Goal: Information Seeking & Learning: Find specific fact

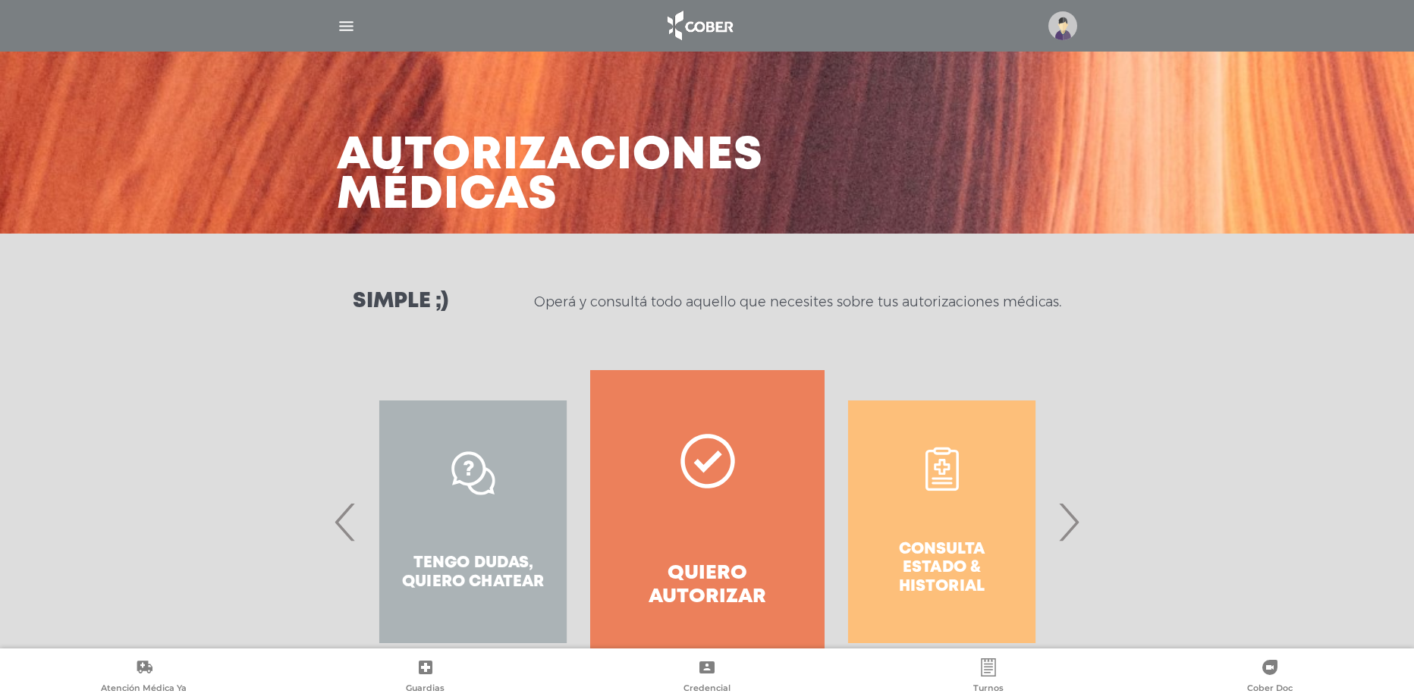
scroll to position [658, 0]
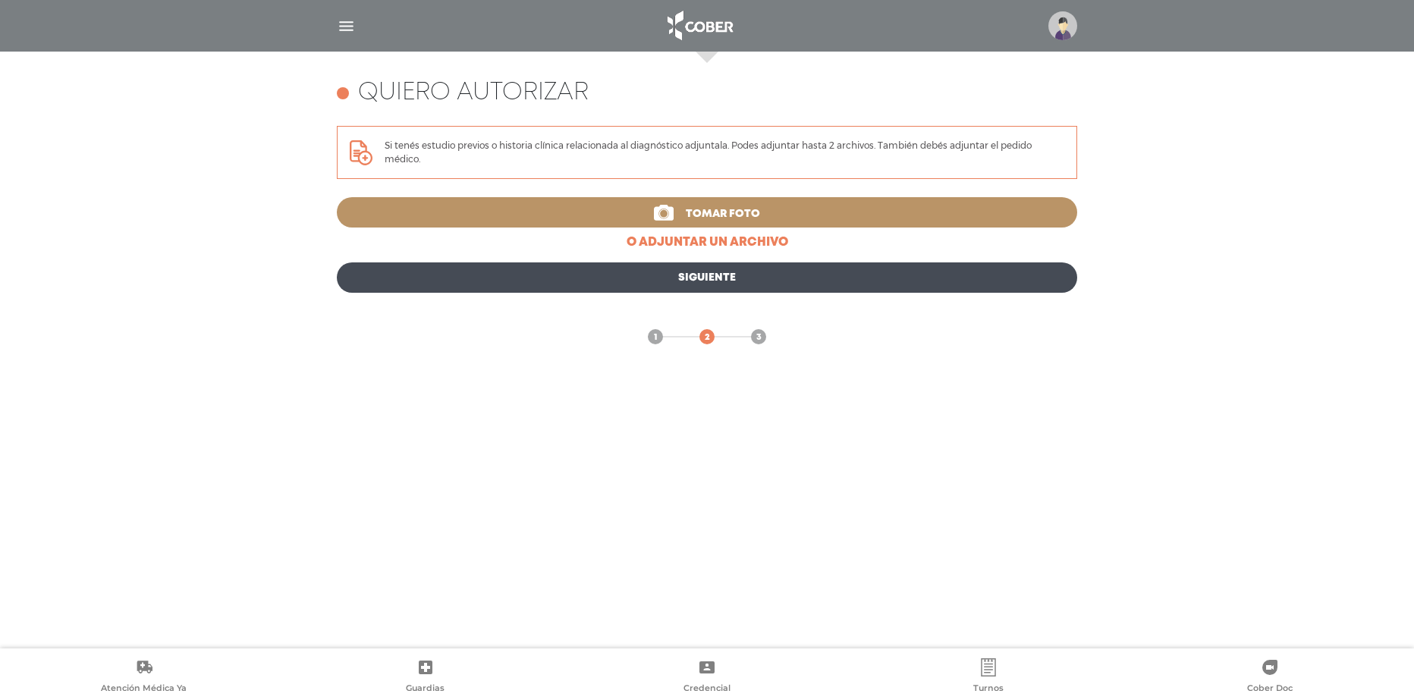
click at [1057, 27] on img at bounding box center [1062, 25] width 29 height 29
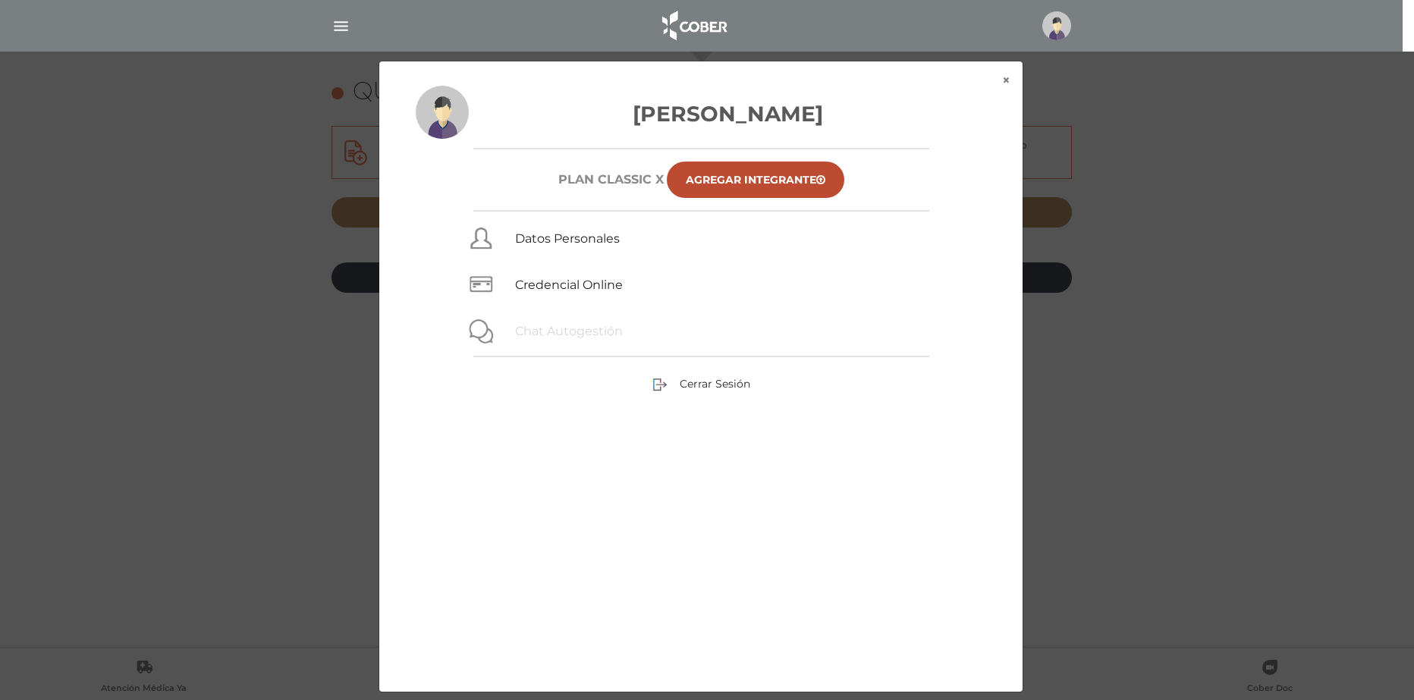
click at [577, 337] on link "Chat Autogestión" at bounding box center [569, 331] width 108 height 14
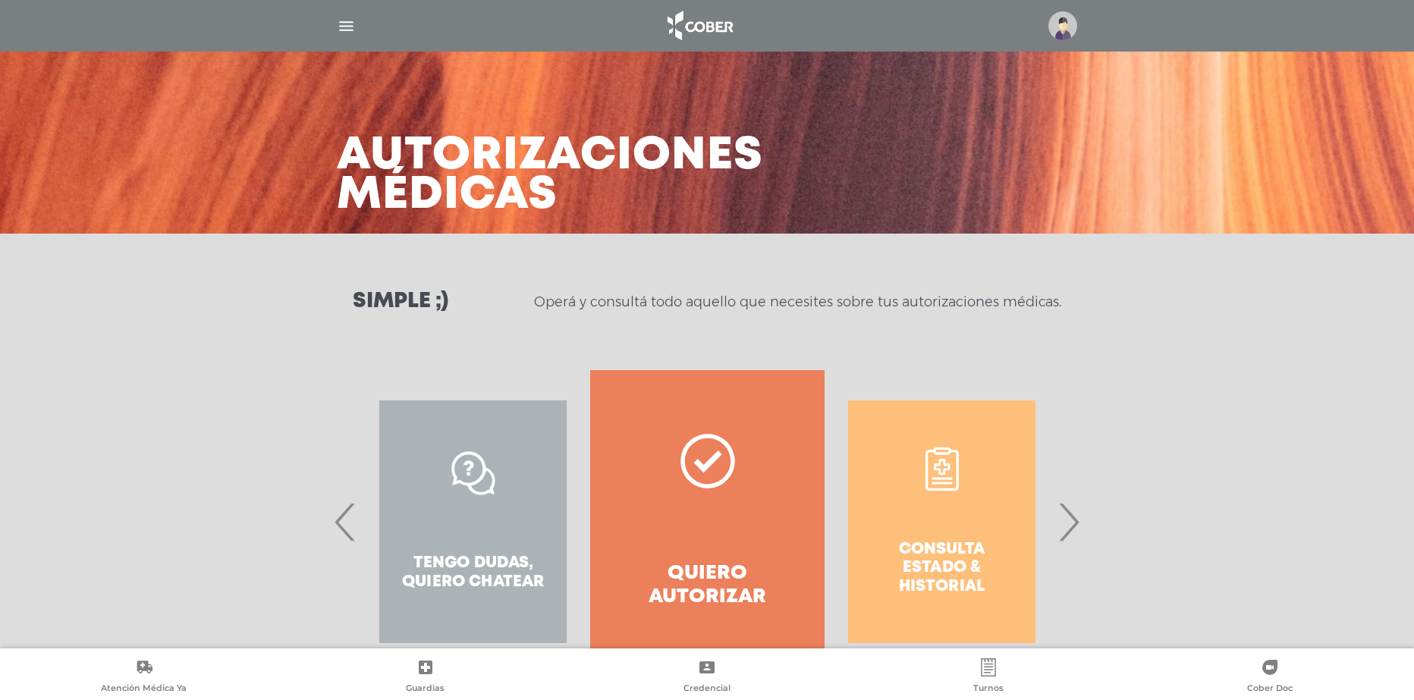
click at [454, 549] on div "Tengo dudas, quiero chatear" at bounding box center [473, 521] width 234 height 303
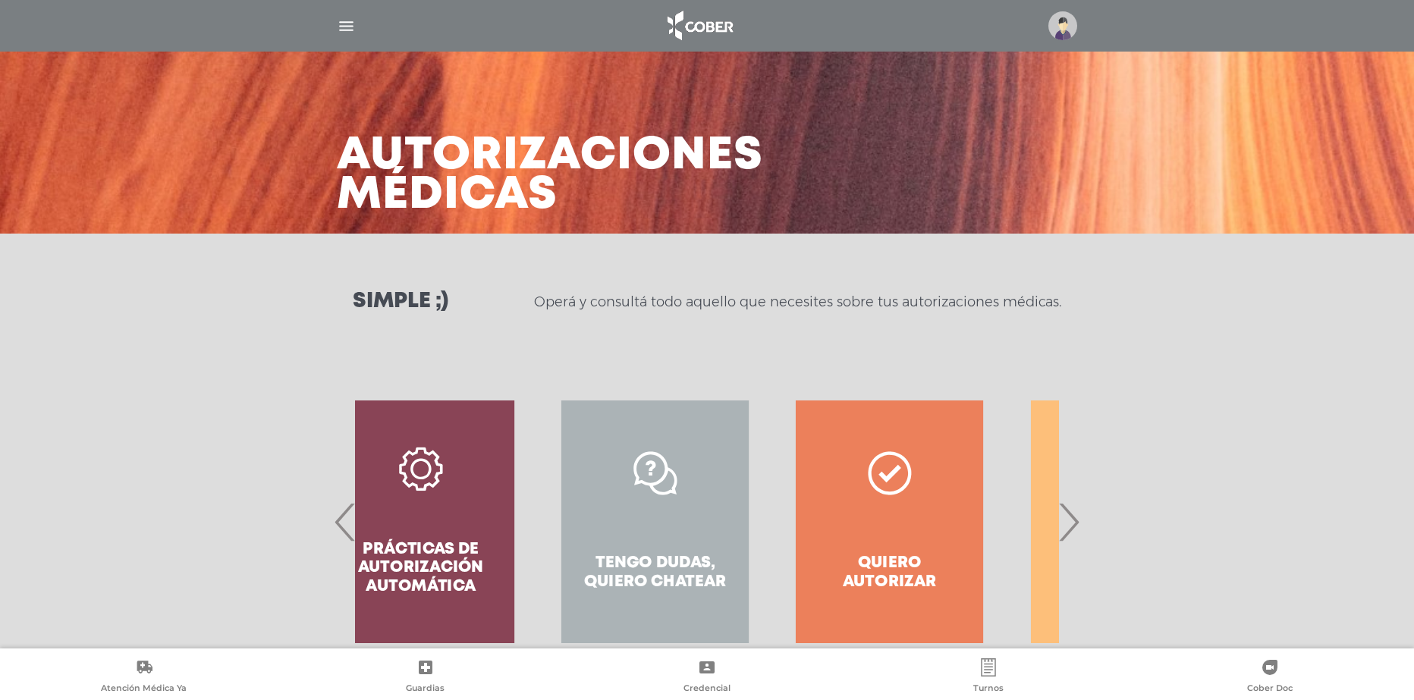
drag, startPoint x: 497, startPoint y: 552, endPoint x: 715, endPoint y: 544, distance: 218.6
click at [704, 544] on div "Consulta estado & historial Prácticas de autorización automática Tengo dudas, q…" at bounding box center [303, 521] width 2347 height 303
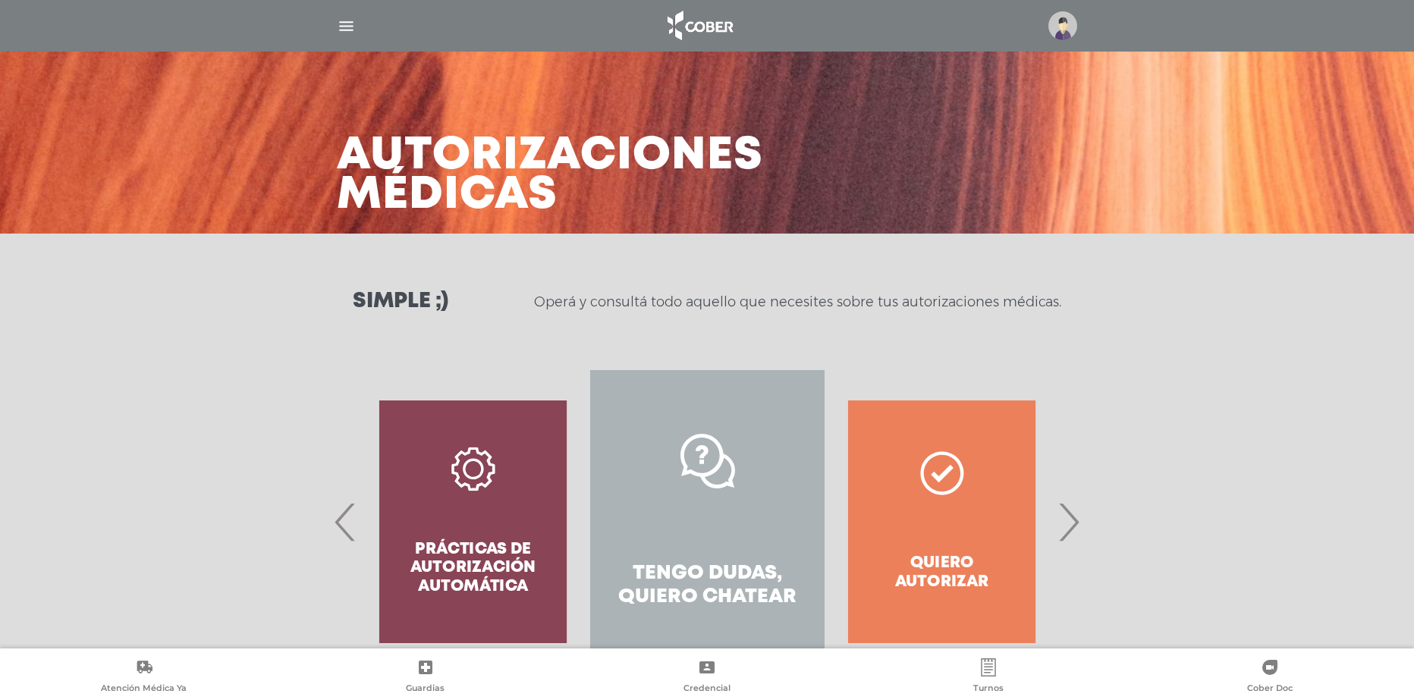
click at [753, 581] on h4 "Tengo dudas, quiero chatear" at bounding box center [708, 585] width 180 height 47
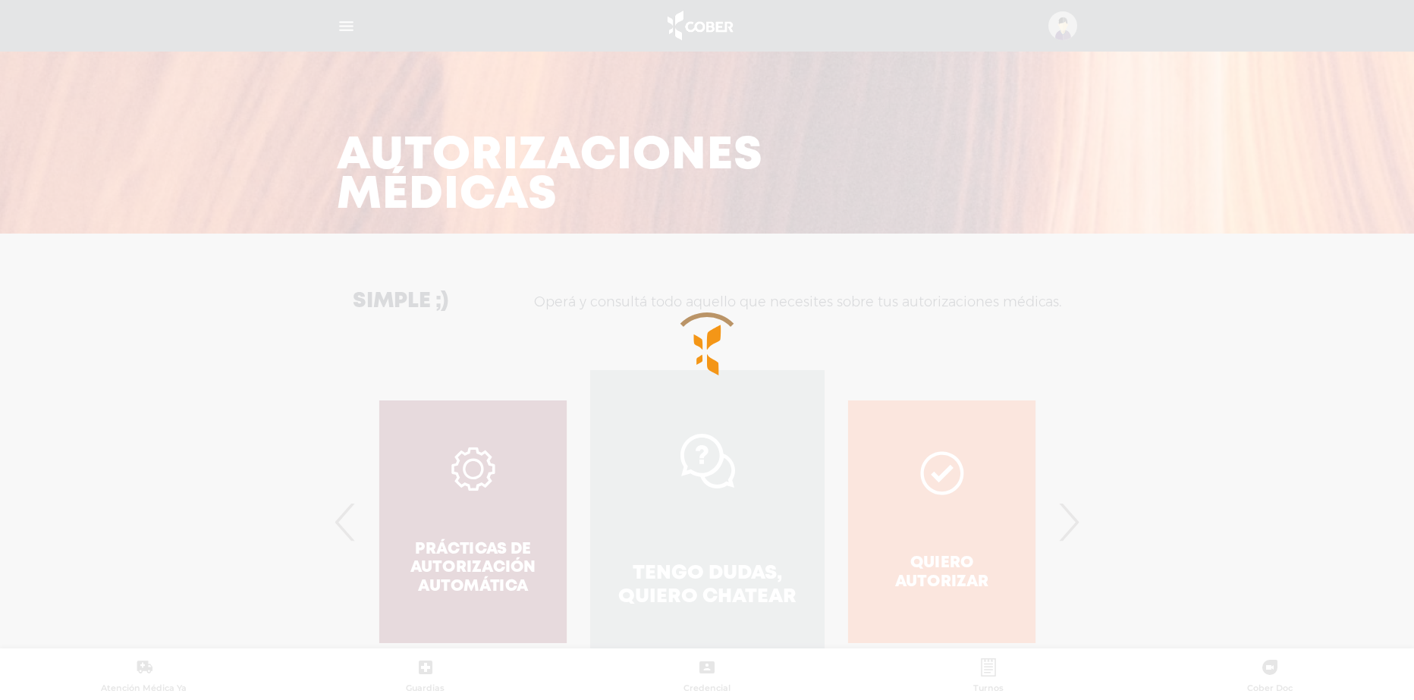
scroll to position [326, 0]
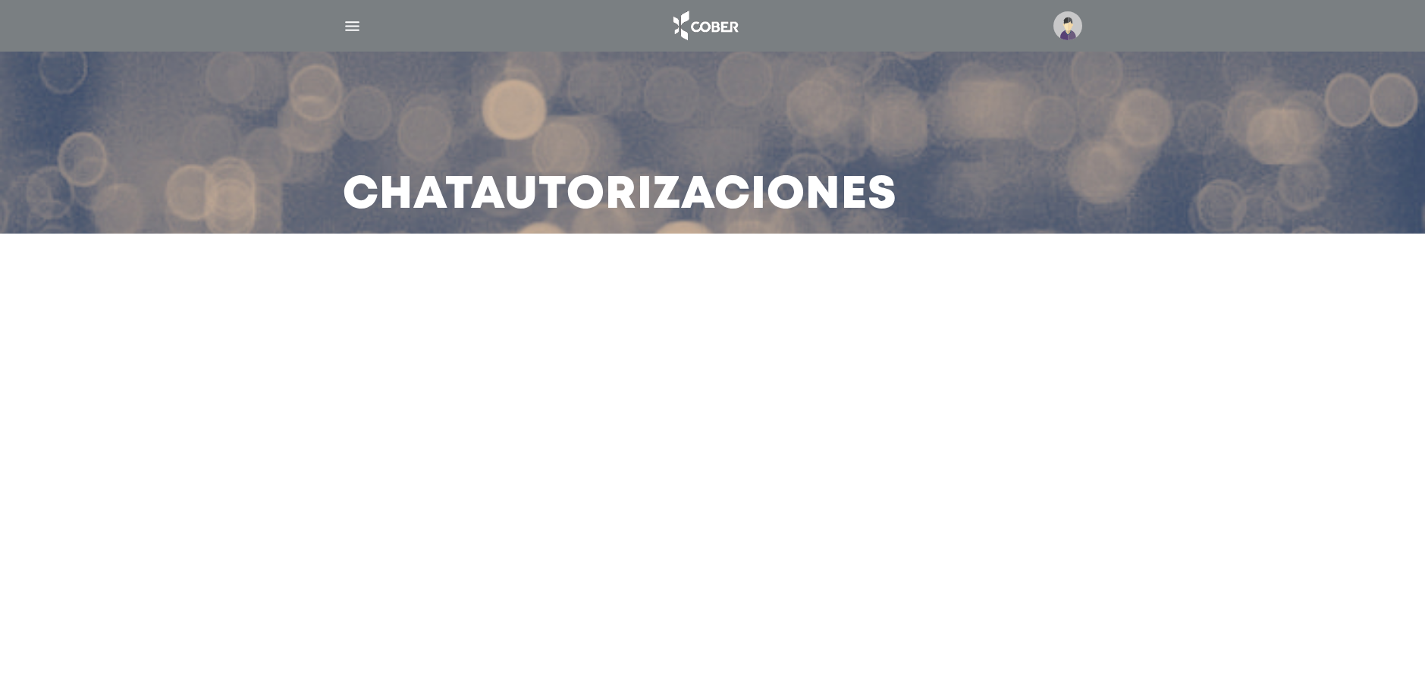
drag, startPoint x: 1425, startPoint y: 309, endPoint x: 1425, endPoint y: 394, distance: 85.0
click at [1425, 394] on main "Chat Autorizaciones" at bounding box center [712, 350] width 1425 height 700
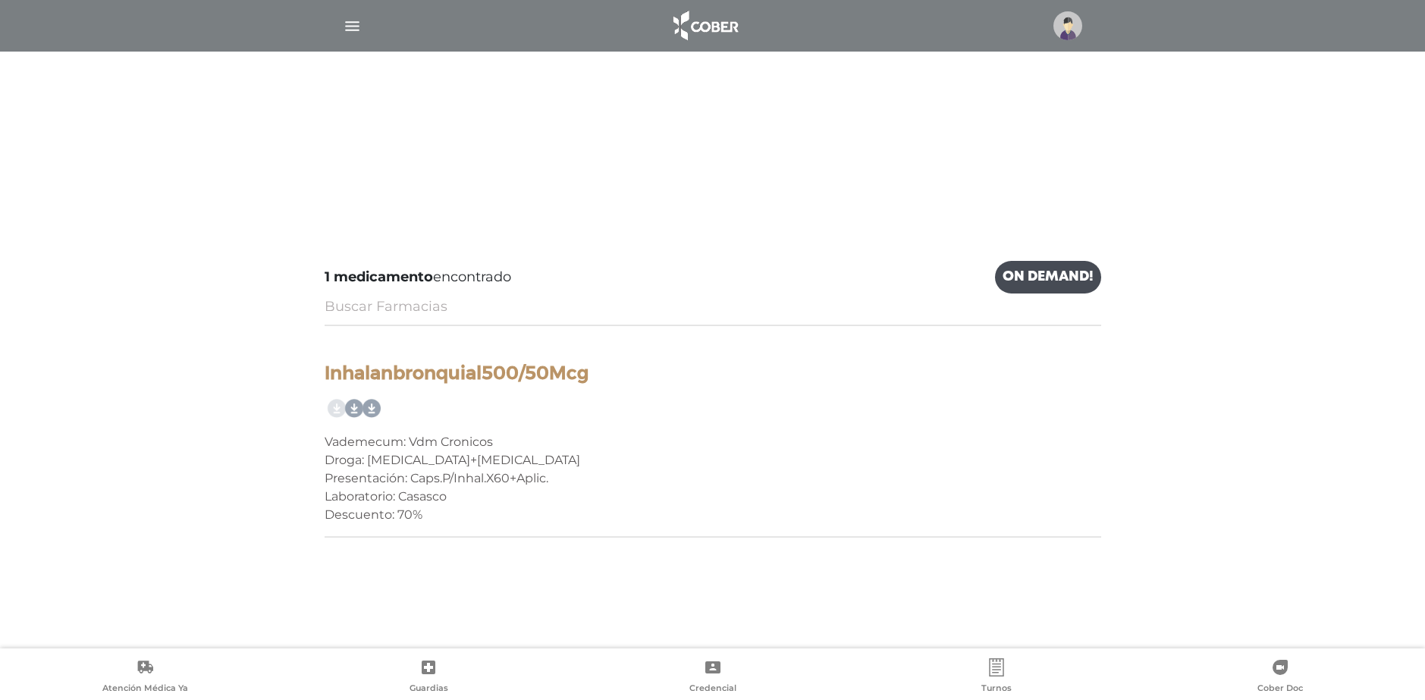
click at [404, 311] on link "Buscar Farmacias" at bounding box center [386, 307] width 123 height 20
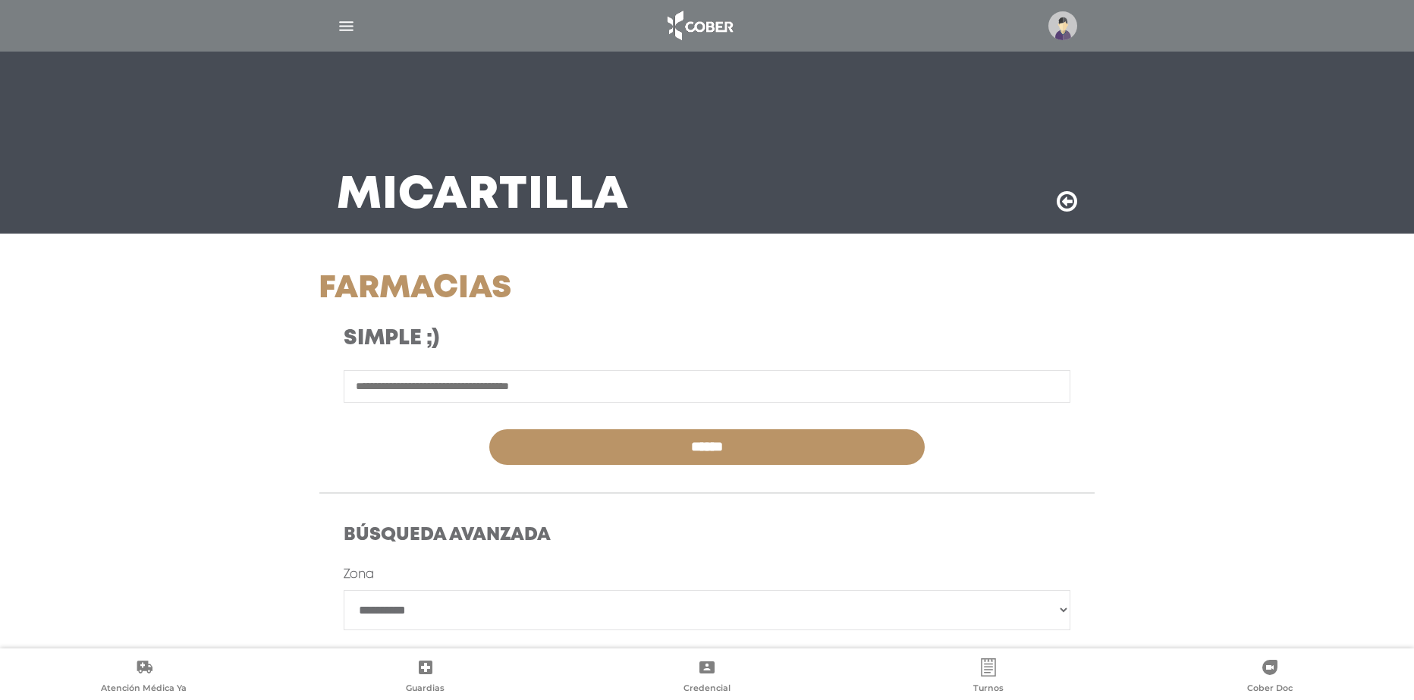
click at [404, 393] on input "text" at bounding box center [707, 386] width 727 height 33
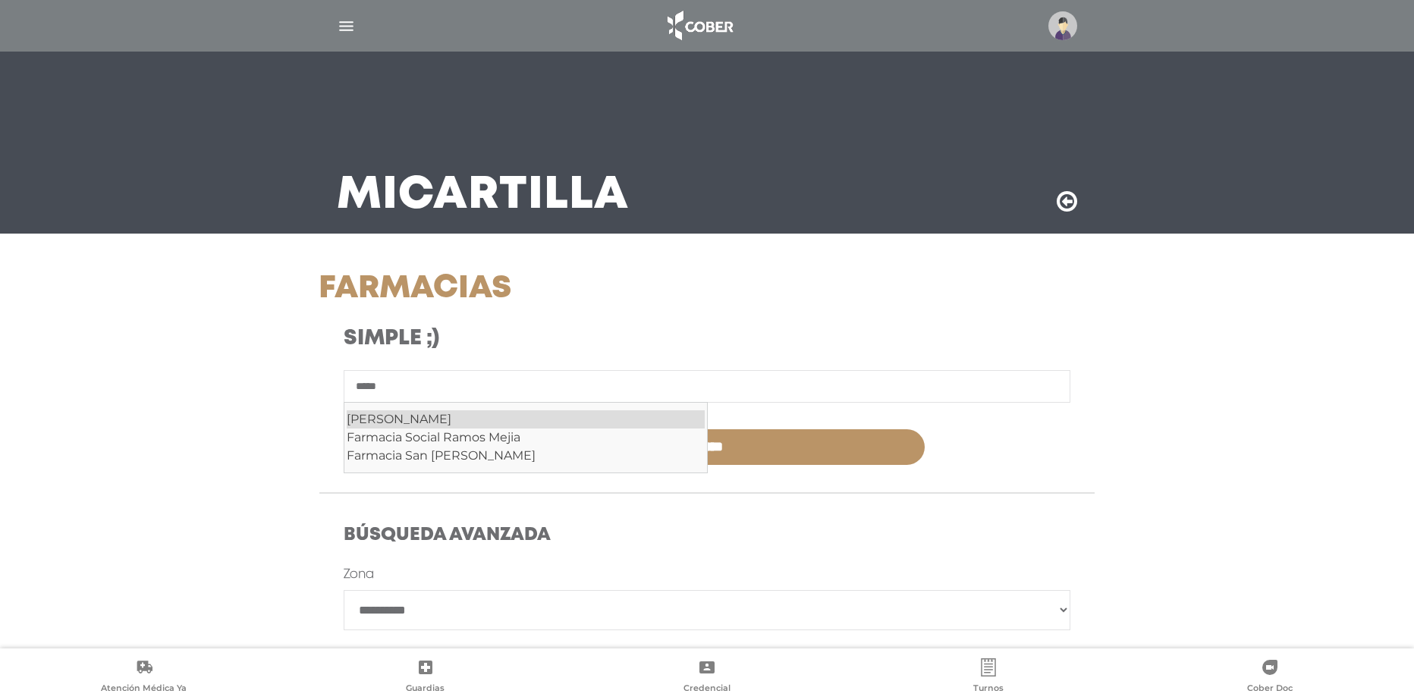
click at [401, 415] on div "Ramos Mejia" at bounding box center [526, 419] width 358 height 18
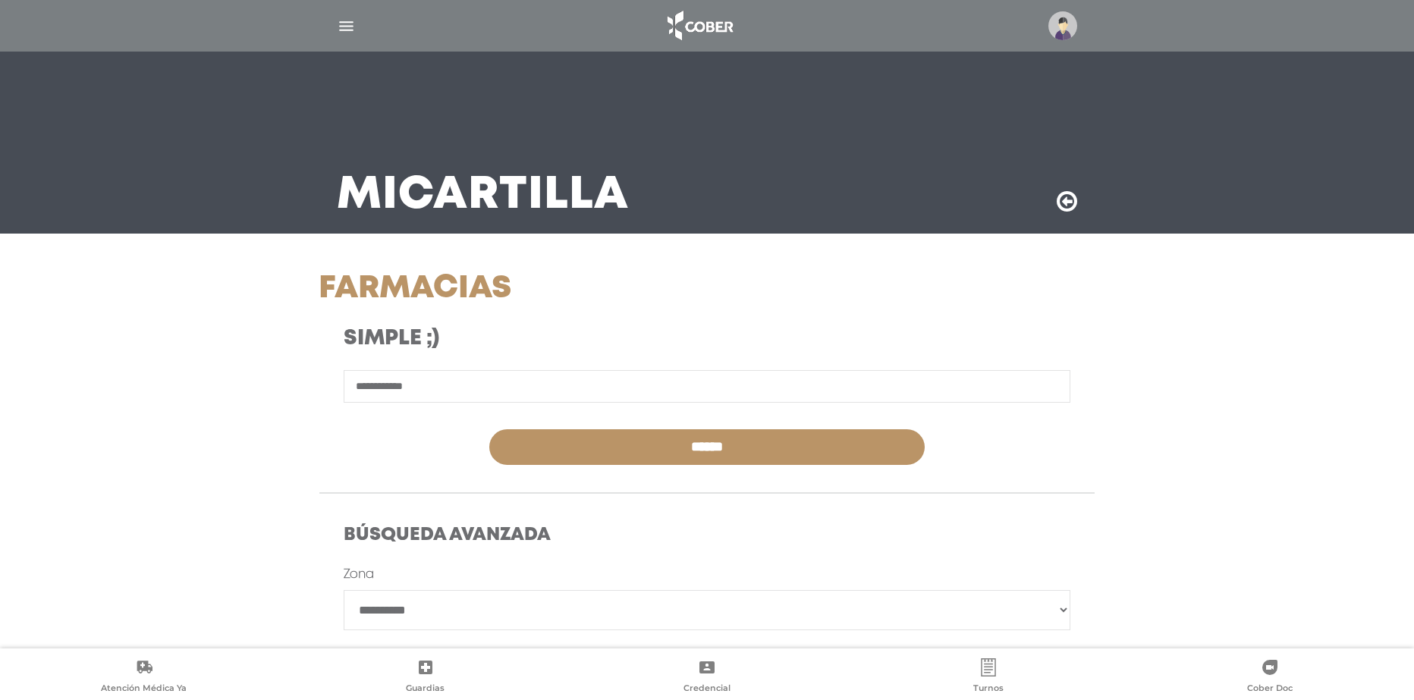
type input "**********"
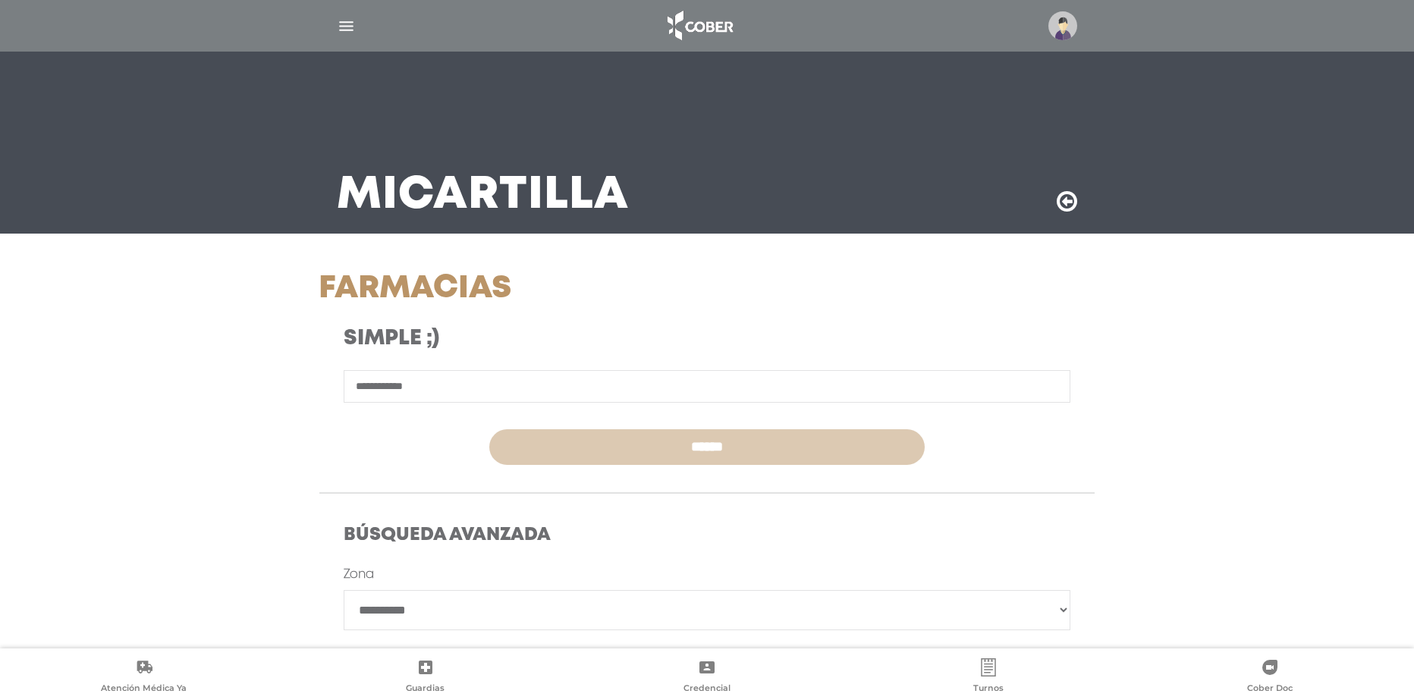
click at [594, 457] on input "******" at bounding box center [707, 447] width 436 height 36
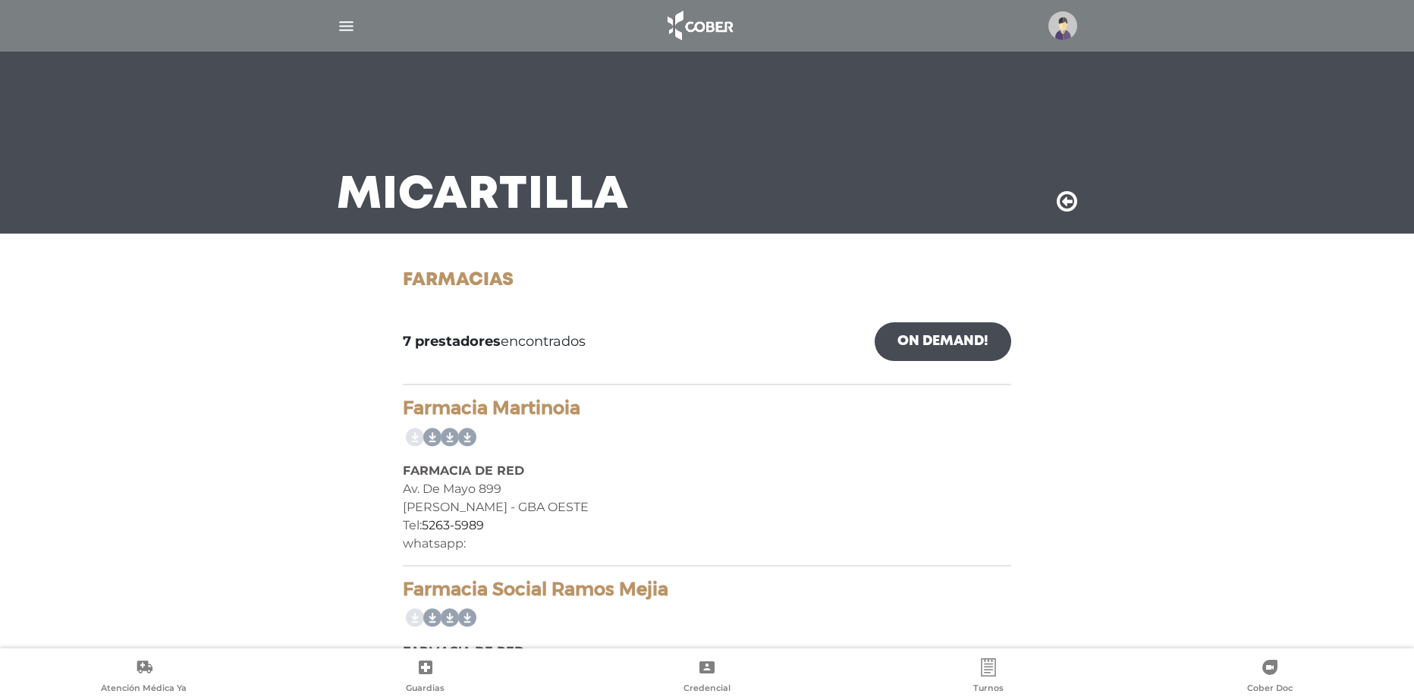
drag, startPoint x: 1397, startPoint y: 121, endPoint x: 1410, endPoint y: 183, distance: 63.5
click at [1400, 191] on div "Mi Cartilla" at bounding box center [707, 117] width 1414 height 234
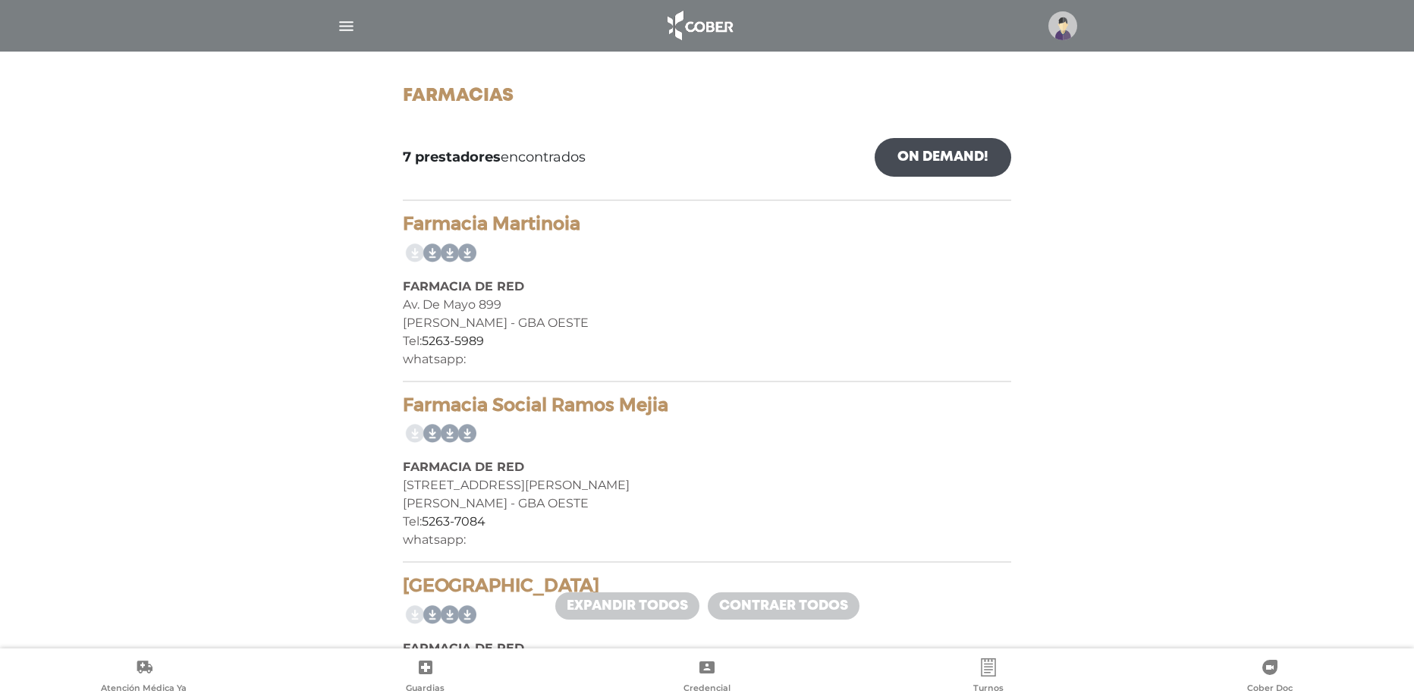
scroll to position [175, 0]
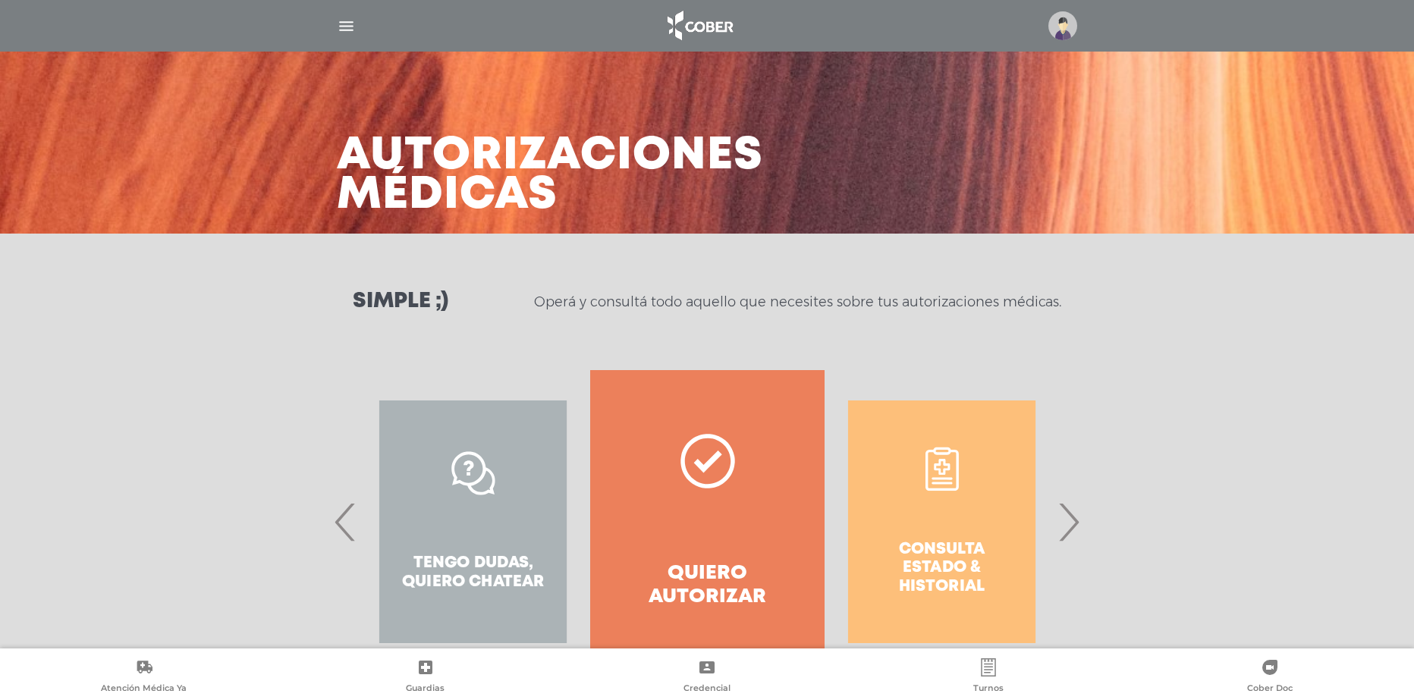
scroll to position [61, 0]
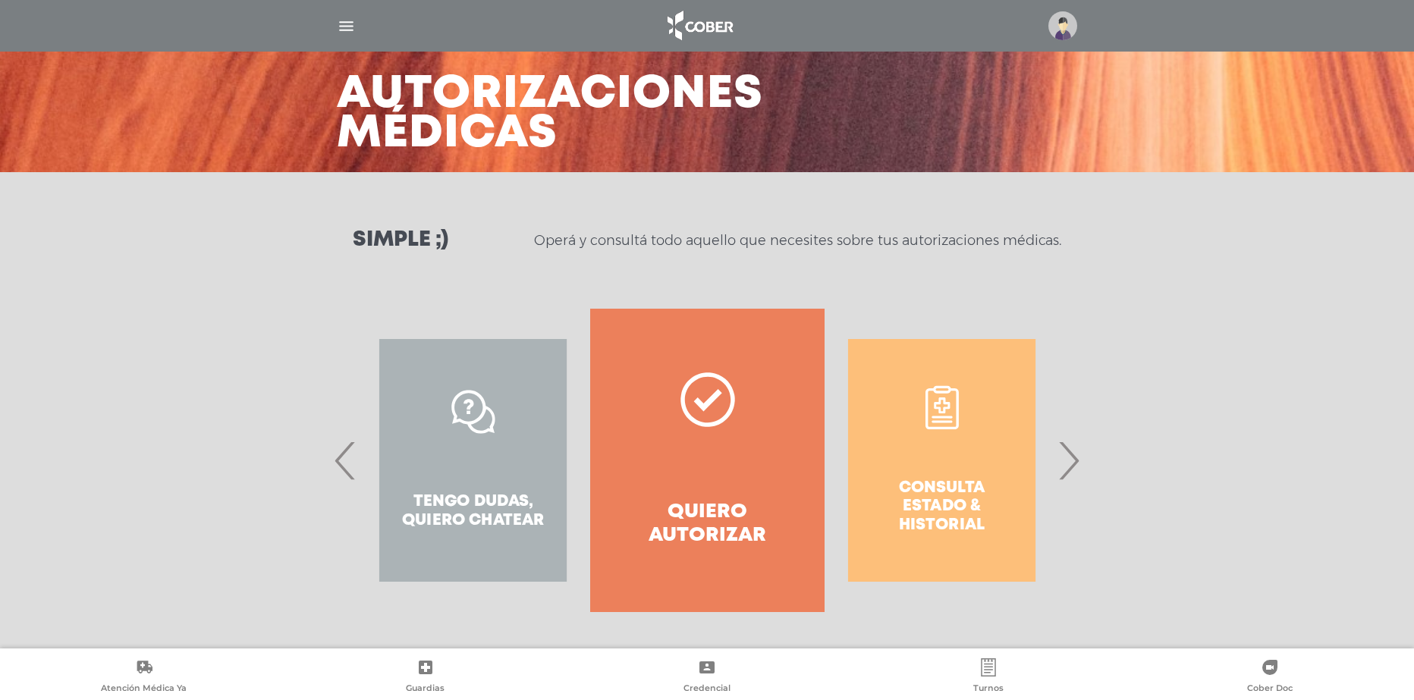
click at [1070, 464] on span "›" at bounding box center [1069, 461] width 30 height 82
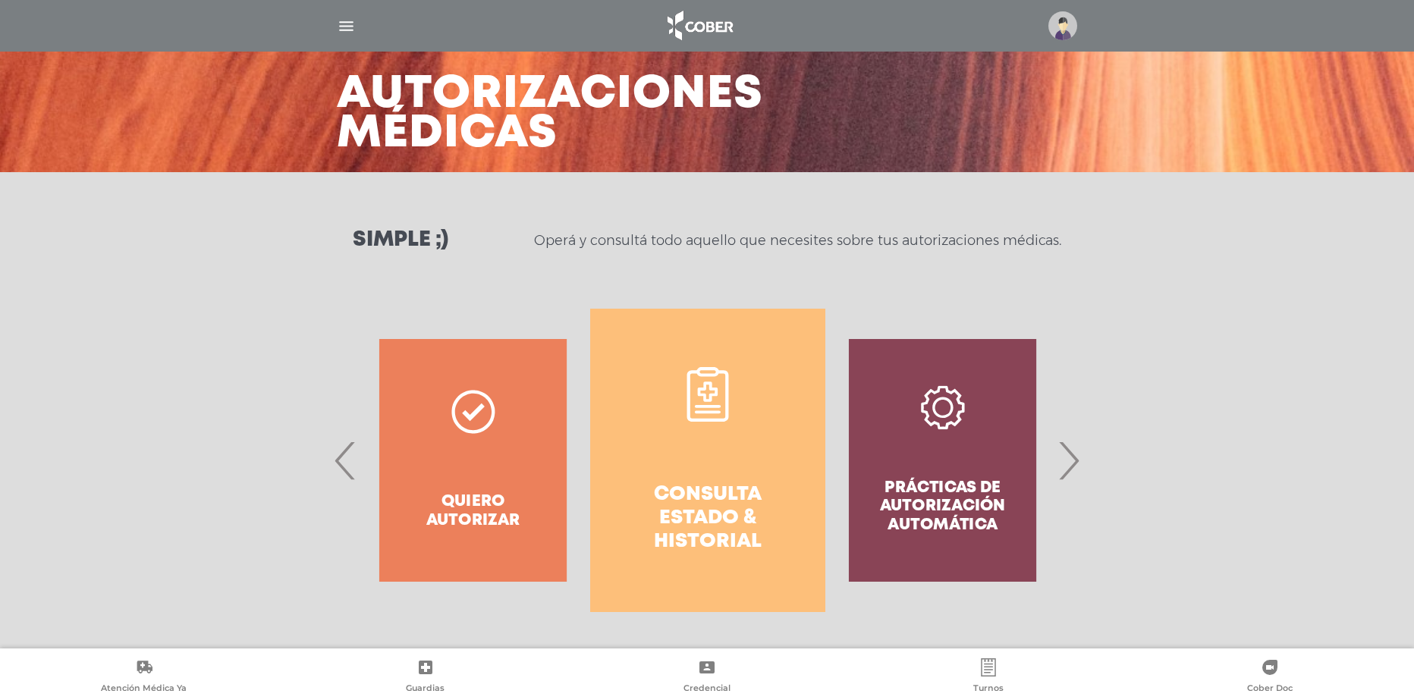
click at [1070, 464] on span "›" at bounding box center [1069, 461] width 30 height 82
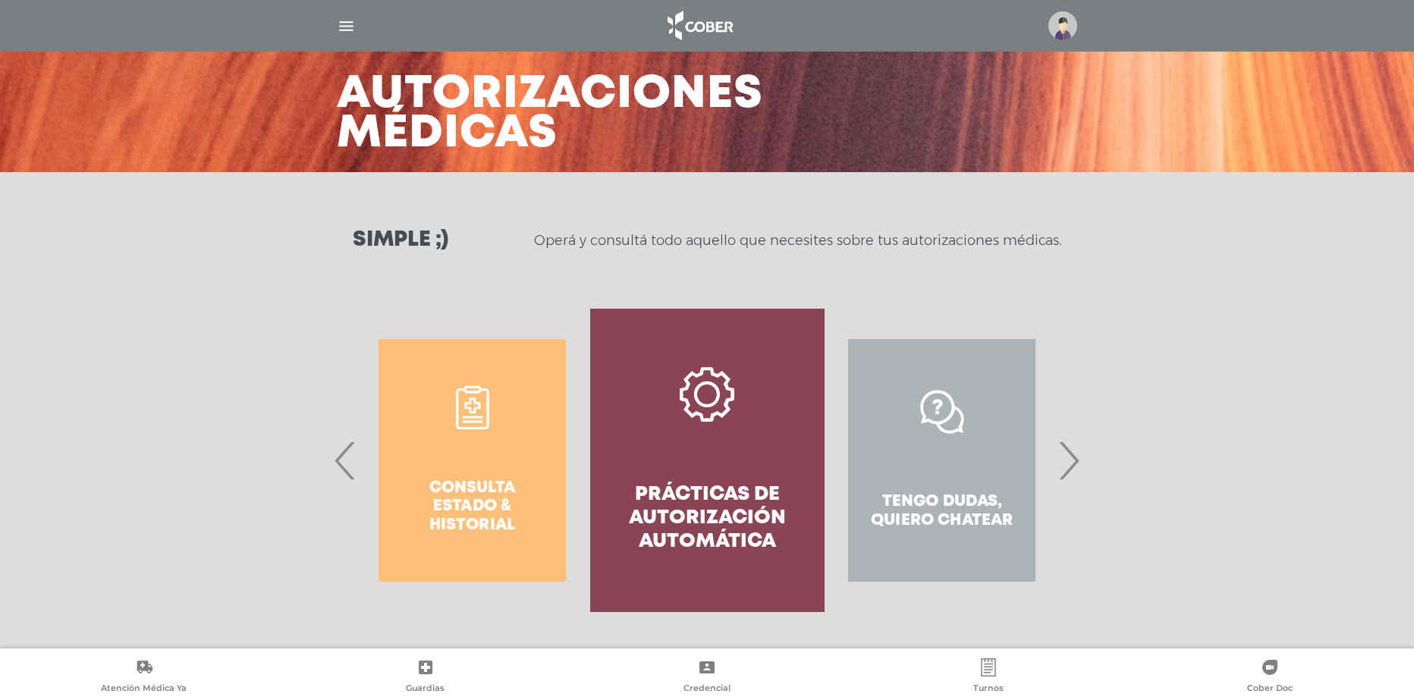
click at [737, 442] on link "Prácticas de autorización automática" at bounding box center [707, 460] width 234 height 303
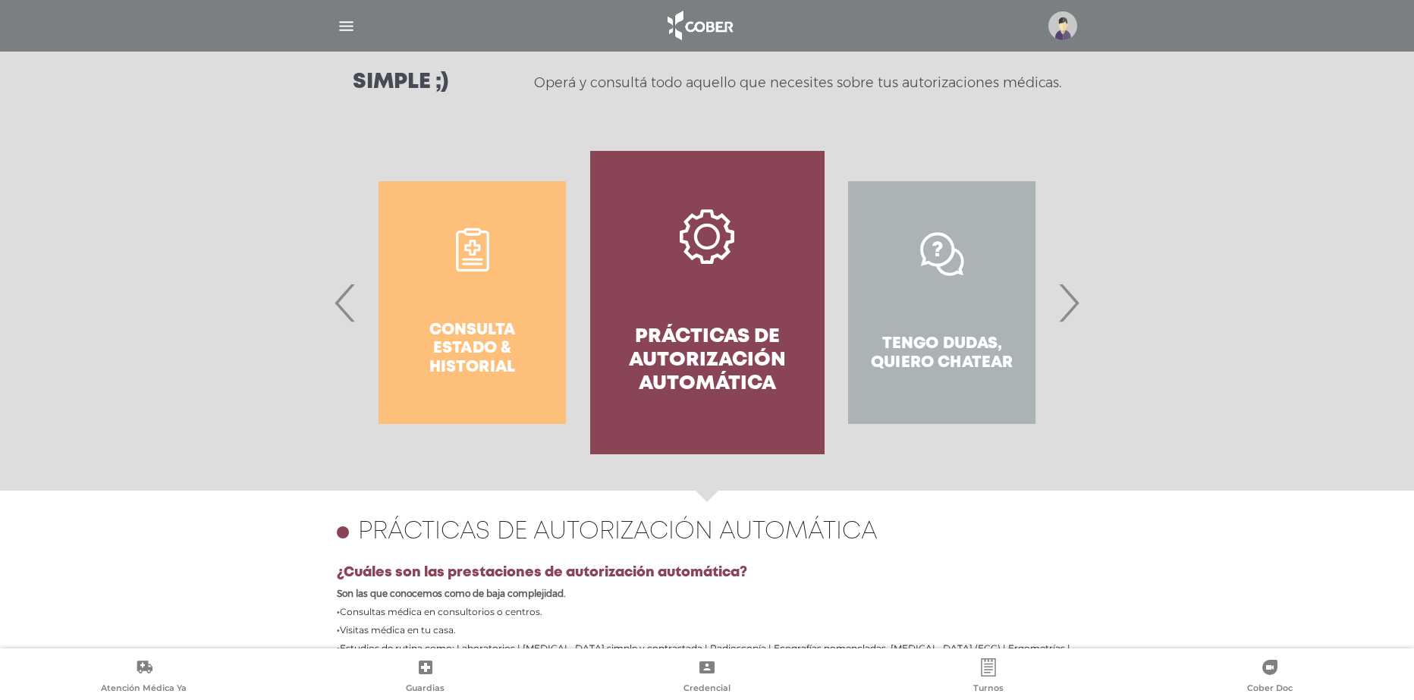
scroll to position [195, 0]
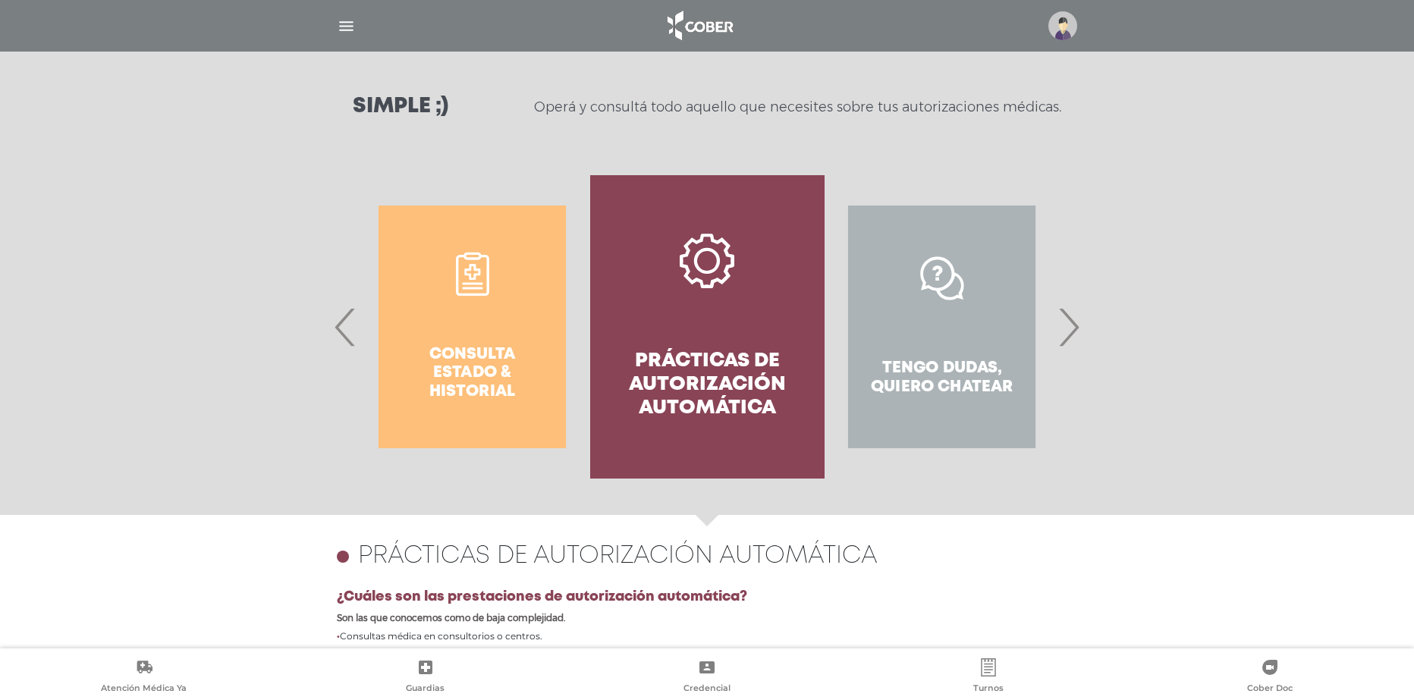
click at [1067, 334] on span "›" at bounding box center [1069, 327] width 30 height 82
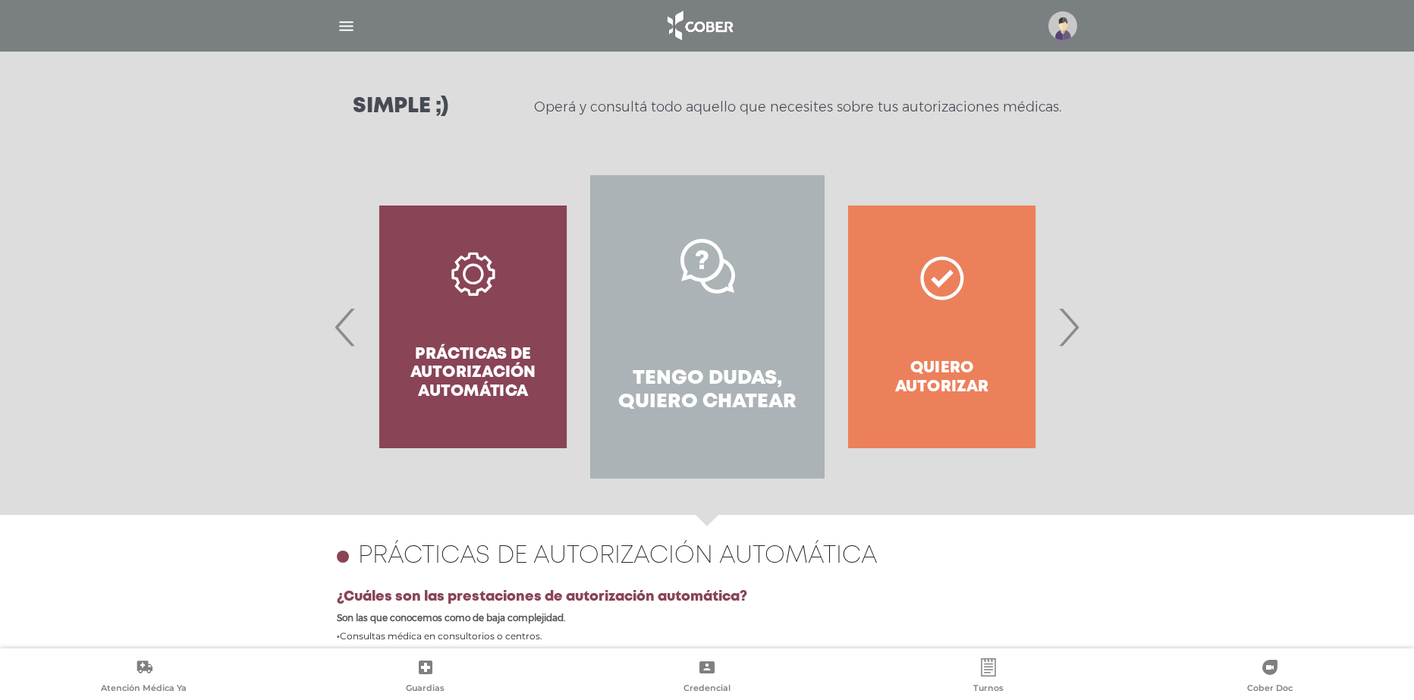
click at [1067, 334] on span "›" at bounding box center [1069, 327] width 30 height 82
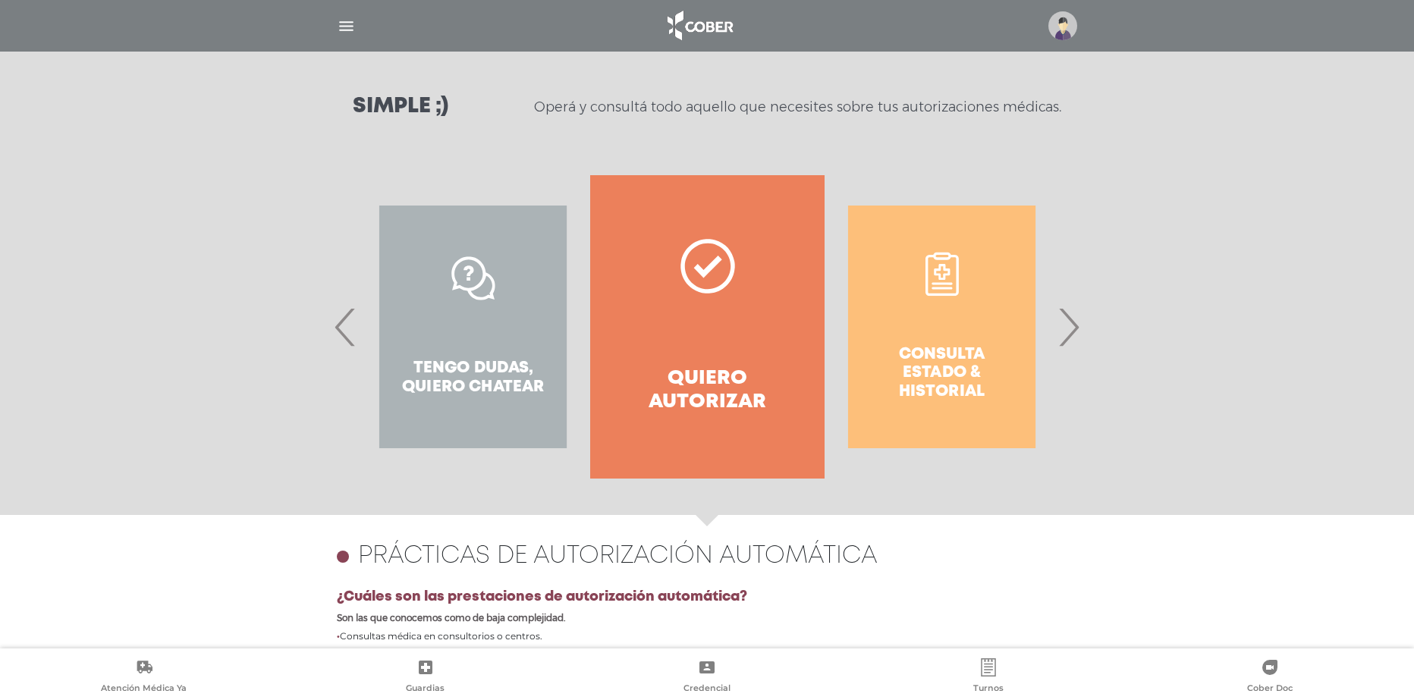
click at [1067, 334] on span "›" at bounding box center [1069, 327] width 30 height 82
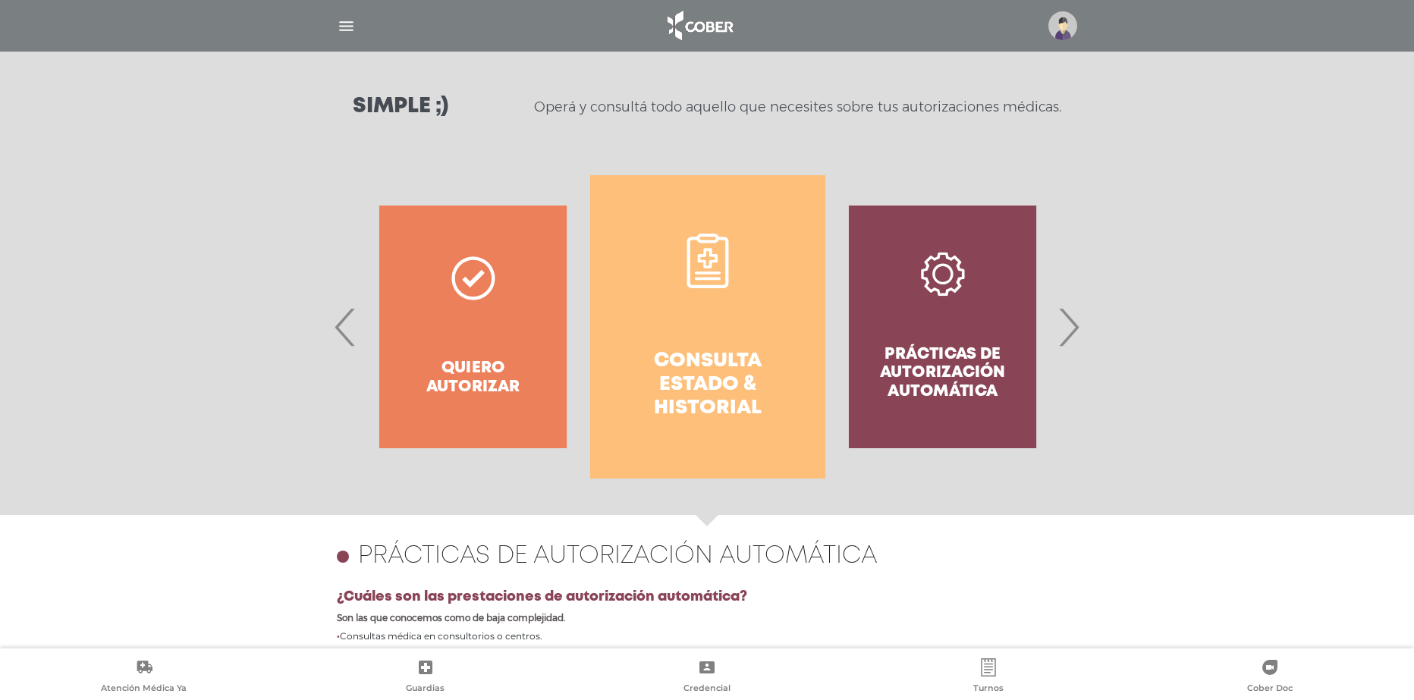
click at [617, 379] on link "Consulta estado & historial" at bounding box center [707, 326] width 234 height 303
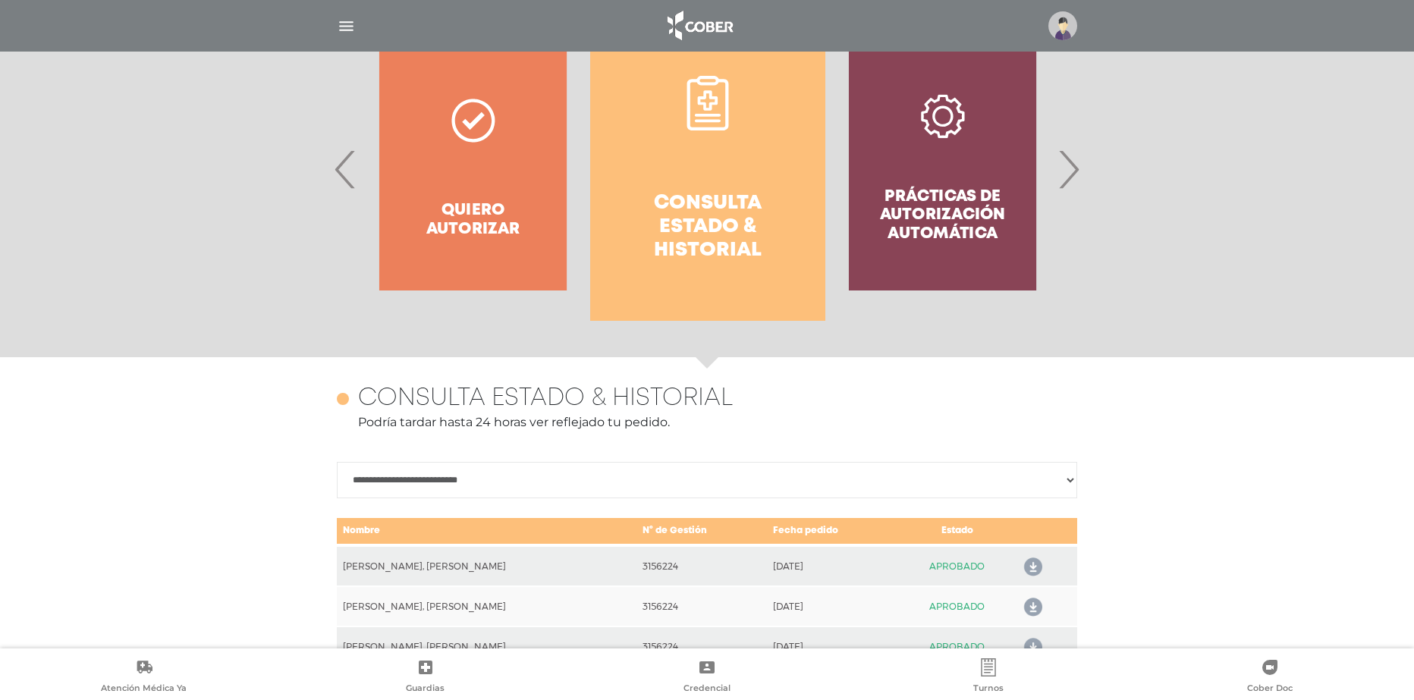
scroll to position [351, 0]
click at [1018, 481] on select "**********" at bounding box center [707, 482] width 740 height 36
select select "**********"
click at [337, 464] on select "**********" at bounding box center [707, 482] width 740 height 36
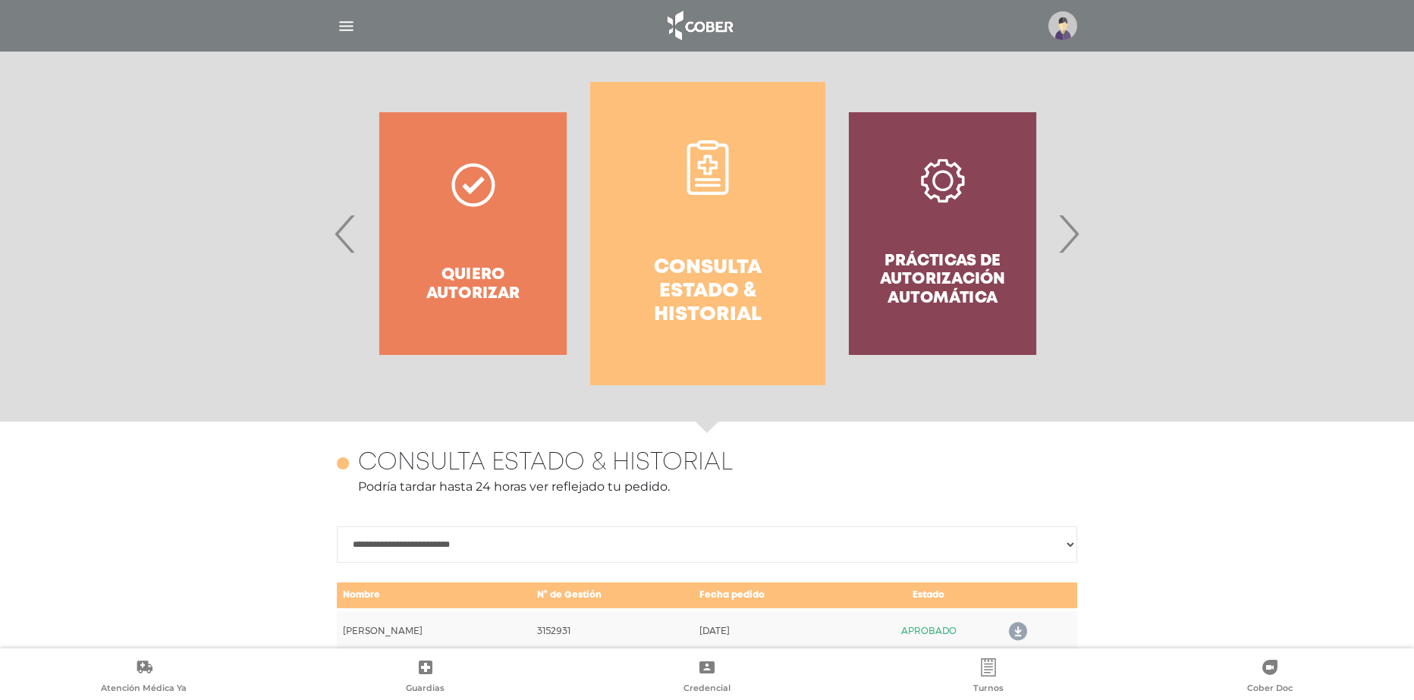
scroll to position [253, 0]
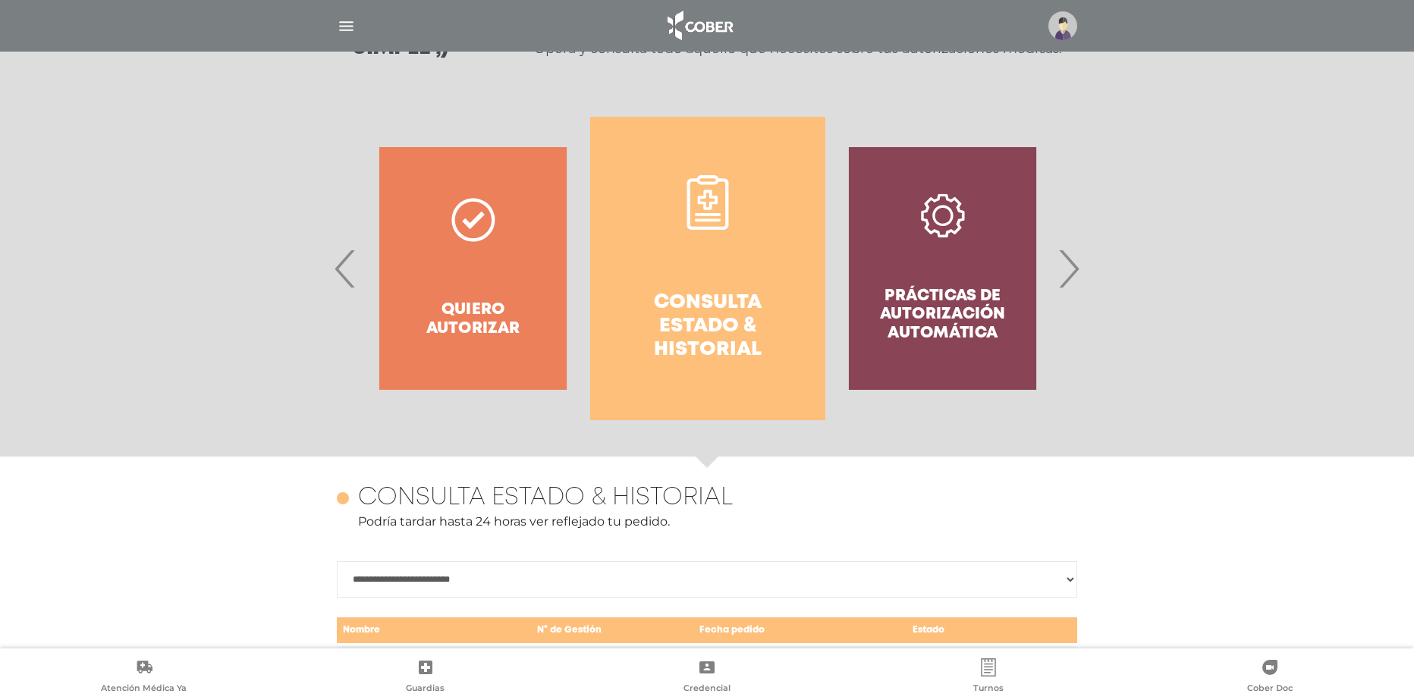
click at [1053, 262] on div "Prácticas de autorización automática" at bounding box center [942, 268] width 234 height 303
click at [1068, 269] on span "›" at bounding box center [1069, 269] width 30 height 82
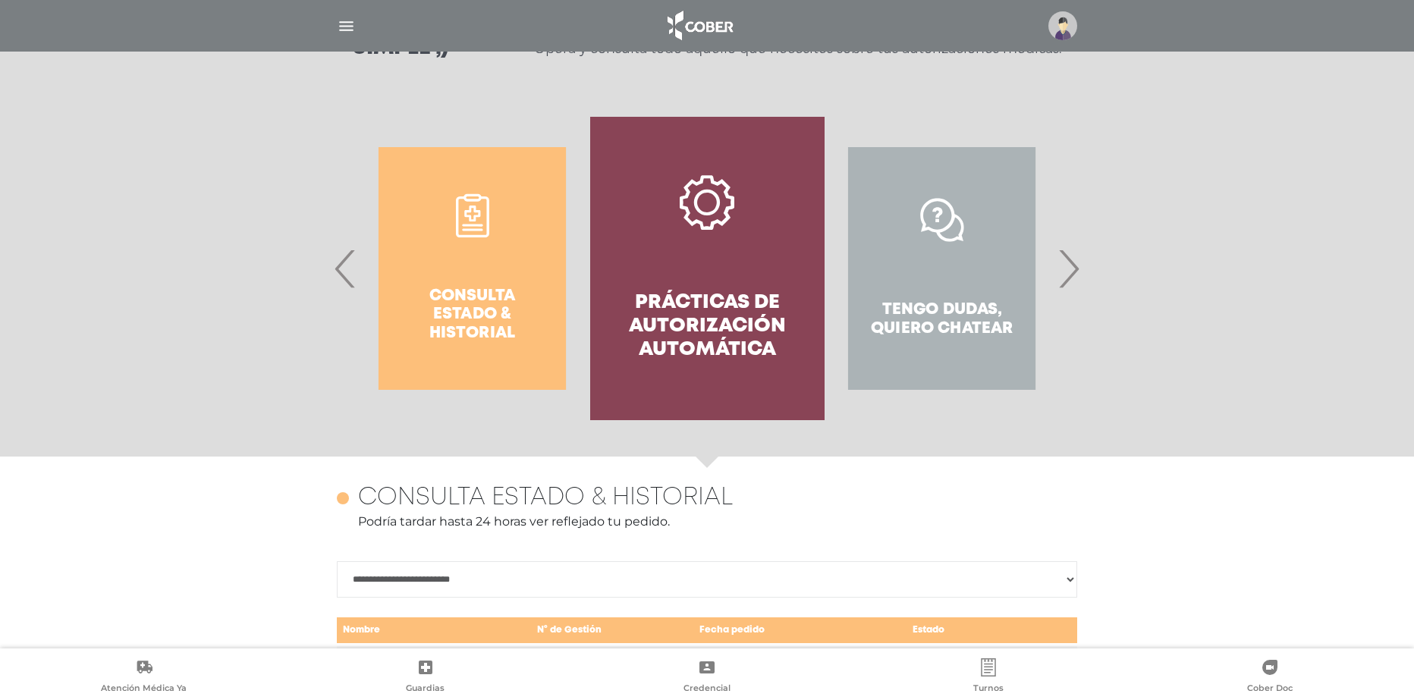
click at [658, 318] on h4 "Prácticas de autorización automática" at bounding box center [708, 326] width 180 height 71
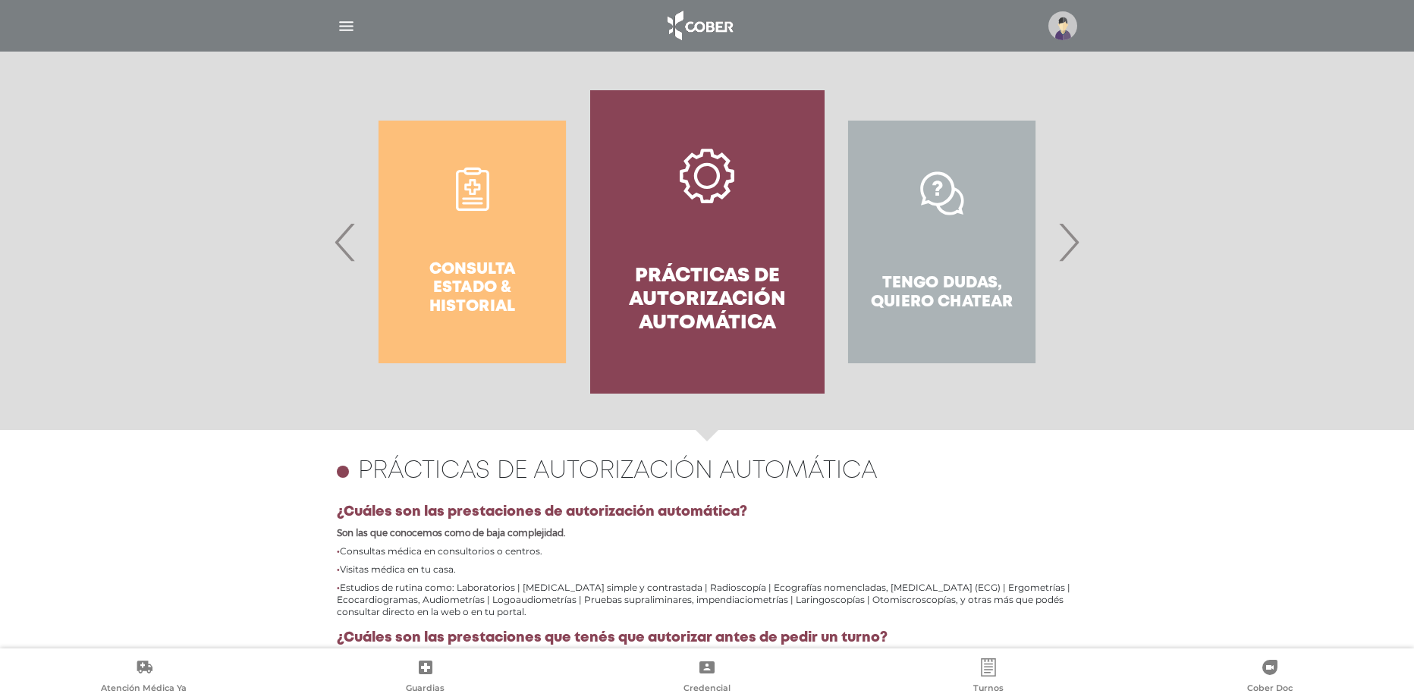
scroll to position [250, 0]
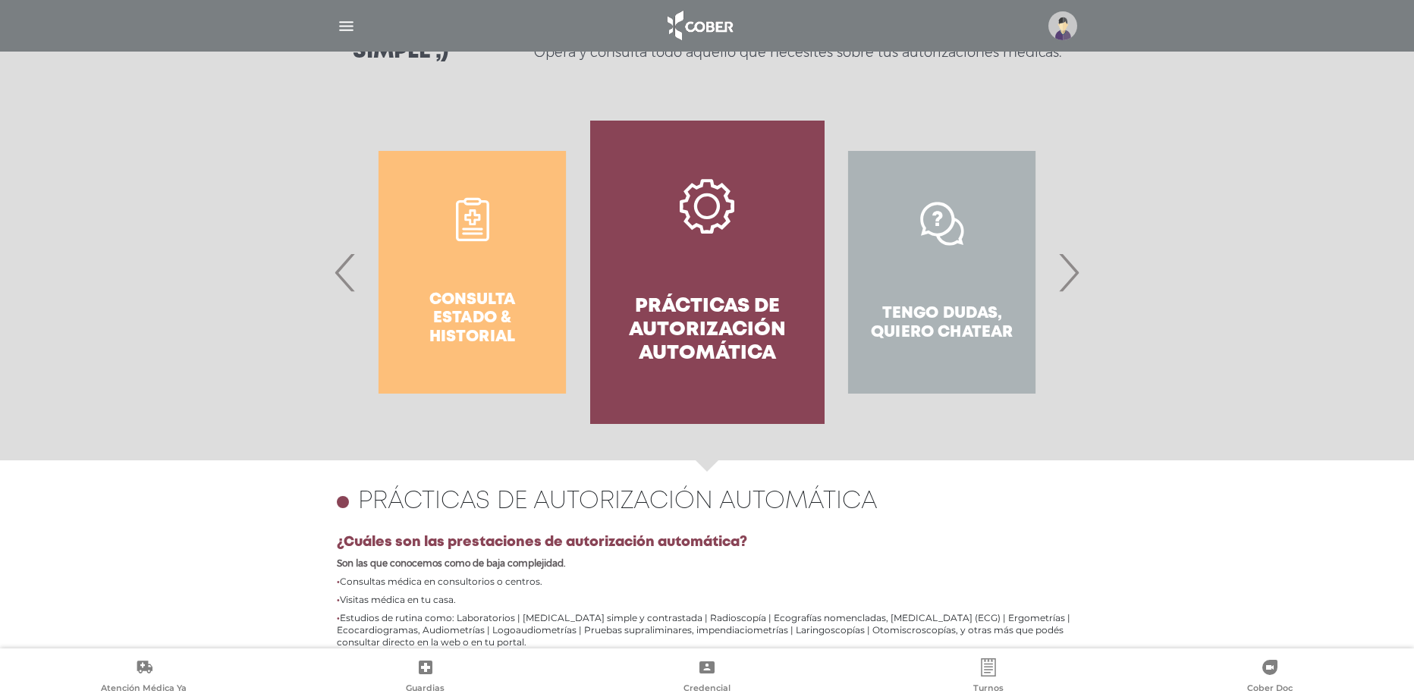
click at [1073, 275] on span "›" at bounding box center [1069, 272] width 30 height 82
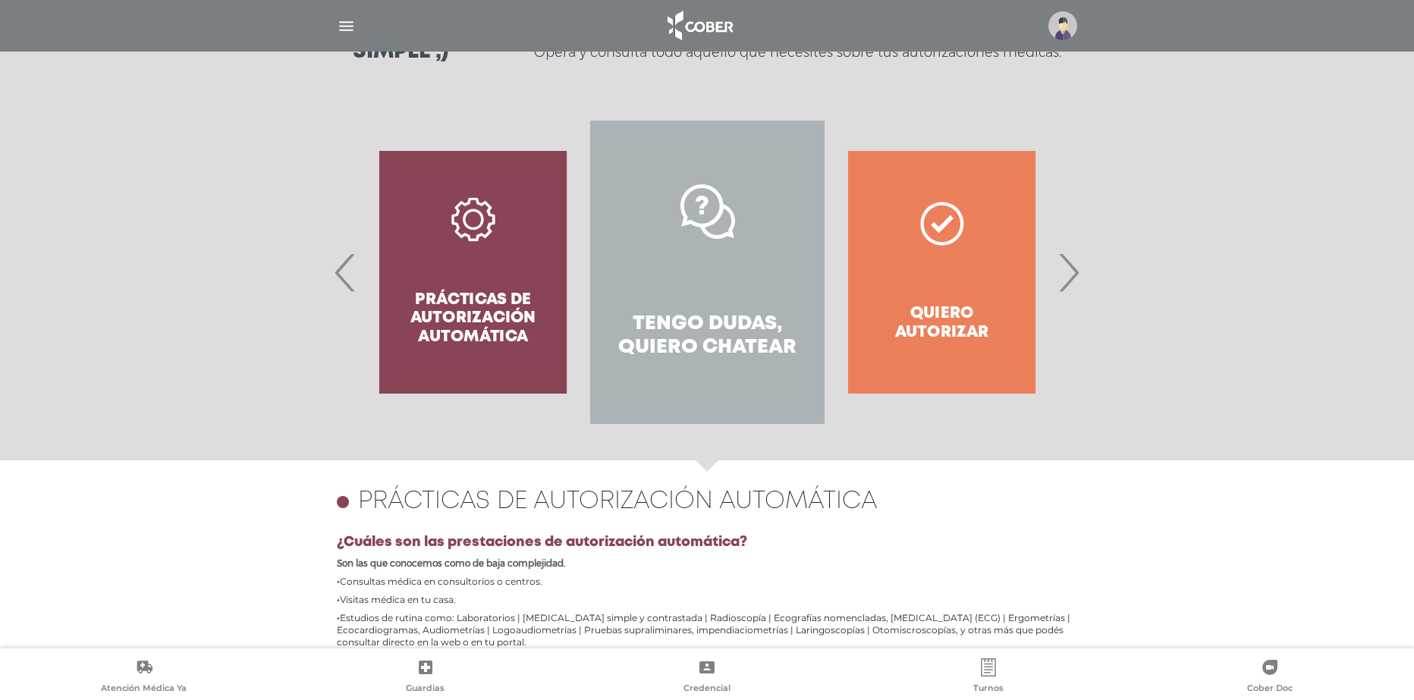
click at [667, 282] on link "Tengo dudas, quiero chatear" at bounding box center [707, 272] width 234 height 303
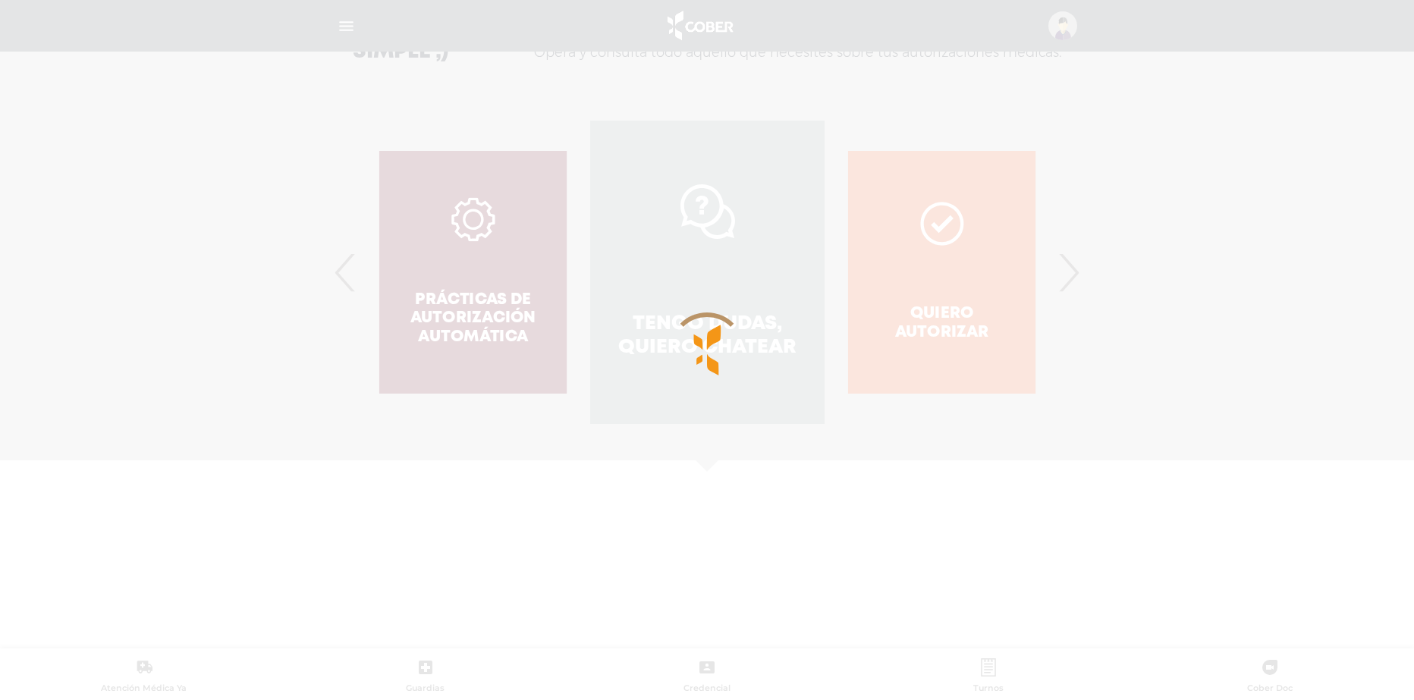
scroll to position [457, 0]
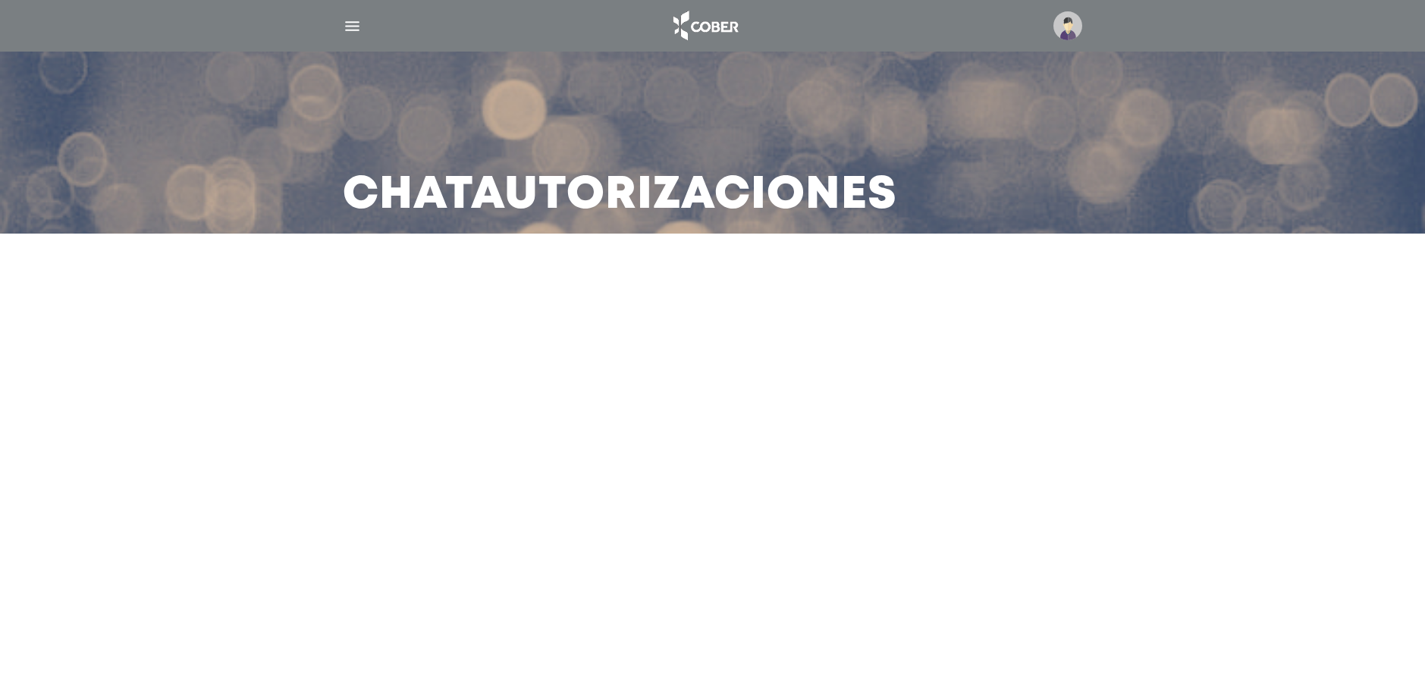
drag, startPoint x: 1425, startPoint y: 257, endPoint x: 1425, endPoint y: 441, distance: 183.6
click at [1425, 441] on main "Chat Autorizaciones" at bounding box center [712, 350] width 1425 height 700
click at [1079, 21] on img at bounding box center [1068, 25] width 29 height 29
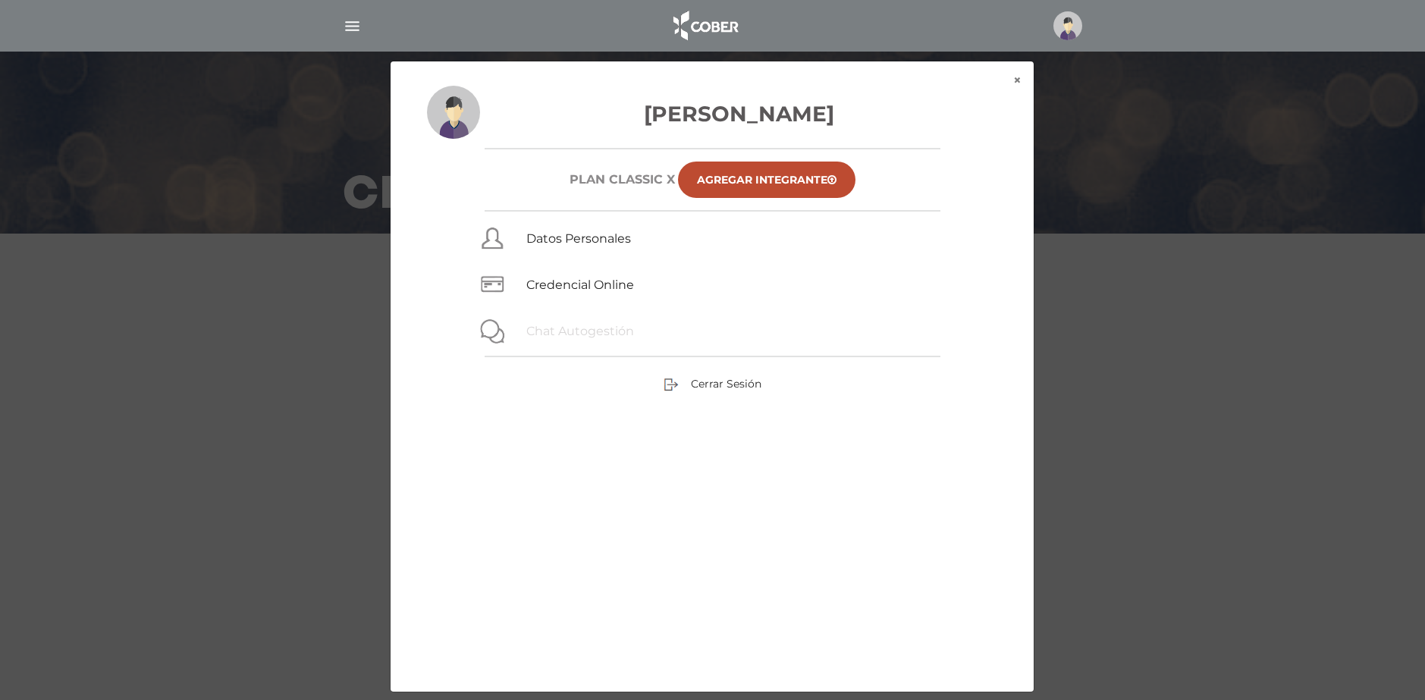
click at [571, 334] on link "Chat Autogestión" at bounding box center [580, 331] width 108 height 14
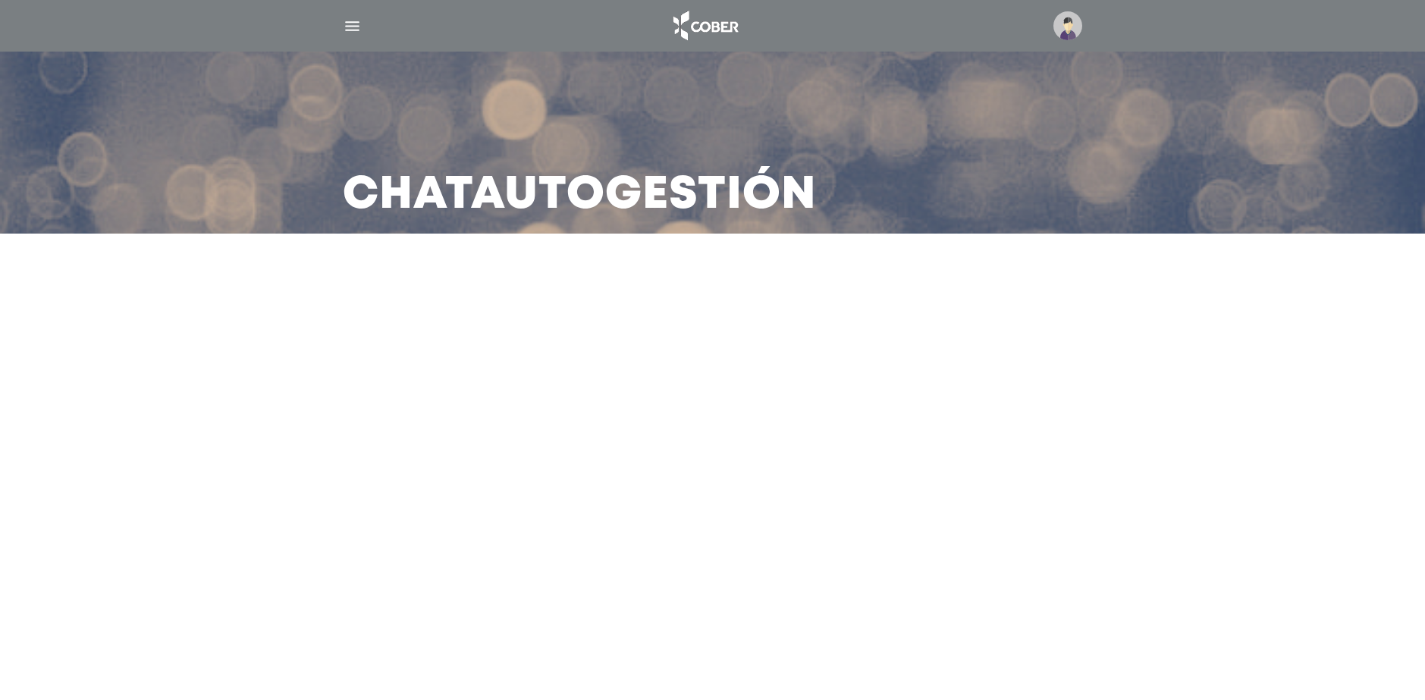
click at [347, 14] on div at bounding box center [713, 26] width 777 height 36
click at [350, 24] on img "button" at bounding box center [352, 26] width 19 height 19
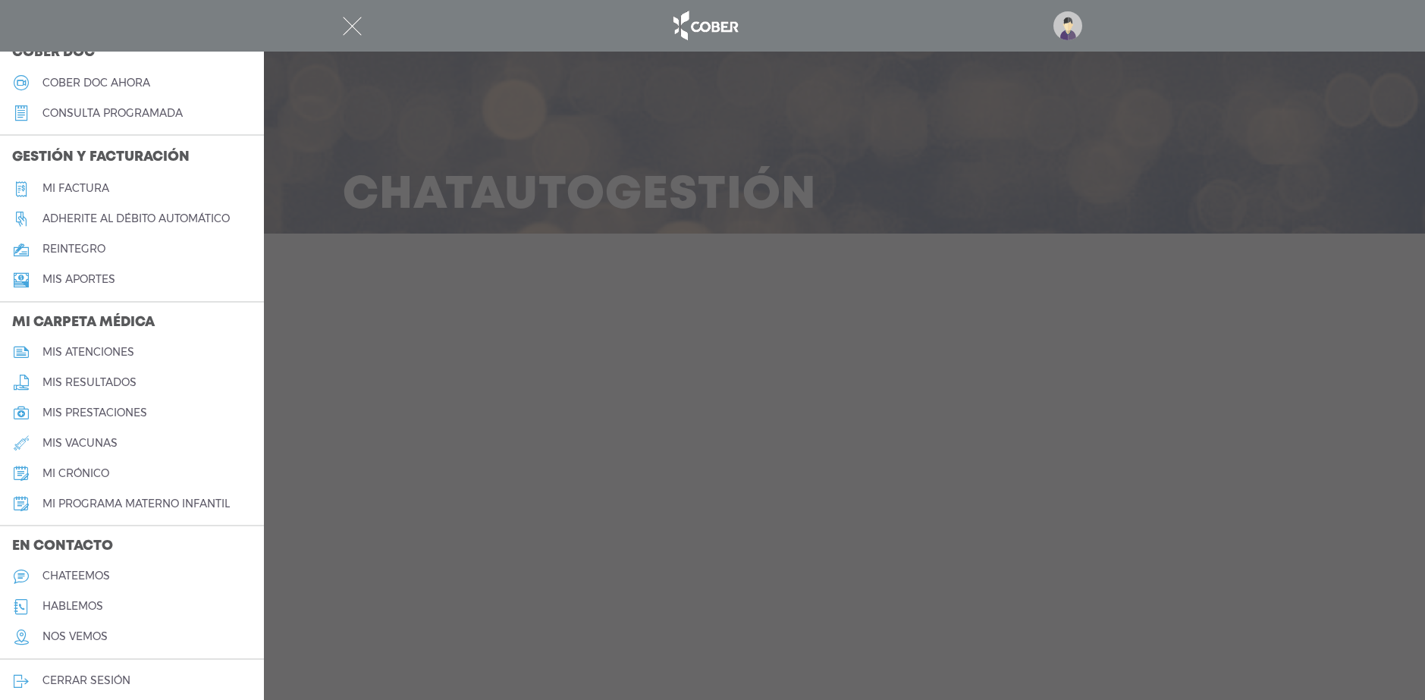
scroll to position [463, 0]
click at [115, 348] on h5 "mis atenciones" at bounding box center [88, 351] width 92 height 13
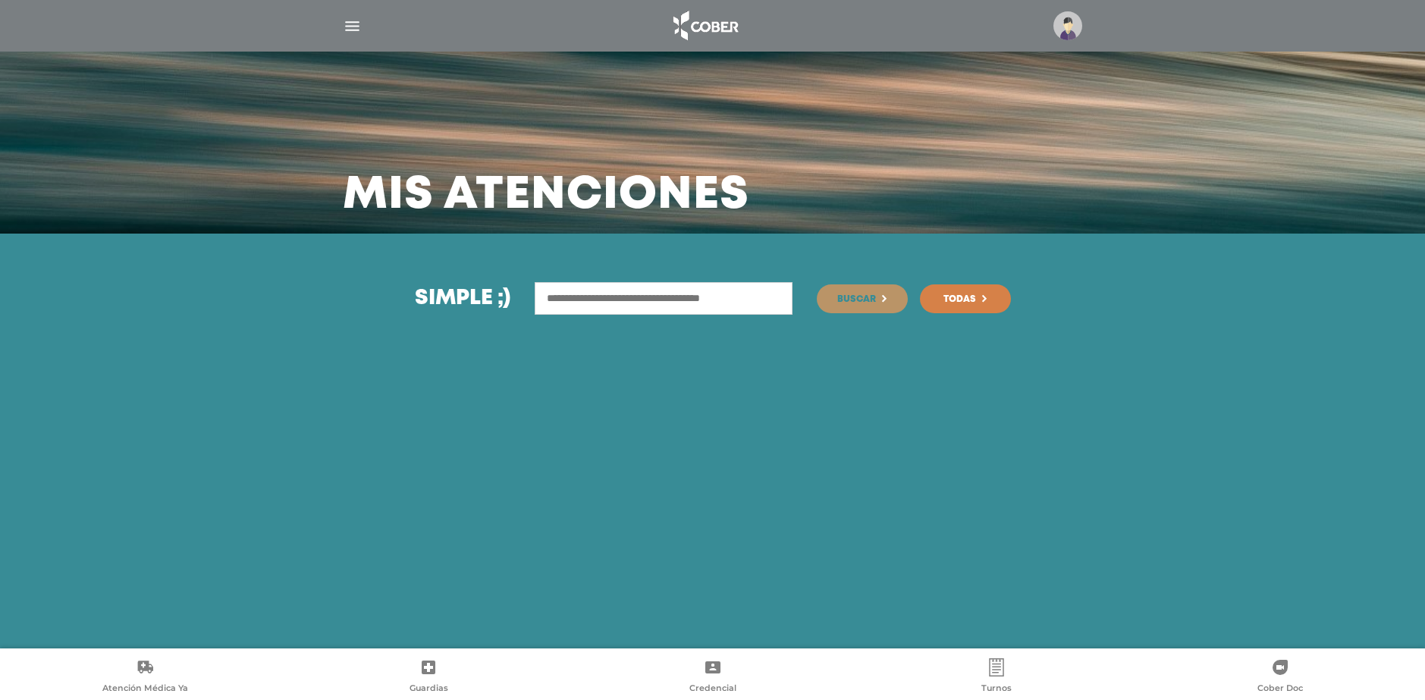
drag, startPoint x: 1425, startPoint y: 106, endPoint x: 1425, endPoint y: 156, distance: 50.1
click at [1425, 156] on div "Mis atenciones" at bounding box center [712, 117] width 1425 height 234
click at [946, 296] on span "Todas" at bounding box center [960, 299] width 33 height 9
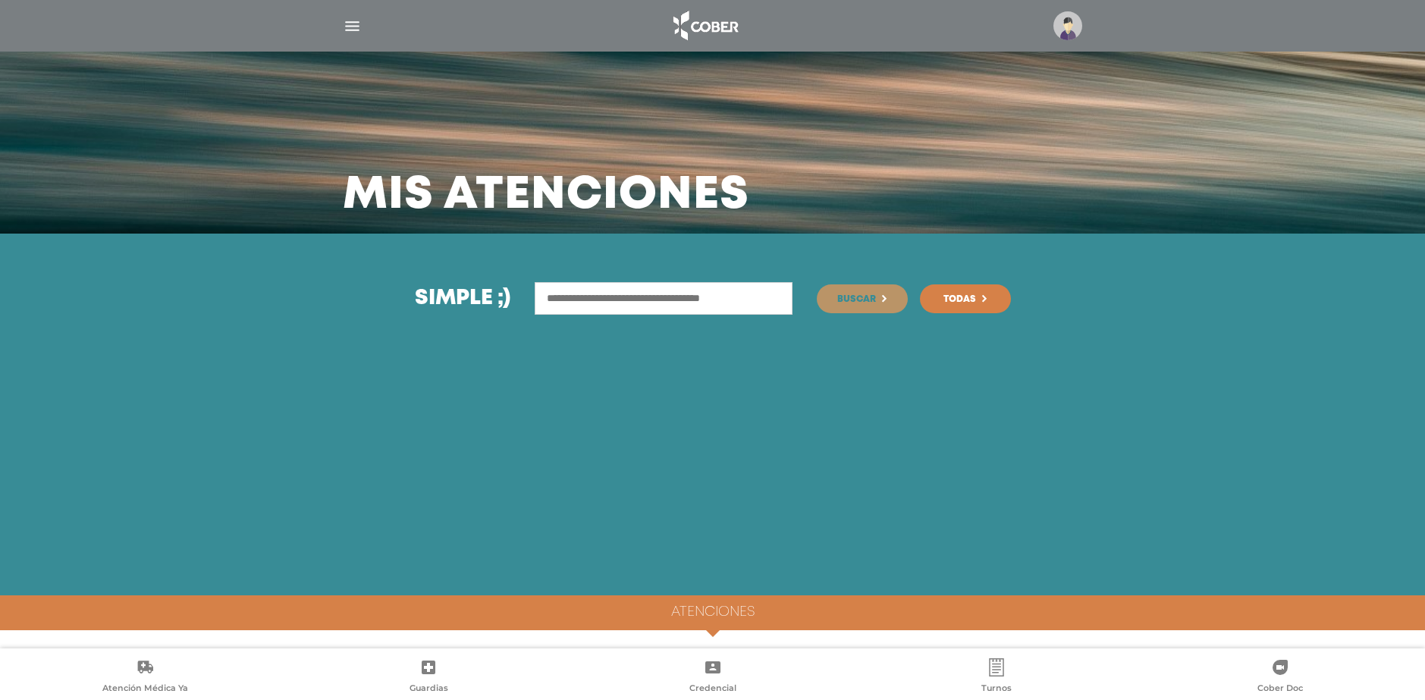
drag, startPoint x: 1425, startPoint y: 130, endPoint x: 1221, endPoint y: 423, distance: 356.5
click at [1418, 298] on main "Mis atenciones Simple ;) Buscar" at bounding box center [712, 350] width 1425 height 700
click at [724, 609] on h4 "Atenciones" at bounding box center [712, 613] width 83 height 17
click at [715, 629] on span at bounding box center [713, 637] width 23 height 23
click at [649, 303] on input "text" at bounding box center [664, 298] width 258 height 33
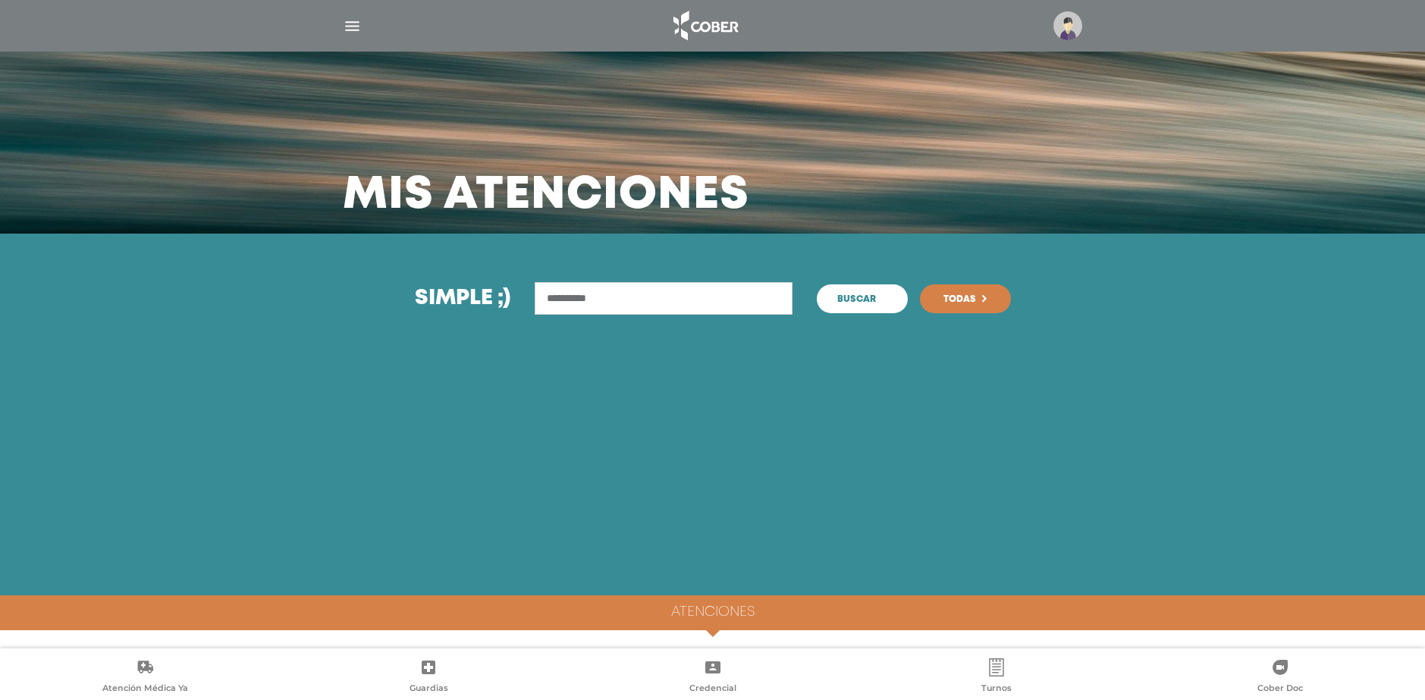
type input "**********"
click at [878, 300] on button "Buscar" at bounding box center [862, 298] width 91 height 29
drag, startPoint x: 1425, startPoint y: 228, endPoint x: 1425, endPoint y: 394, distance: 166.9
click at [1425, 394] on main "**********" at bounding box center [712, 350] width 1425 height 700
click at [960, 297] on span "Todas" at bounding box center [960, 299] width 33 height 9
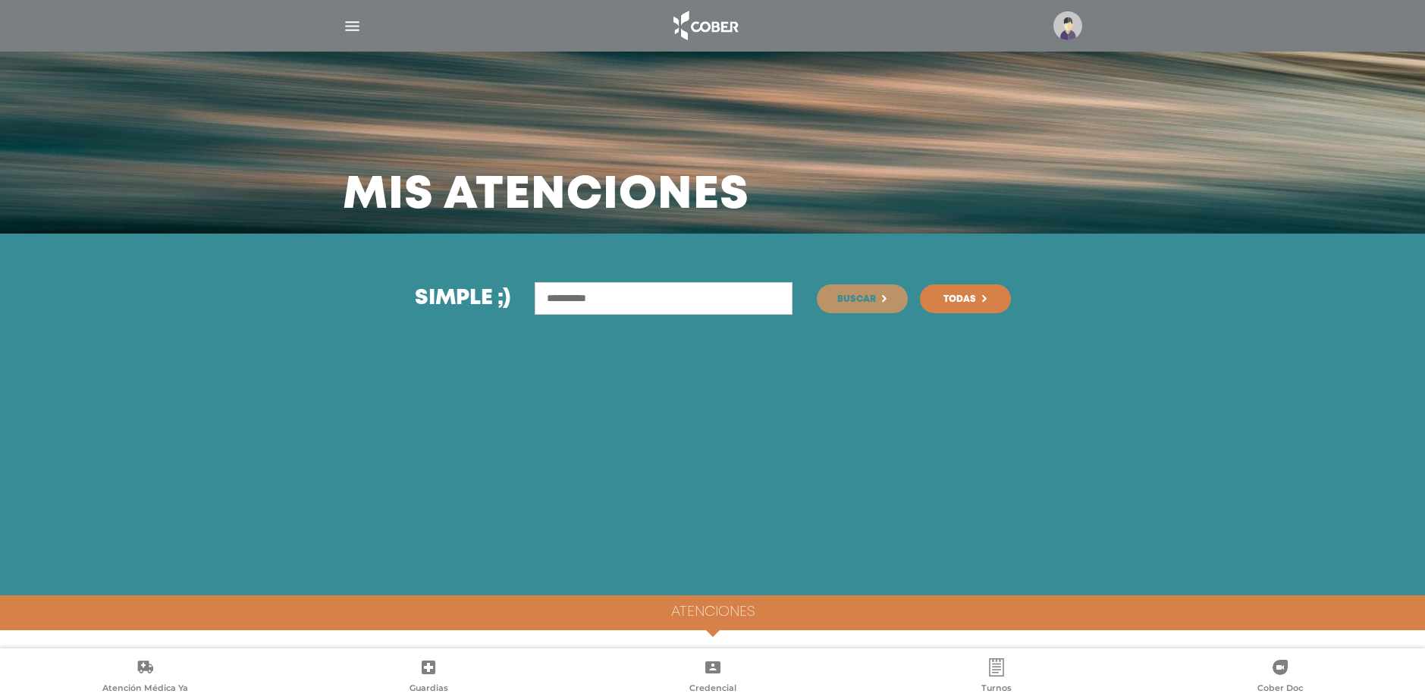
click at [699, 606] on h4 "Atenciones" at bounding box center [712, 613] width 83 height 17
click at [341, 16] on div at bounding box center [713, 26] width 777 height 36
click at [356, 25] on img "button" at bounding box center [352, 26] width 19 height 19
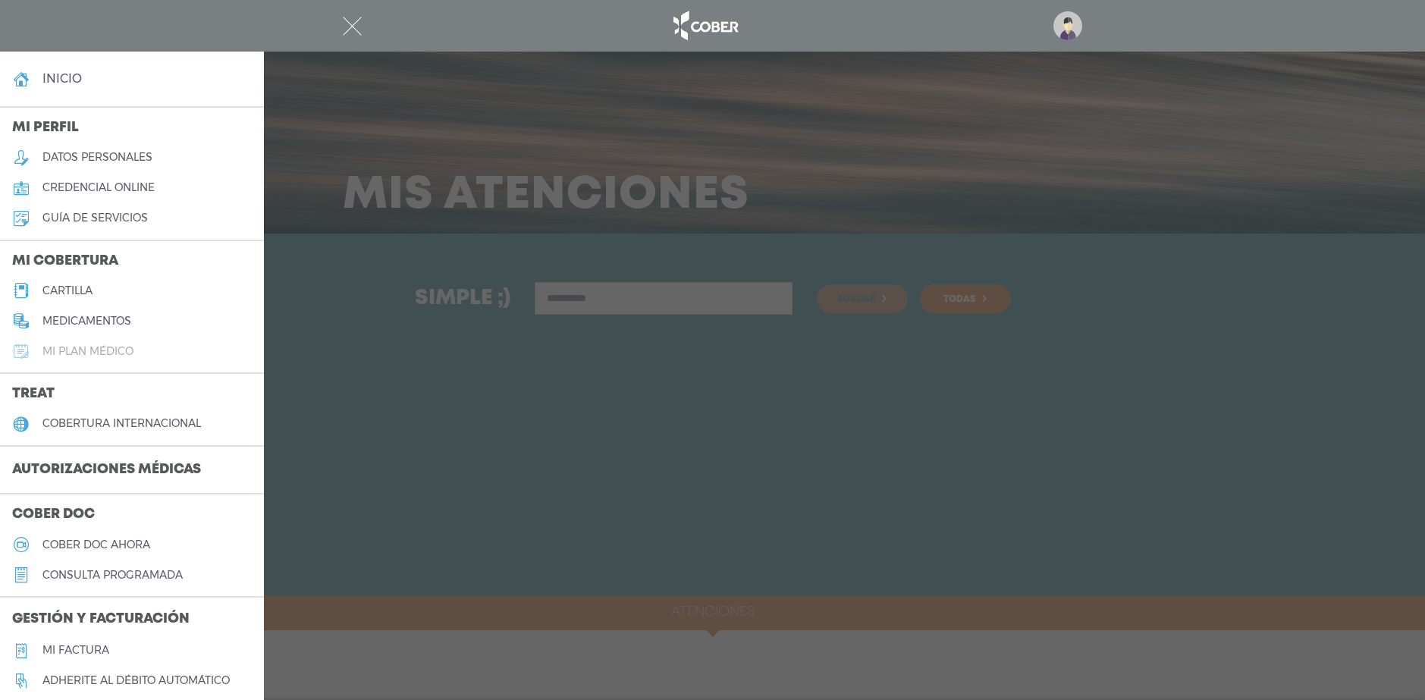
click at [100, 347] on h5 "Mi plan médico" at bounding box center [87, 351] width 91 height 13
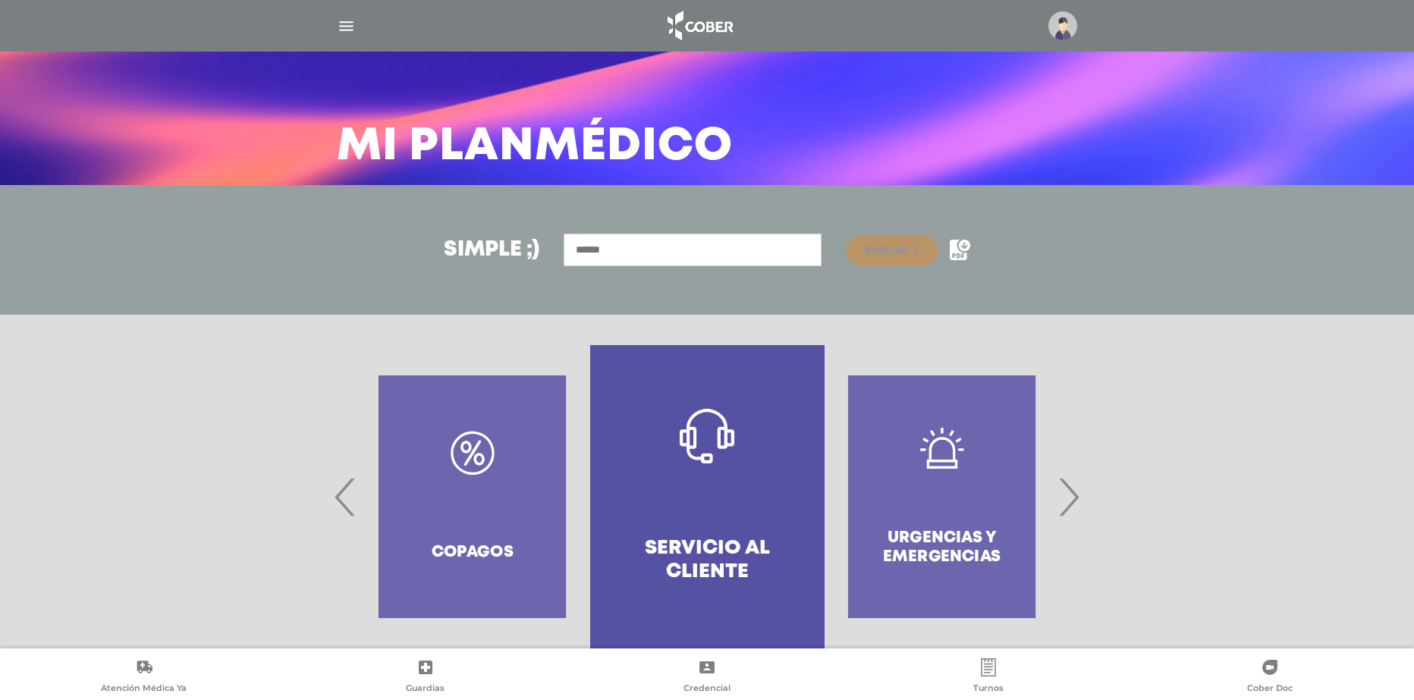
scroll to position [79, 0]
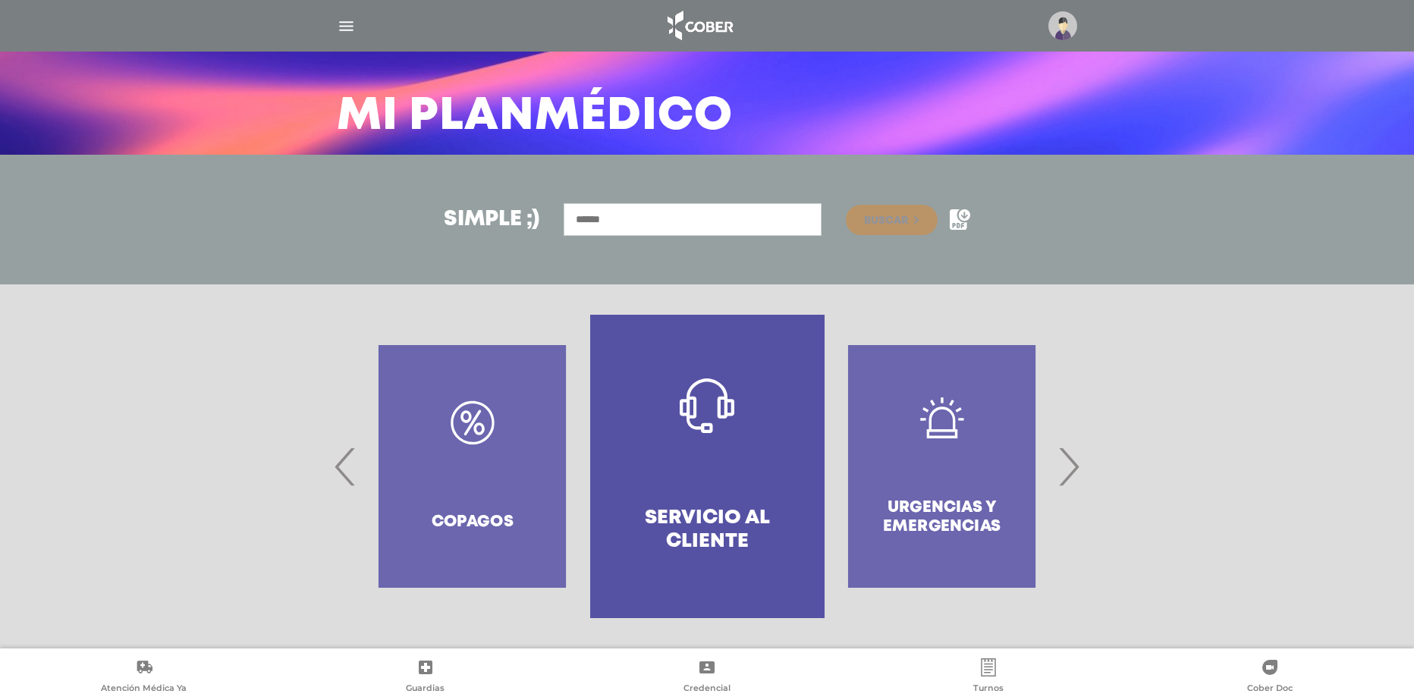
click at [1064, 470] on span "›" at bounding box center [1069, 467] width 30 height 82
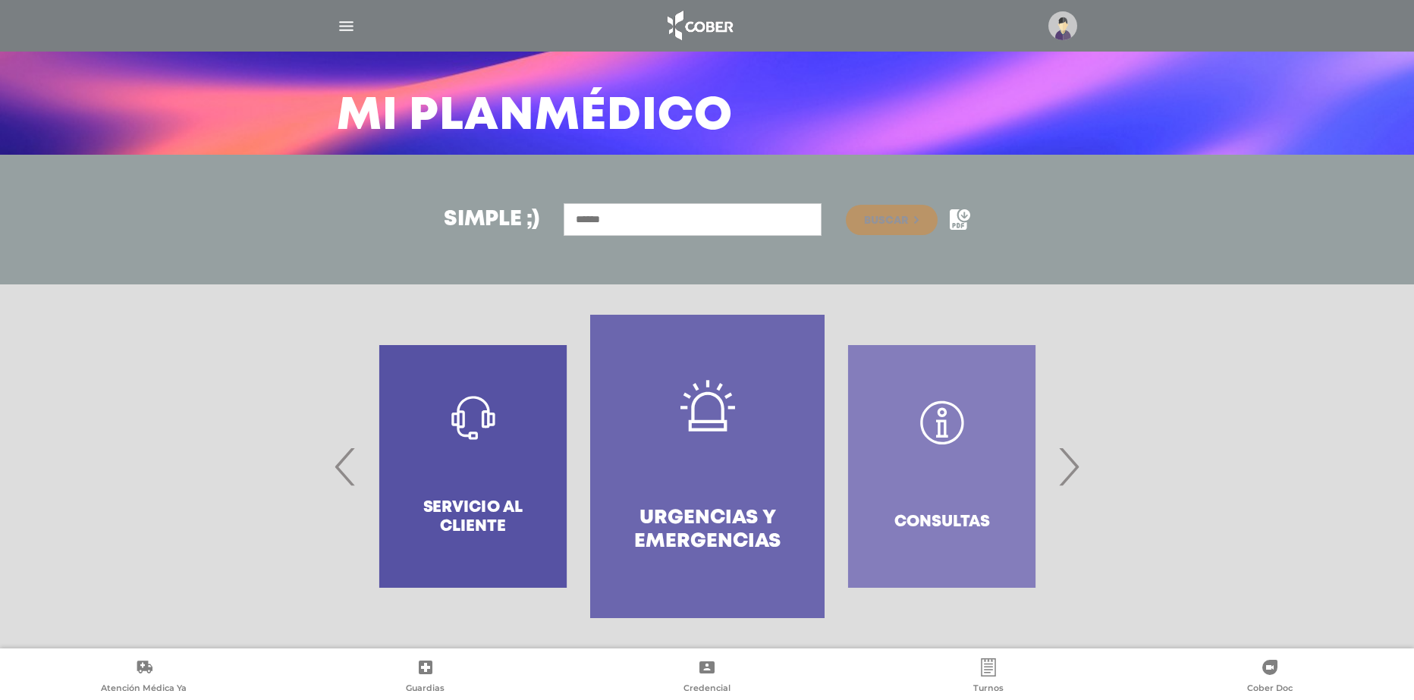
click at [1064, 470] on span "›" at bounding box center [1069, 467] width 30 height 82
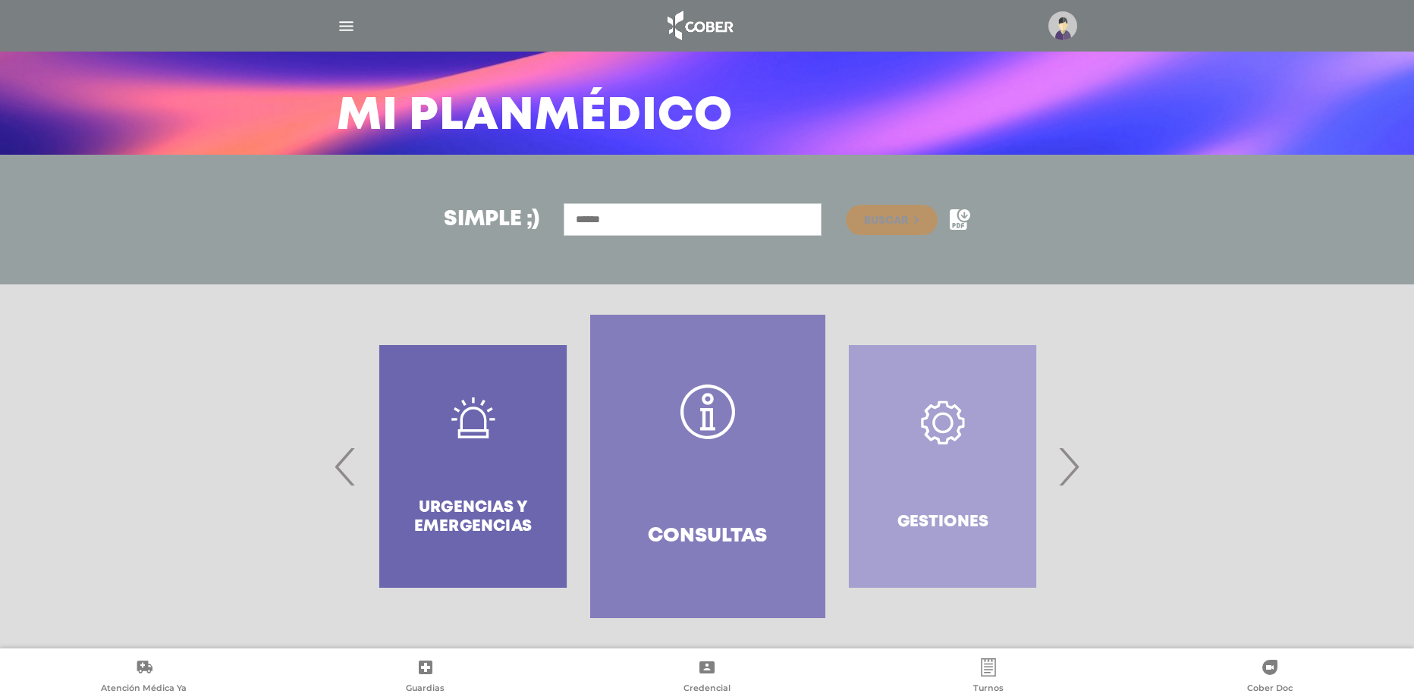
click at [1064, 470] on span "›" at bounding box center [1069, 467] width 30 height 82
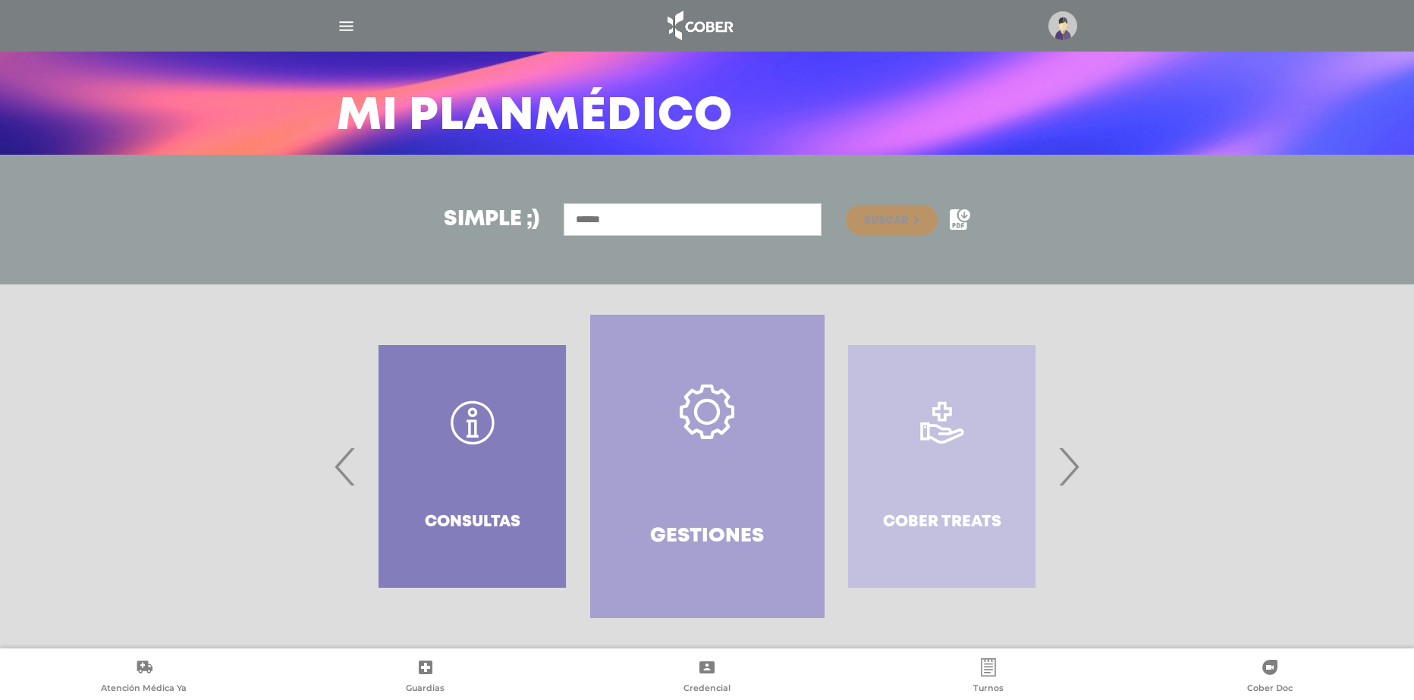
click at [1064, 469] on span "›" at bounding box center [1069, 467] width 30 height 82
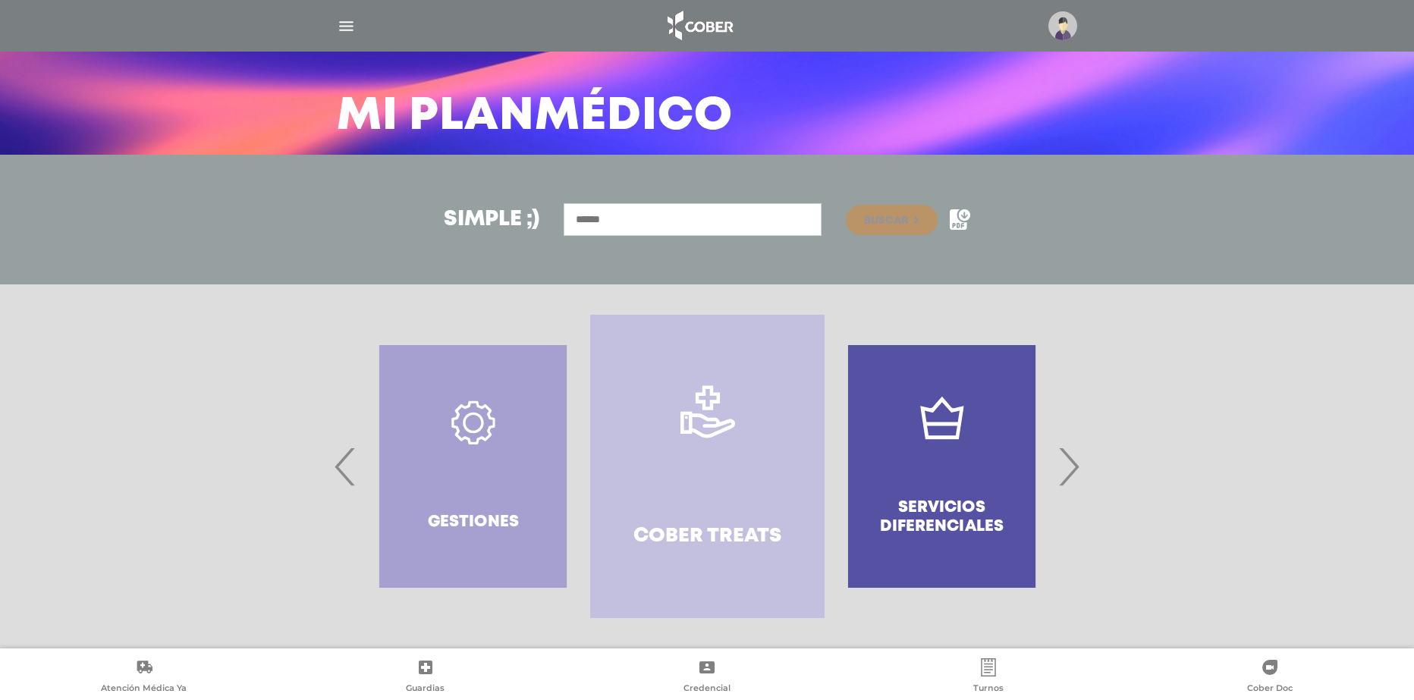
click at [1064, 469] on span "›" at bounding box center [1069, 467] width 30 height 82
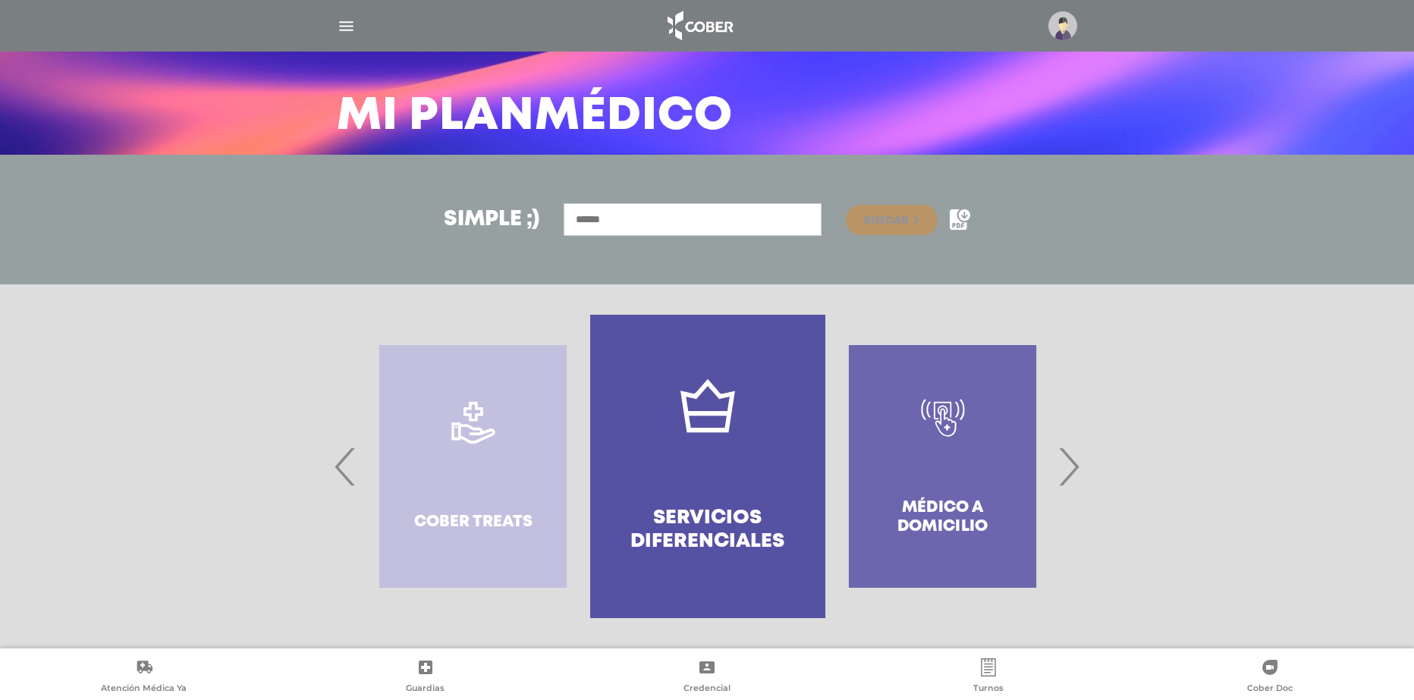
click at [1064, 469] on span "›" at bounding box center [1069, 467] width 30 height 82
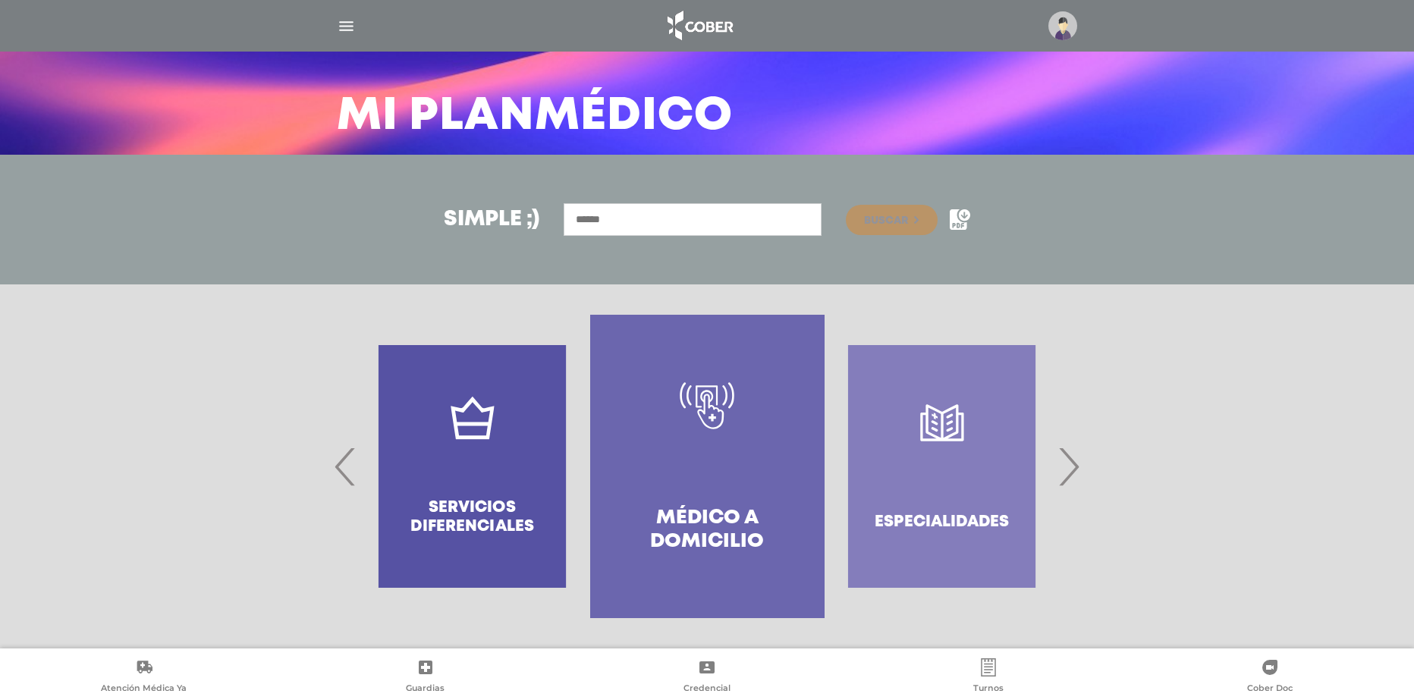
click at [1064, 469] on span "›" at bounding box center [1069, 467] width 30 height 82
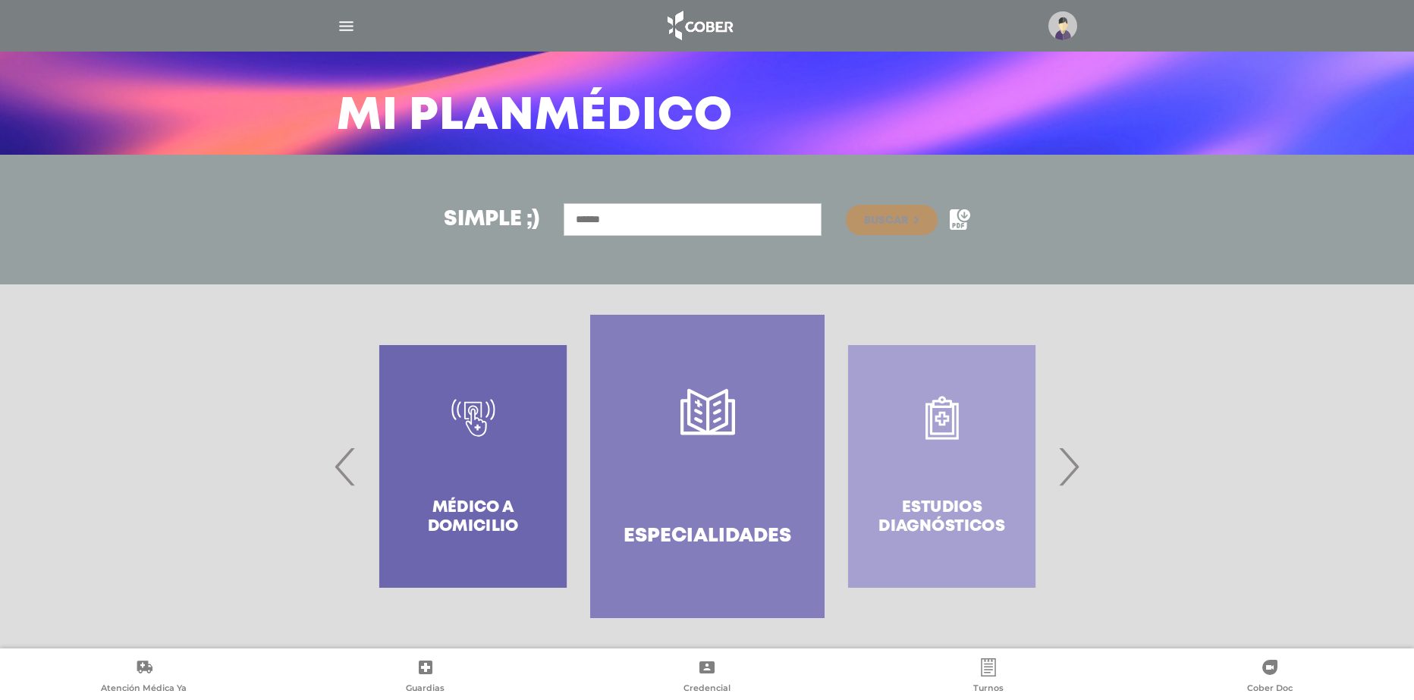
click at [1080, 473] on span "›" at bounding box center [1069, 467] width 30 height 82
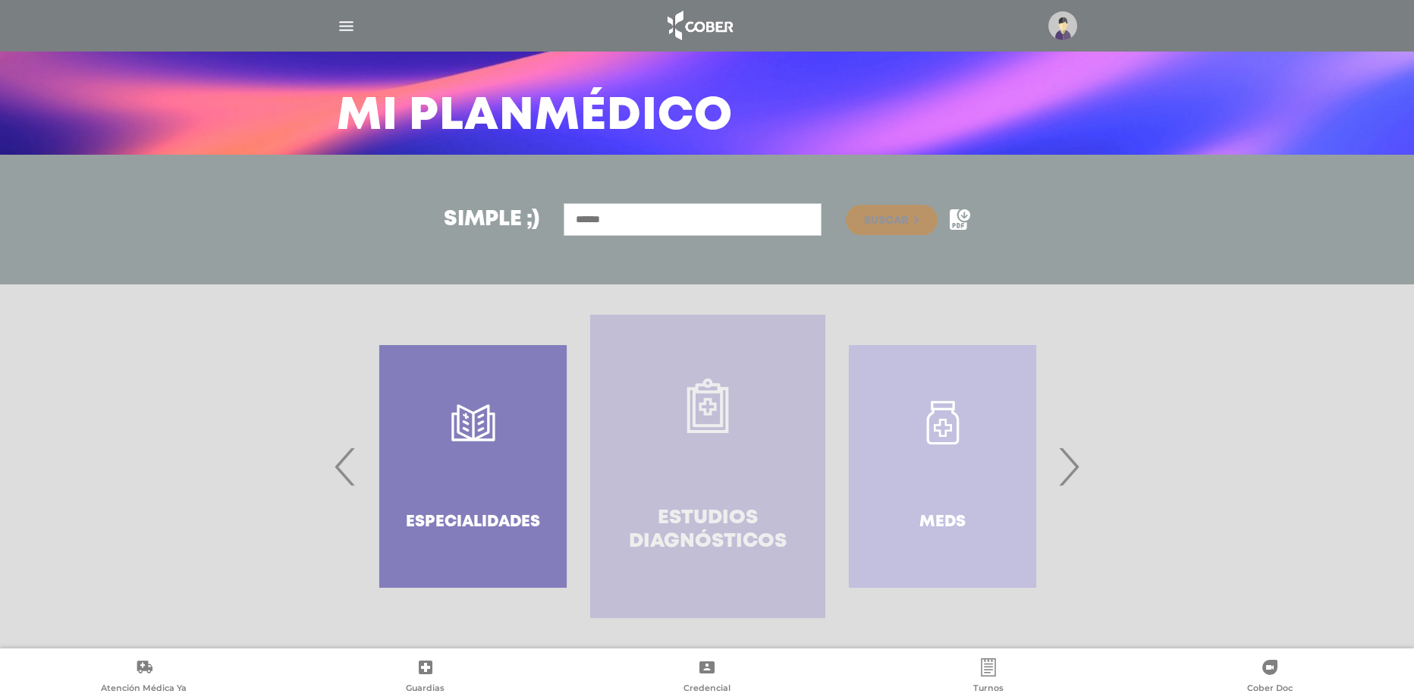
click at [685, 481] on link "Estudios diagnósticos" at bounding box center [707, 466] width 234 height 303
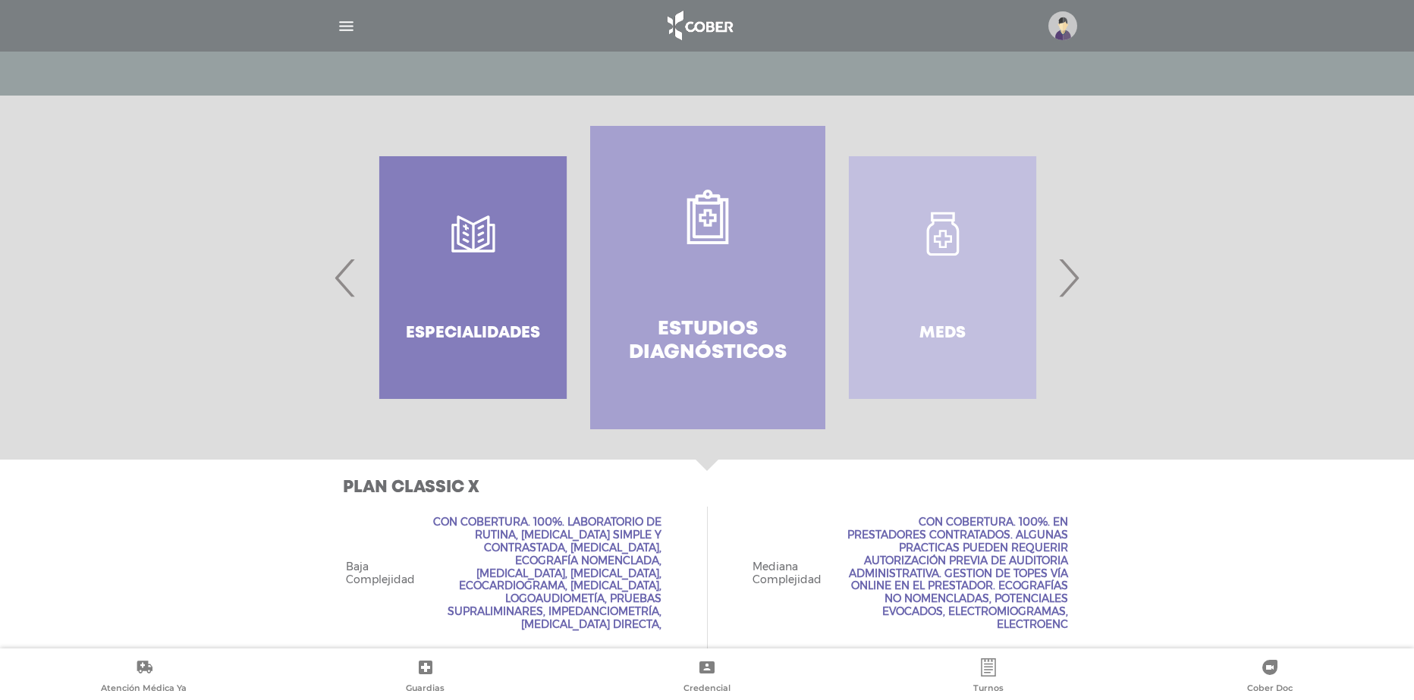
scroll to position [348, 0]
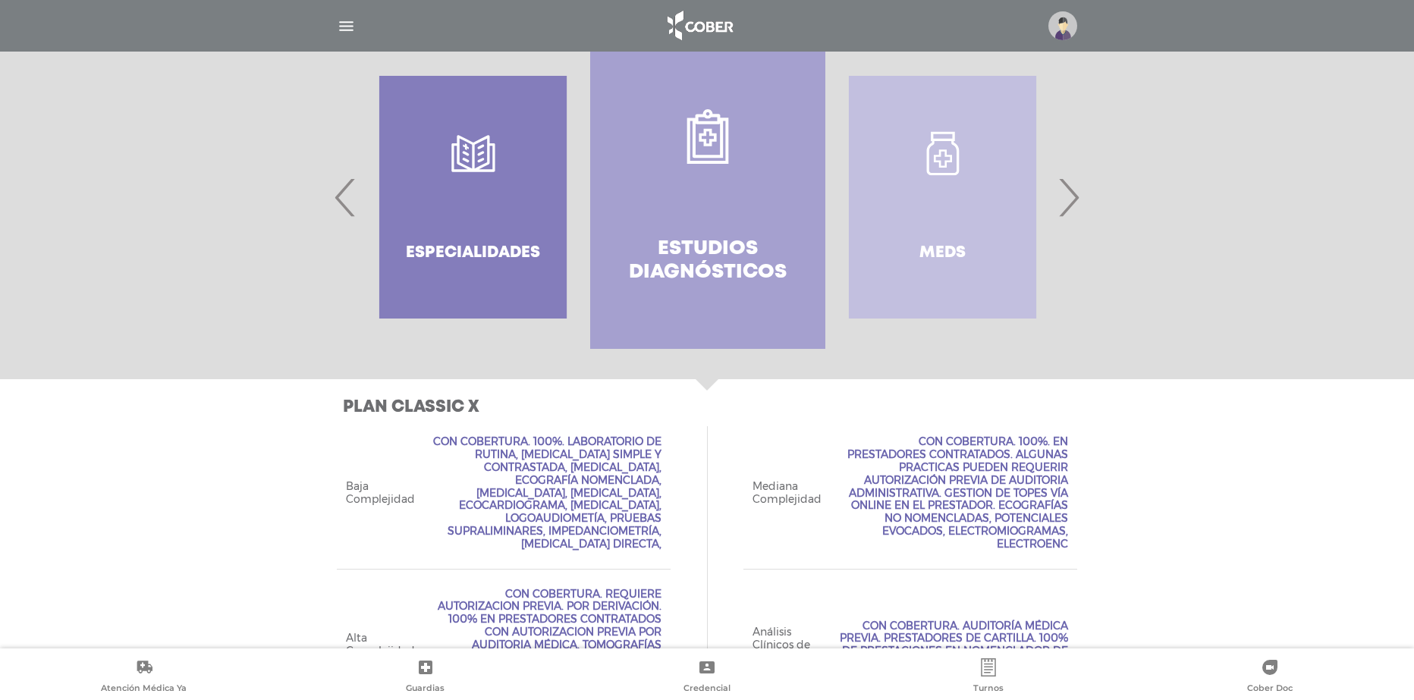
click at [1058, 196] on div "Meds" at bounding box center [942, 197] width 234 height 303
click at [1066, 197] on span "›" at bounding box center [1069, 197] width 30 height 82
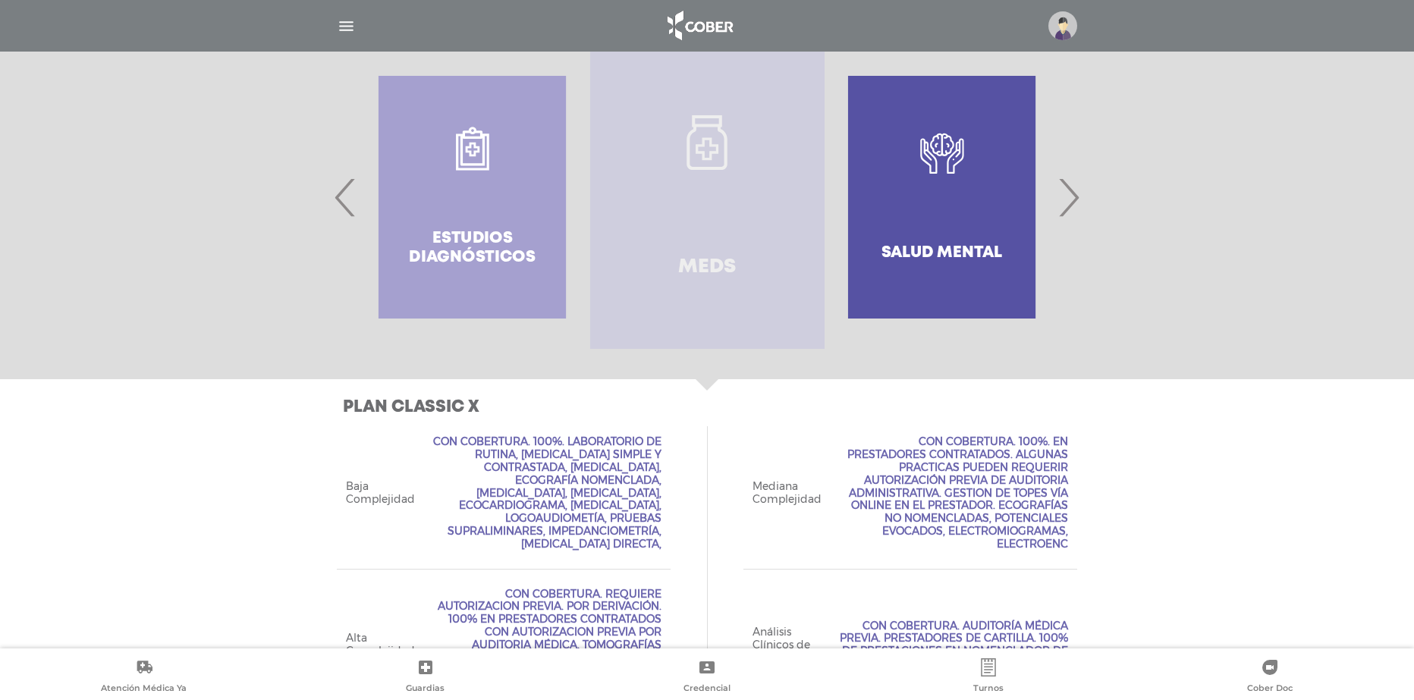
click at [697, 211] on link "Meds" at bounding box center [707, 197] width 234 height 303
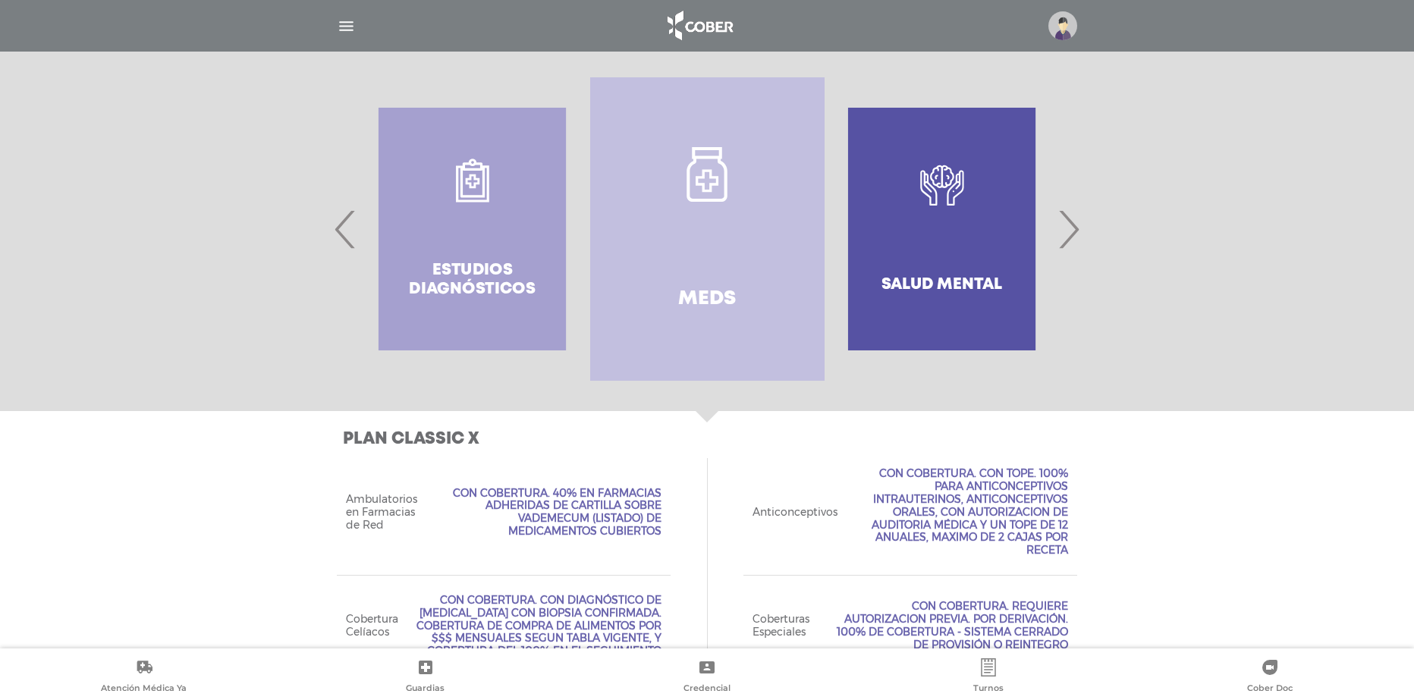
scroll to position [181, 0]
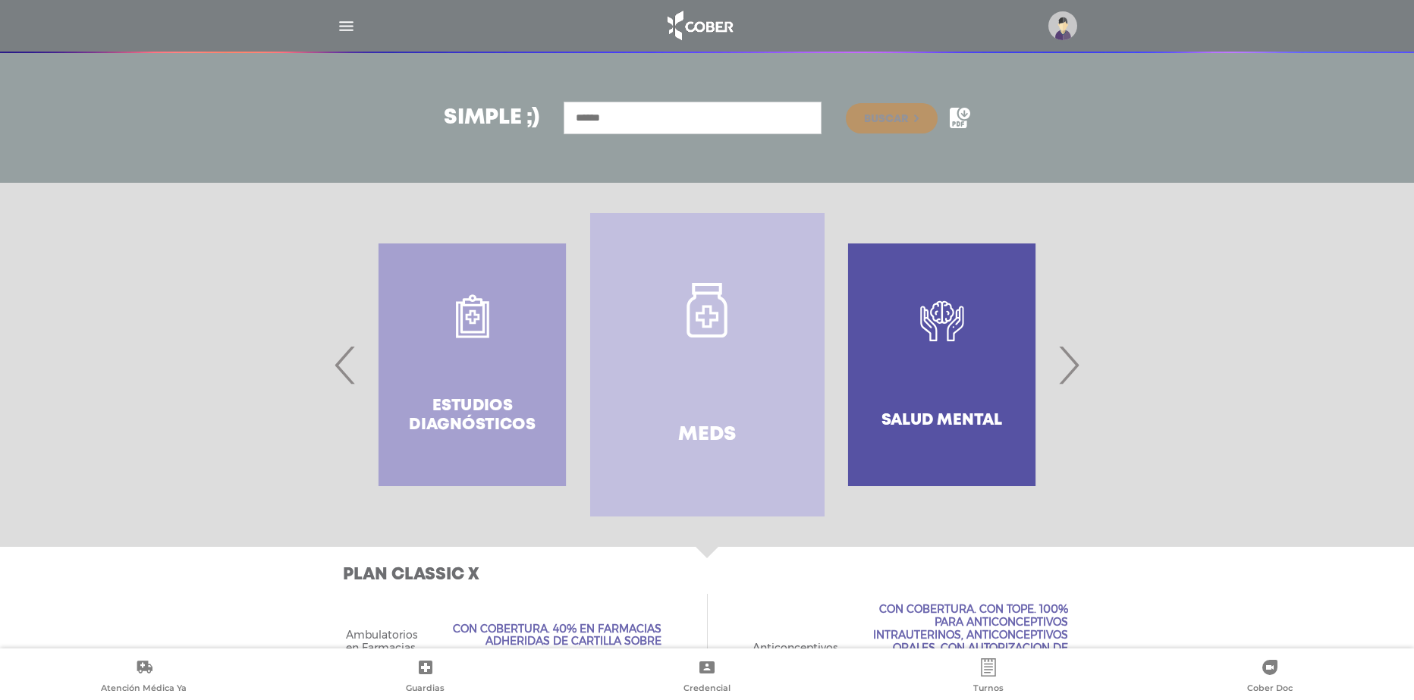
click at [1075, 362] on span "›" at bounding box center [1069, 365] width 30 height 82
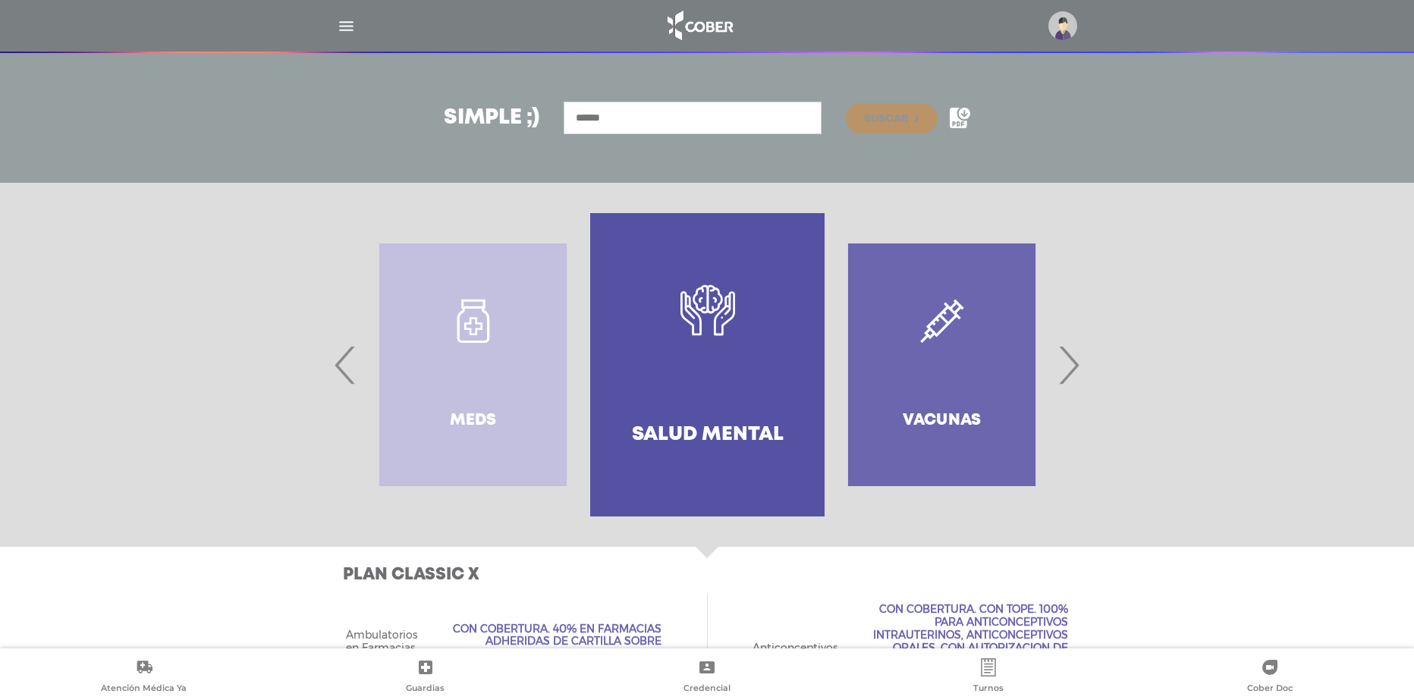
click at [1075, 362] on span "›" at bounding box center [1069, 365] width 30 height 82
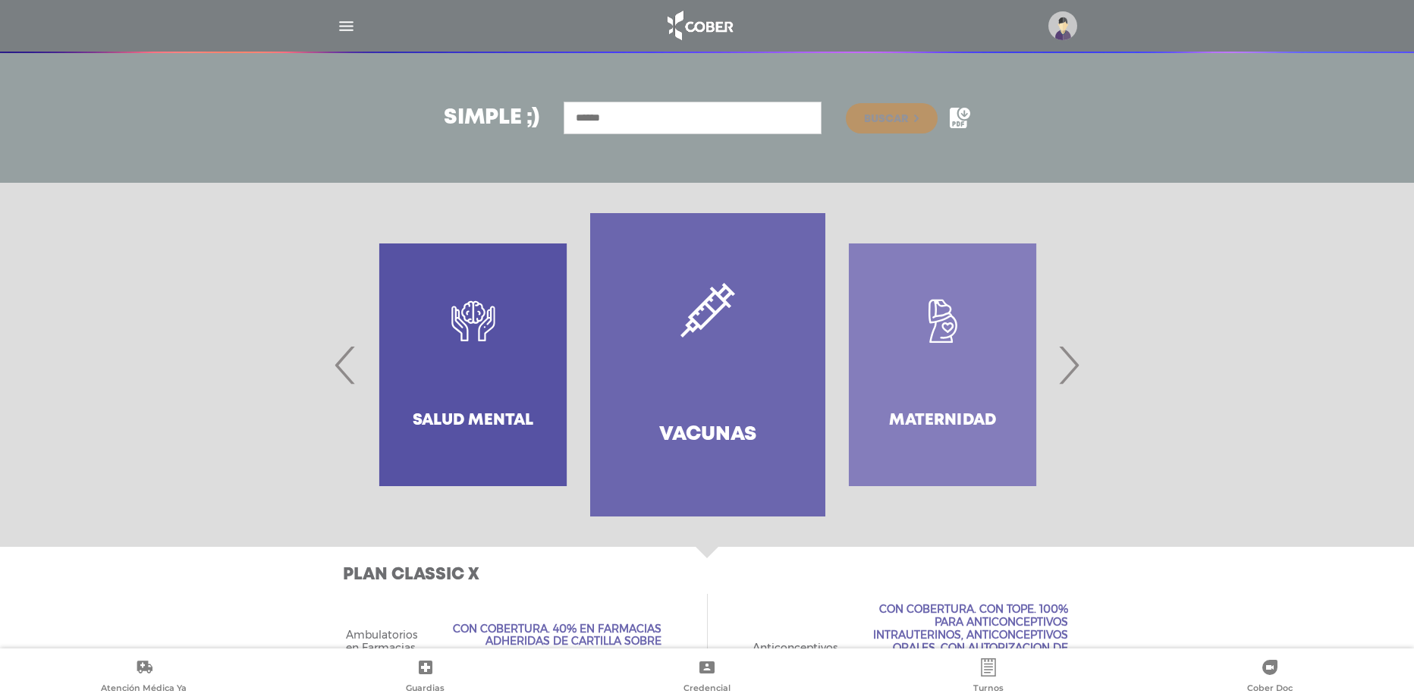
click at [1075, 362] on span "›" at bounding box center [1069, 365] width 30 height 82
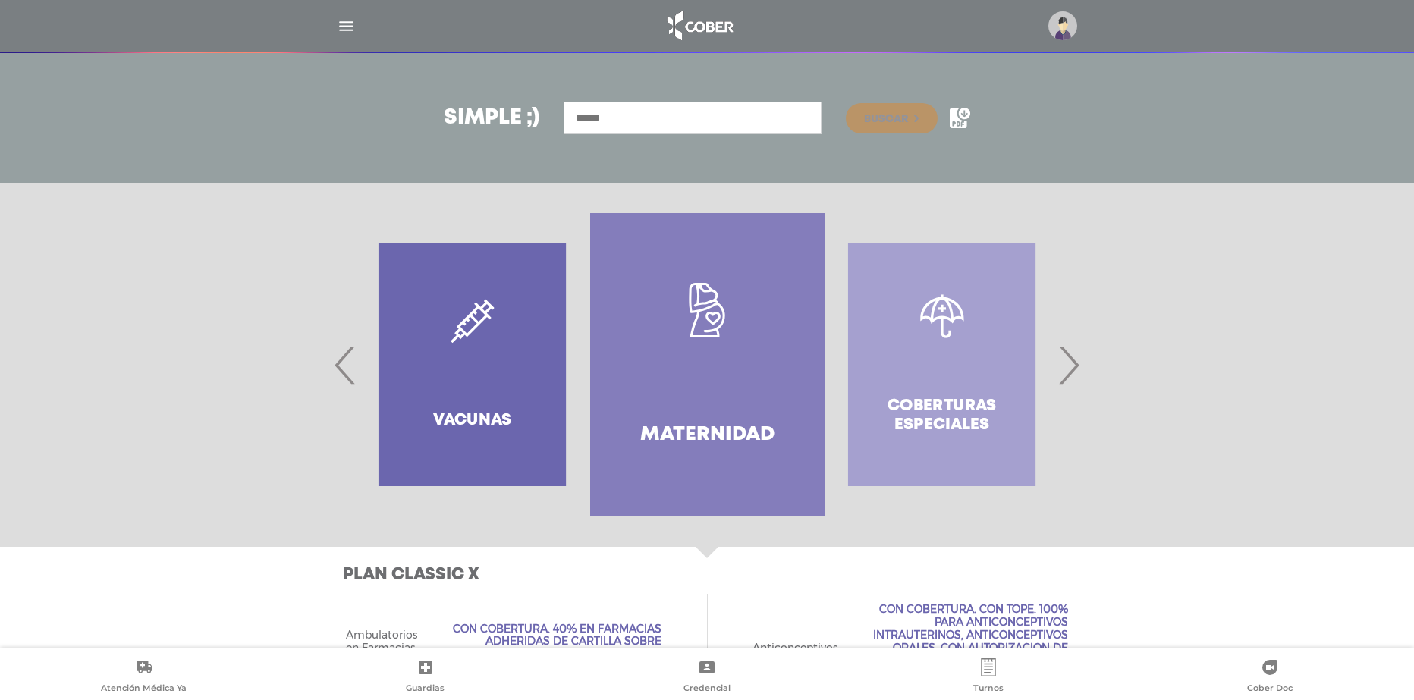
click at [1075, 362] on span "›" at bounding box center [1069, 365] width 30 height 82
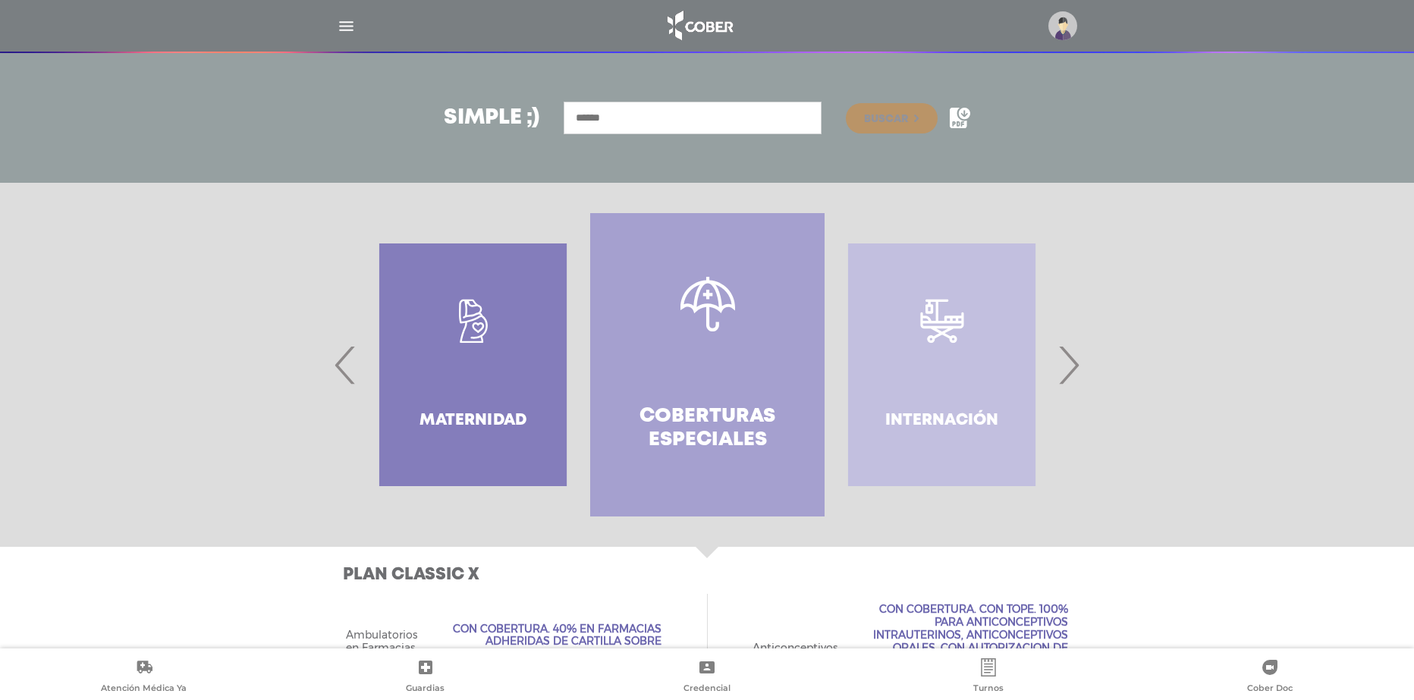
click at [1075, 362] on span "›" at bounding box center [1069, 365] width 30 height 82
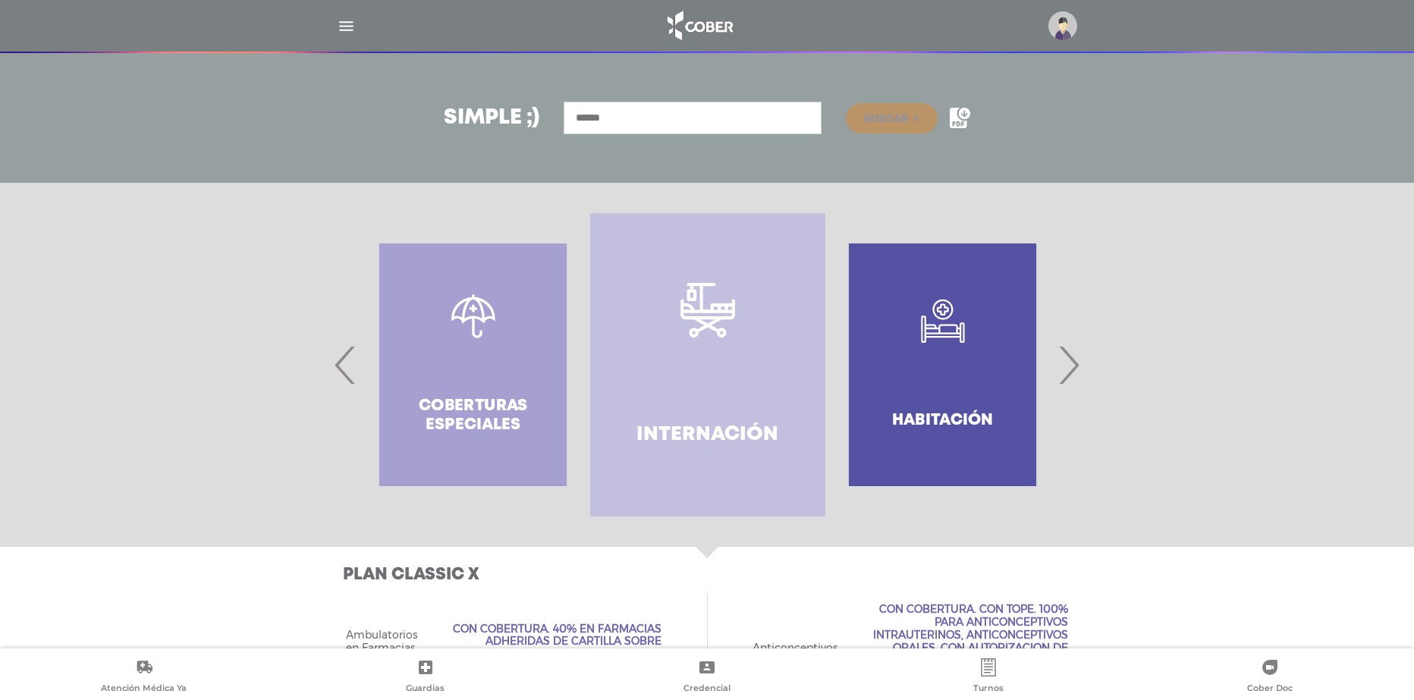
click at [1075, 362] on span "›" at bounding box center [1069, 365] width 30 height 82
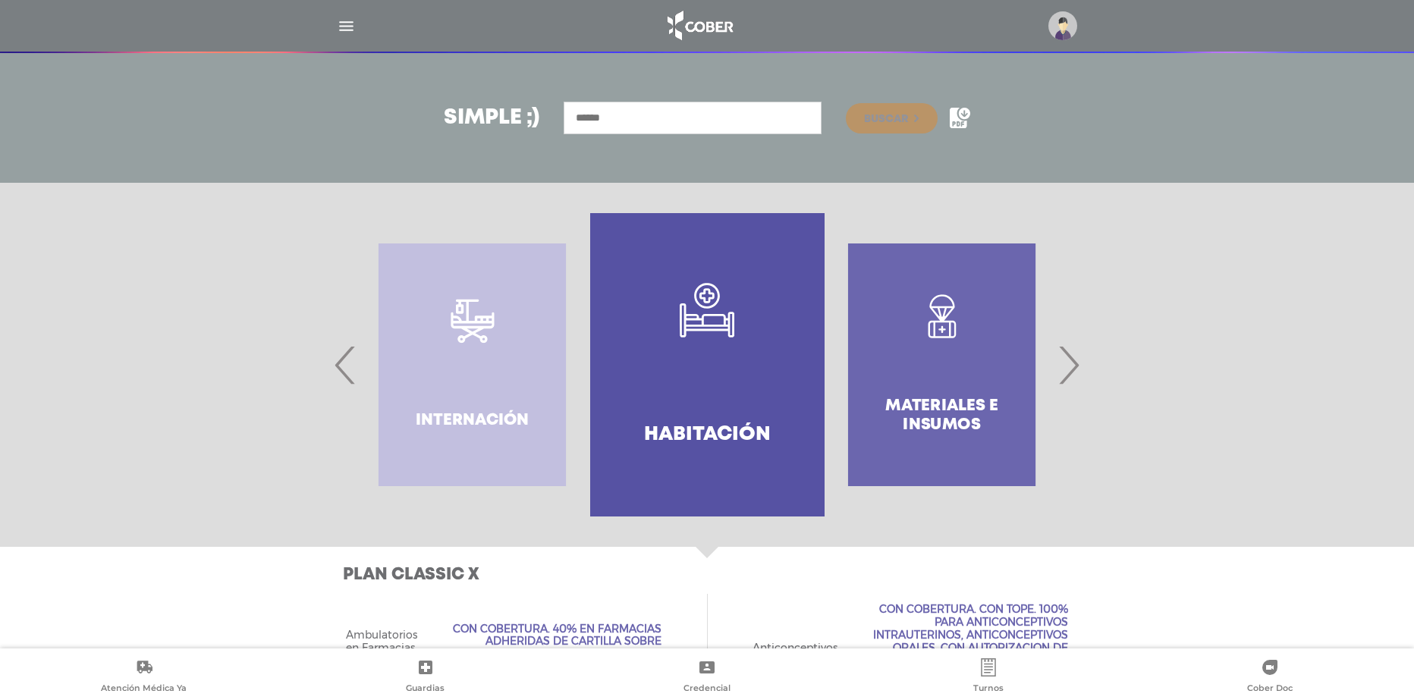
click at [1075, 362] on span "›" at bounding box center [1069, 365] width 30 height 82
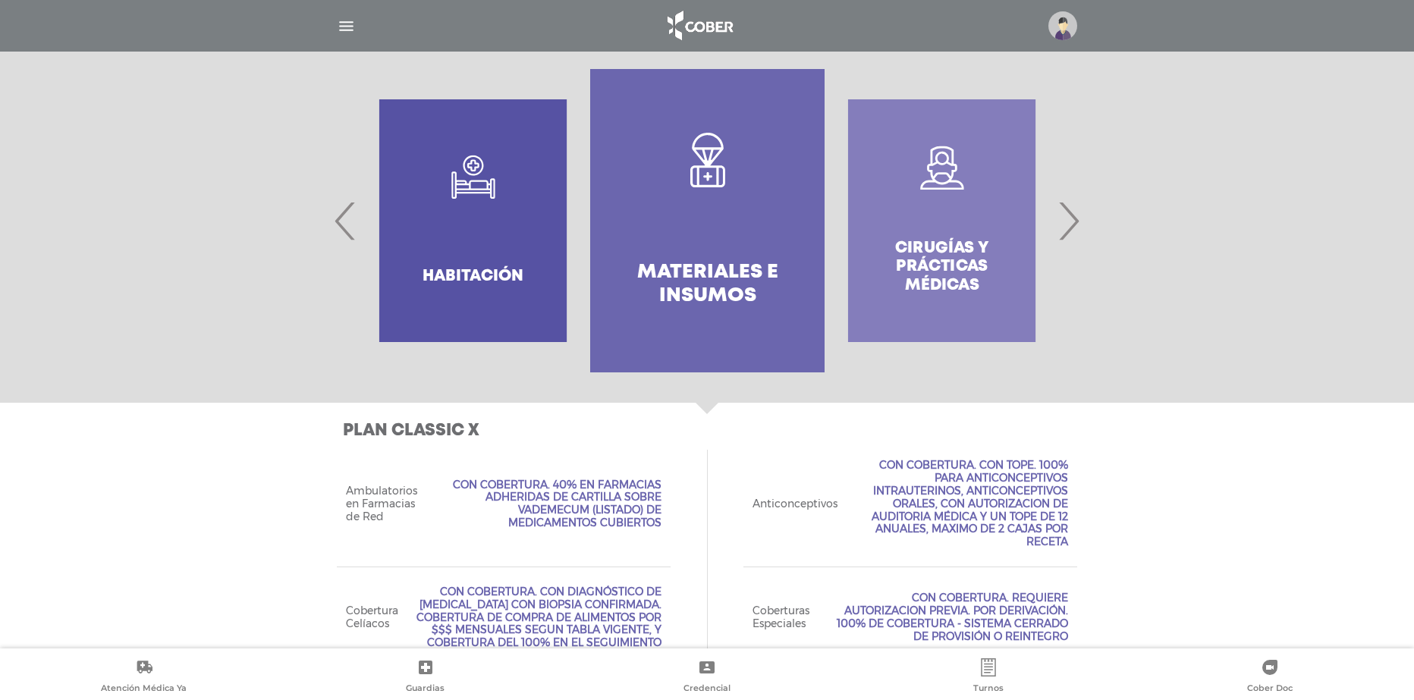
scroll to position [329, 0]
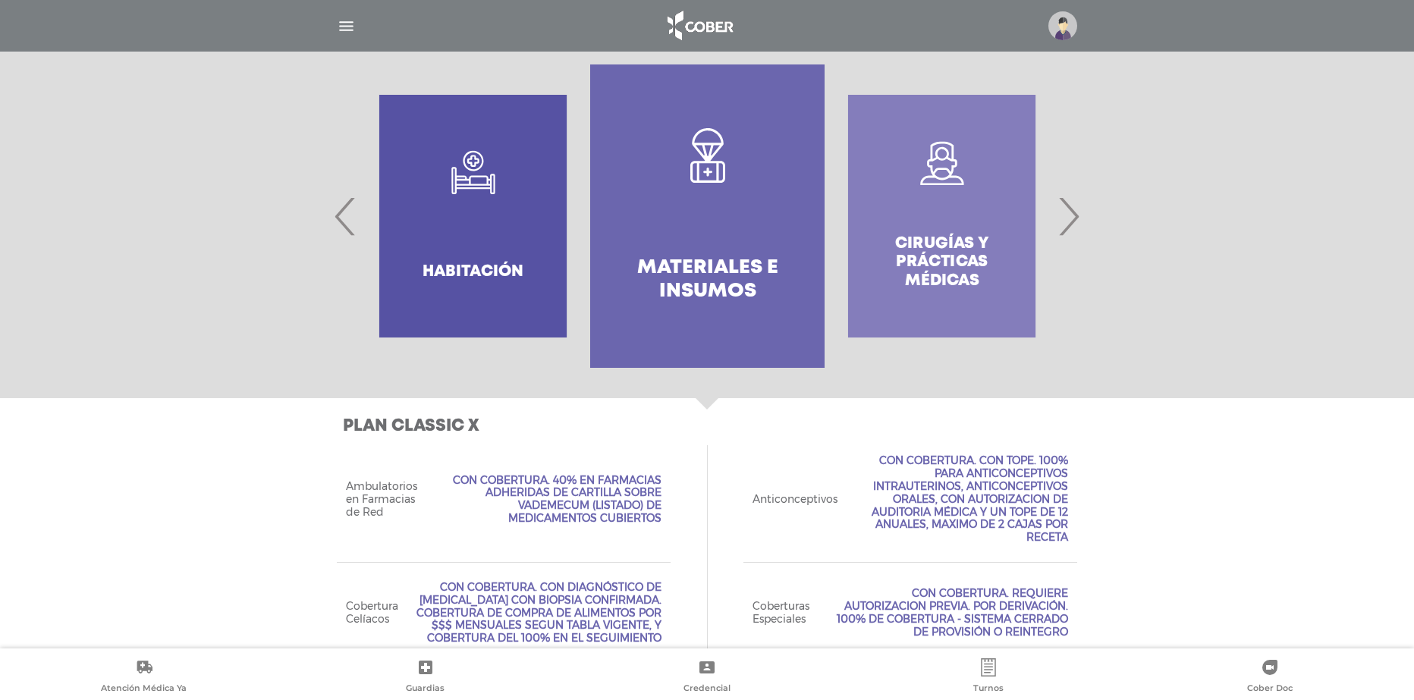
click at [1077, 203] on span "›" at bounding box center [1069, 216] width 30 height 82
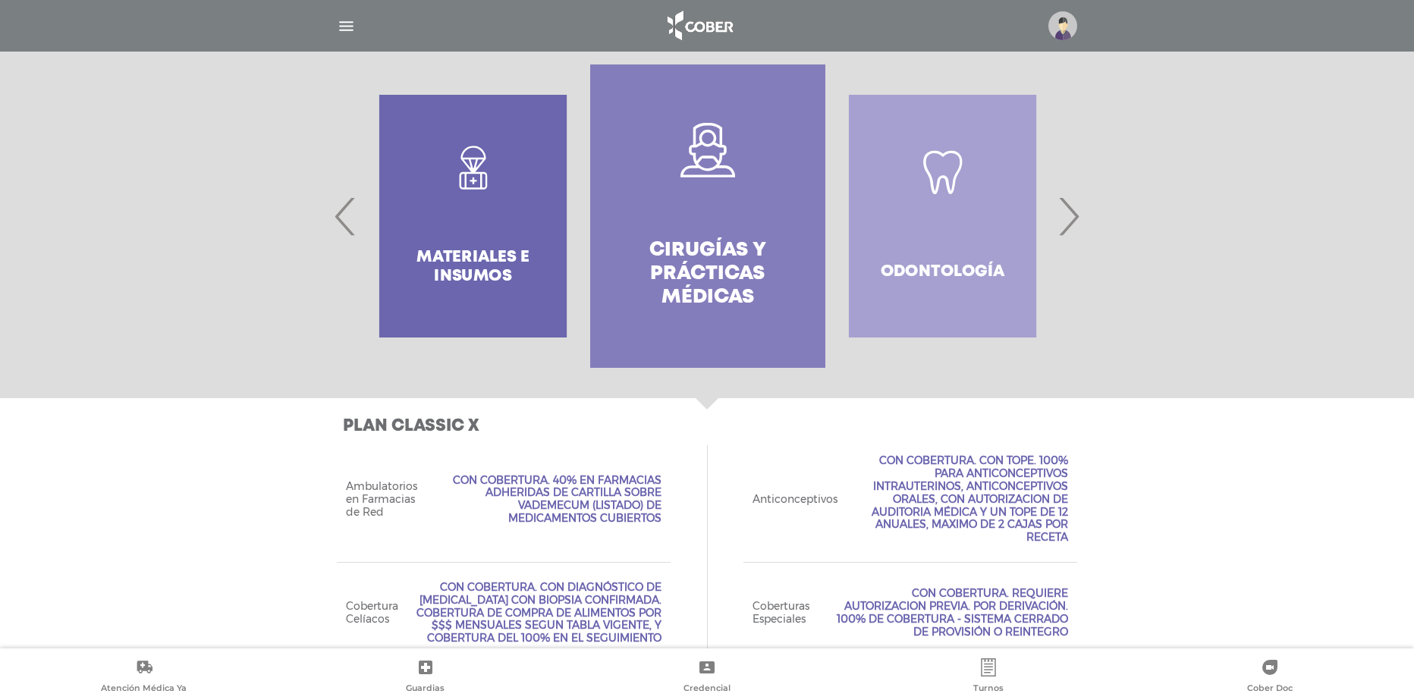
click at [1077, 203] on span "›" at bounding box center [1069, 216] width 30 height 82
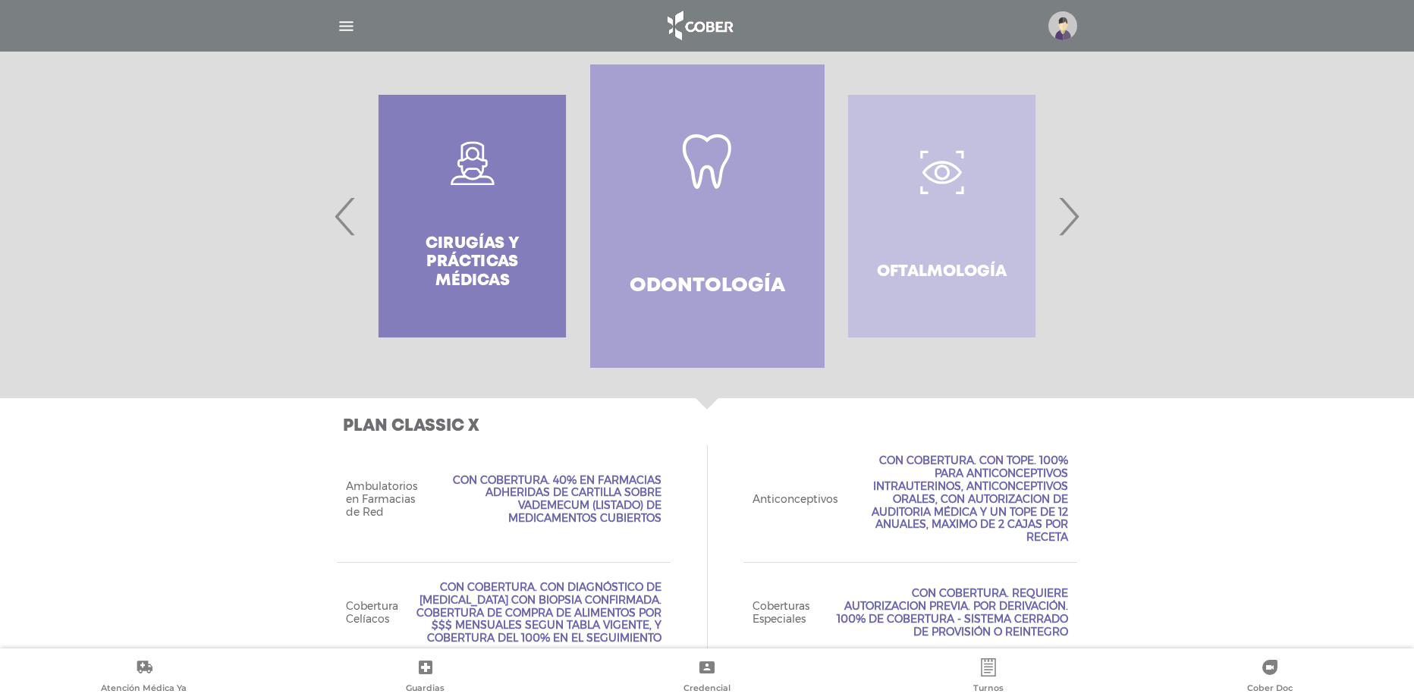
click at [1077, 202] on span "›" at bounding box center [1069, 216] width 30 height 82
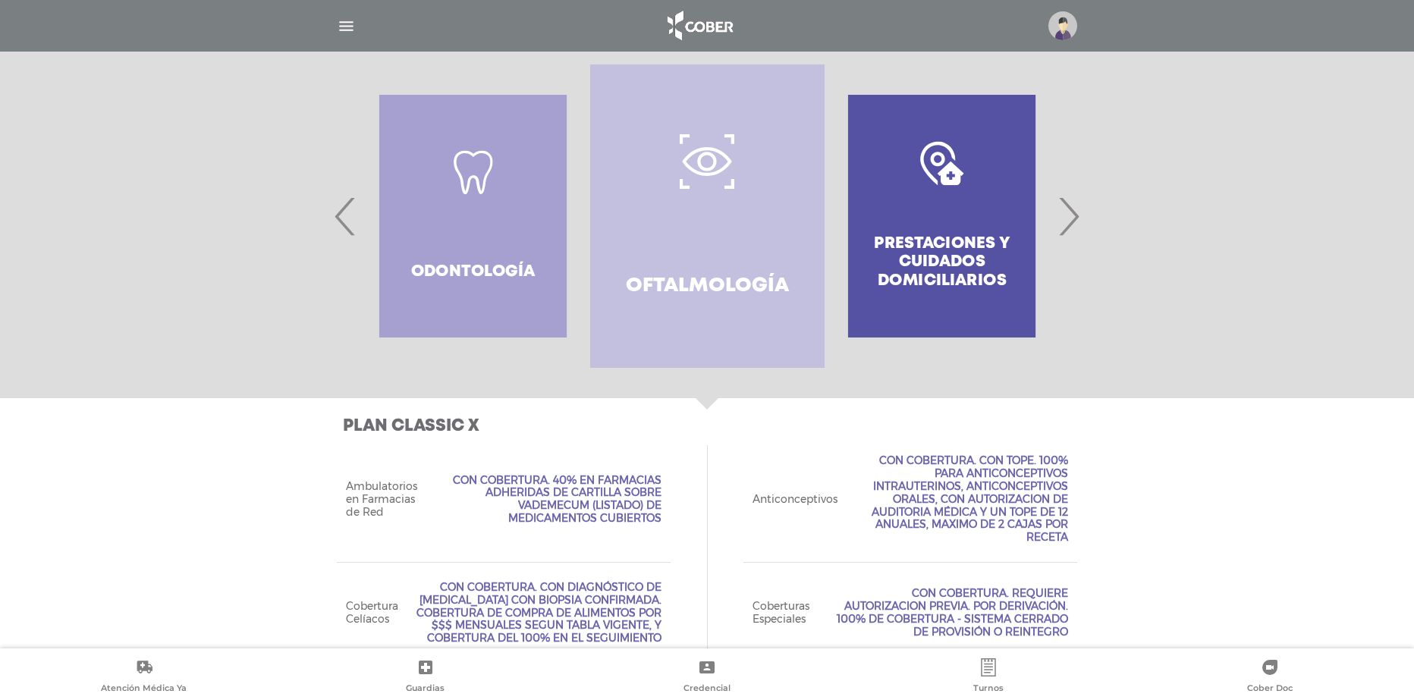
click at [1077, 202] on span "›" at bounding box center [1069, 216] width 30 height 82
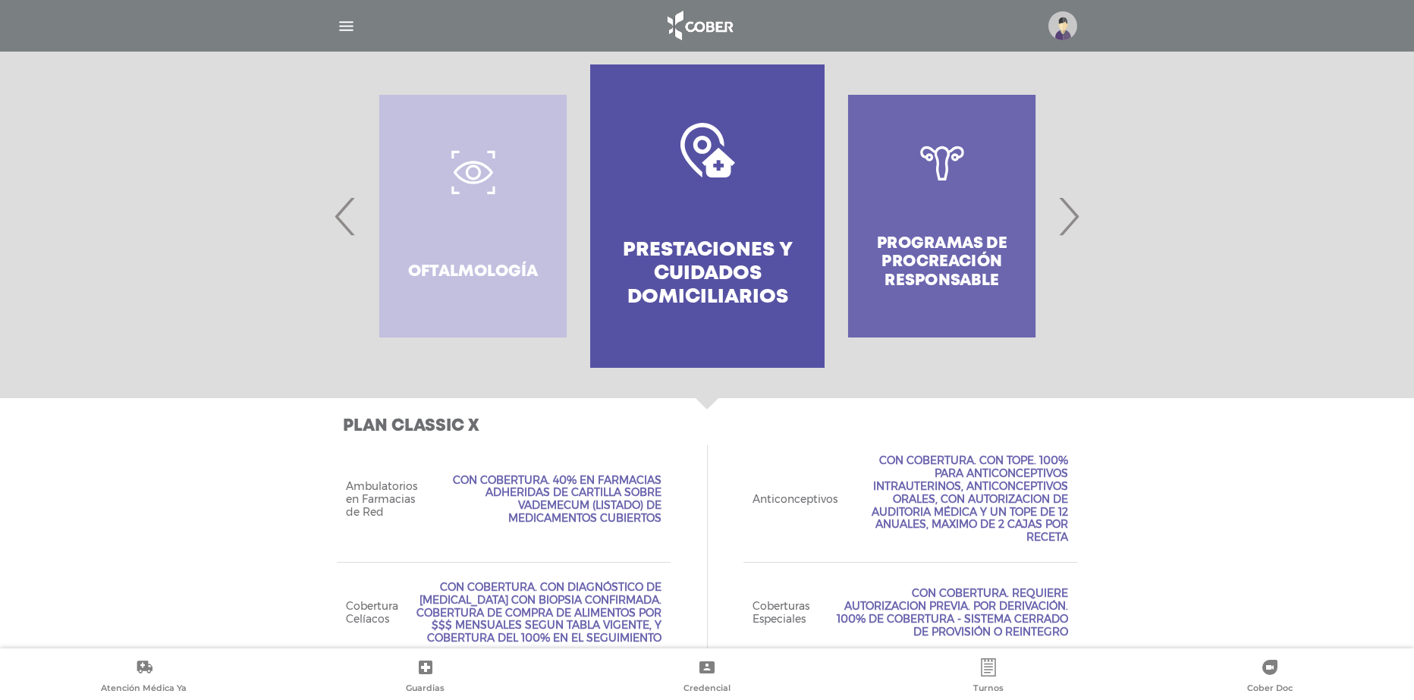
click at [1077, 202] on span "›" at bounding box center [1069, 216] width 30 height 82
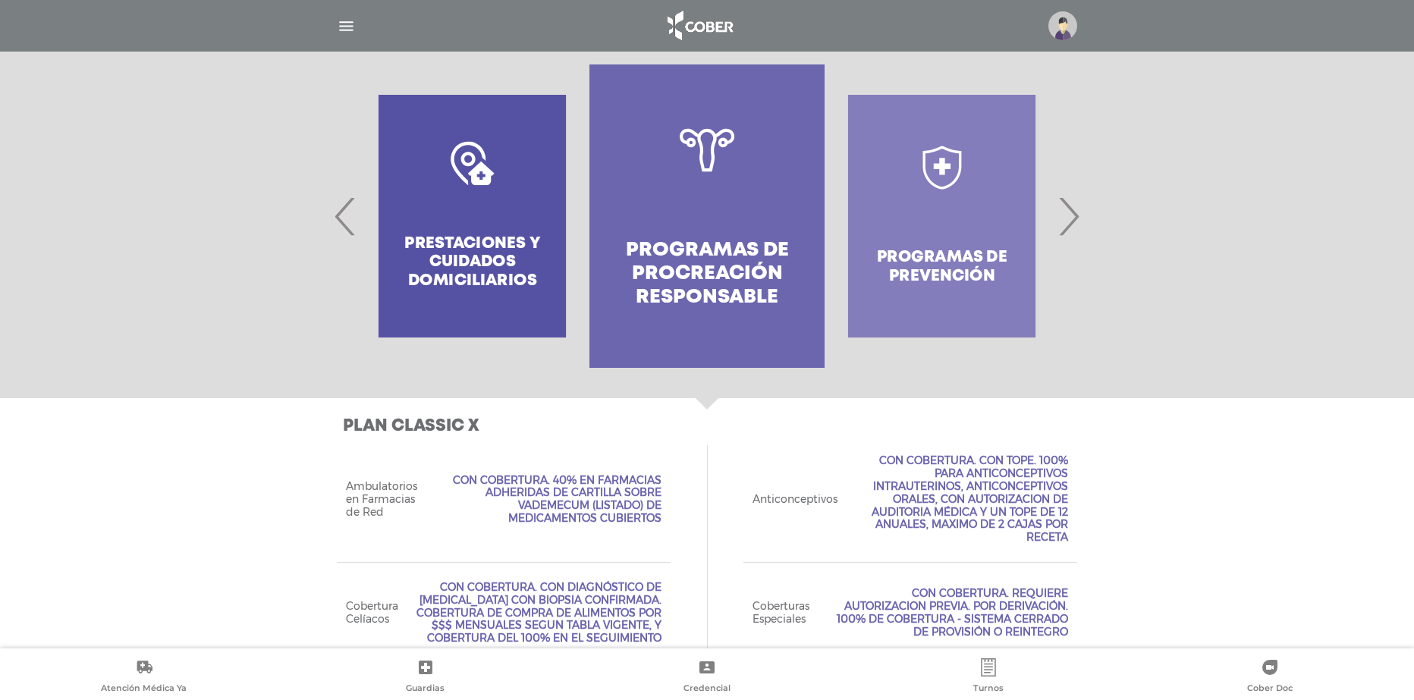
click at [751, 195] on link "Programas de Procreación responsable" at bounding box center [706, 215] width 234 height 303
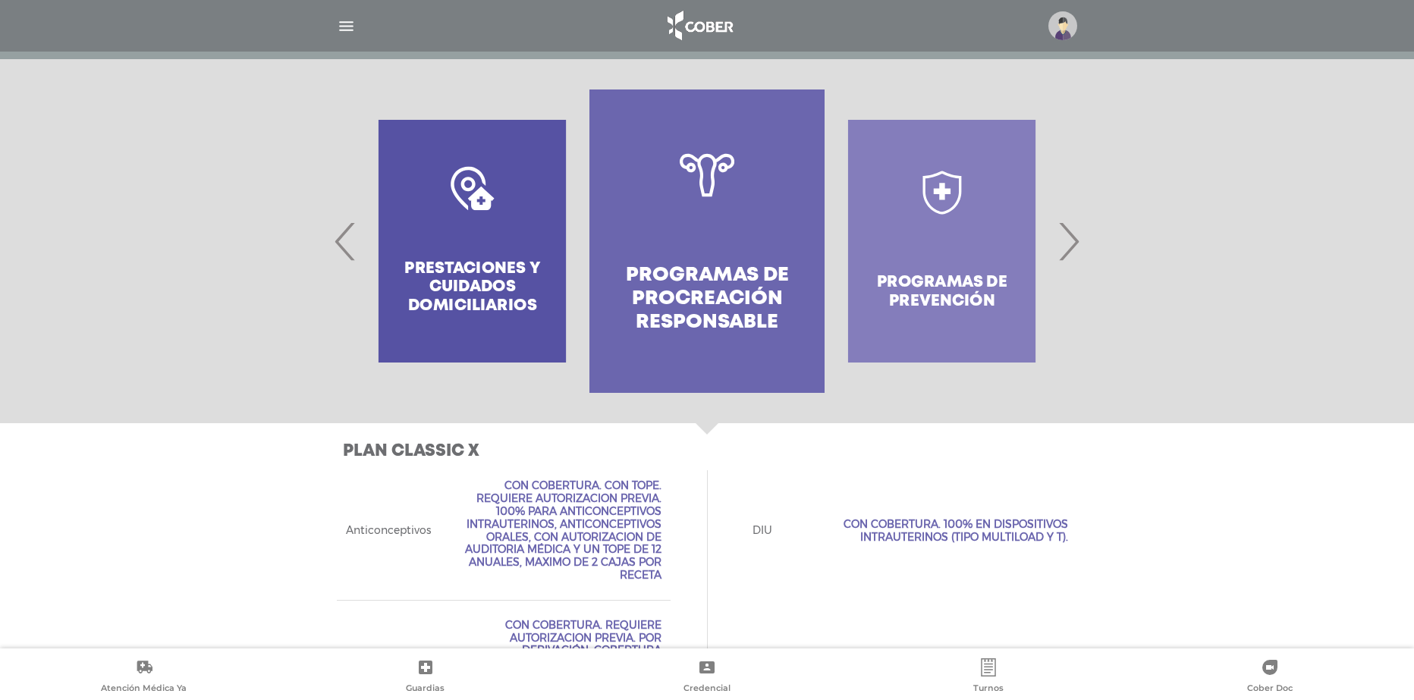
scroll to position [294, 0]
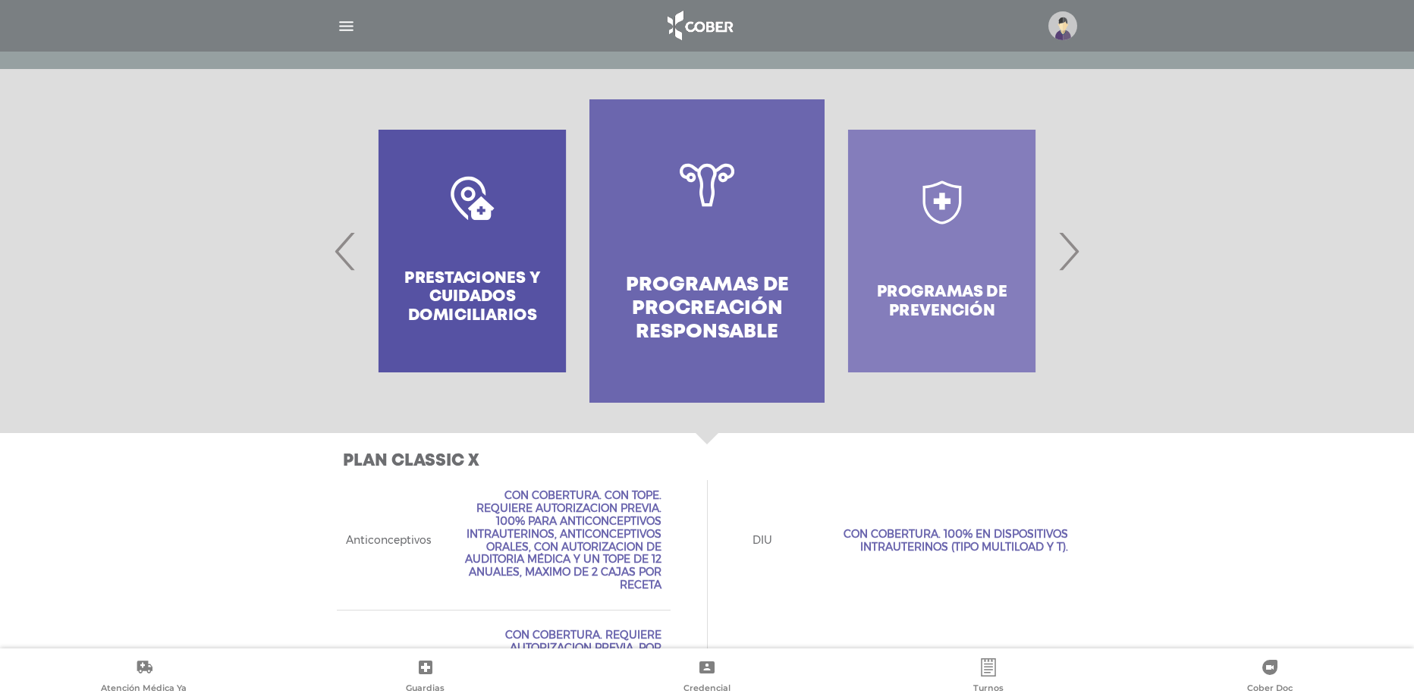
click at [1079, 250] on span "›" at bounding box center [1069, 251] width 30 height 82
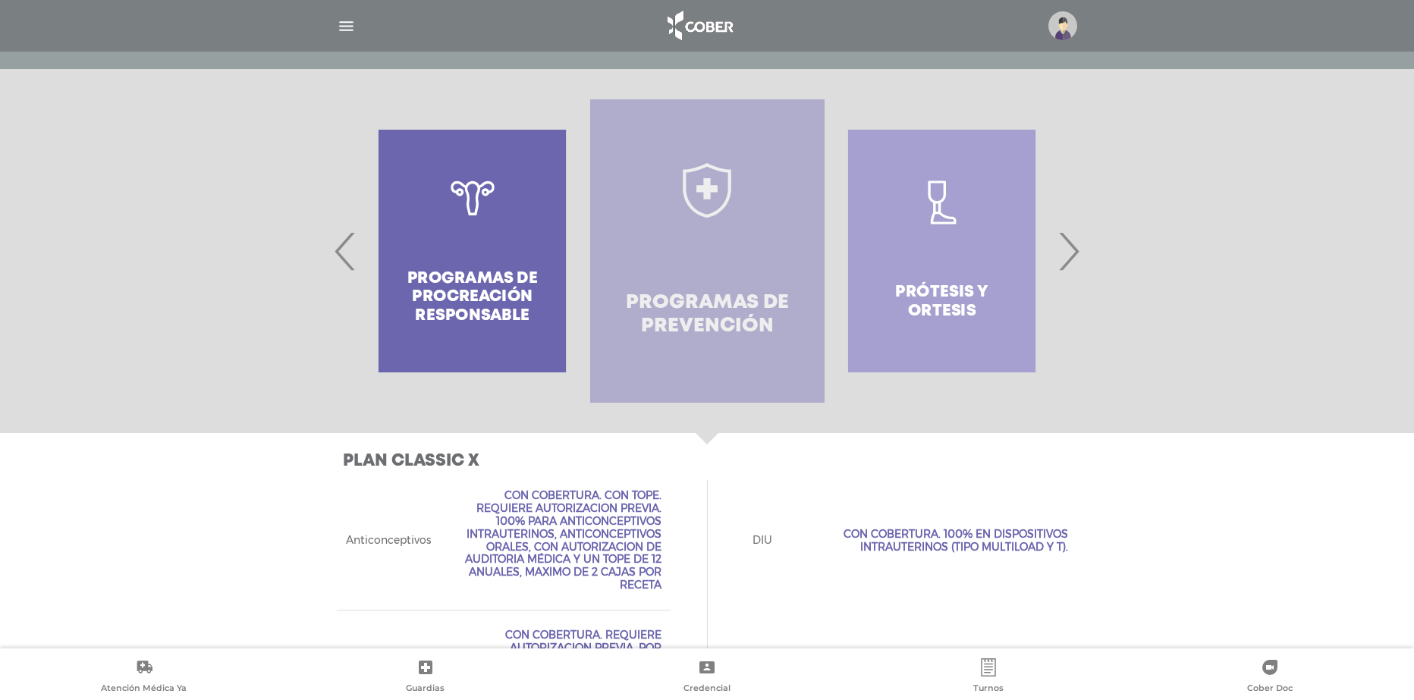
click at [791, 271] on link "Programas de prevención" at bounding box center [707, 250] width 234 height 303
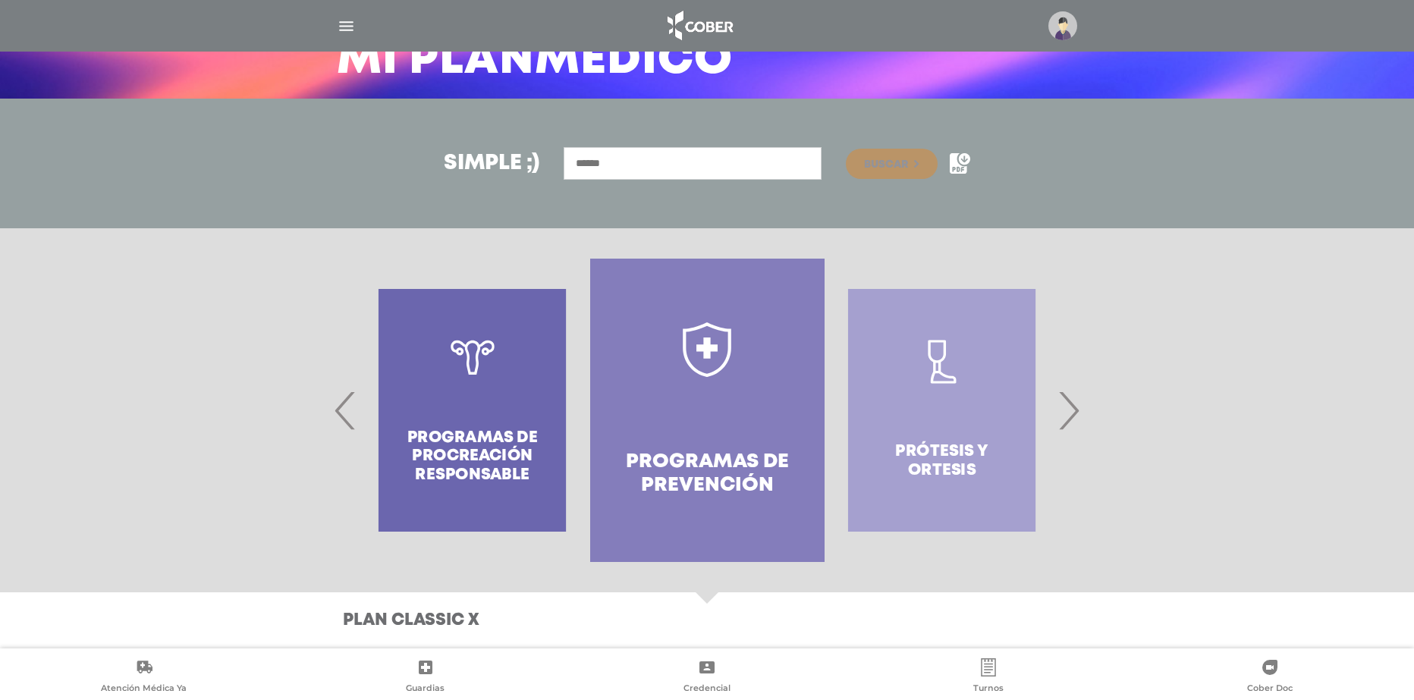
click at [735, 423] on link "Programas de prevención" at bounding box center [707, 410] width 234 height 303
click at [739, 381] on link "Programas de prevención" at bounding box center [707, 410] width 234 height 303
click at [451, 625] on h3 "Plan CLASSIC X" at bounding box center [710, 621] width 734 height 20
click at [935, 420] on div "Prótesis y ortesis" at bounding box center [942, 410] width 234 height 303
click at [922, 438] on div "Prótesis y ortesis" at bounding box center [942, 410] width 234 height 303
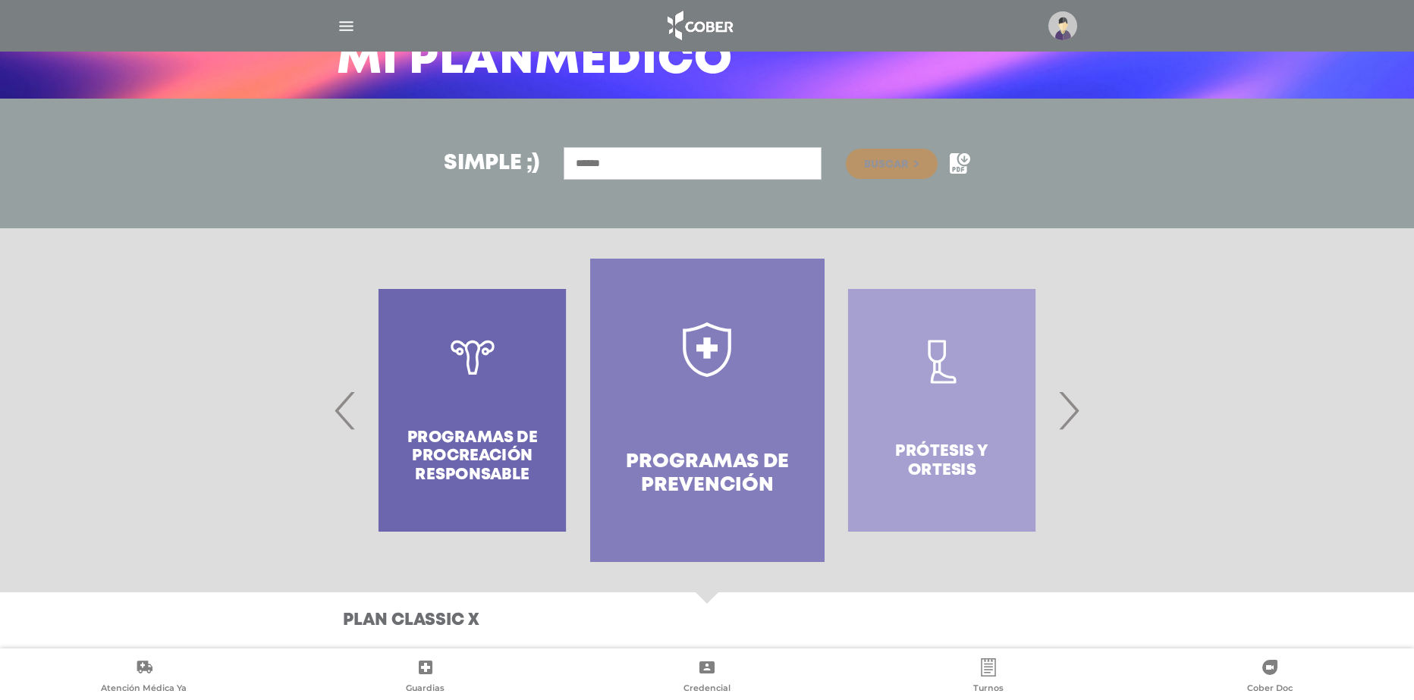
drag, startPoint x: 763, startPoint y: 461, endPoint x: 563, endPoint y: 477, distance: 200.9
click at [590, 473] on link "Programas de prevención" at bounding box center [707, 410] width 234 height 303
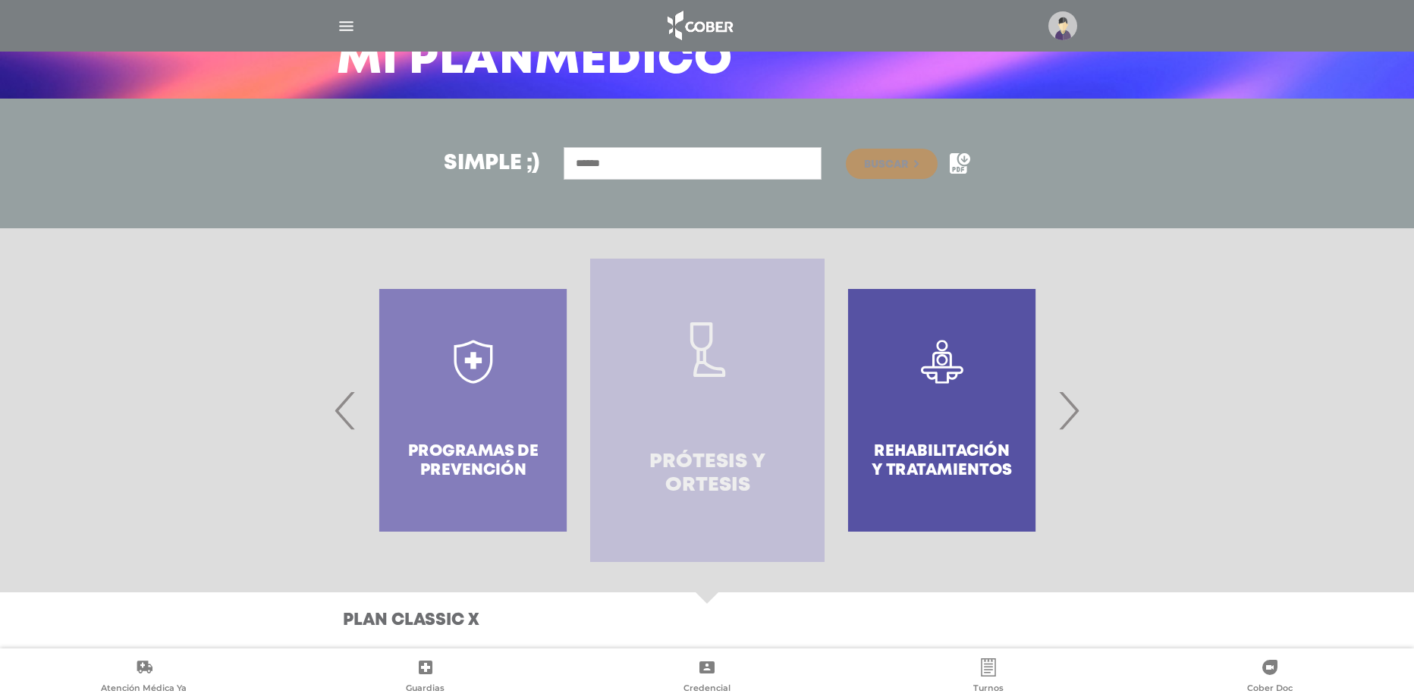
click at [721, 464] on h4 "Prótesis y ortesis" at bounding box center [708, 474] width 180 height 47
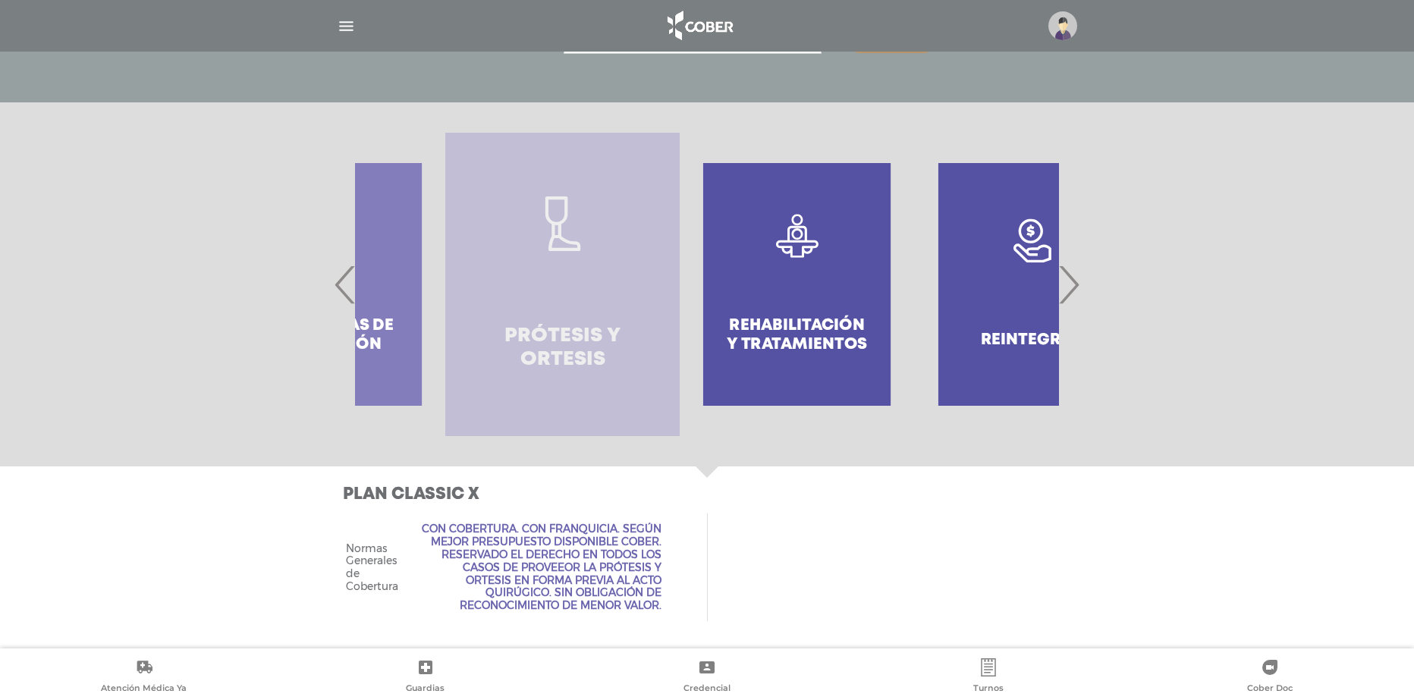
drag, startPoint x: 748, startPoint y: 392, endPoint x: 563, endPoint y: 385, distance: 185.3
click at [570, 385] on link "Prótesis y ortesis" at bounding box center [562, 284] width 234 height 303
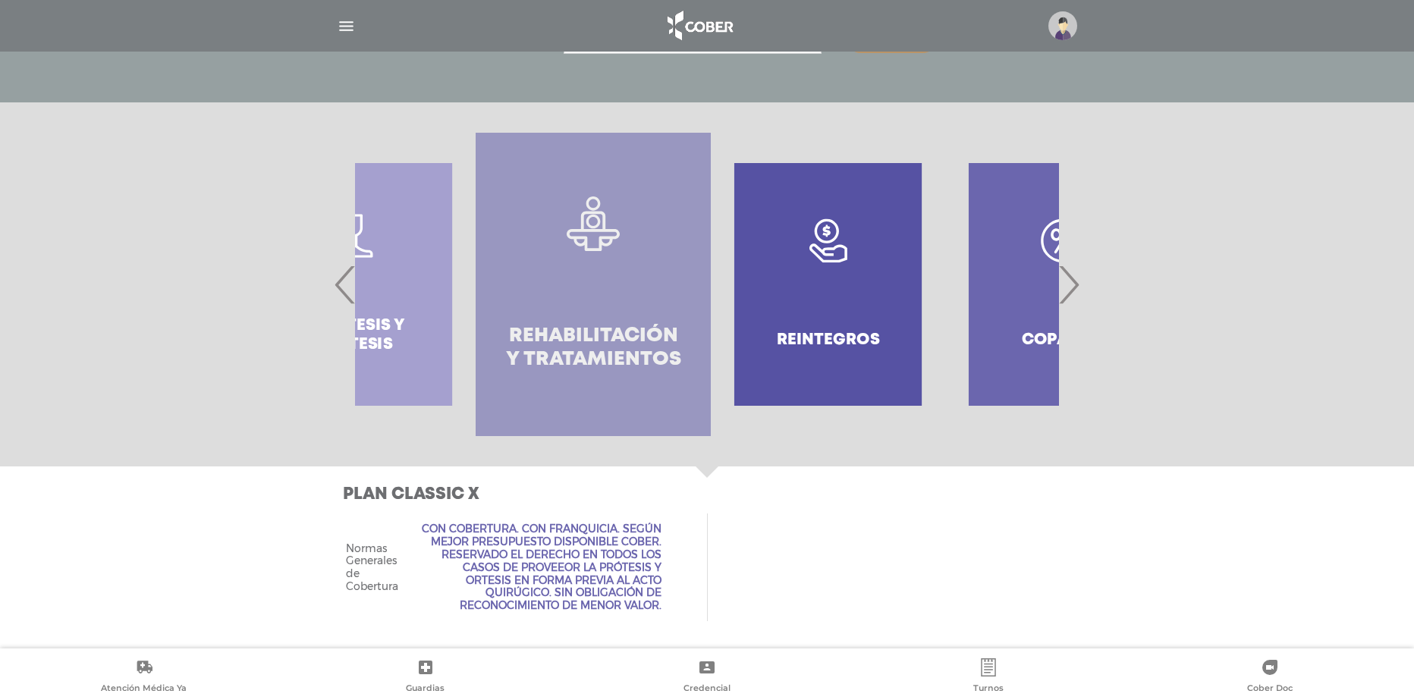
drag, startPoint x: 717, startPoint y: 380, endPoint x: 482, endPoint y: 366, distance: 234.9
click at [532, 372] on link ".st0{fill:#FFFFFF;} Rehabilitación y Tratamientos" at bounding box center [593, 284] width 234 height 303
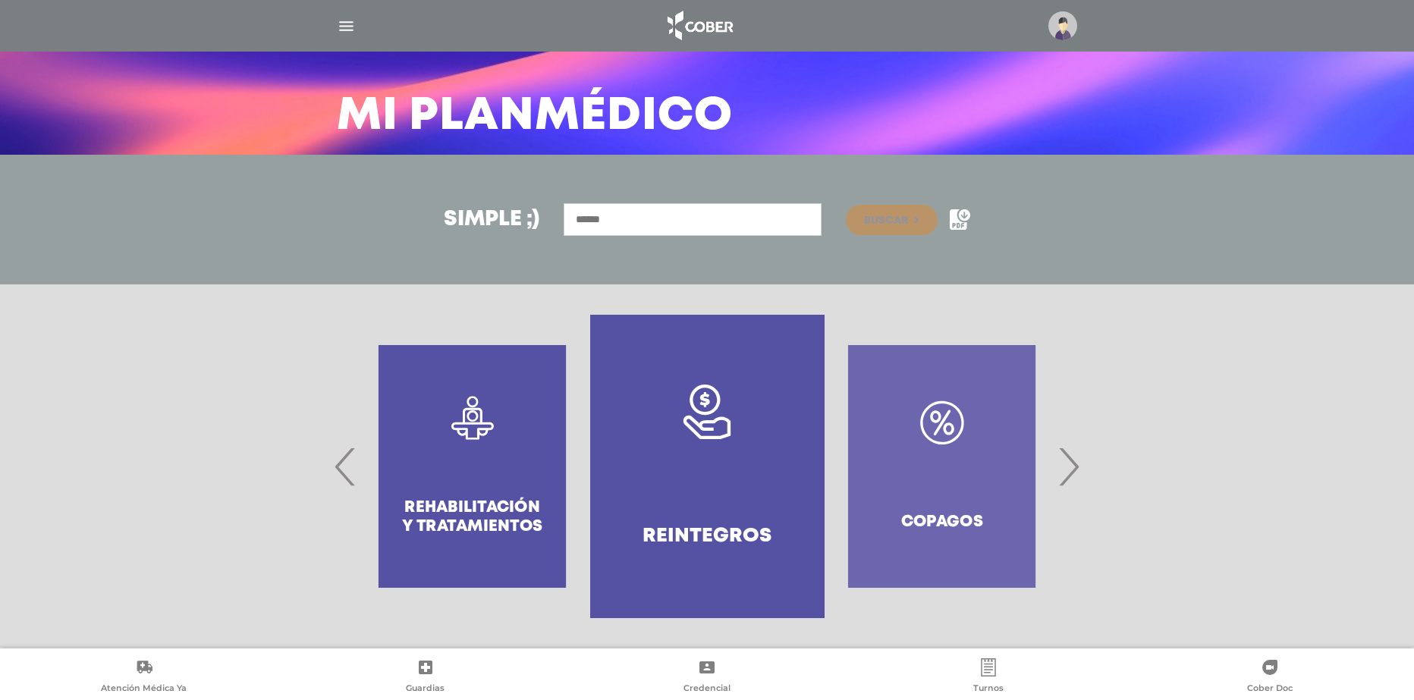
drag, startPoint x: 761, startPoint y: 444, endPoint x: 508, endPoint y: 398, distance: 256.7
click at [590, 406] on link "Reintegros" at bounding box center [707, 466] width 234 height 303
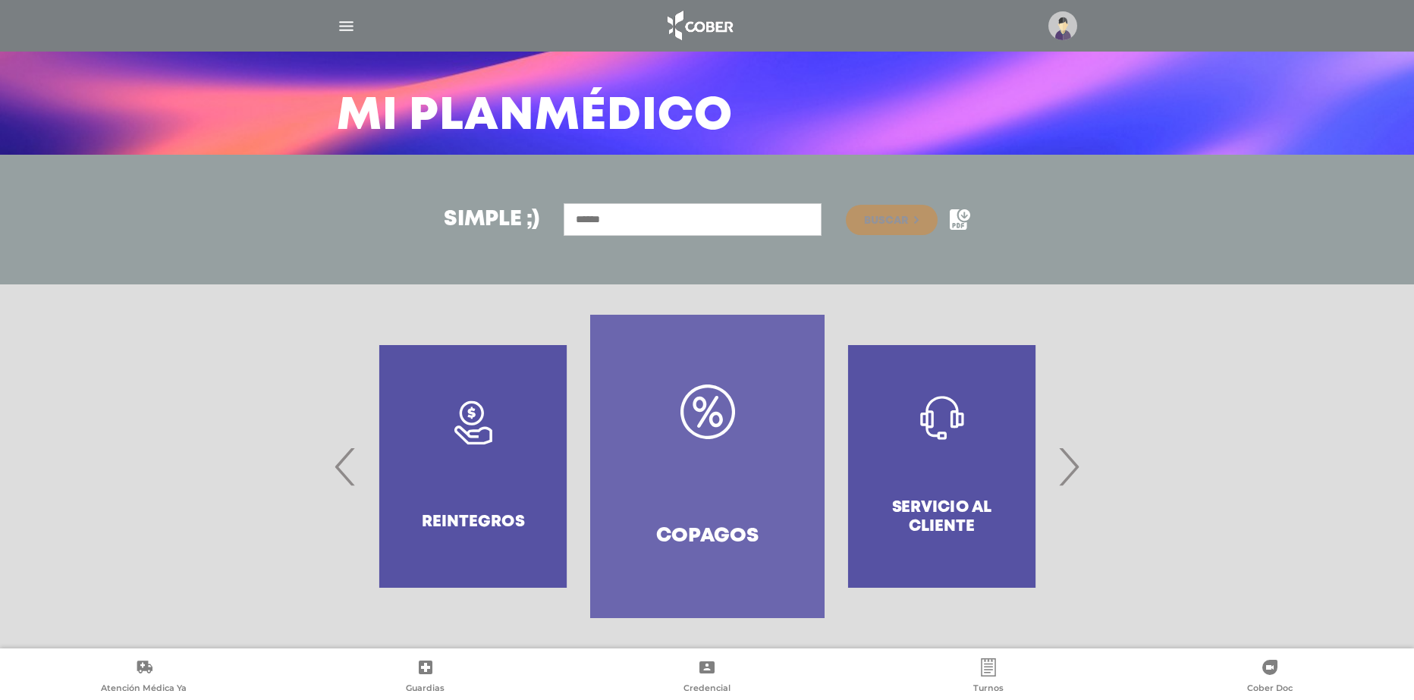
click at [674, 438] on link "Copagos" at bounding box center [707, 466] width 234 height 303
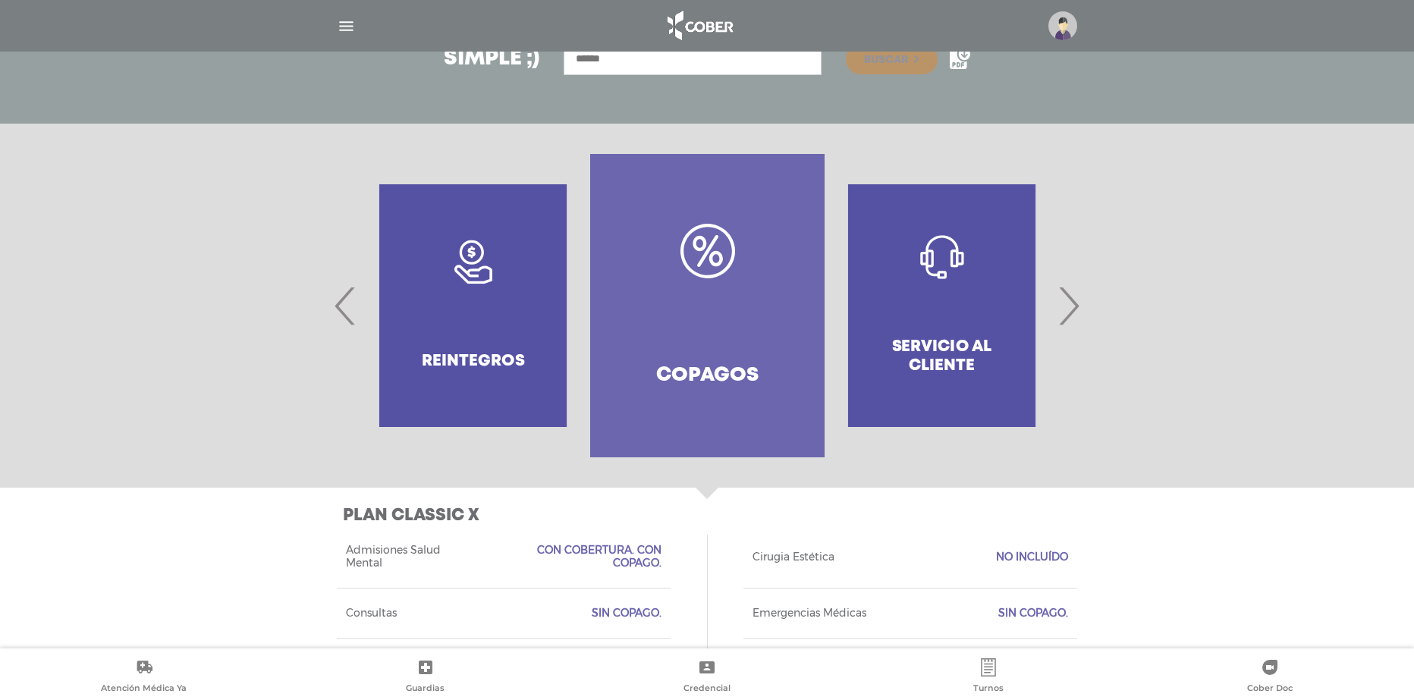
scroll to position [234, 0]
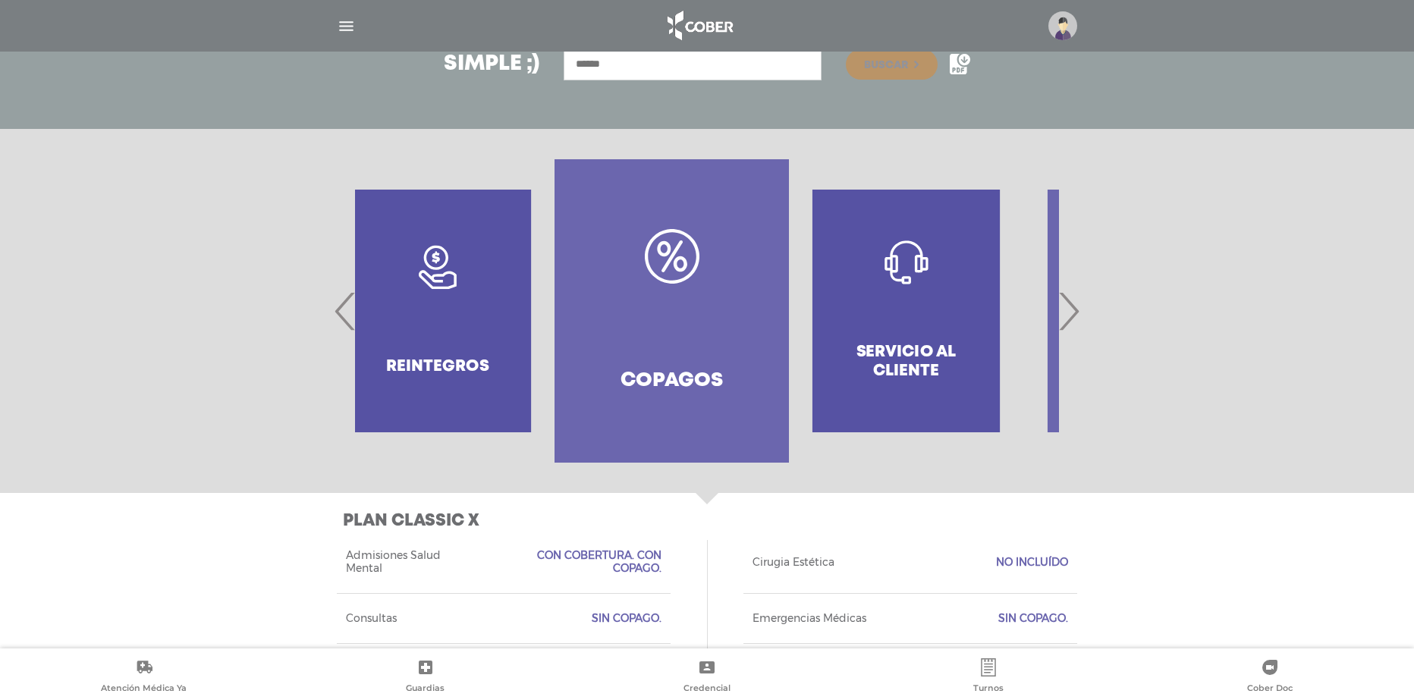
drag, startPoint x: 831, startPoint y: 388, endPoint x: 655, endPoint y: 373, distance: 176.6
click at [789, 379] on div "Servicio al Cliente" at bounding box center [906, 310] width 234 height 303
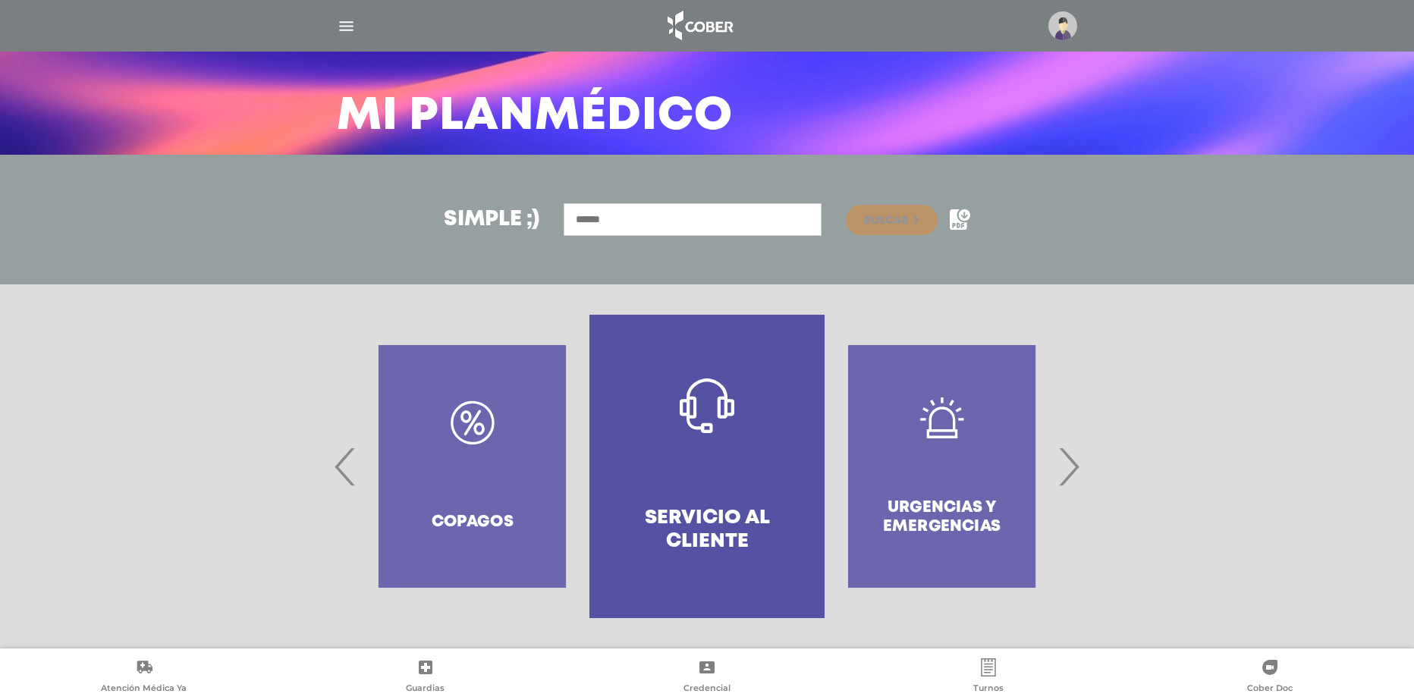
click at [675, 438] on link "Servicio al Cliente" at bounding box center [706, 466] width 234 height 303
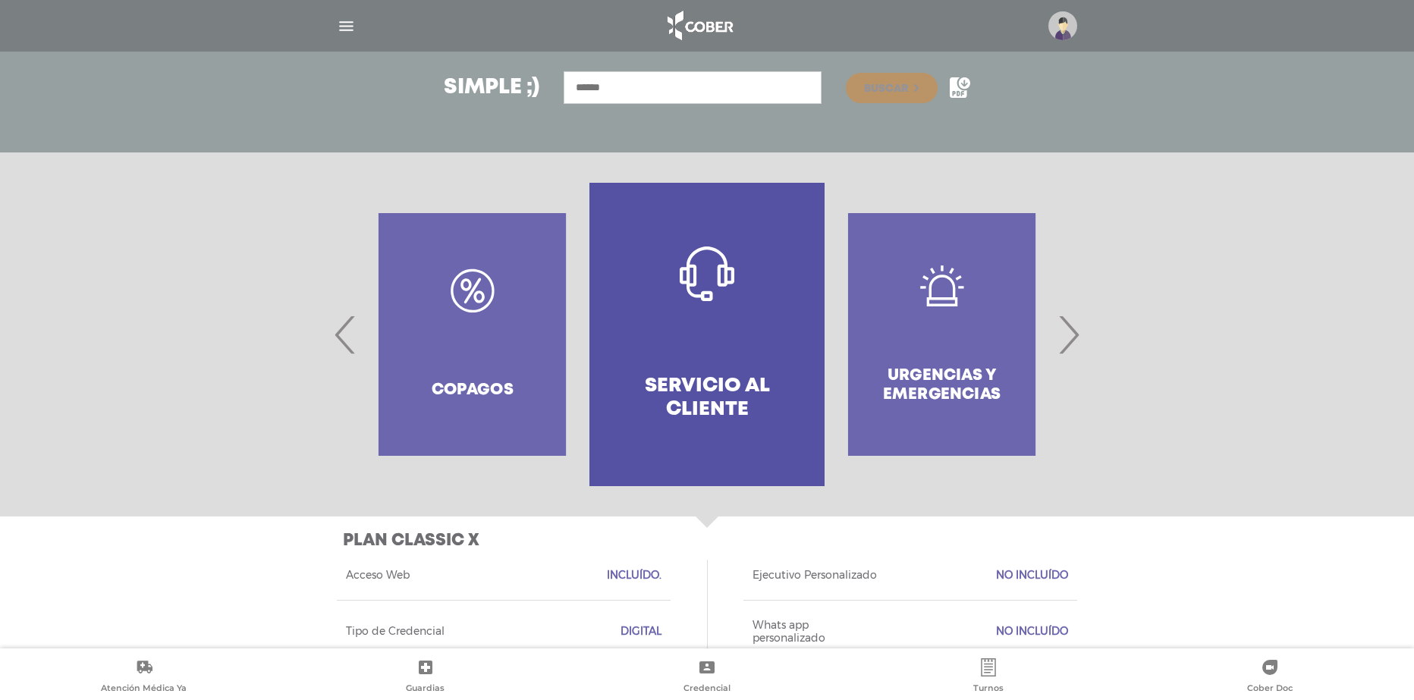
scroll to position [247, 0]
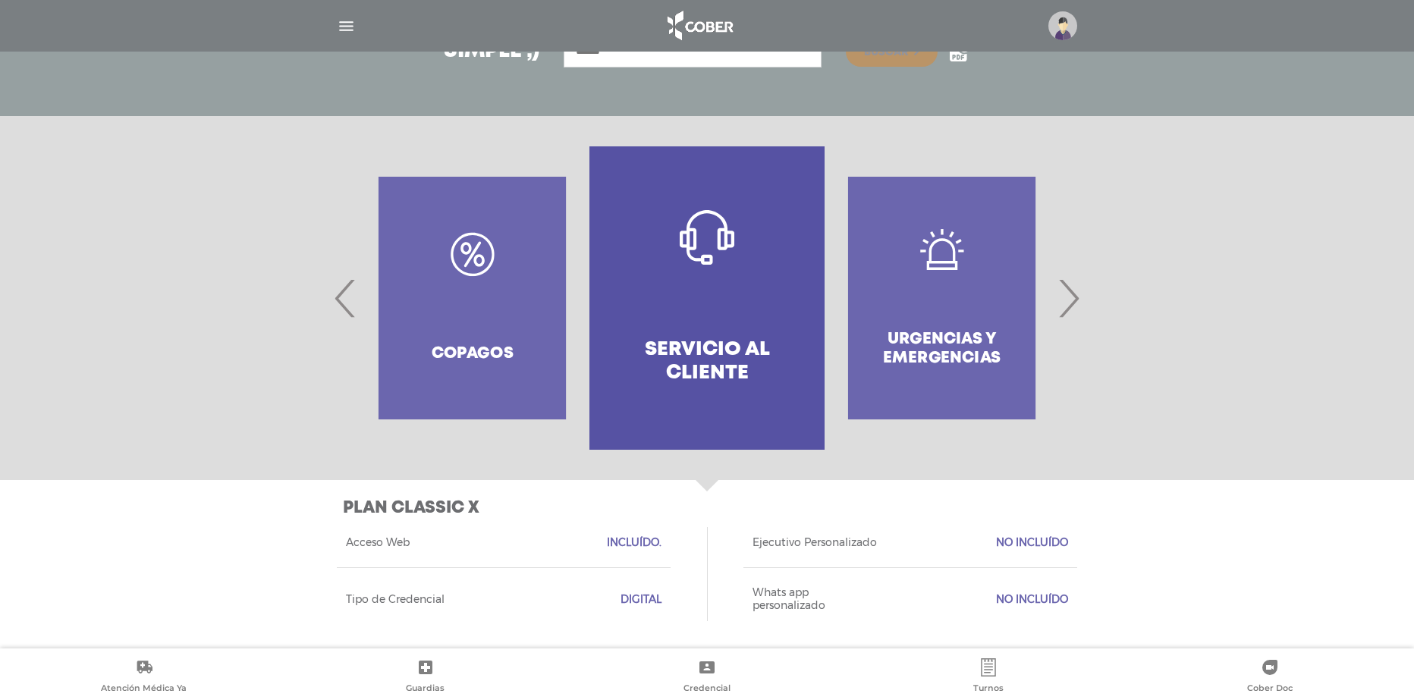
click at [978, 300] on div "Urgencias y emergencias" at bounding box center [942, 297] width 234 height 303
drag, startPoint x: 966, startPoint y: 309, endPoint x: 716, endPoint y: 295, distance: 250.0
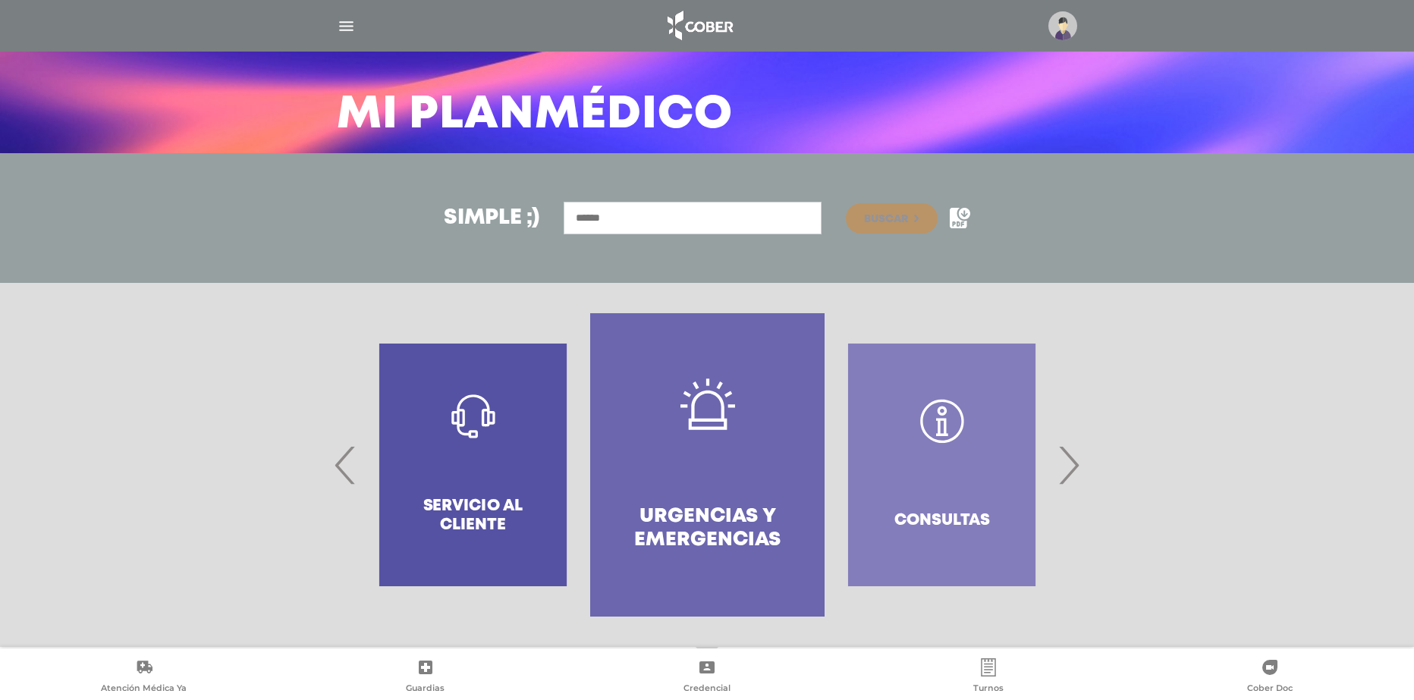
scroll to position [79, 0]
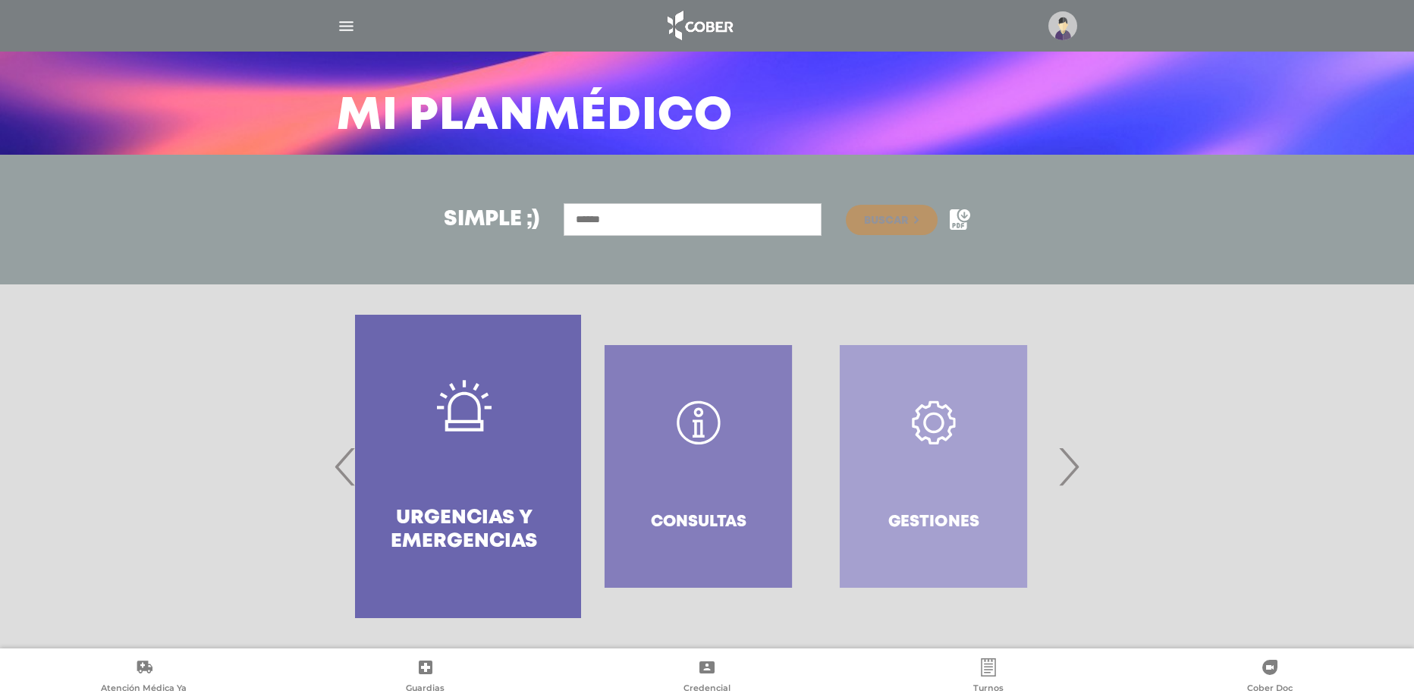
drag, startPoint x: 949, startPoint y: 433, endPoint x: 629, endPoint y: 378, distance: 324.9
click at [690, 388] on div "Consultas" at bounding box center [698, 466] width 234 height 303
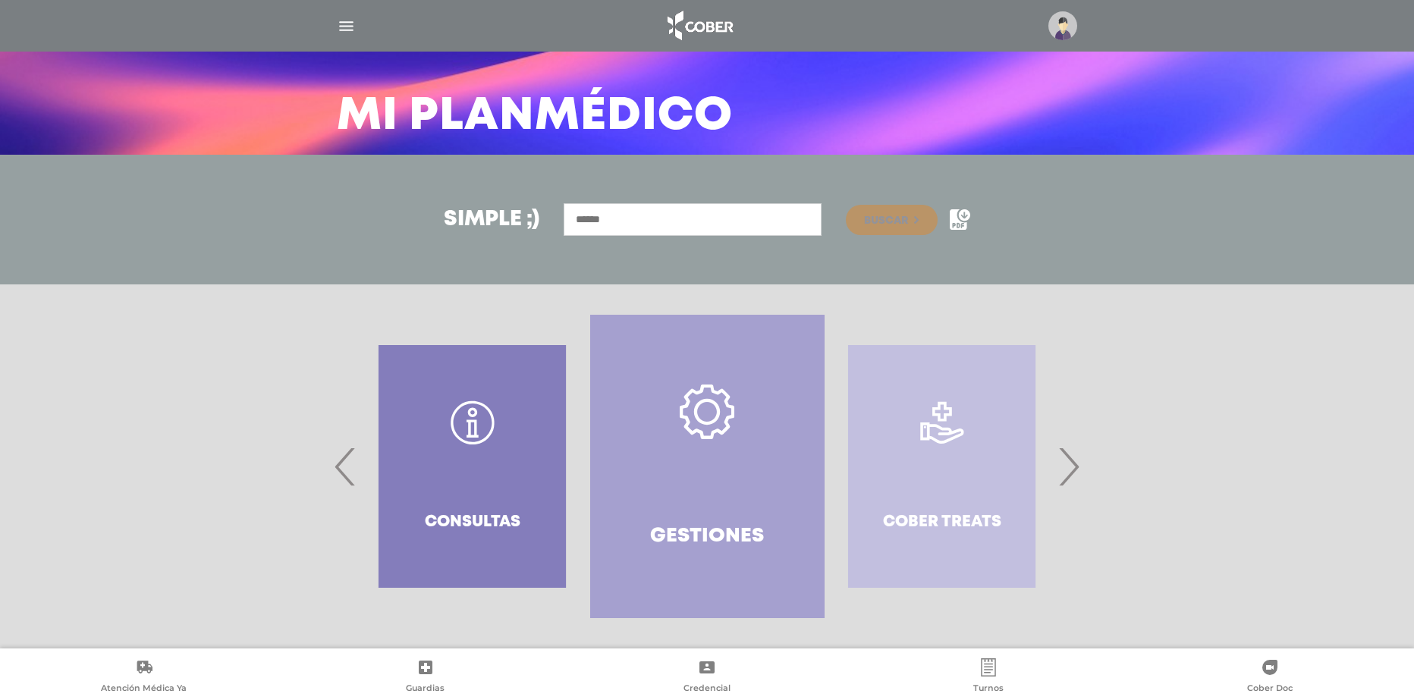
drag, startPoint x: 742, startPoint y: 467, endPoint x: 787, endPoint y: 467, distance: 44.8
click at [759, 467] on link "Gestiones" at bounding box center [707, 466] width 234 height 303
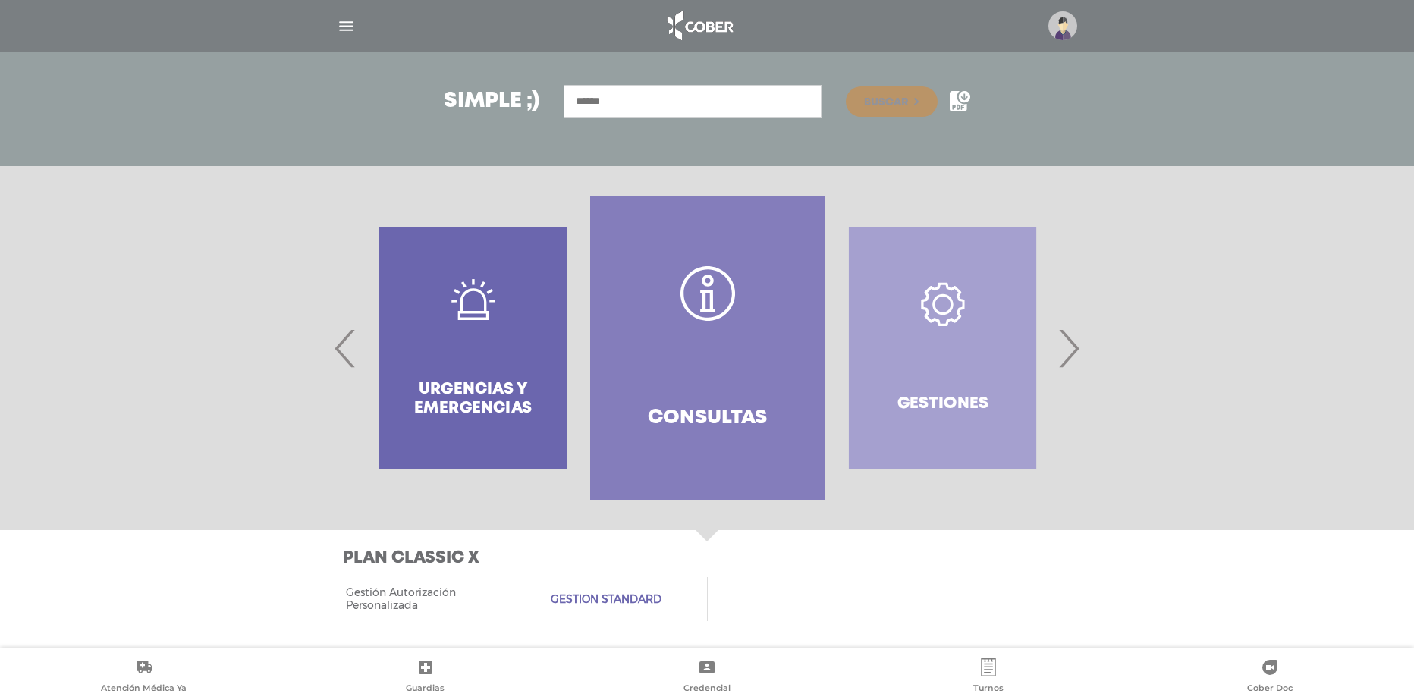
click at [704, 408] on h4 "Consultas" at bounding box center [707, 419] width 119 height 24
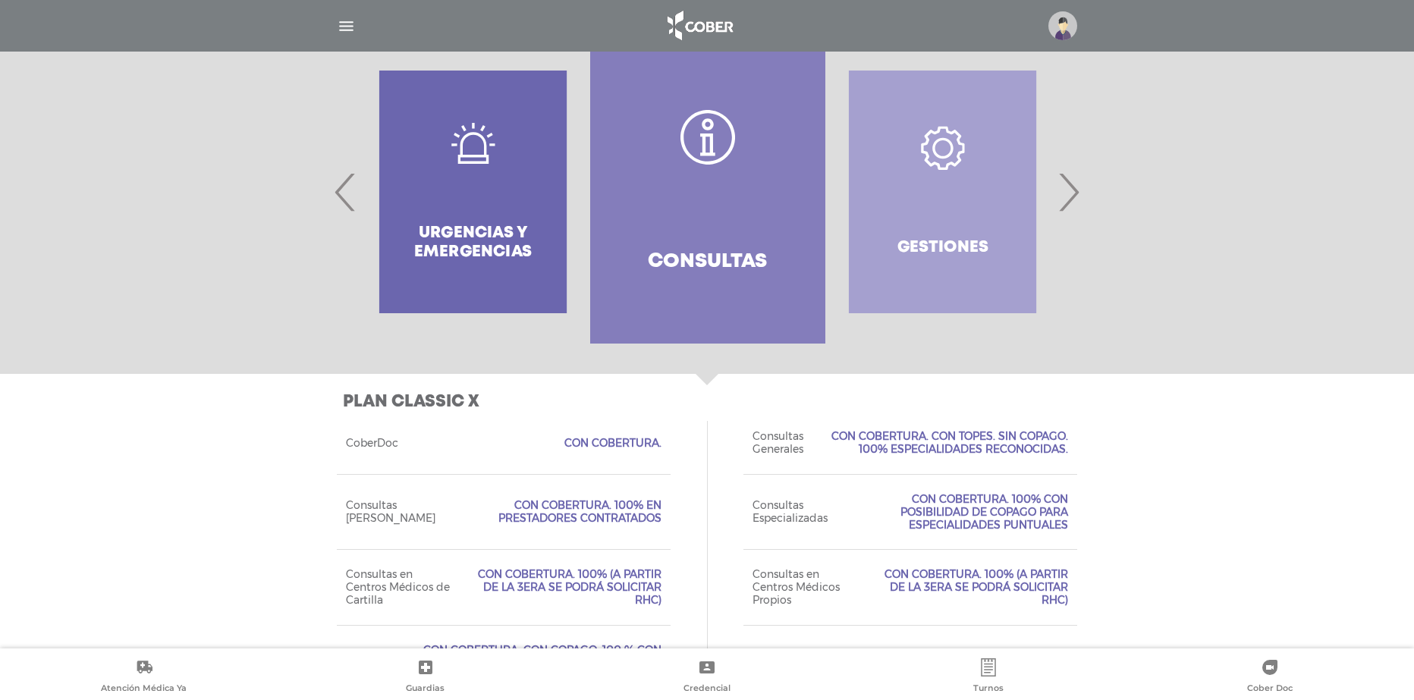
scroll to position [347, 0]
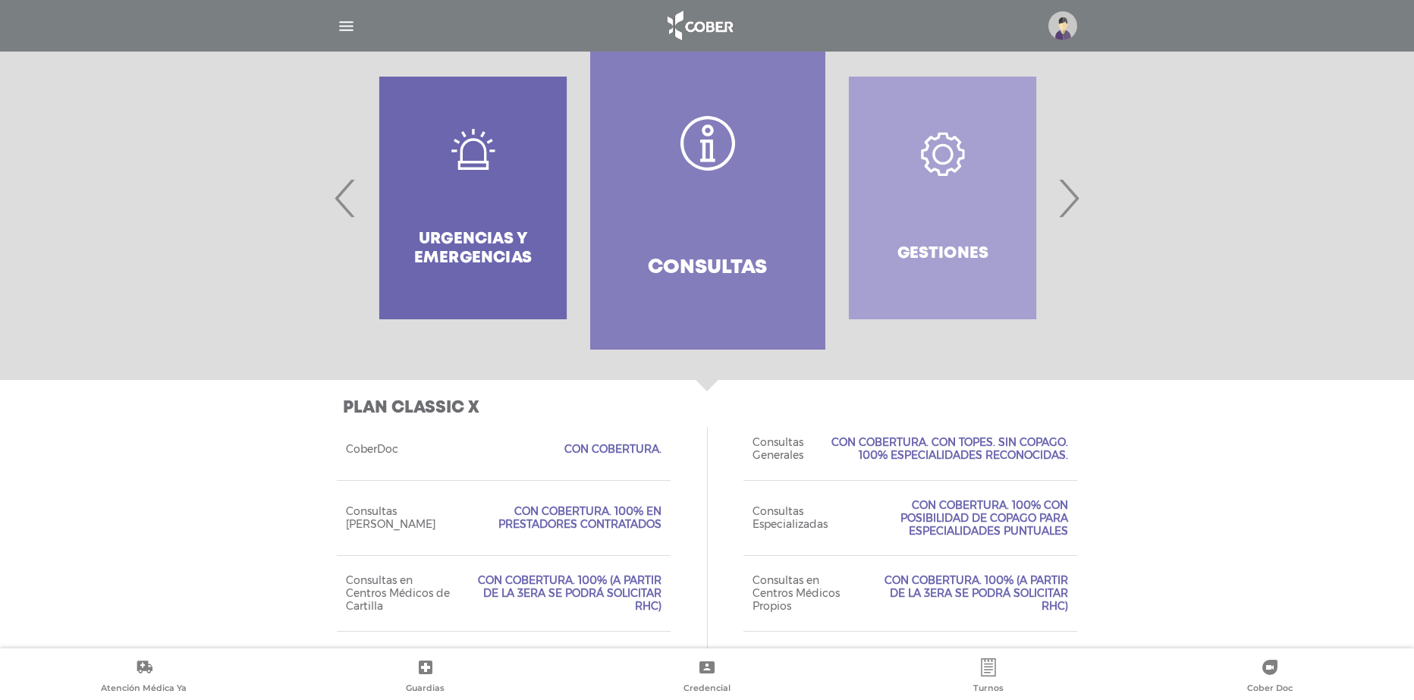
click at [960, 181] on div "Gestiones" at bounding box center [942, 197] width 234 height 303
click at [944, 225] on div "Gestiones" at bounding box center [942, 197] width 234 height 303
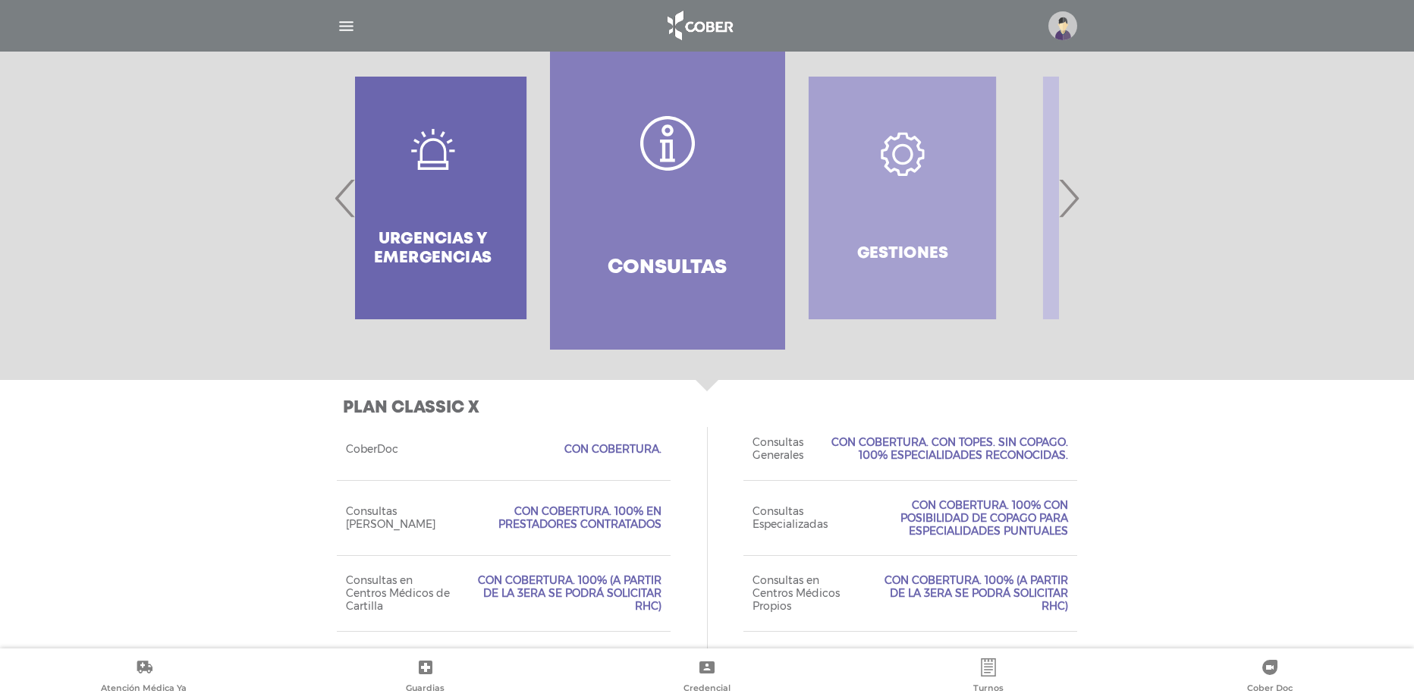
drag, startPoint x: 863, startPoint y: 250, endPoint x: 583, endPoint y: 243, distance: 280.0
click at [785, 244] on div "Gestiones" at bounding box center [902, 197] width 234 height 303
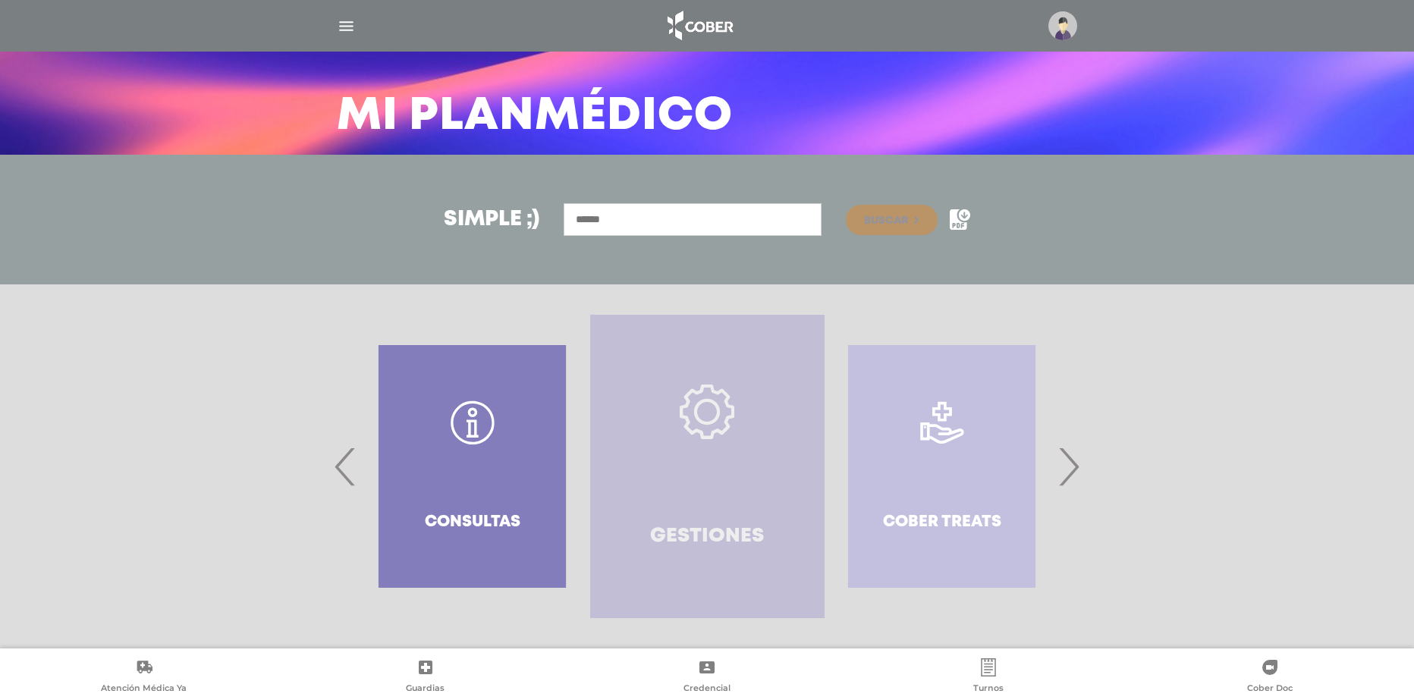
click at [740, 470] on link "Gestiones" at bounding box center [707, 466] width 234 height 303
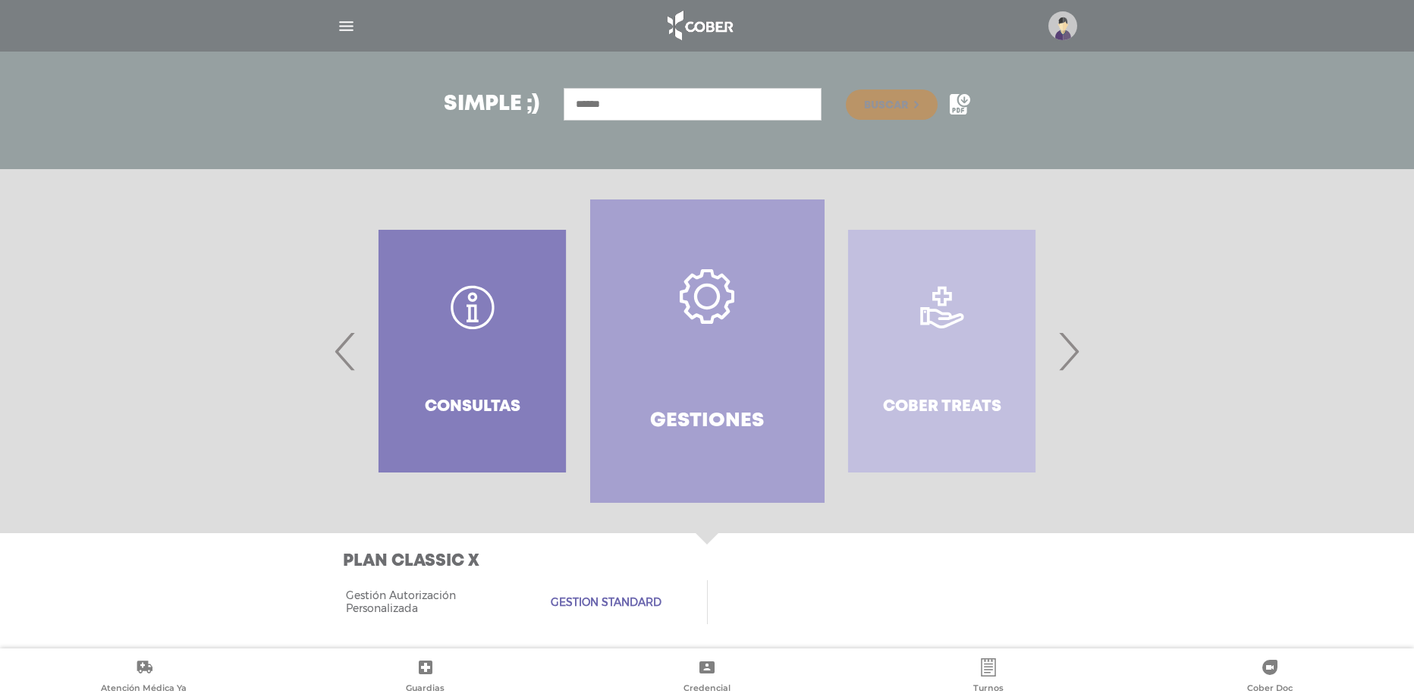
scroll to position [197, 0]
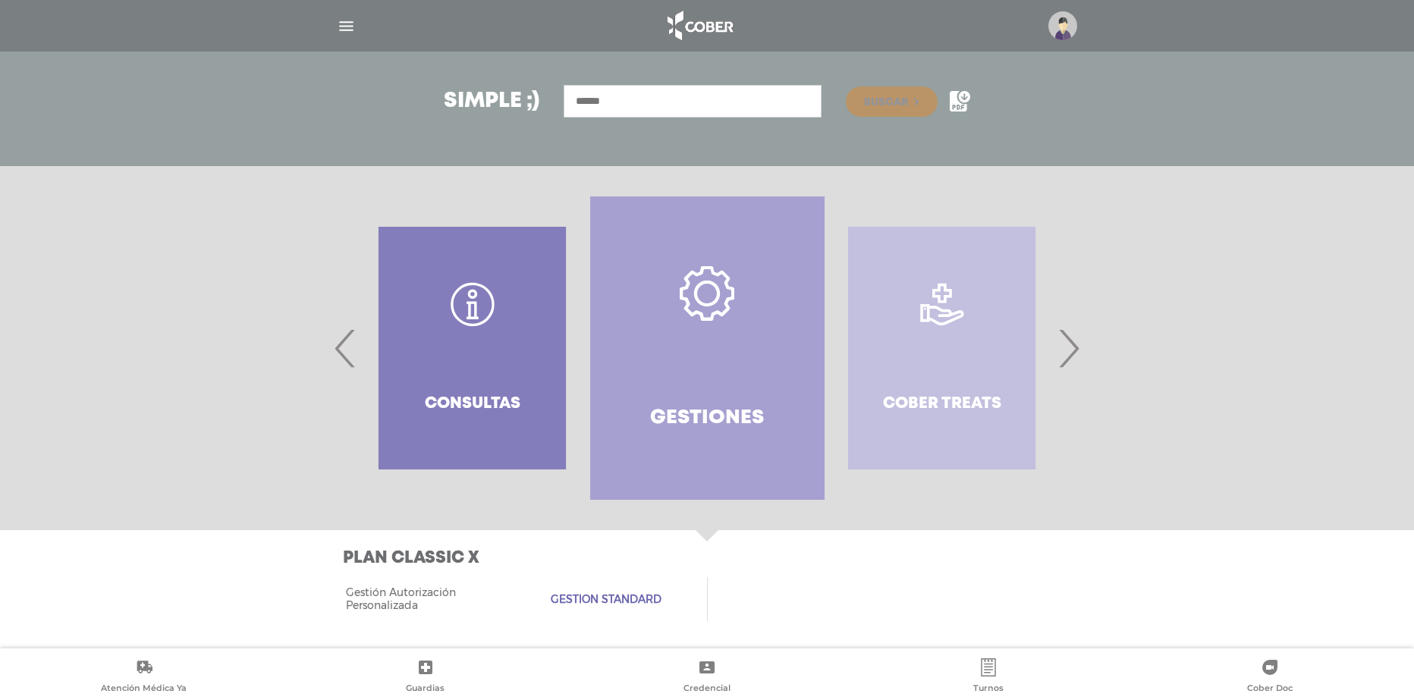
drag, startPoint x: 865, startPoint y: 379, endPoint x: 677, endPoint y: 405, distance: 189.9
drag, startPoint x: 893, startPoint y: 402, endPoint x: 692, endPoint y: 395, distance: 201.1
click at [825, 398] on div "Cober Treats" at bounding box center [942, 347] width 234 height 303
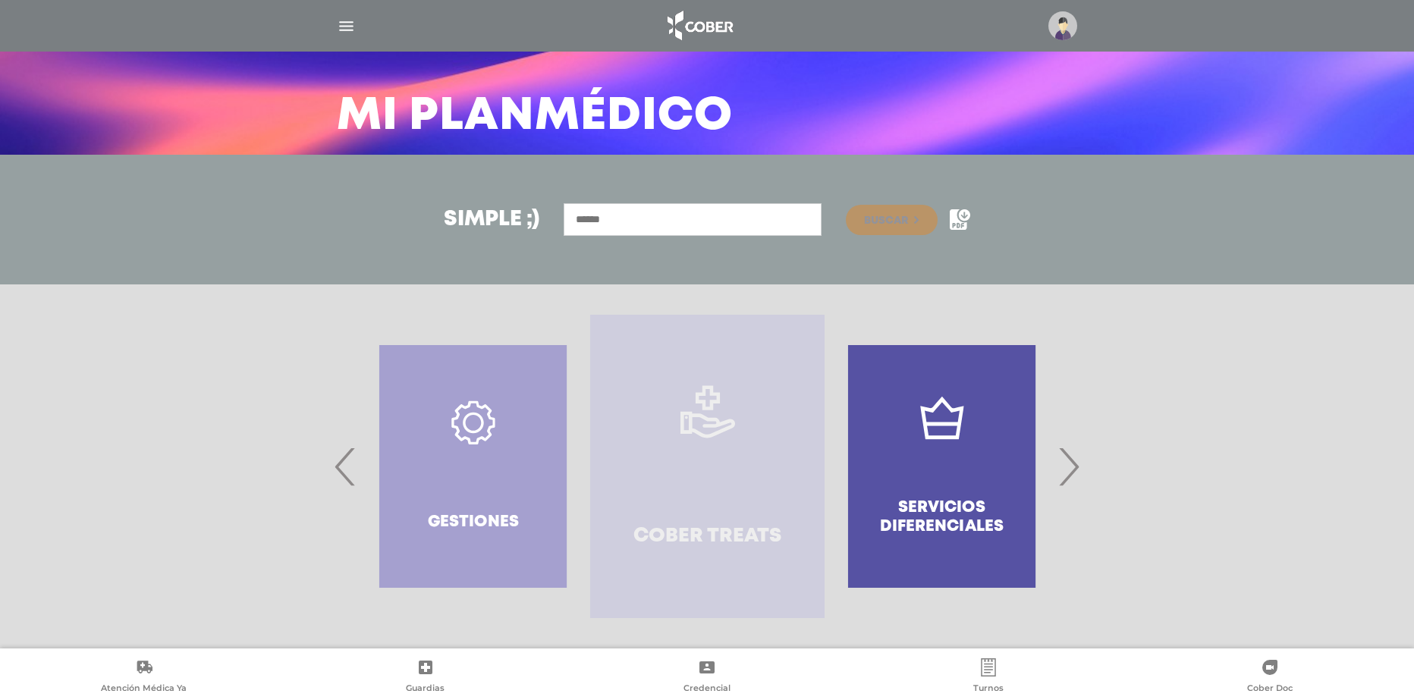
click at [756, 430] on link "Cober Treats" at bounding box center [707, 466] width 234 height 303
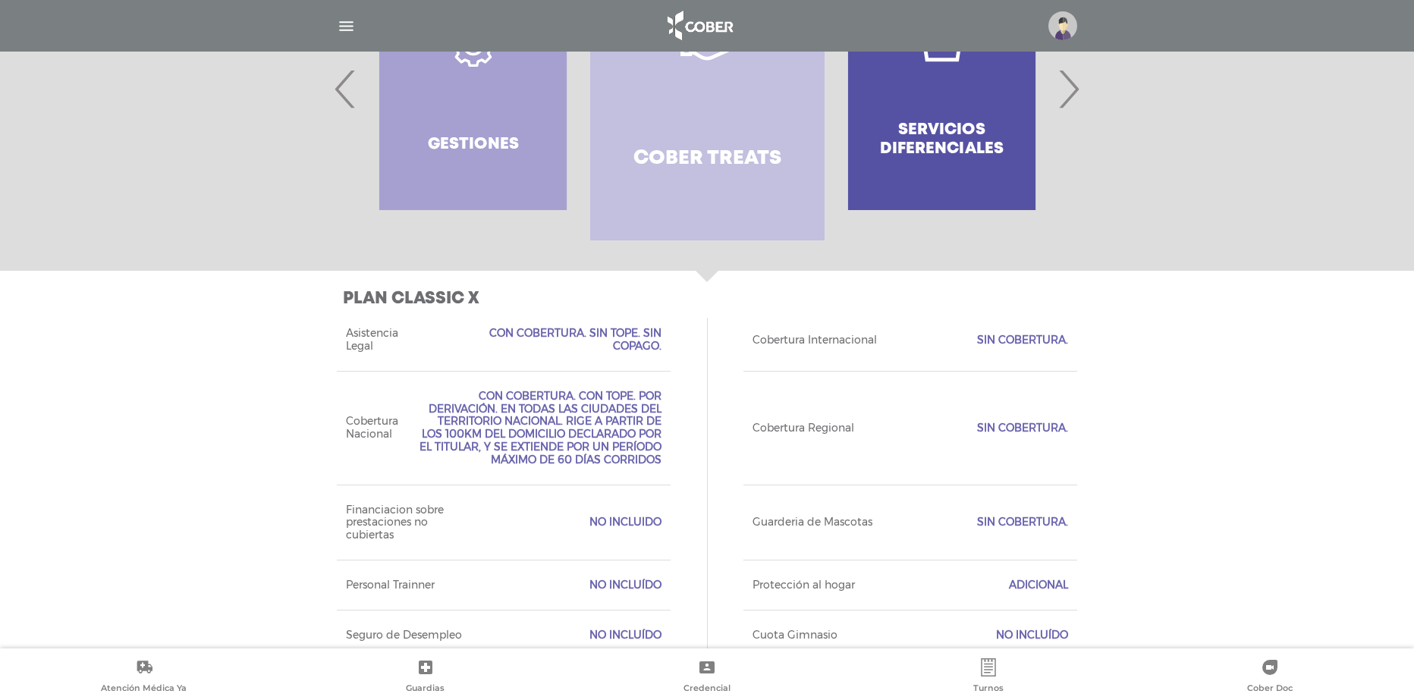
scroll to position [486, 0]
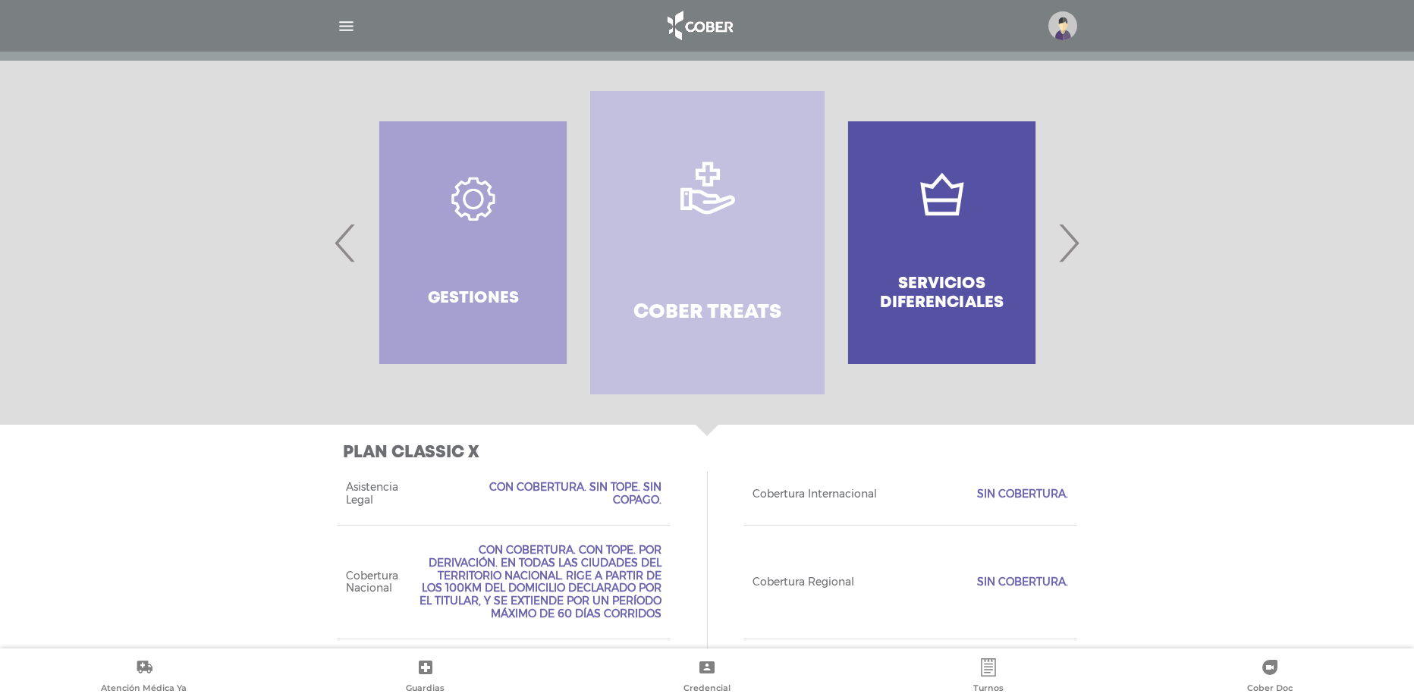
drag, startPoint x: 912, startPoint y: 271, endPoint x: 785, endPoint y: 253, distance: 128.0
click at [825, 253] on div "Servicios diferenciales" at bounding box center [942, 242] width 234 height 303
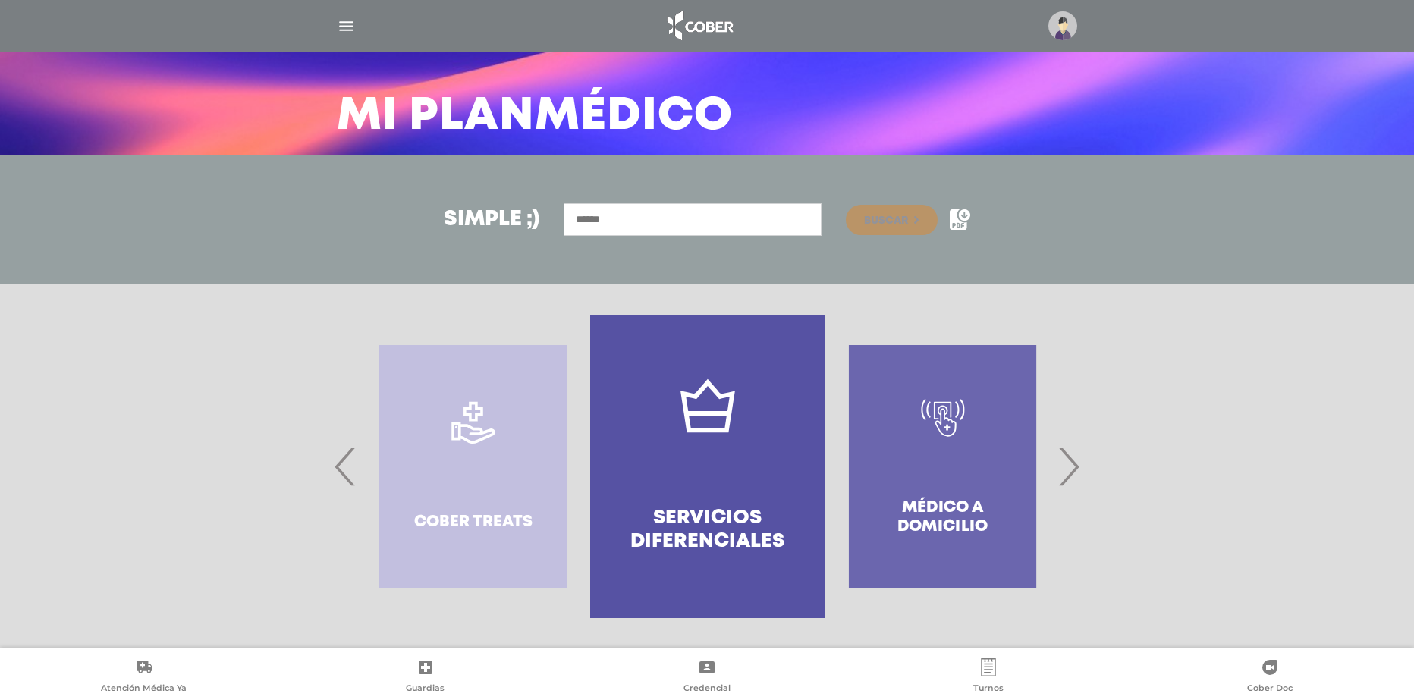
click at [769, 379] on link "Servicios diferenciales" at bounding box center [707, 466] width 234 height 303
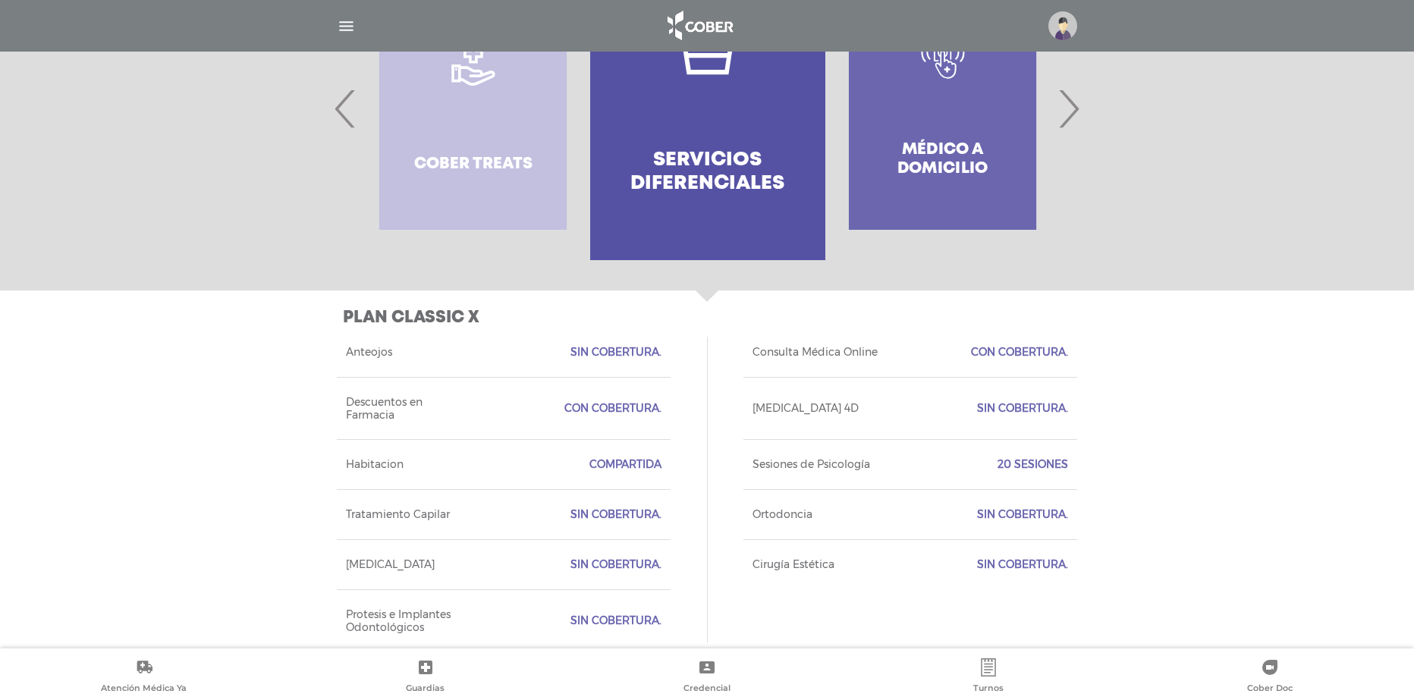
scroll to position [460, 0]
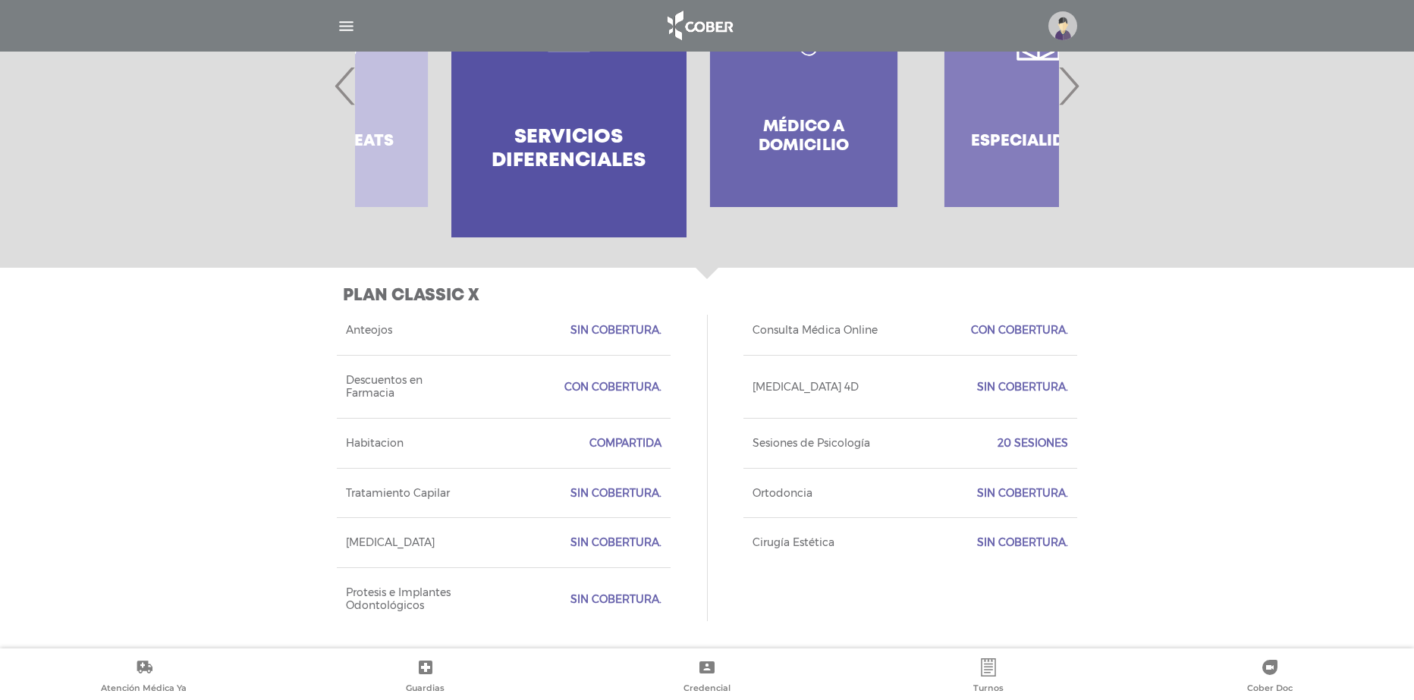
drag, startPoint x: 927, startPoint y: 182, endPoint x: 668, endPoint y: 177, distance: 258.7
click at [715, 178] on div "Médico a domicilio" at bounding box center [804, 85] width 234 height 303
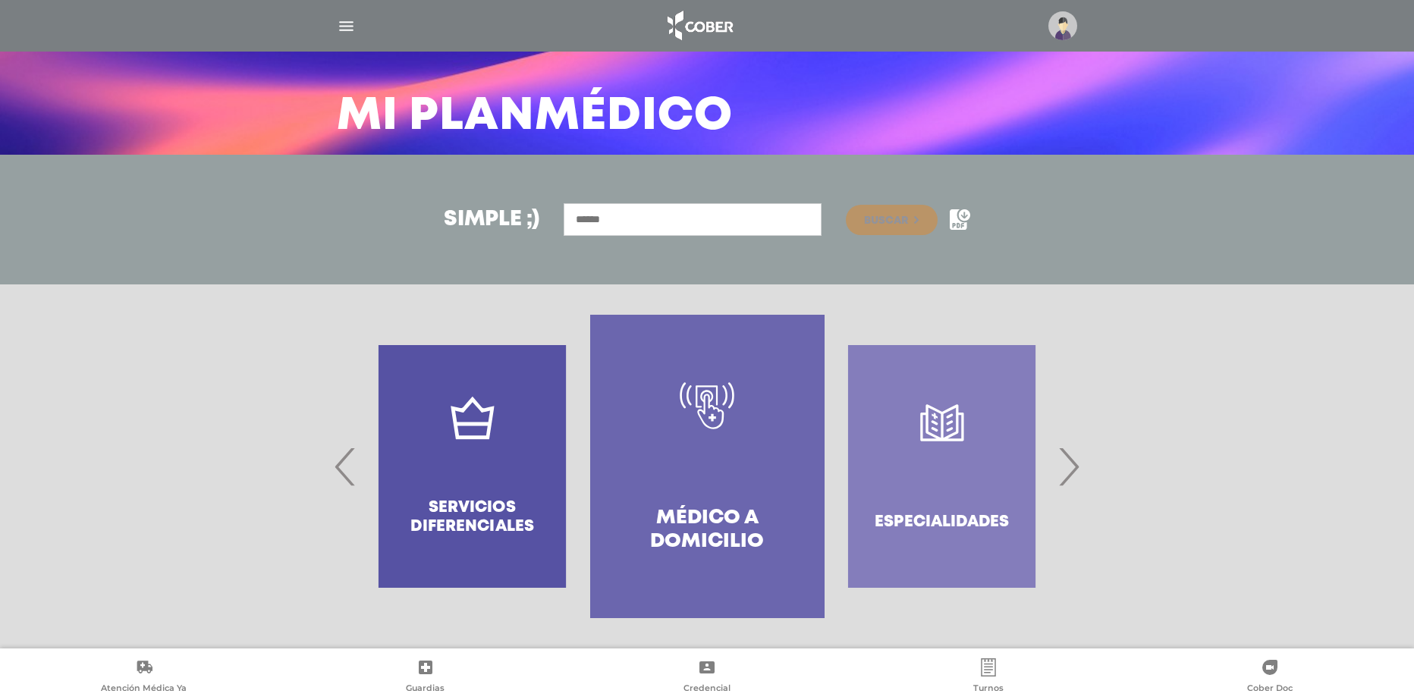
scroll to position [79, 0]
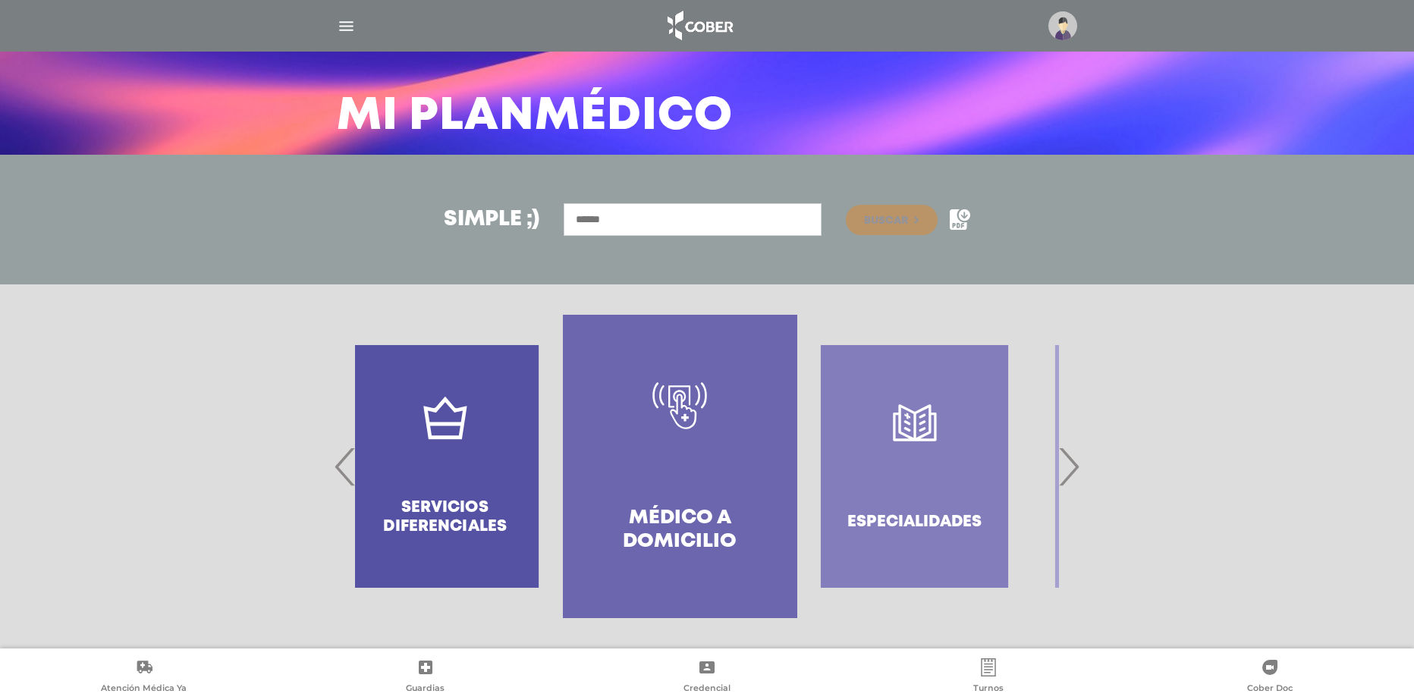
drag, startPoint x: 834, startPoint y: 395, endPoint x: 594, endPoint y: 365, distance: 241.6
click at [797, 374] on div "Especialidades" at bounding box center [914, 466] width 234 height 303
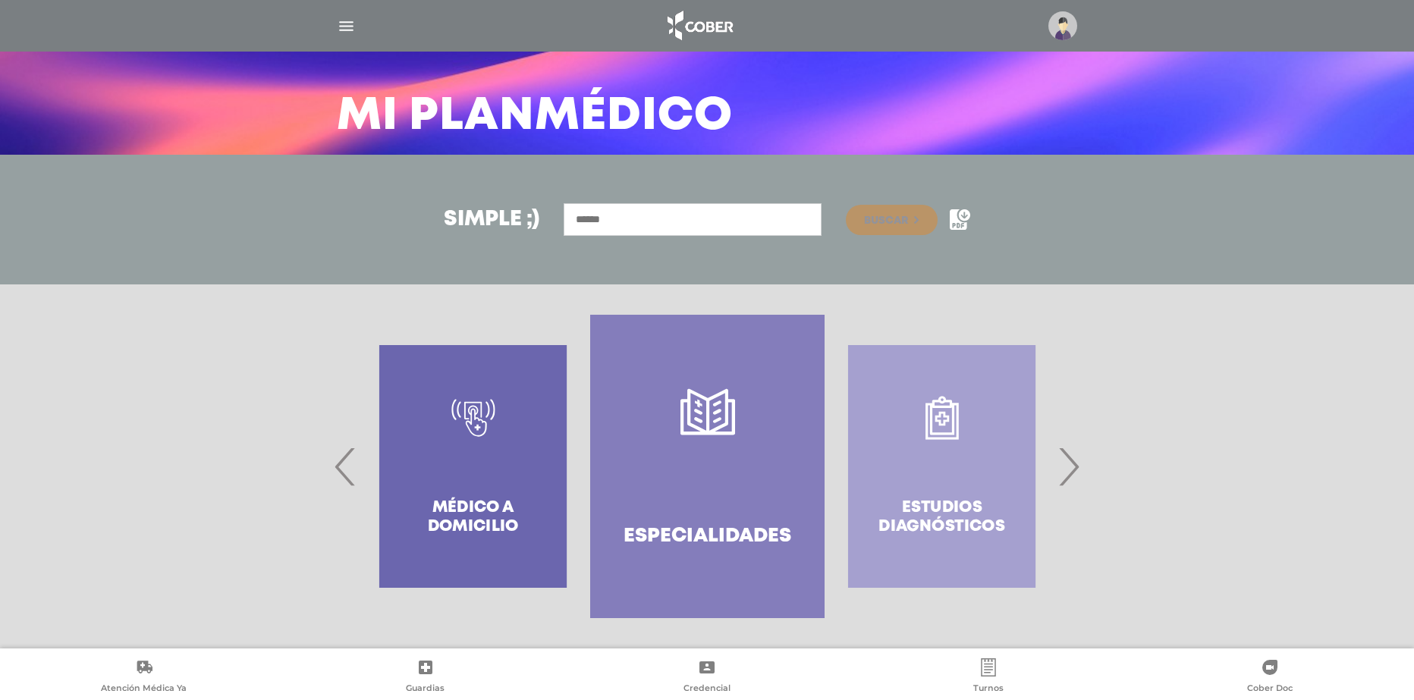
click at [687, 418] on icon at bounding box center [707, 412] width 55 height 55
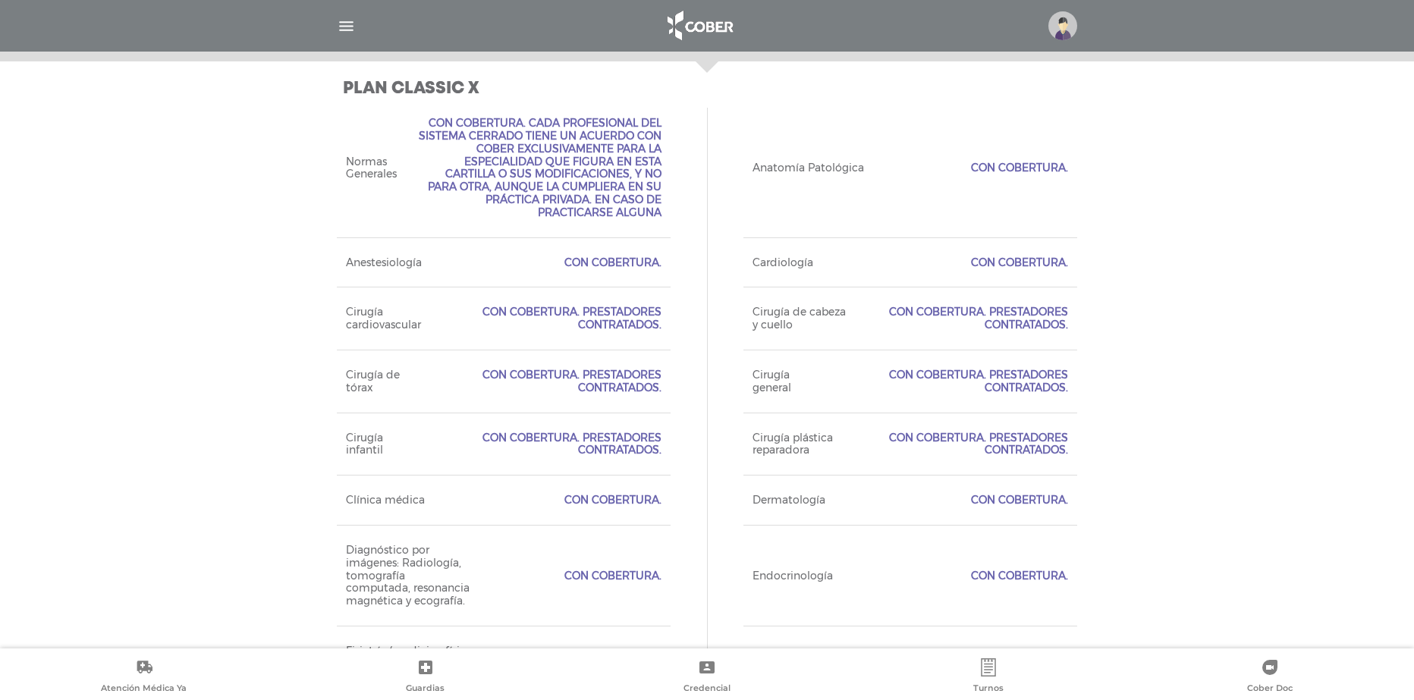
scroll to position [679, 0]
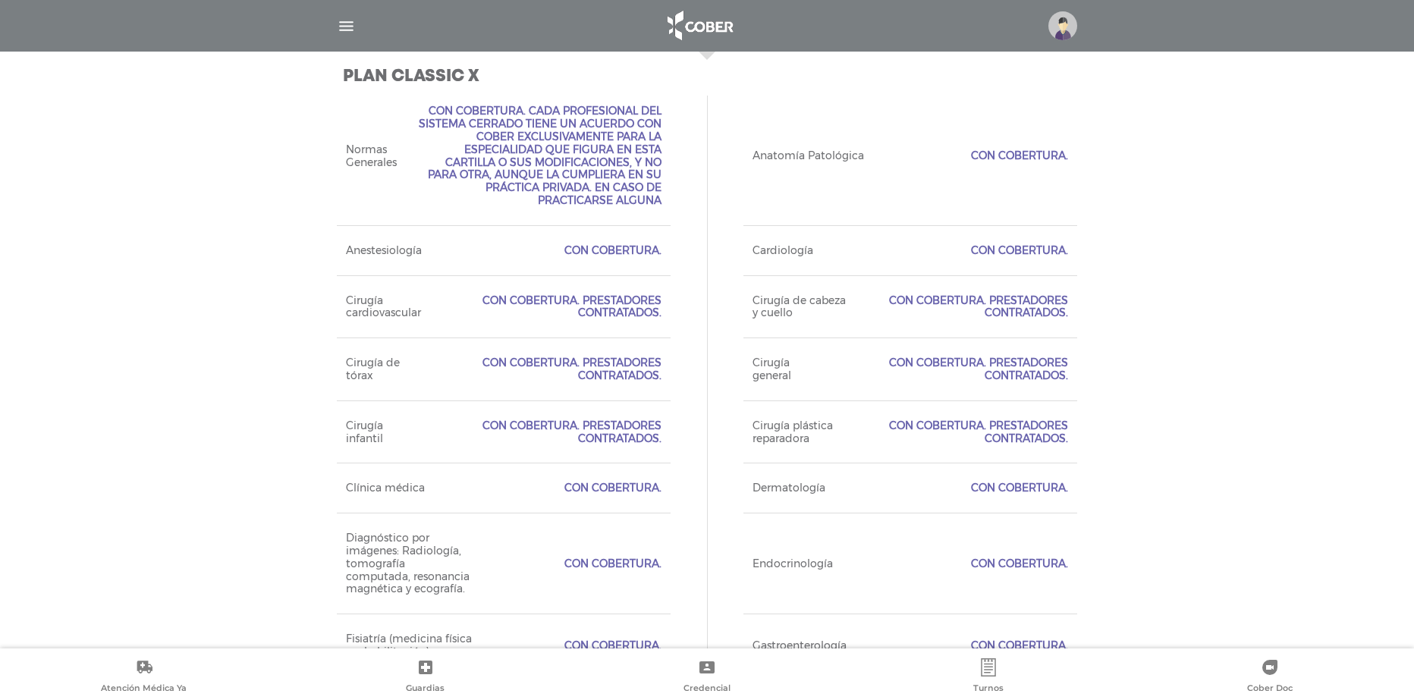
click at [580, 177] on span "Con Cobertura. Cada profesional del Sistema Cerrado tiene un acuerdo con COBER …" at bounding box center [538, 156] width 247 height 102
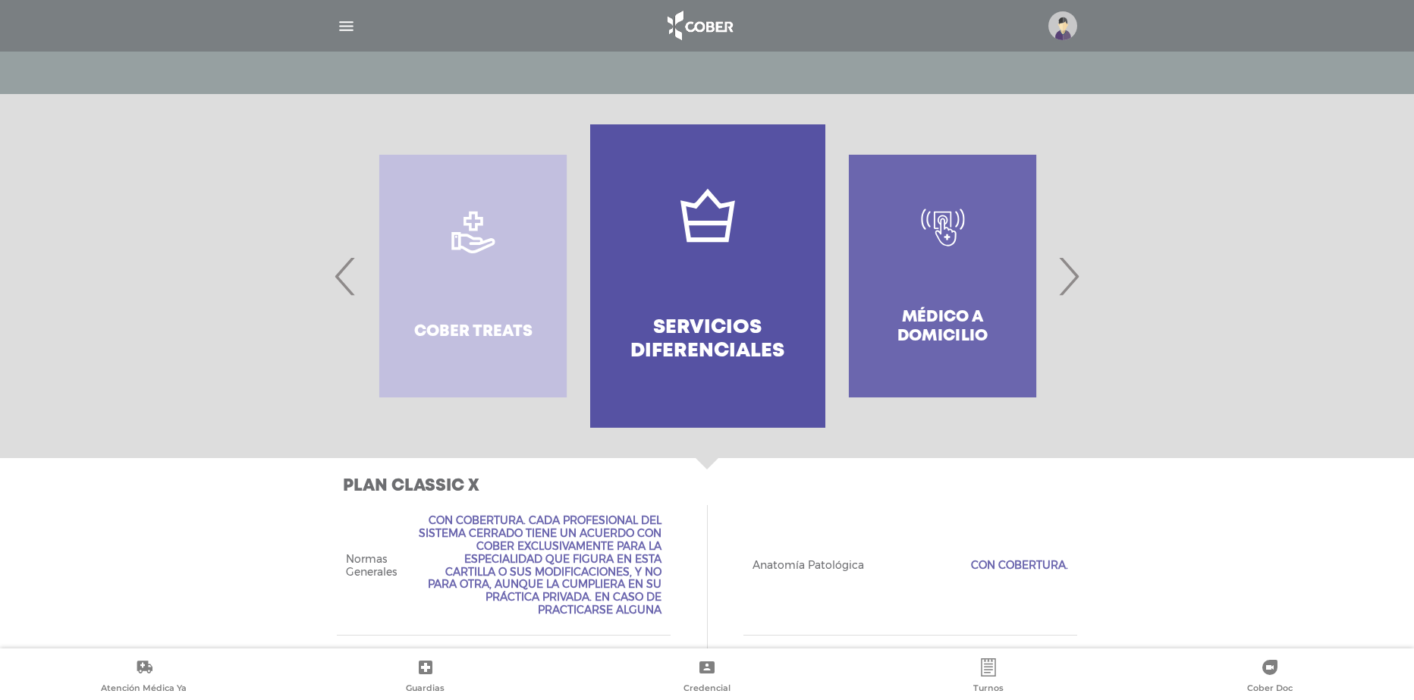
scroll to position [205, 0]
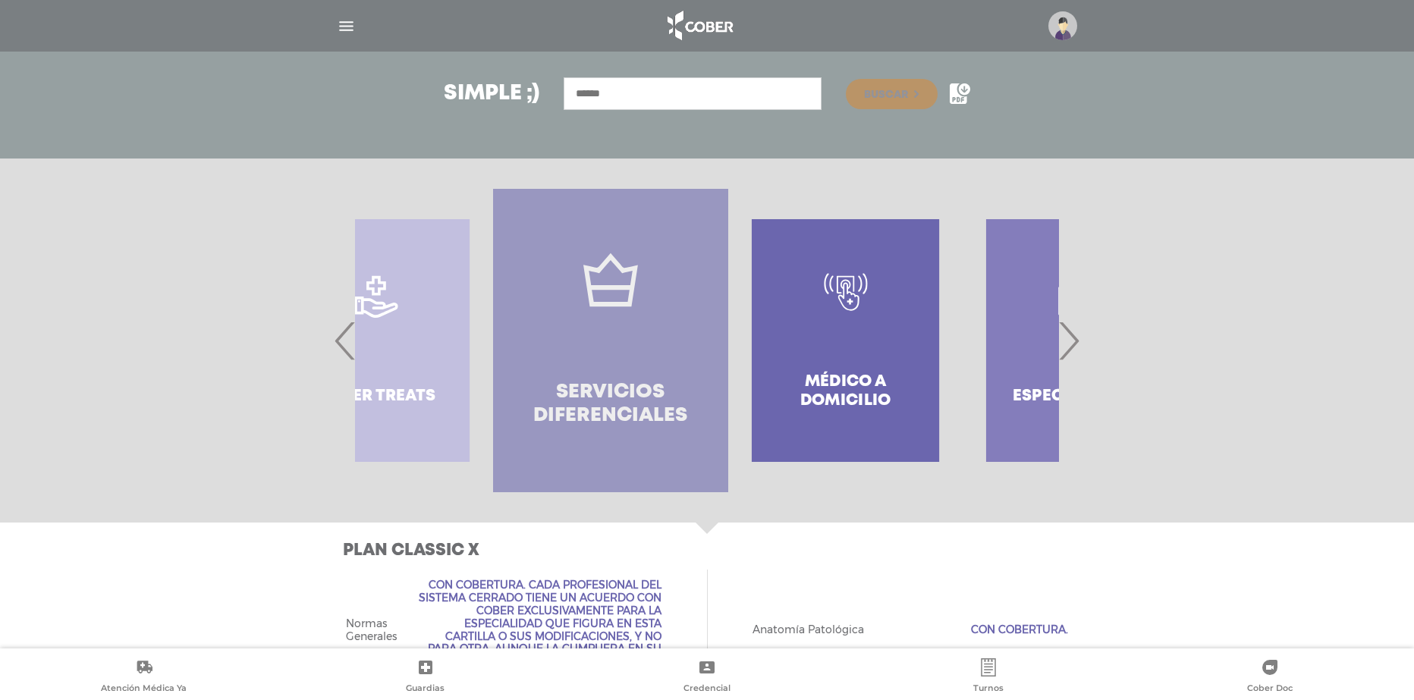
drag, startPoint x: 800, startPoint y: 401, endPoint x: 616, endPoint y: 409, distance: 183.8
click at [628, 409] on link "Servicios diferenciales" at bounding box center [610, 340] width 234 height 303
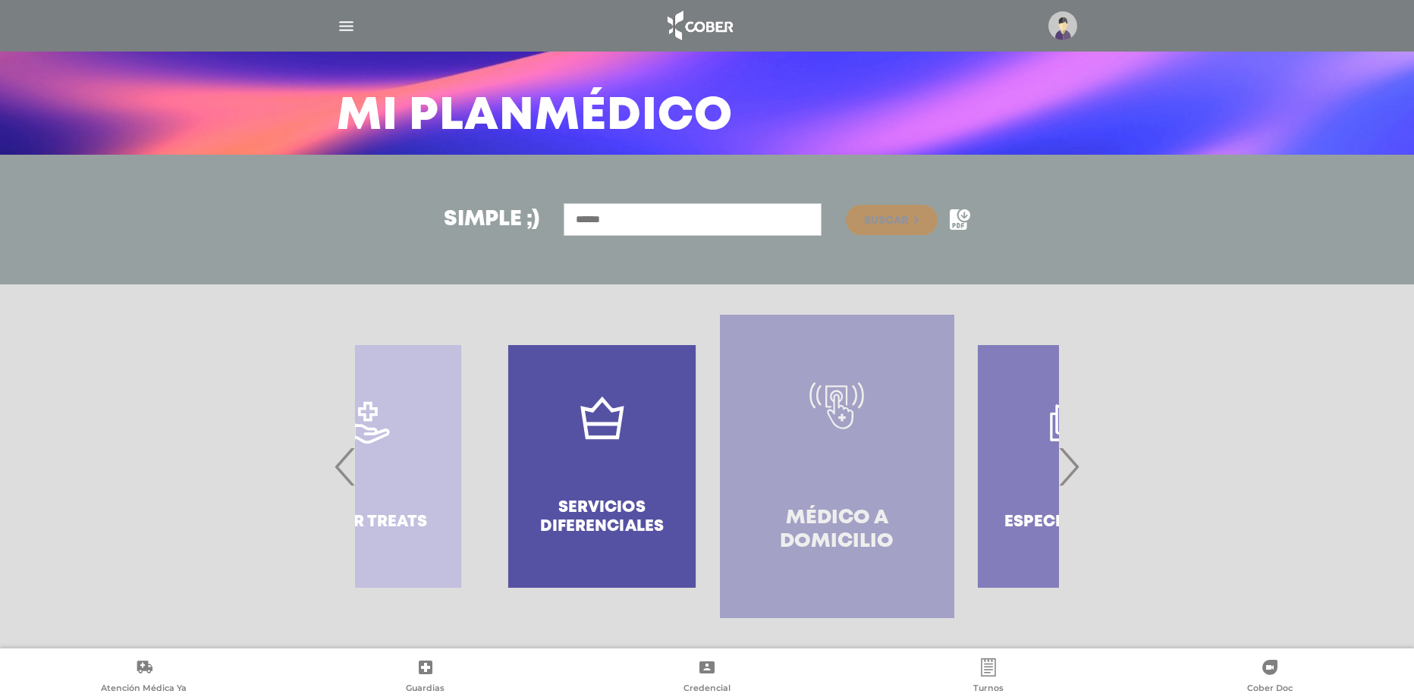
drag, startPoint x: 632, startPoint y: 435, endPoint x: 982, endPoint y: 406, distance: 351.7
click at [954, 409] on link "Médico a domicilio" at bounding box center [837, 466] width 234 height 303
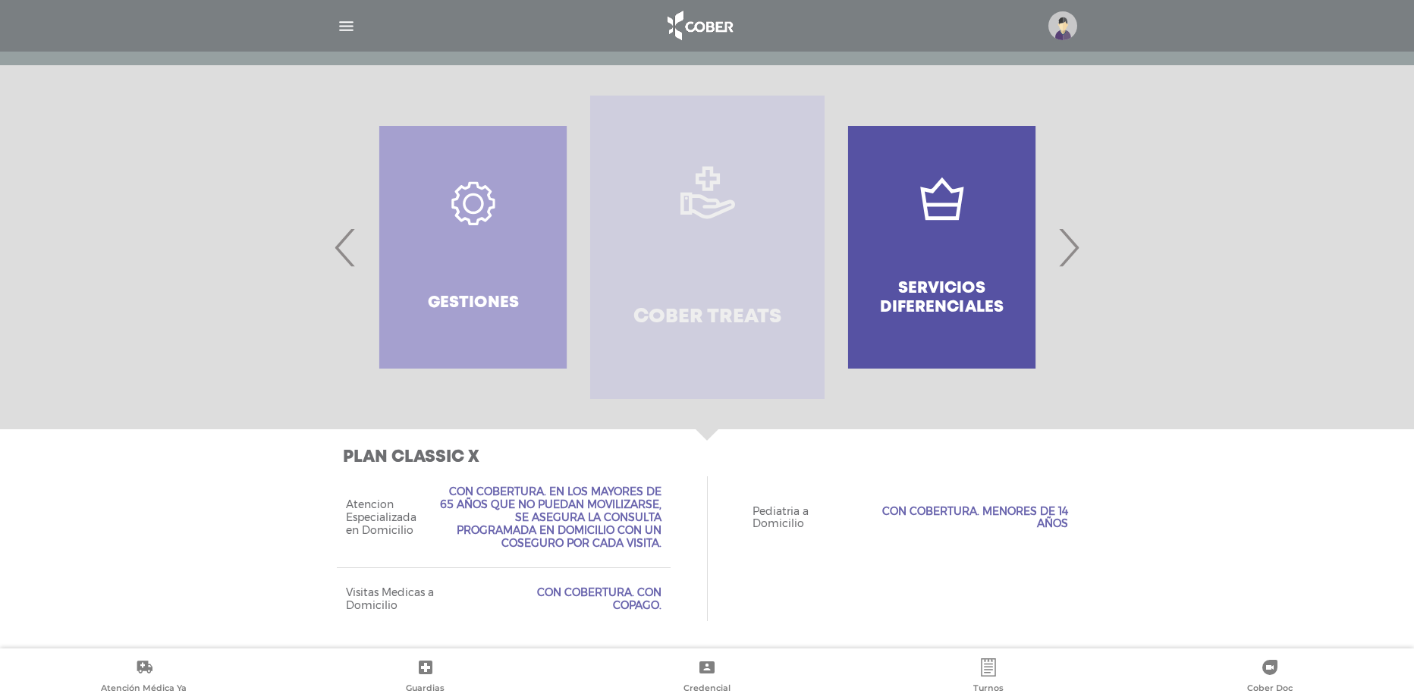
click at [777, 323] on h4 "Cober Treats" at bounding box center [707, 318] width 148 height 24
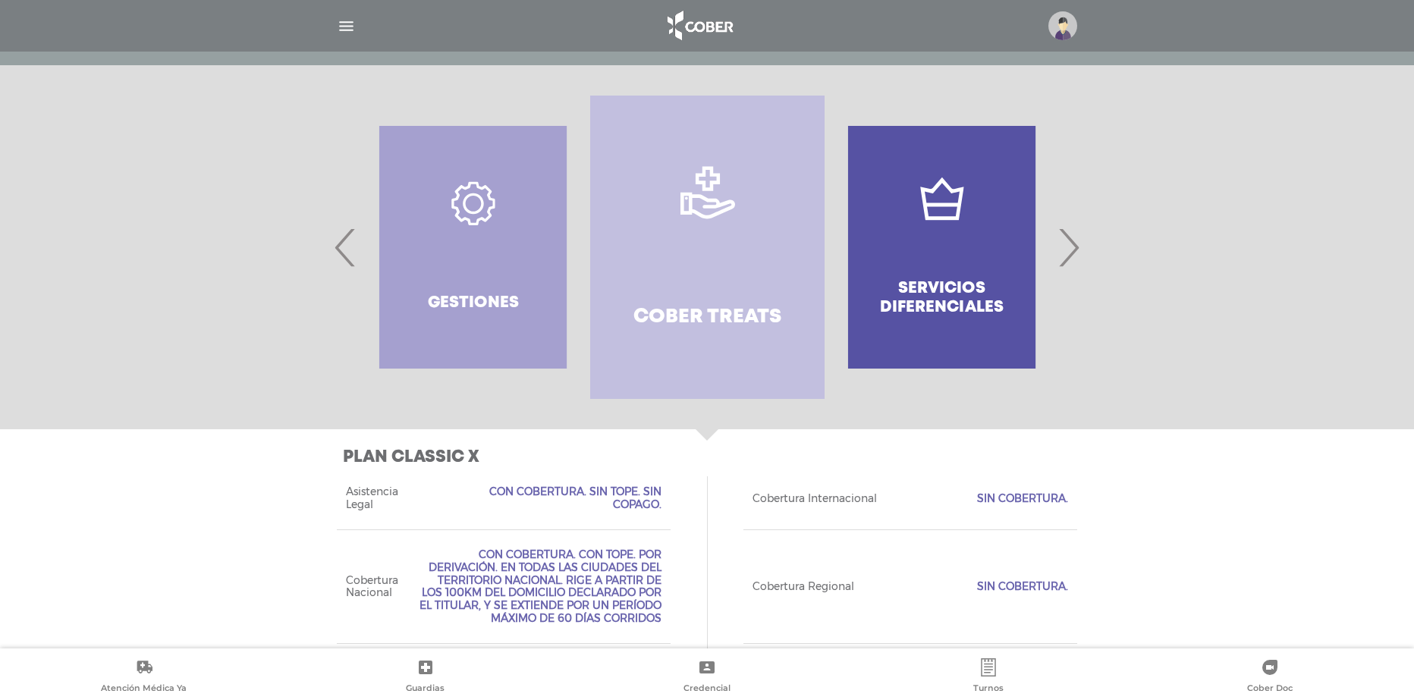
scroll to position [486, 0]
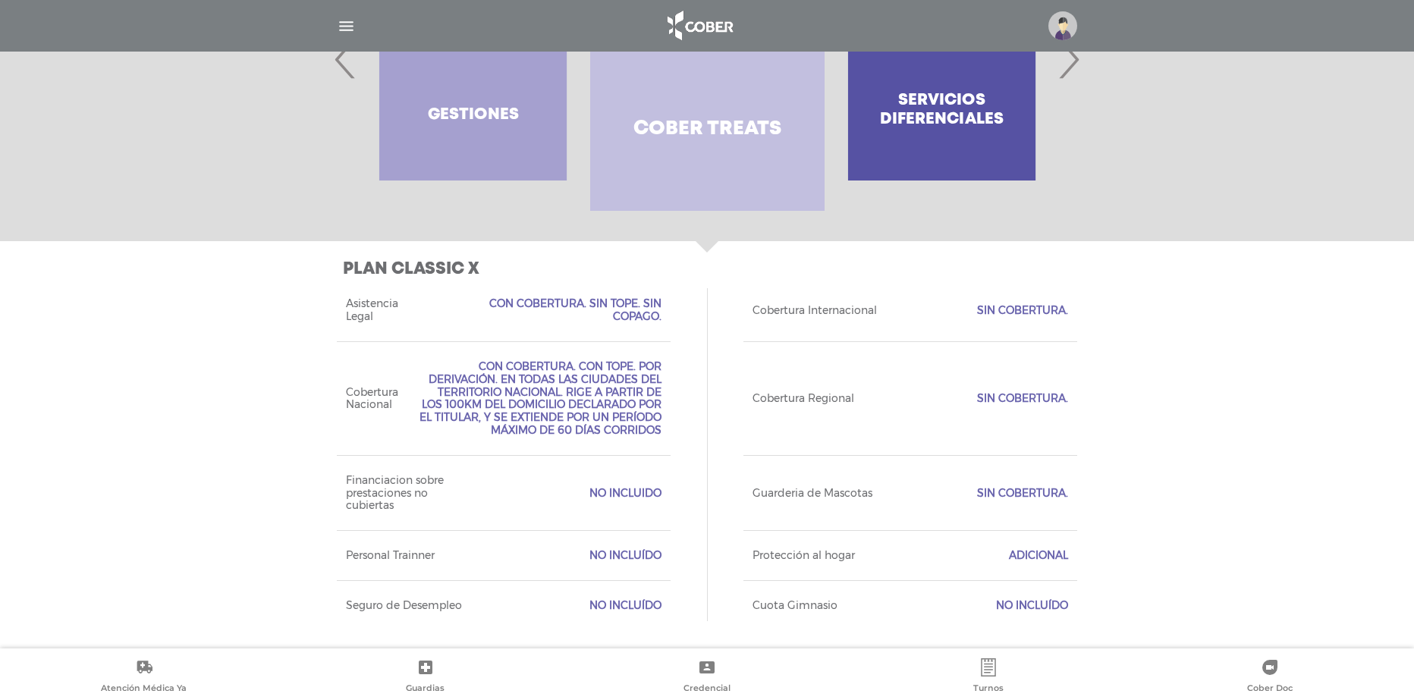
drag, startPoint x: 904, startPoint y: 179, endPoint x: 922, endPoint y: 297, distance: 119.0
click at [922, 296] on div "Simple ;) Buscar" at bounding box center [707, 197] width 1414 height 901
drag, startPoint x: 1070, startPoint y: 265, endPoint x: 1089, endPoint y: 325, distance: 62.9
click at [1089, 325] on div "Plan CLASSIC X Acceso Web Incluído. Ejecutivo Personalizado No Incluído Tipo de…" at bounding box center [707, 444] width 777 height 407
click at [1067, 77] on span "›" at bounding box center [1069, 59] width 30 height 82
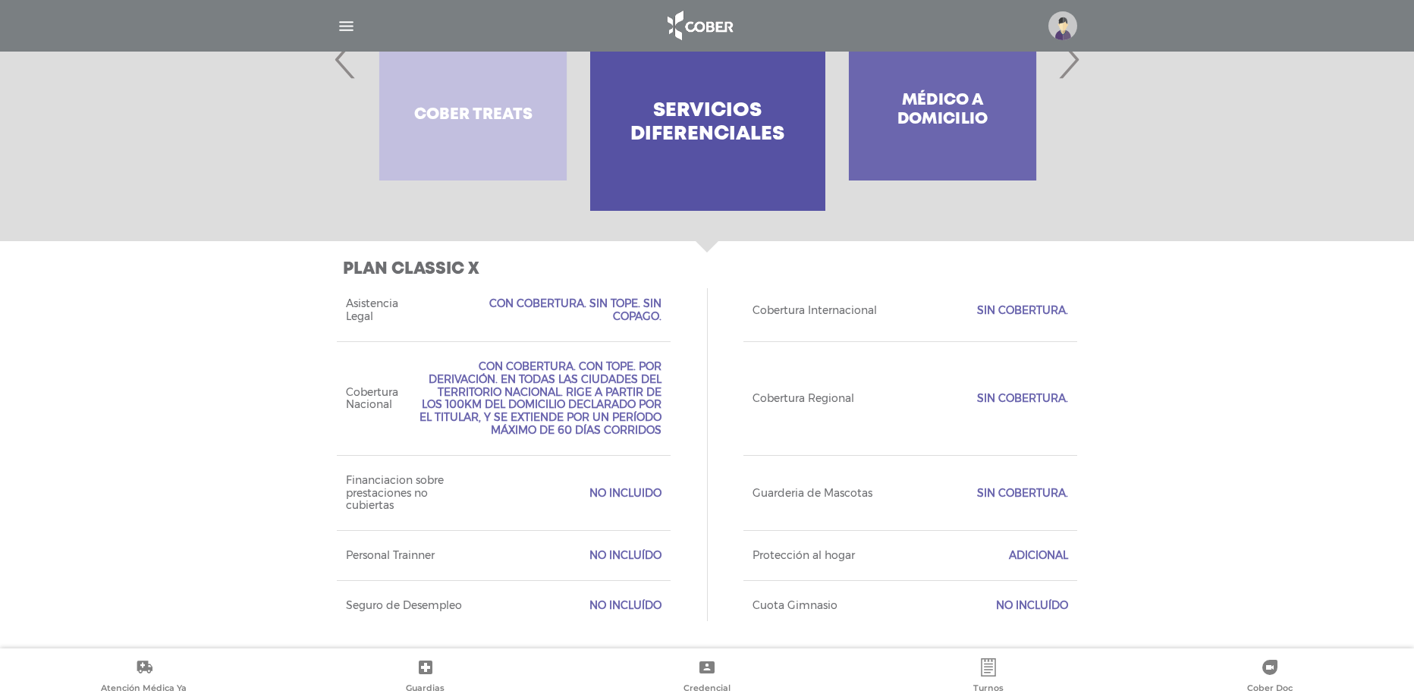
drag, startPoint x: 1064, startPoint y: 176, endPoint x: 1064, endPoint y: 321, distance: 144.9
click at [1064, 321] on div "Simple ;) Buscar" at bounding box center [707, 197] width 1414 height 901
click at [1084, 74] on div at bounding box center [707, 58] width 777 height 303
click at [1074, 70] on span "›" at bounding box center [1069, 59] width 30 height 82
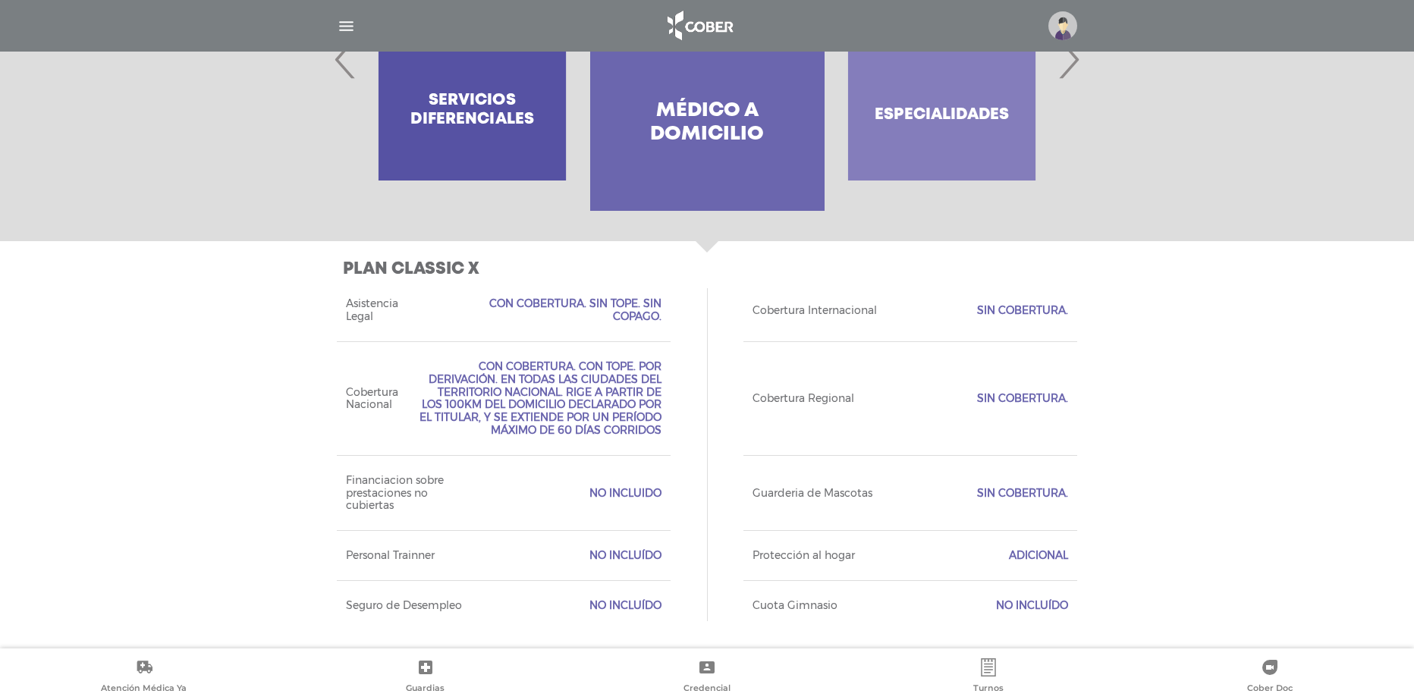
click at [1074, 70] on span "›" at bounding box center [1069, 59] width 30 height 82
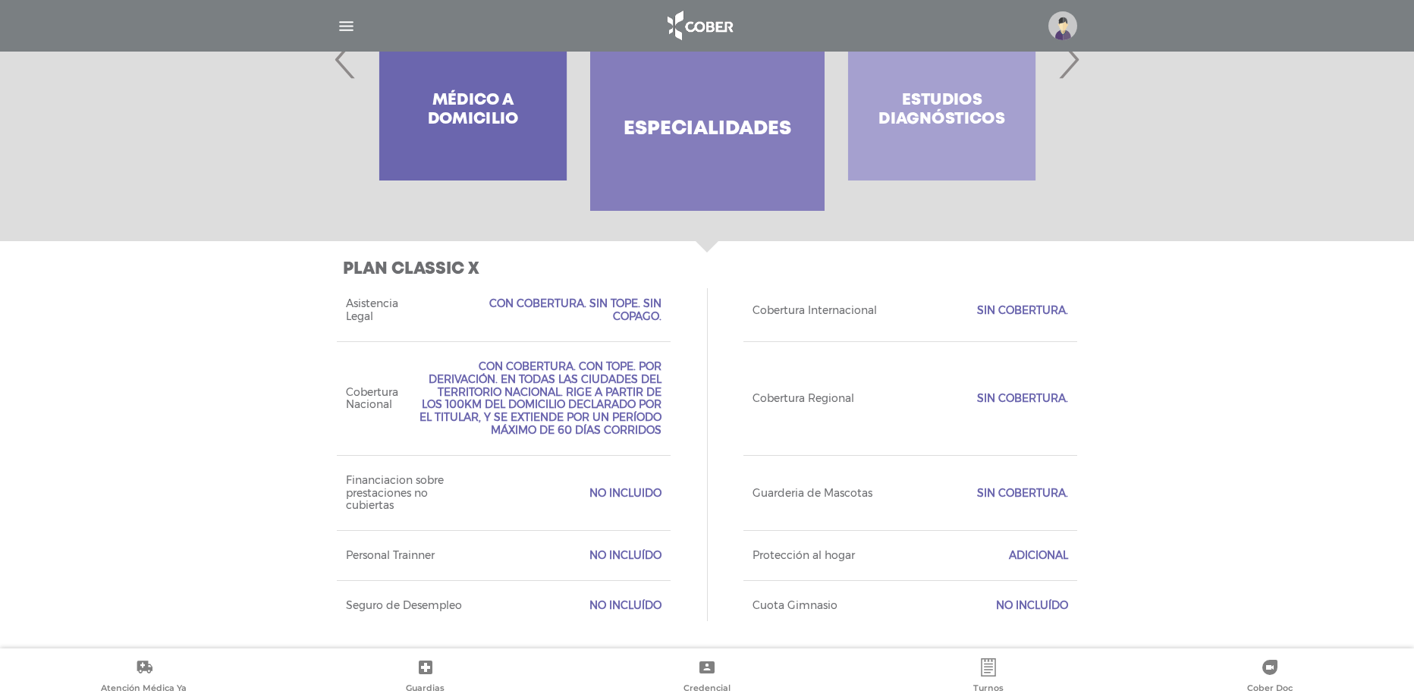
click at [712, 149] on link "Especialidades" at bounding box center [707, 58] width 234 height 303
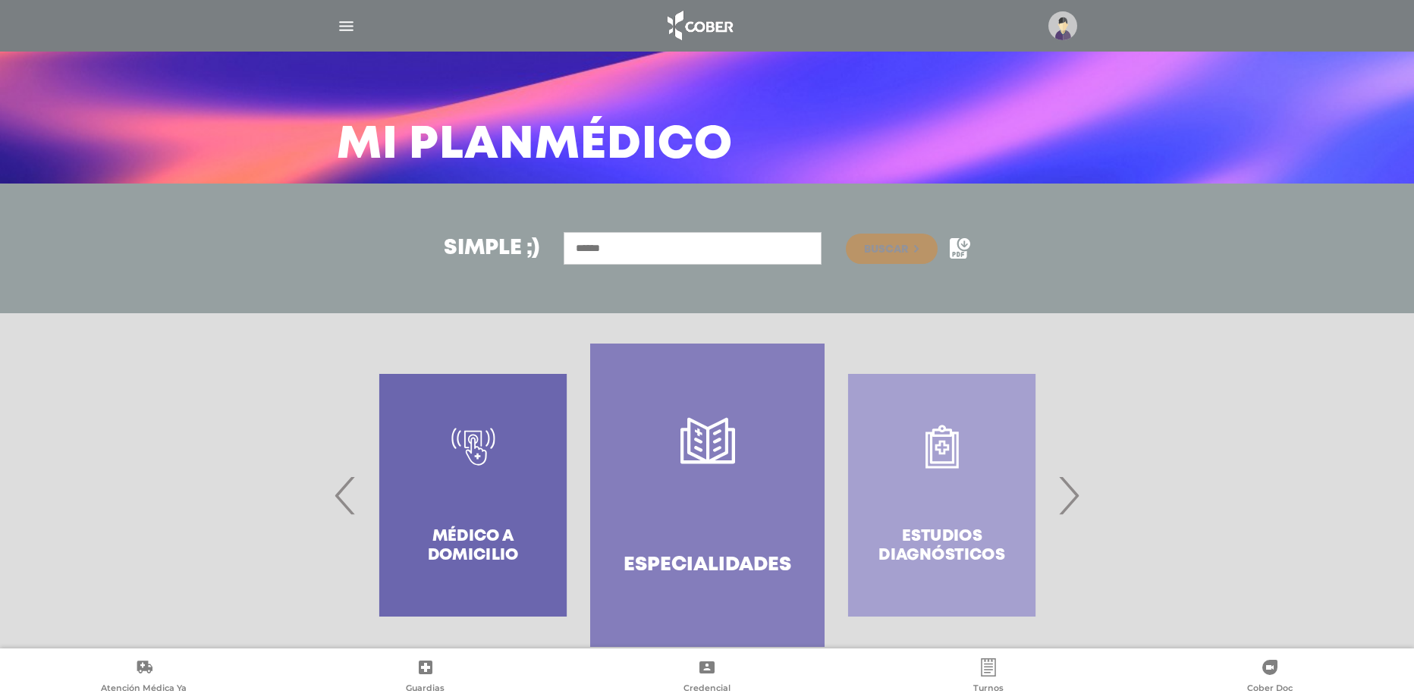
scroll to position [0, 0]
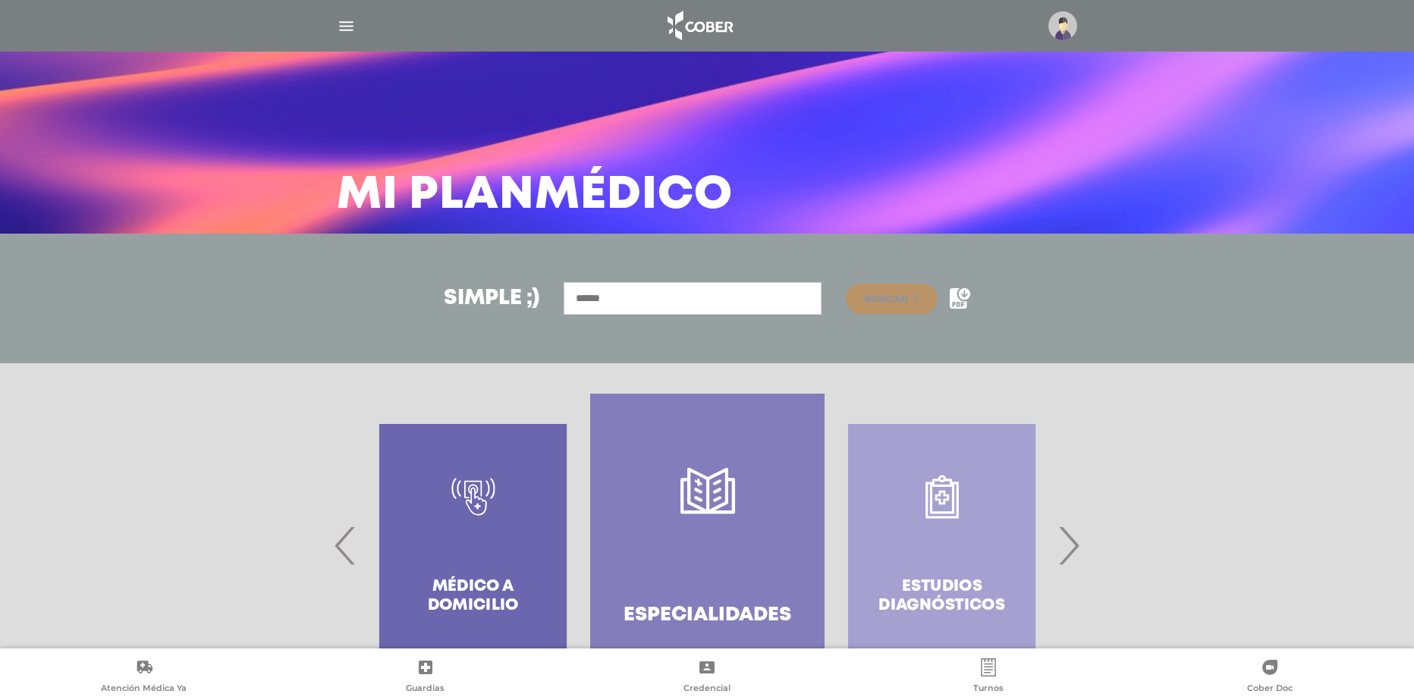
click at [1081, 545] on span "›" at bounding box center [1069, 545] width 30 height 82
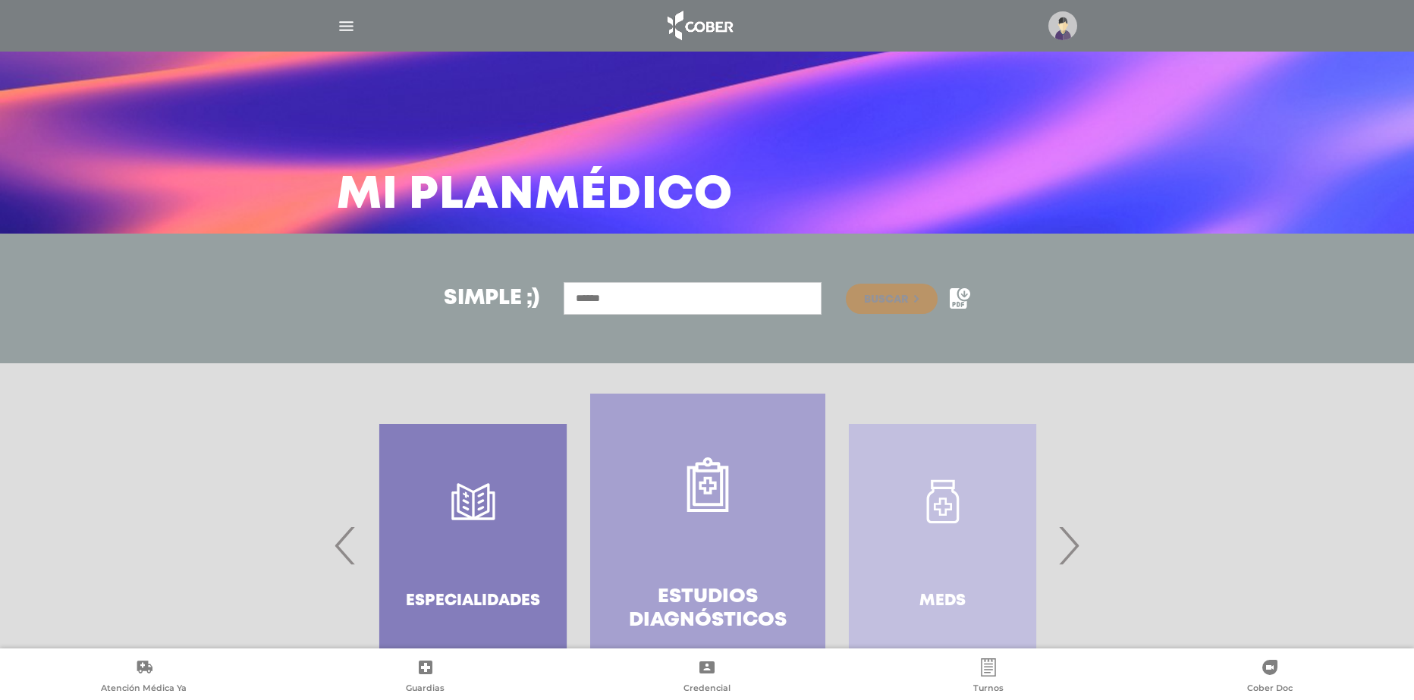
click at [788, 524] on link "Estudios diagnósticos" at bounding box center [707, 545] width 234 height 303
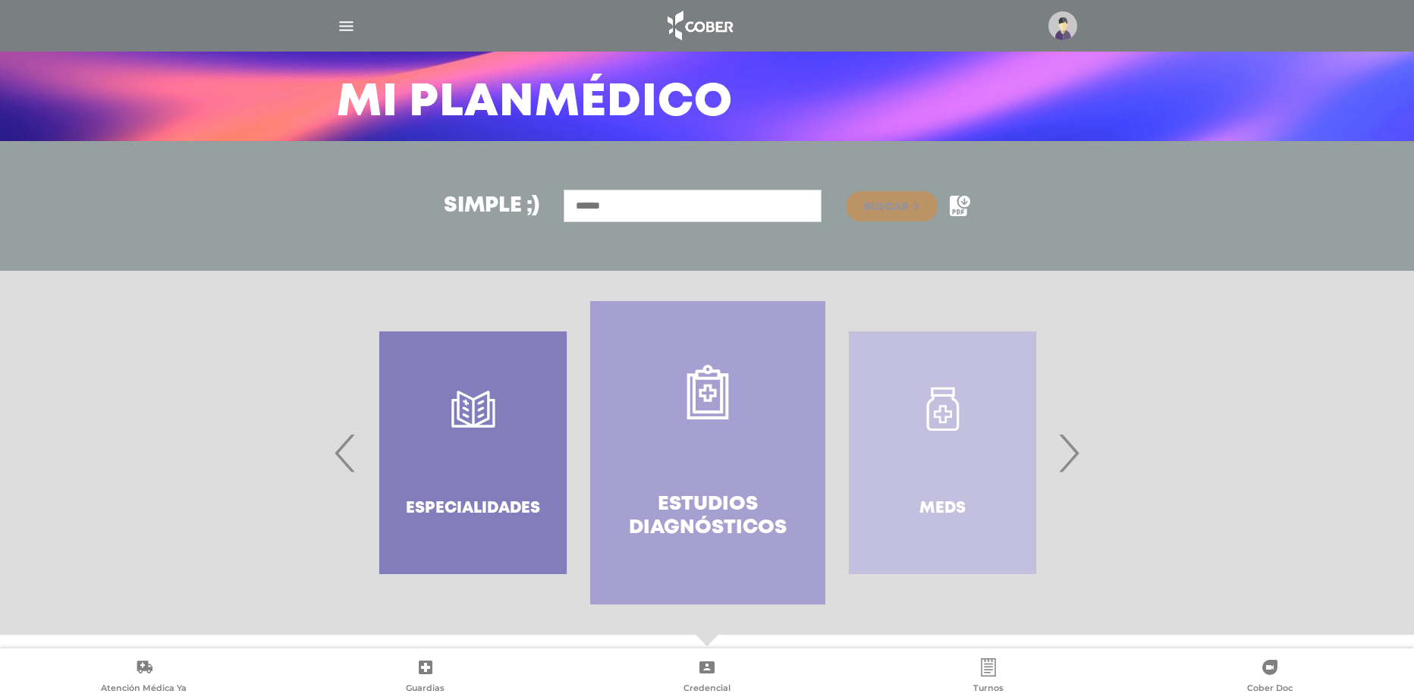
scroll to position [79, 0]
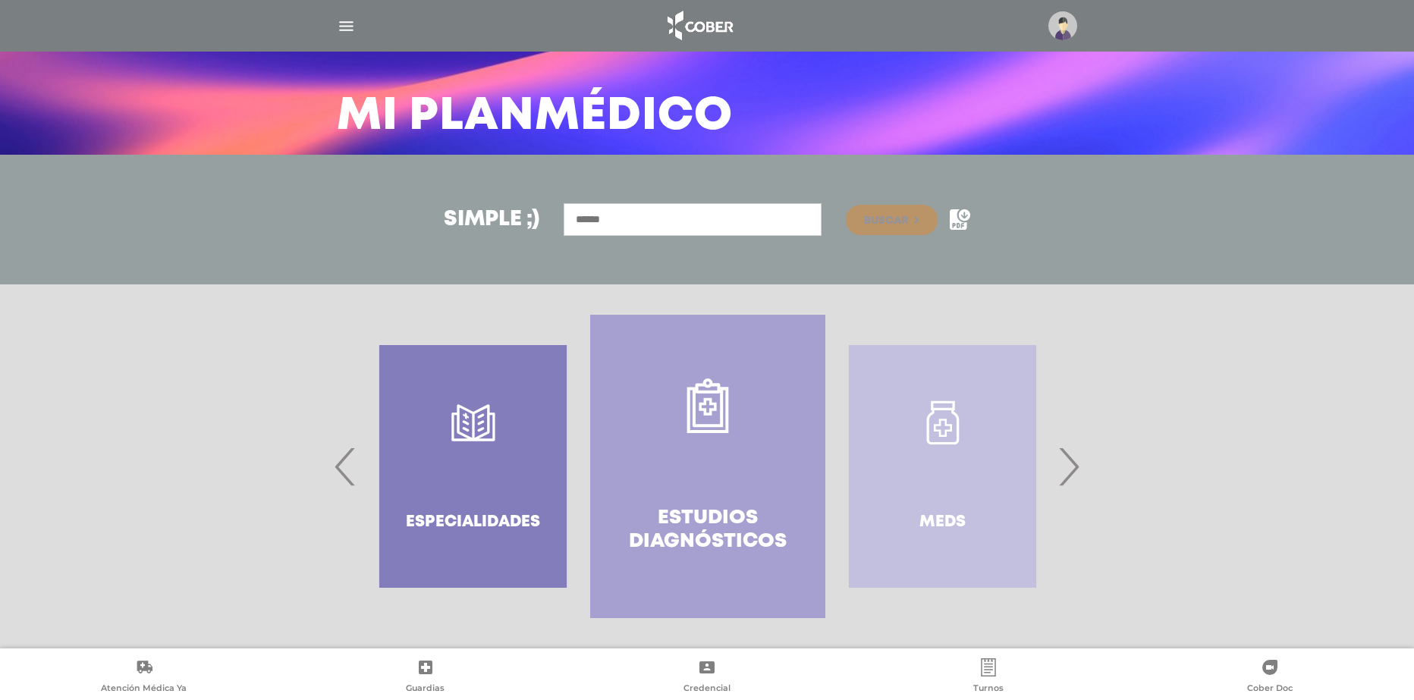
click at [1008, 415] on div "Meds" at bounding box center [942, 466] width 234 height 303
click at [966, 414] on div "Meds" at bounding box center [942, 466] width 234 height 303
click at [914, 423] on div "Meds" at bounding box center [942, 466] width 234 height 303
drag, startPoint x: 930, startPoint y: 427, endPoint x: 709, endPoint y: 426, distance: 220.8
click at [826, 427] on div "Meds" at bounding box center [943, 466] width 234 height 303
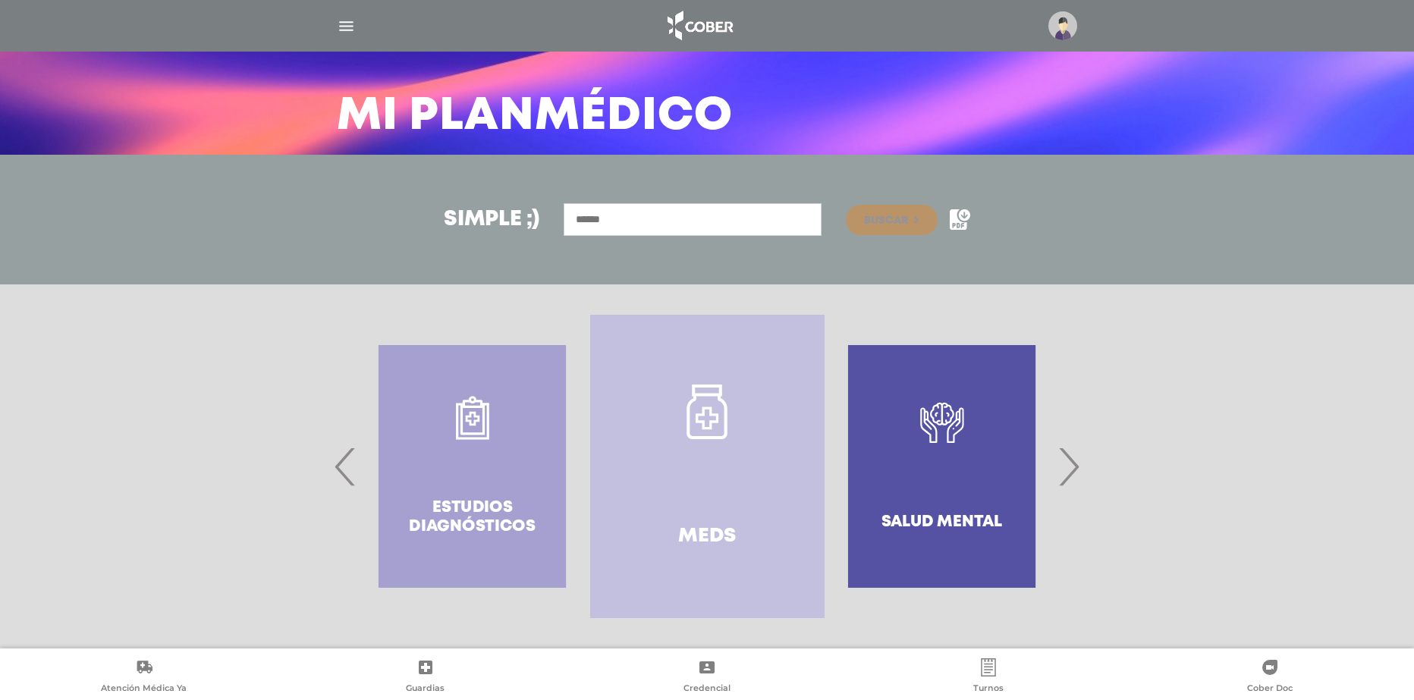
click at [787, 500] on link "Meds" at bounding box center [707, 466] width 234 height 303
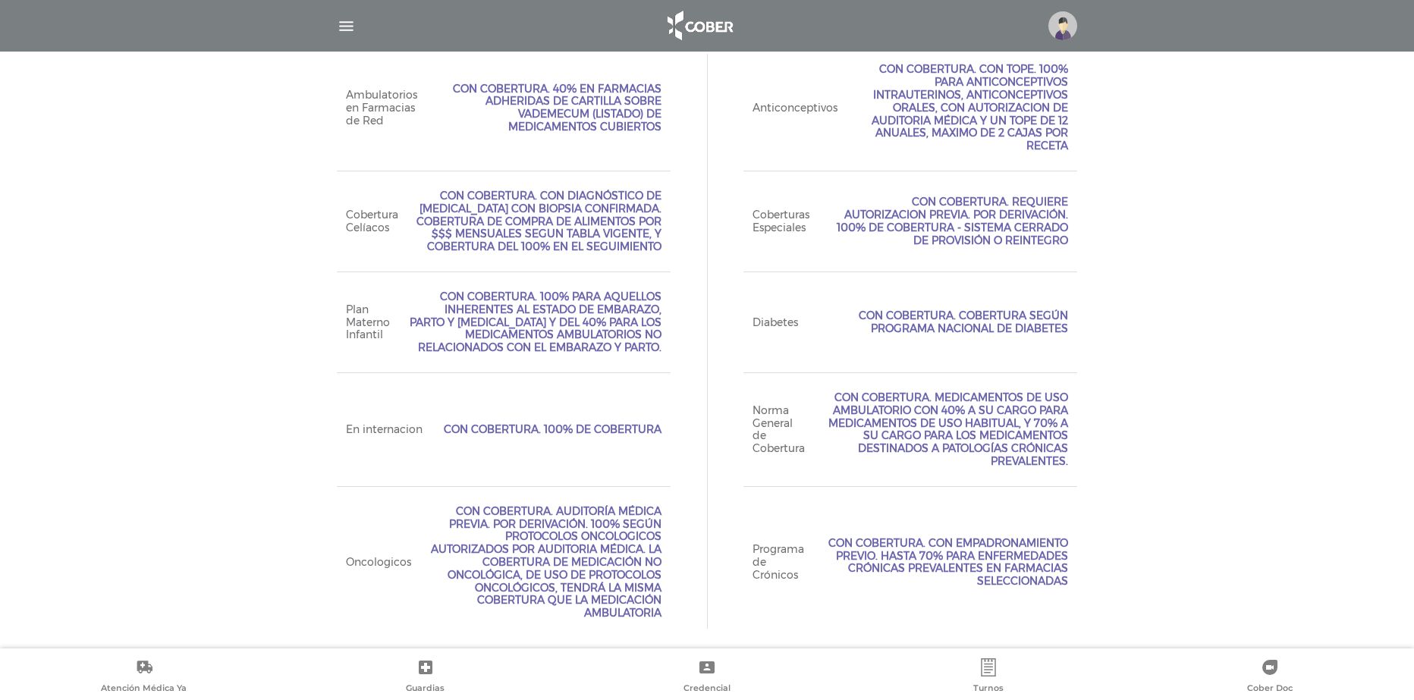
scroll to position [741, 0]
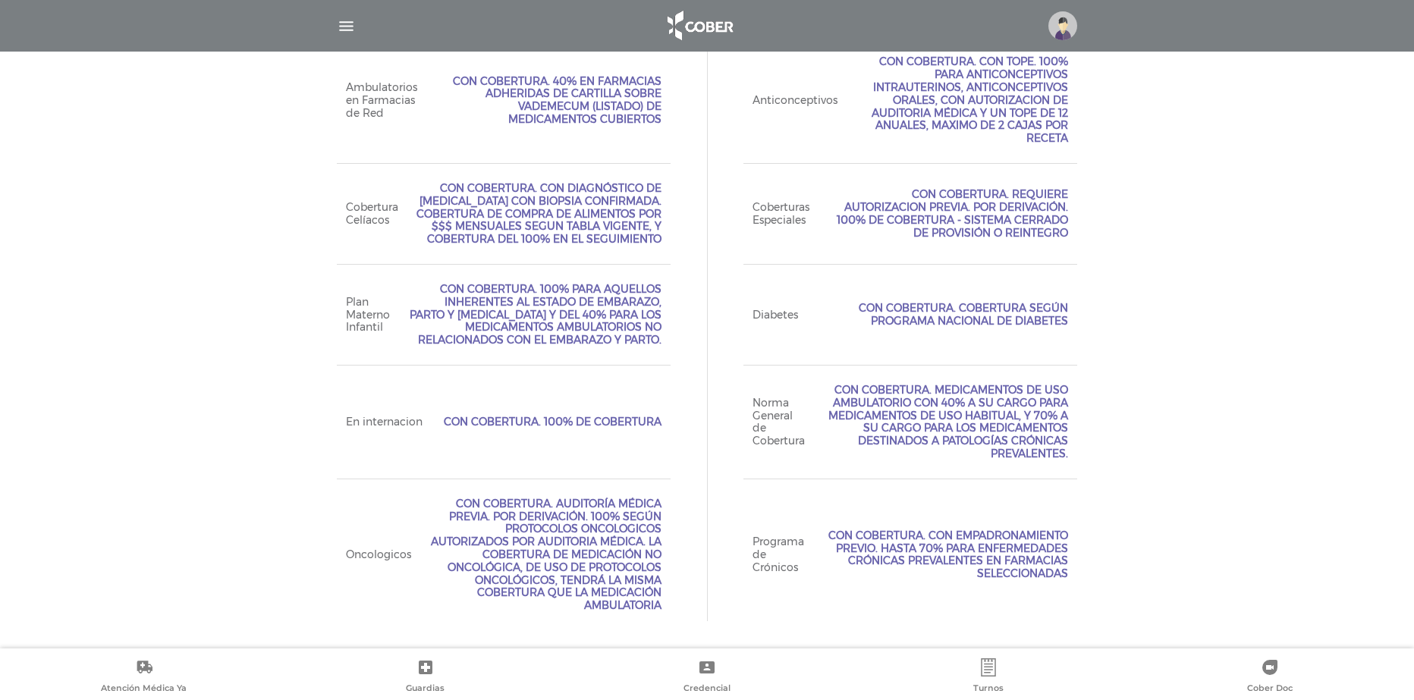
click at [1015, 552] on span "Con Cobertura. Con empadronamiento previo. Hasta 70% para enfermedades crónicas…" at bounding box center [945, 555] width 246 height 51
click at [809, 541] on div "Programa de Crónicos Con Cobertura. Con empadronamiento previo. Hasta 70% para …" at bounding box center [910, 555] width 334 height 152
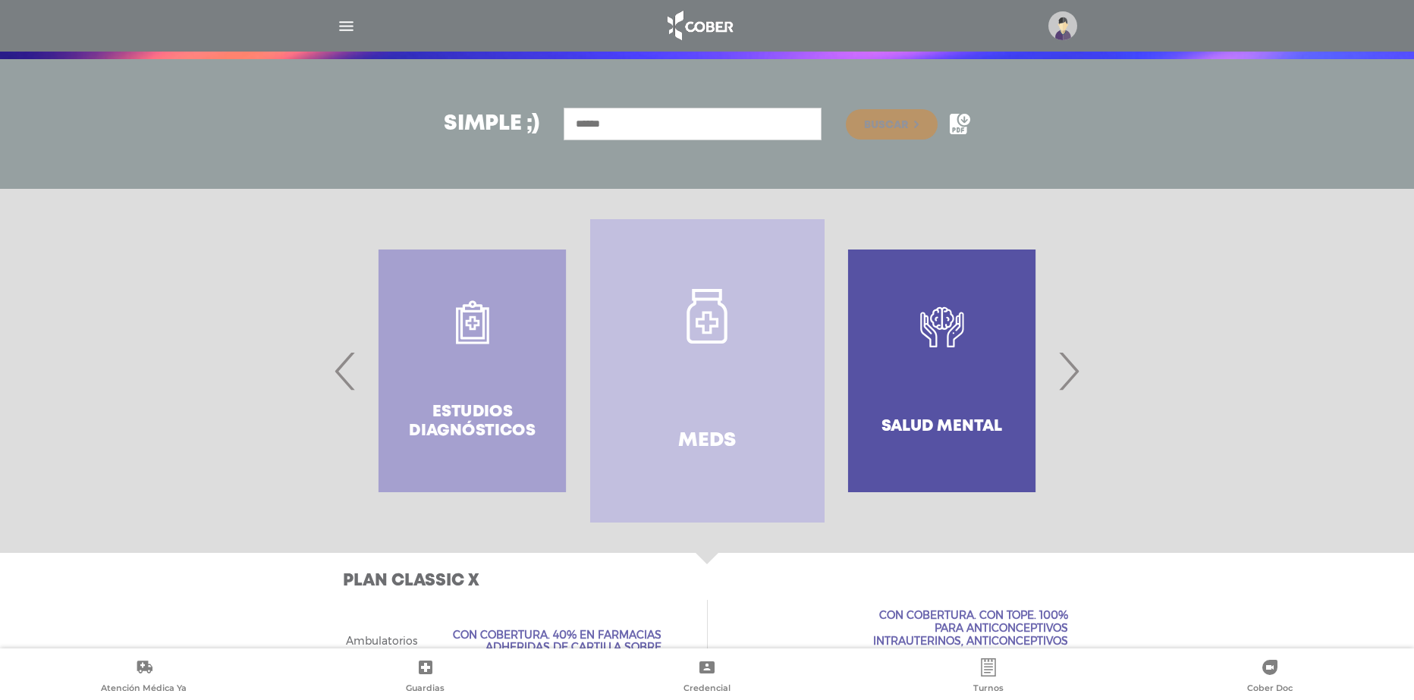
scroll to position [50, 0]
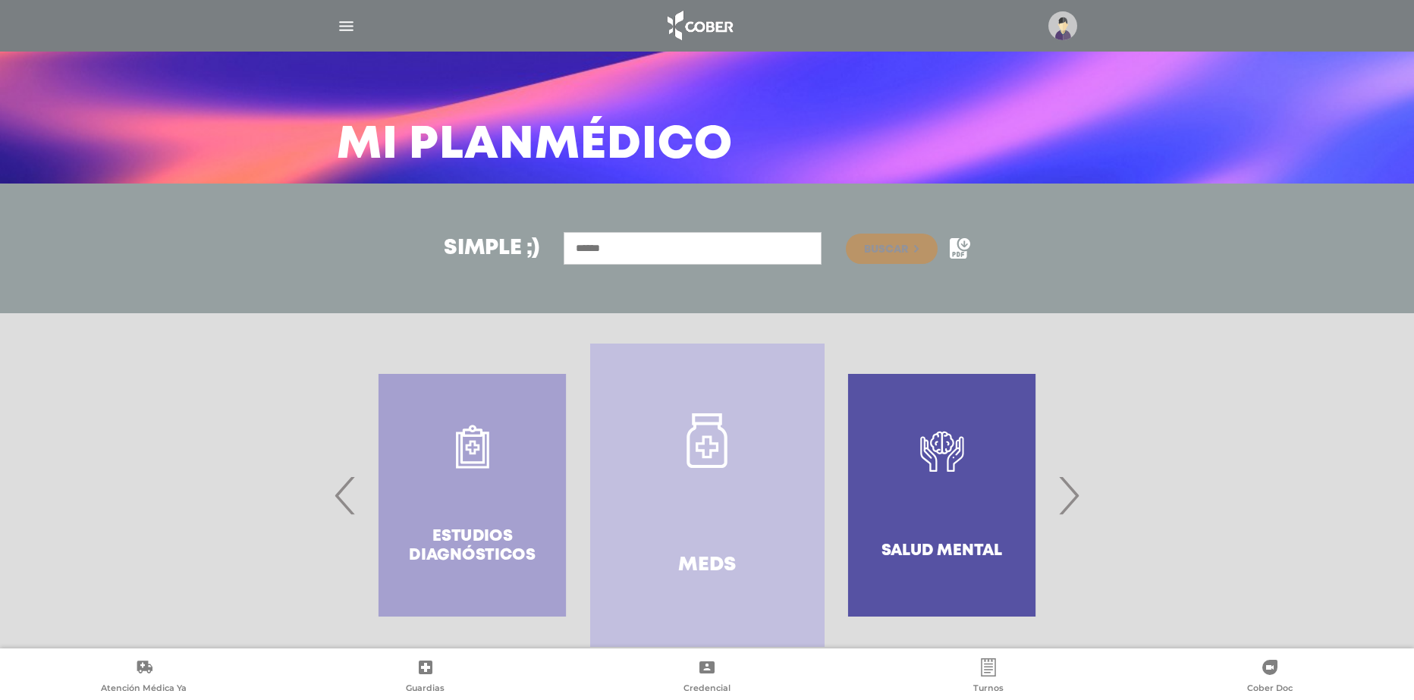
click at [689, 241] on input "text" at bounding box center [693, 248] width 258 height 33
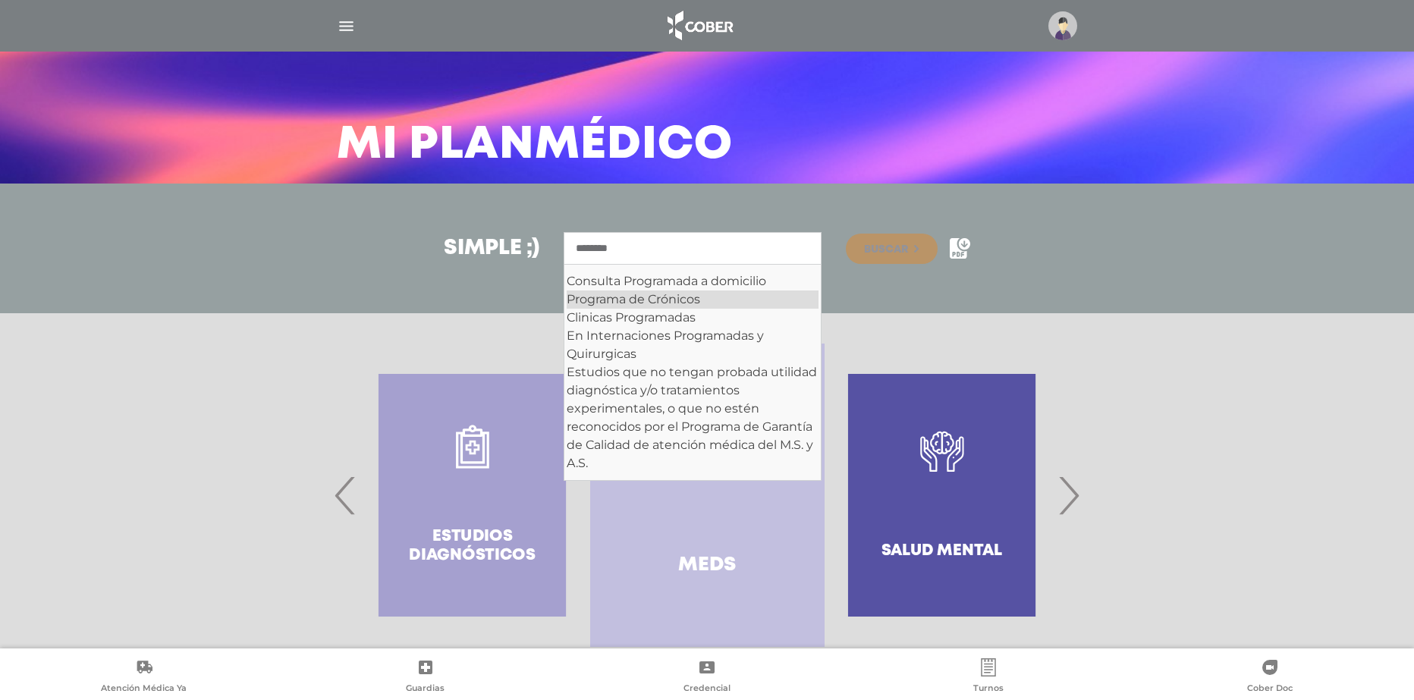
click at [671, 299] on div "Programa de Crónicos" at bounding box center [693, 300] width 252 height 18
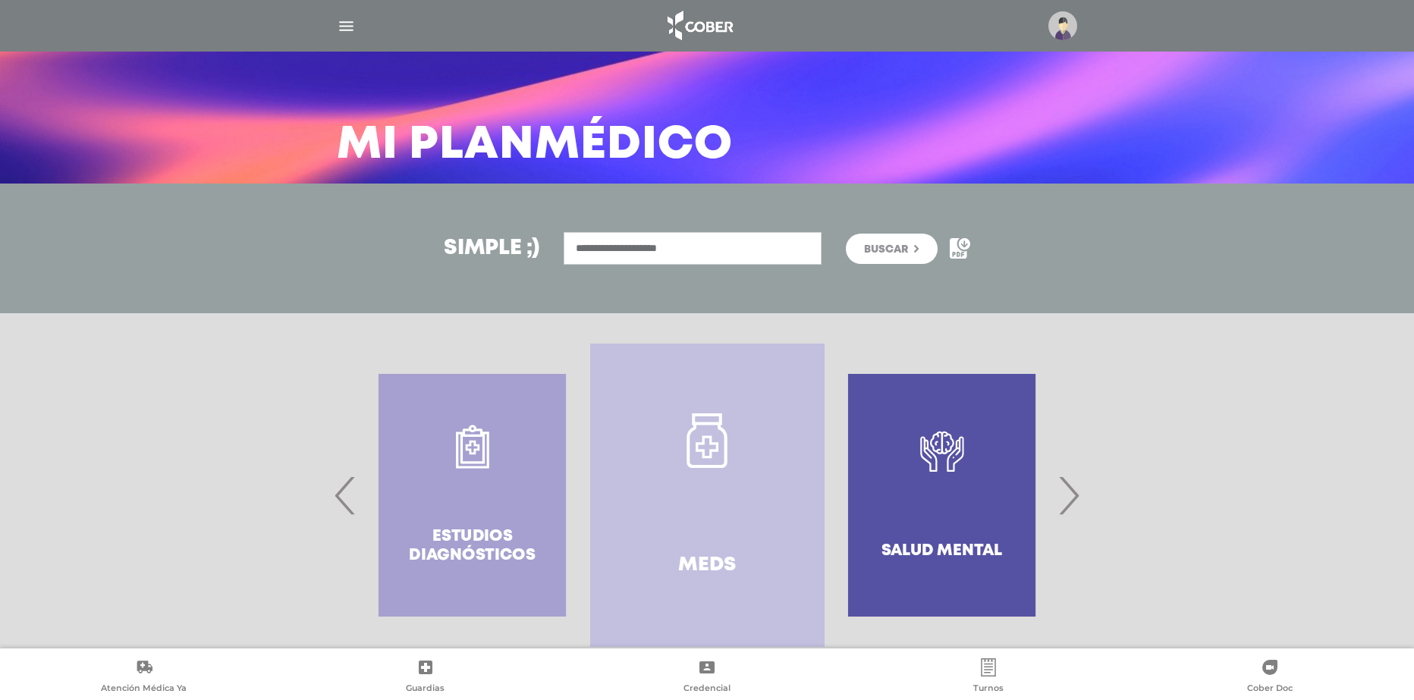
type input "**********"
click at [894, 255] on span "Buscar" at bounding box center [886, 249] width 44 height 11
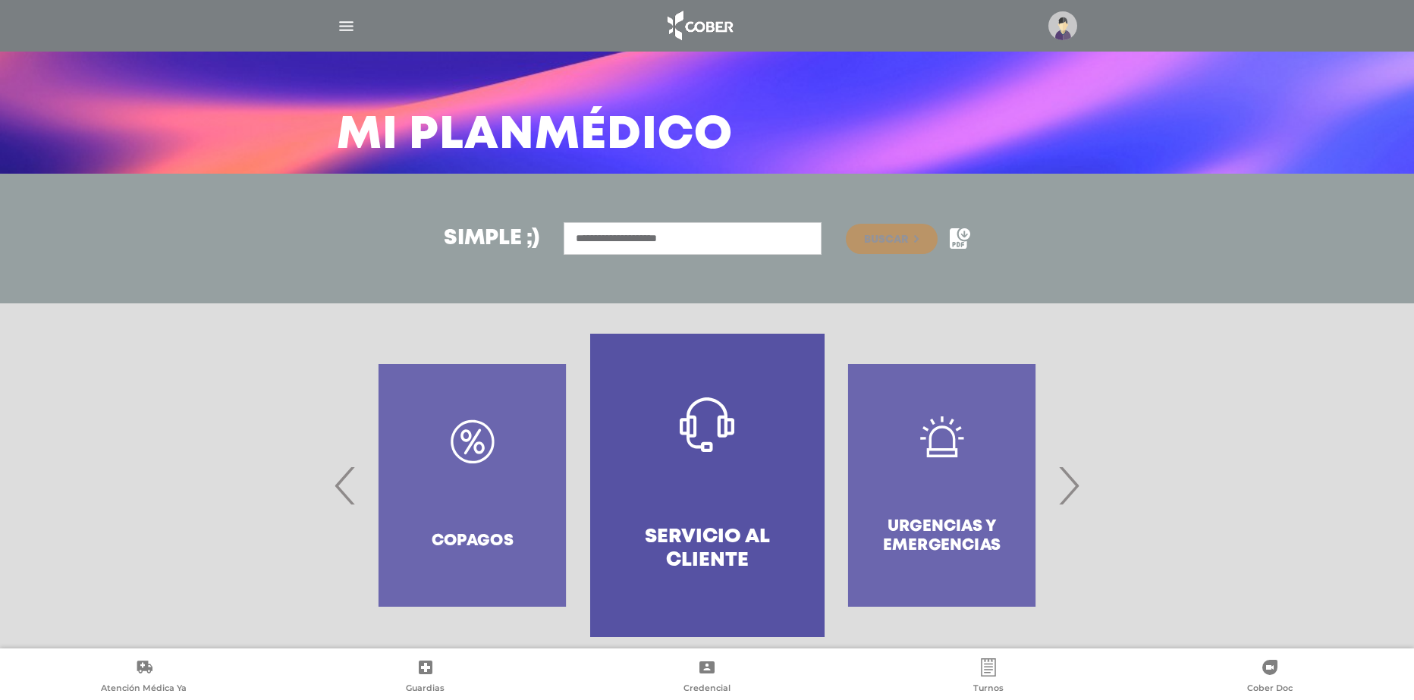
scroll to position [54, 0]
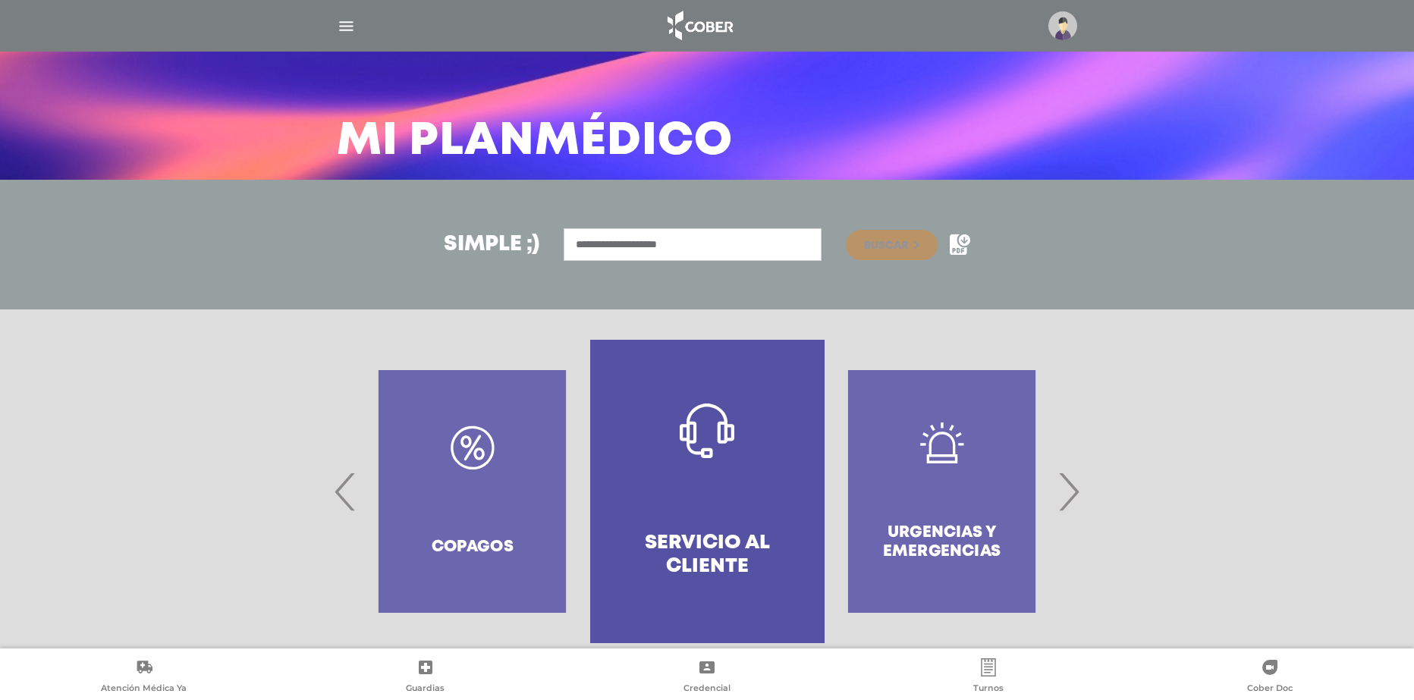
click at [679, 249] on input "**********" at bounding box center [693, 244] width 258 height 33
click at [679, 242] on input "**********" at bounding box center [693, 244] width 258 height 33
type input "**********"
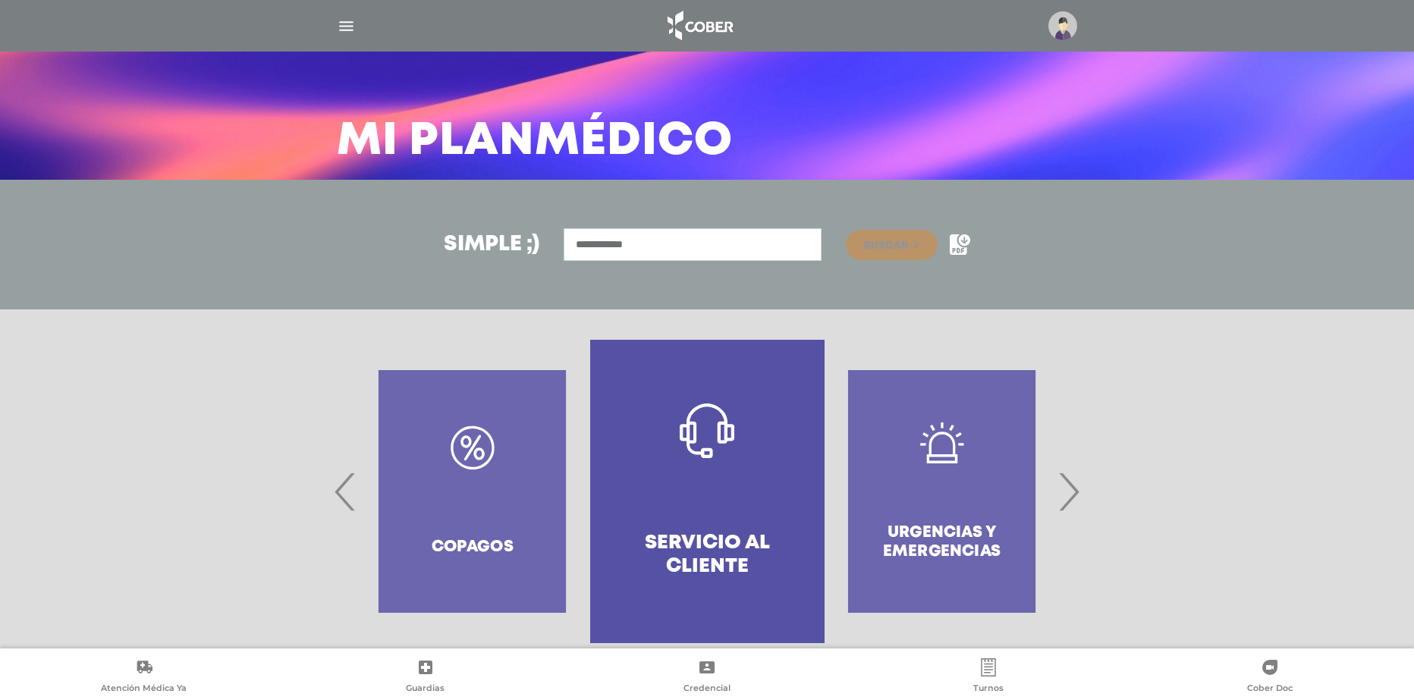
click at [846, 230] on button "Buscar" at bounding box center [891, 245] width 91 height 30
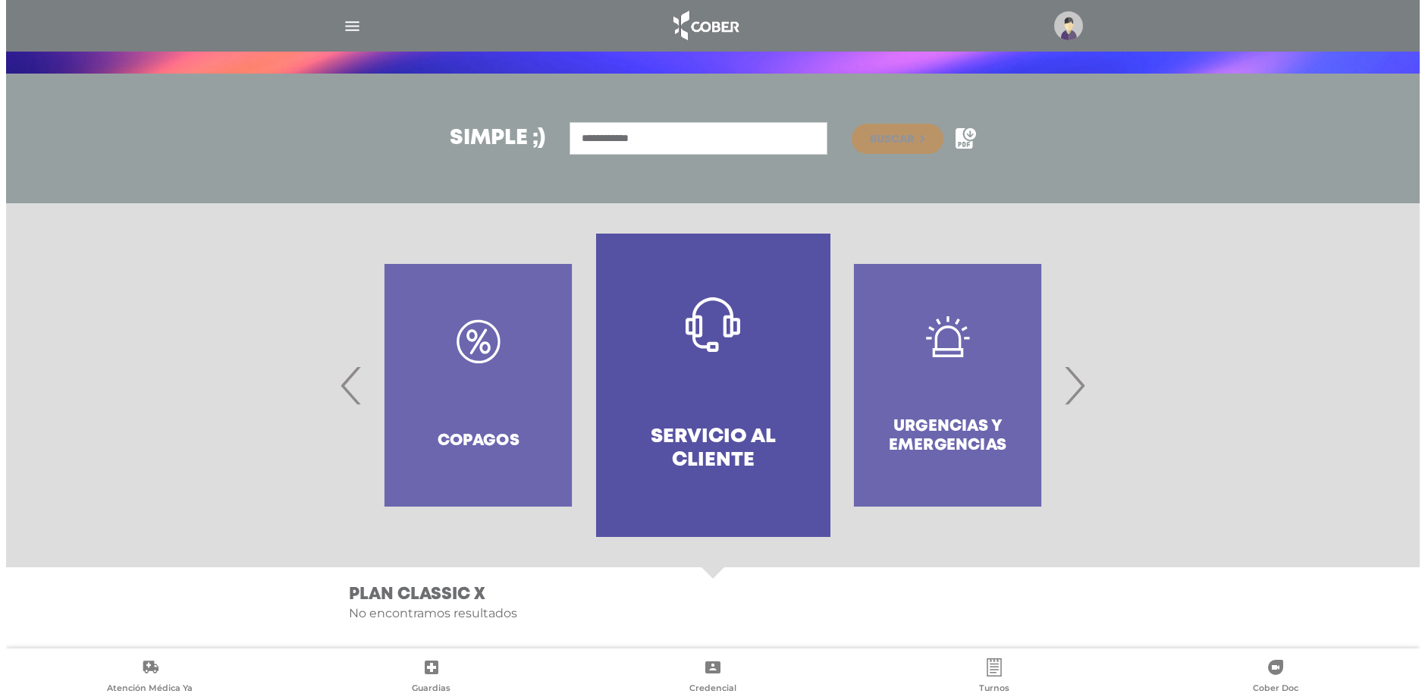
scroll to position [165, 0]
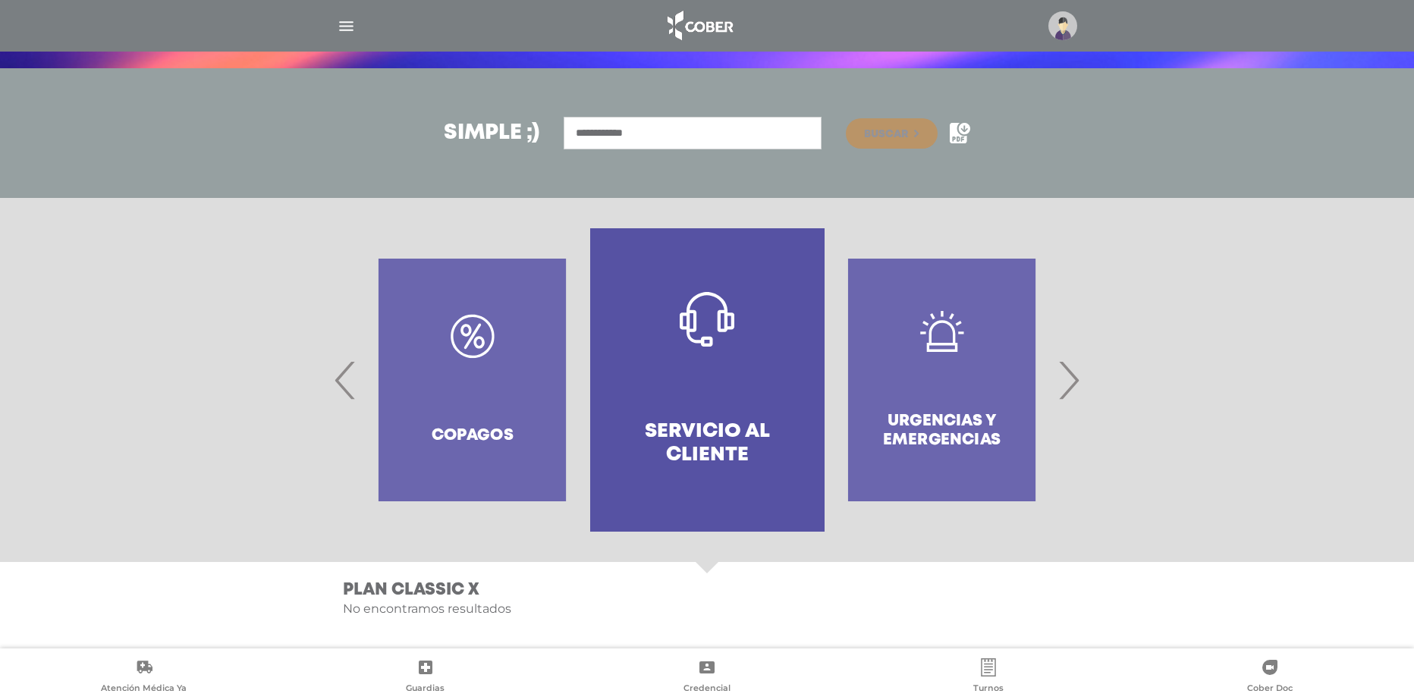
click at [328, 28] on div at bounding box center [707, 26] width 777 height 36
click at [348, 23] on img "button" at bounding box center [346, 26] width 19 height 19
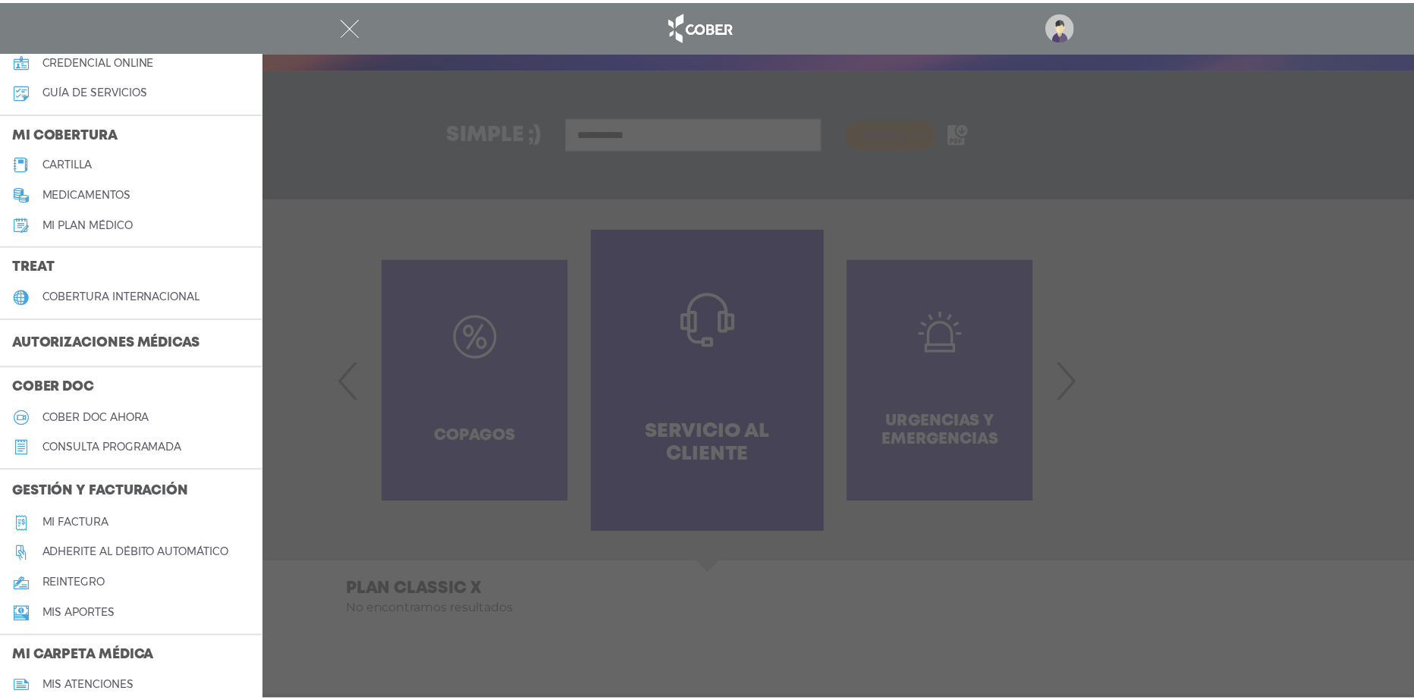
scroll to position [137, 0]
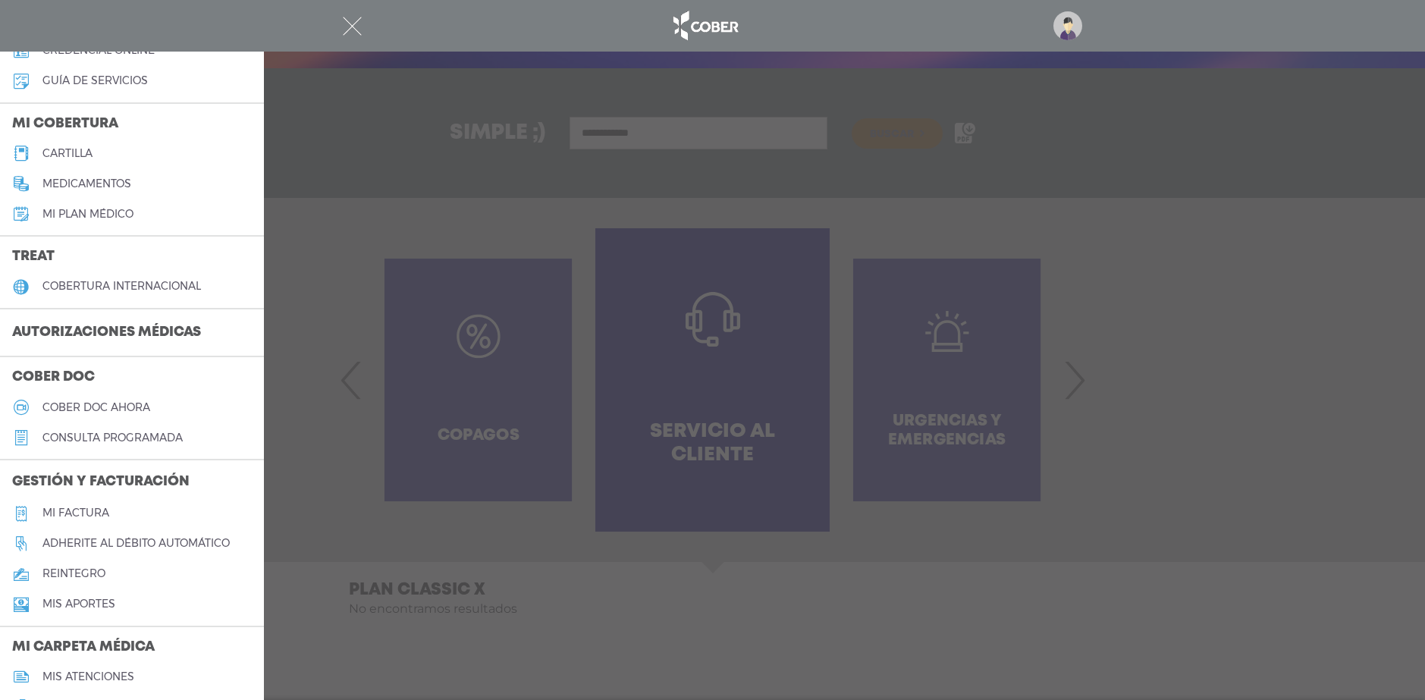
click at [107, 217] on h5 "Mi plan médico" at bounding box center [87, 214] width 91 height 13
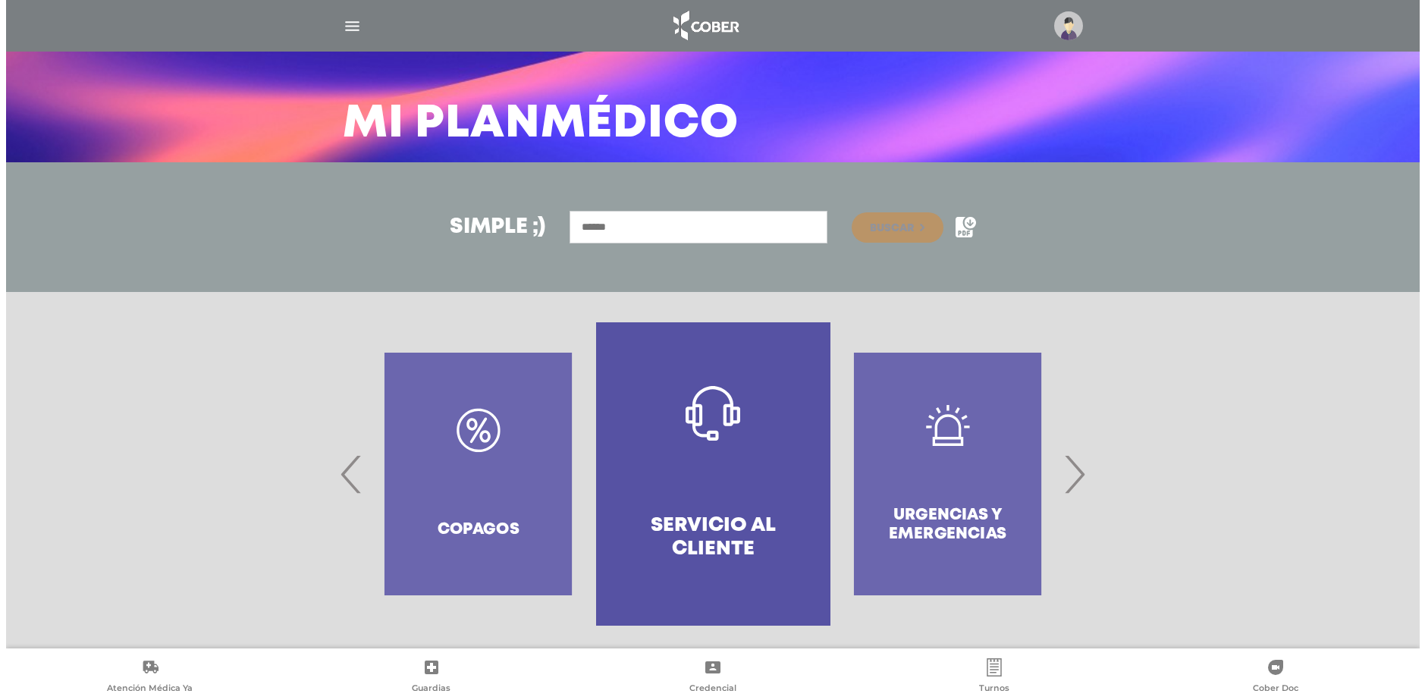
scroll to position [79, 0]
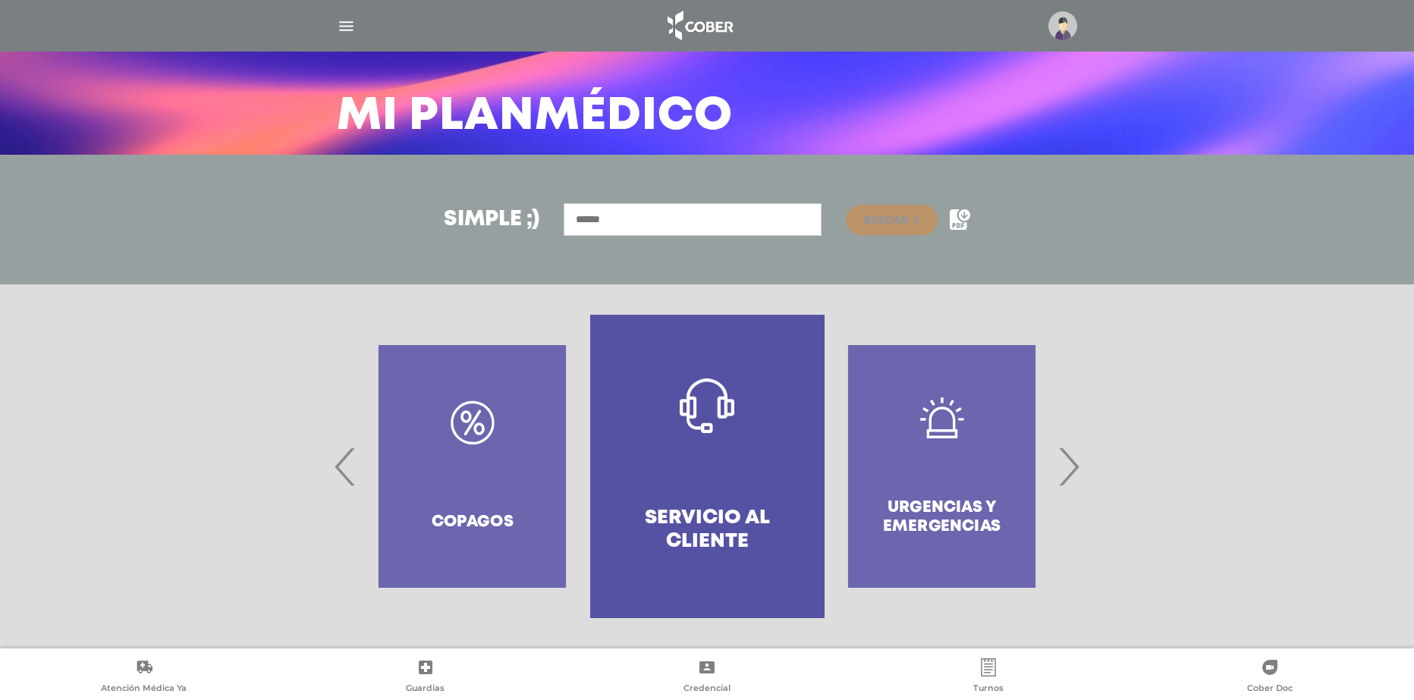
click at [354, 33] on img "button" at bounding box center [346, 26] width 19 height 19
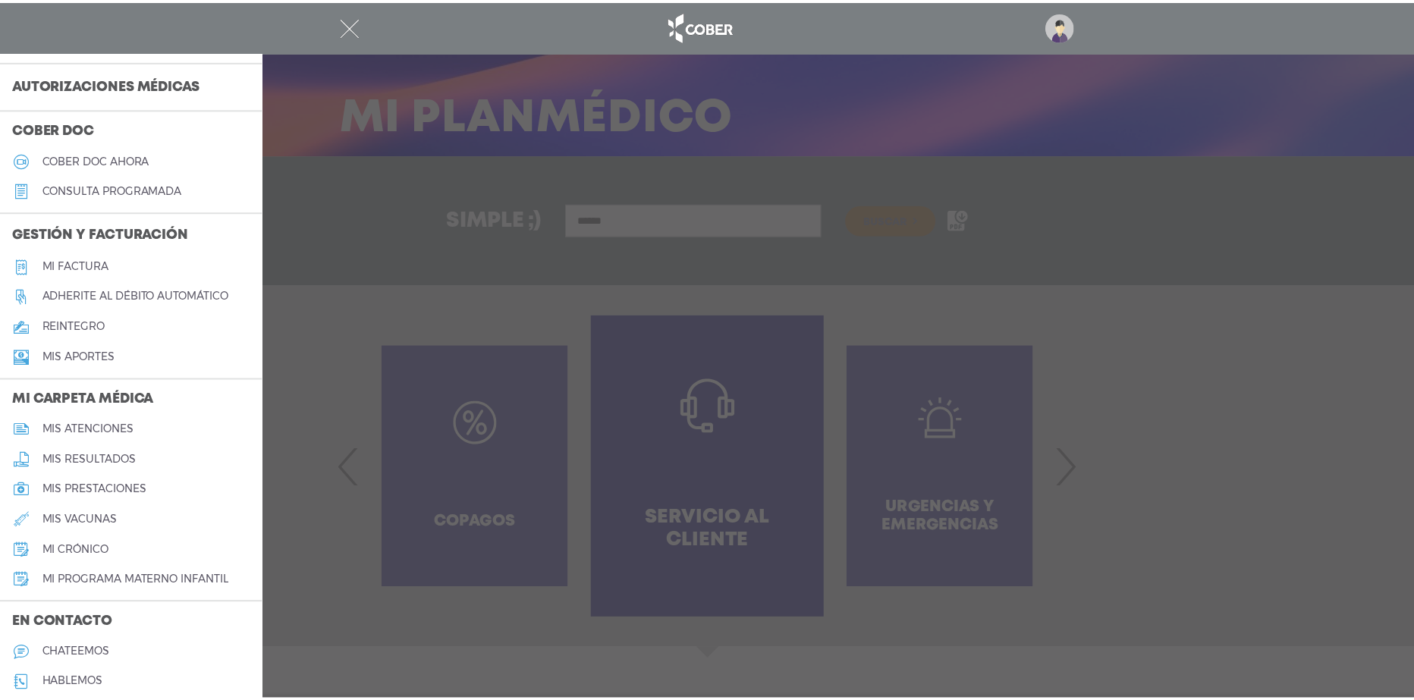
scroll to position [470, 0]
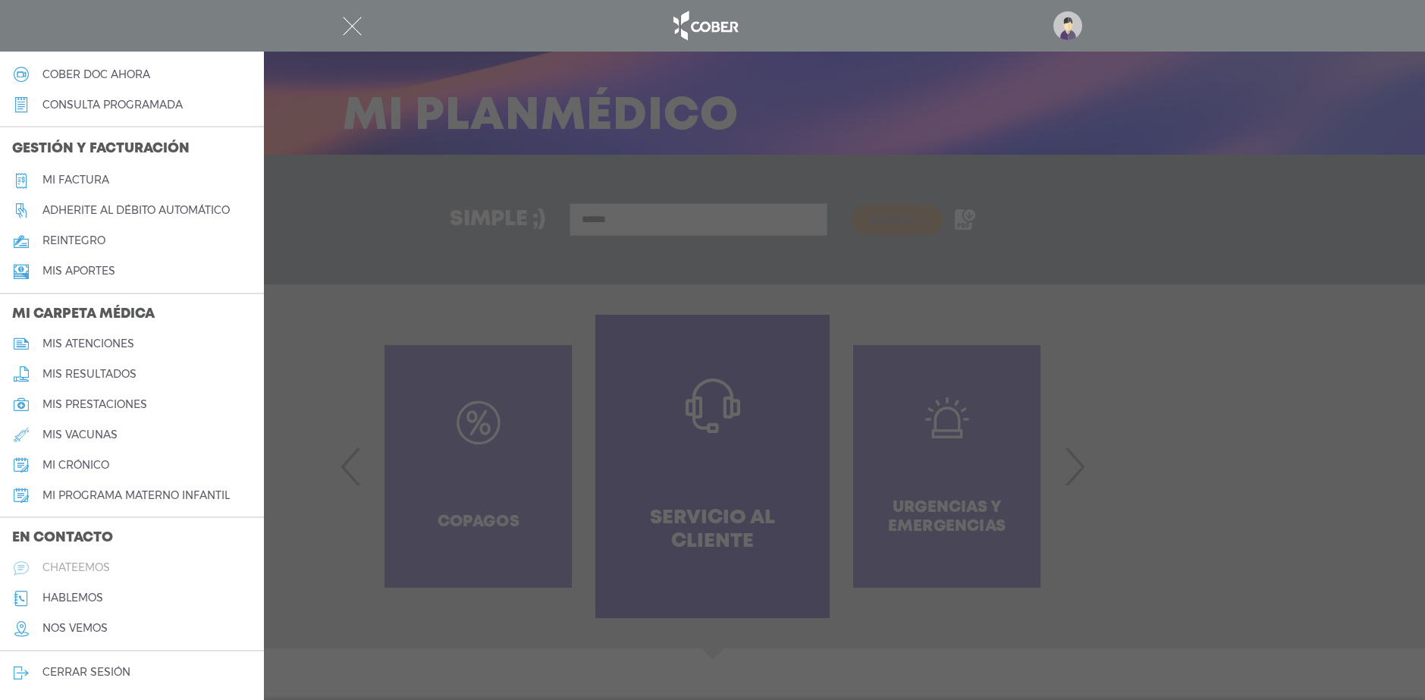
click at [90, 567] on h5 "chateemos" at bounding box center [76, 567] width 68 height 13
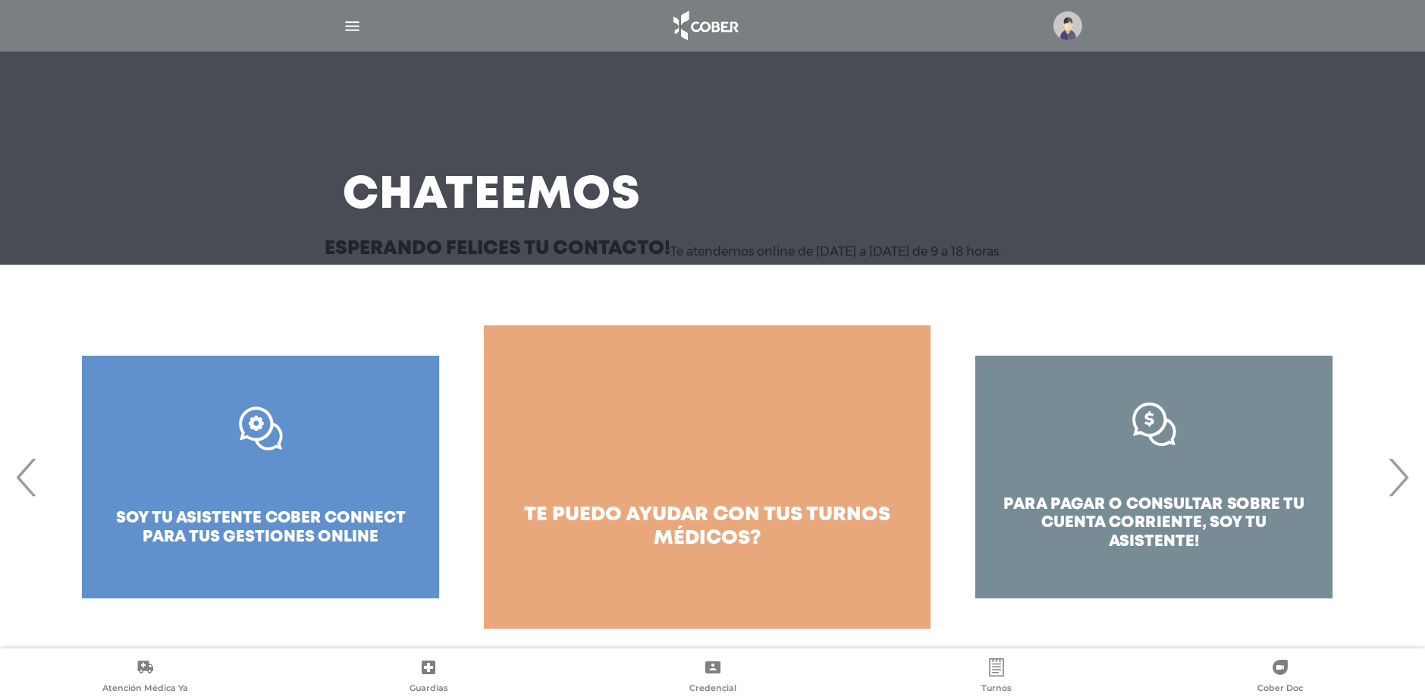
drag, startPoint x: 1425, startPoint y: 253, endPoint x: 1143, endPoint y: 511, distance: 382.3
click at [1425, 360] on div "Esperando felices tu contacto! Te atendemos online de [DATE] a [DATE] de 9 a 18…" at bounding box center [712, 441] width 1425 height 415
click at [349, 482] on div ".st0{fill:#FFFFFF;} soy tu asistente cober connect para tus gestiones online" at bounding box center [260, 476] width 447 height 303
drag, startPoint x: 388, startPoint y: 479, endPoint x: 621, endPoint y: 486, distance: 233.0
click at [621, 486] on div "para pagar o consultar sobre tu cuenta corriente, soy tu asistente! quiero ayud…" at bounding box center [1378, 476] width 4471 height 303
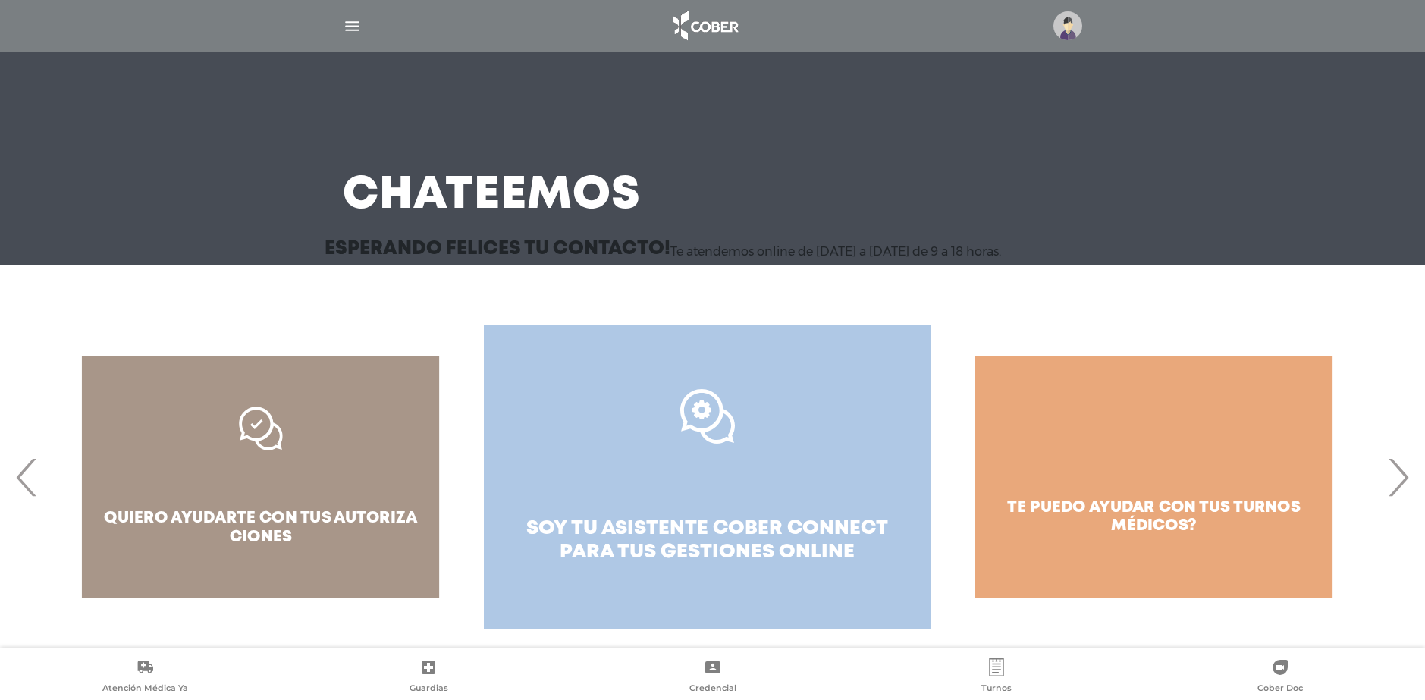
click at [718, 490] on link ".st0{fill:#FFFFFF;} soy tu asistente cober connect para tus gestiones online" at bounding box center [707, 476] width 447 height 303
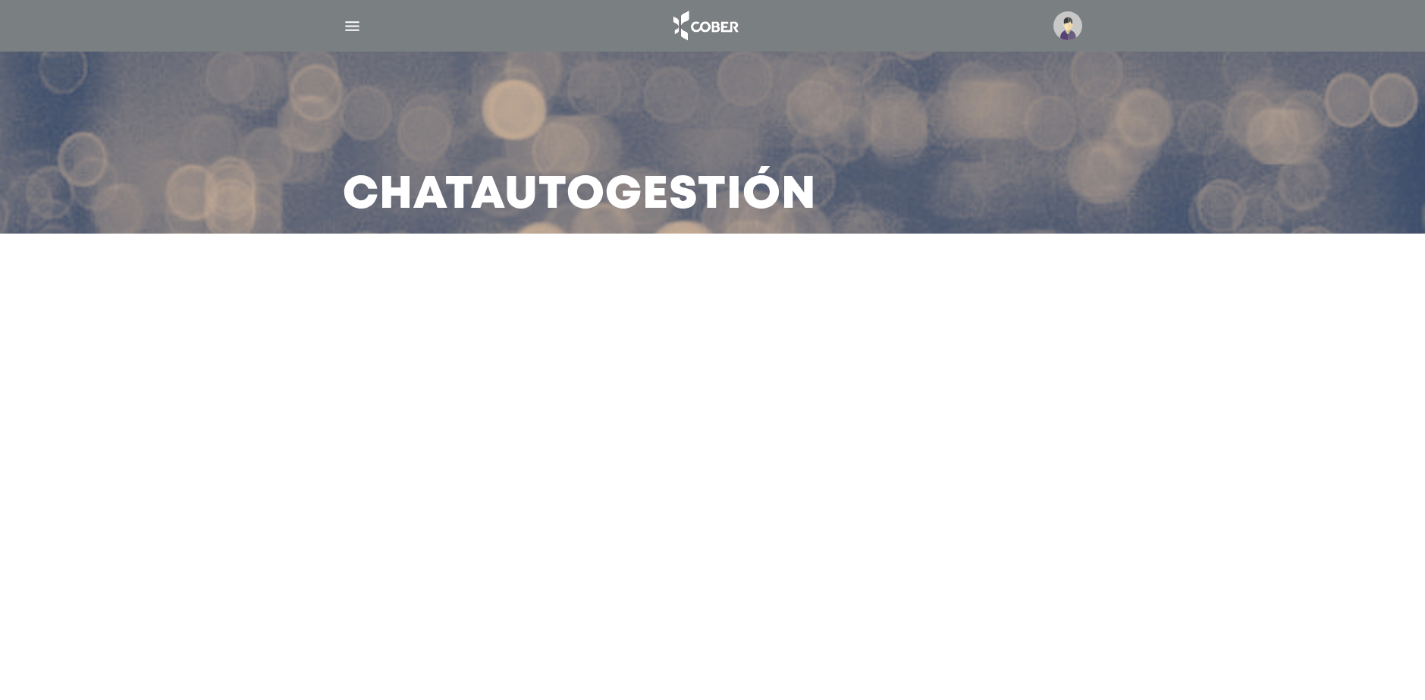
click at [1021, 176] on div "Chat Autogestión" at bounding box center [713, 143] width 777 height 182
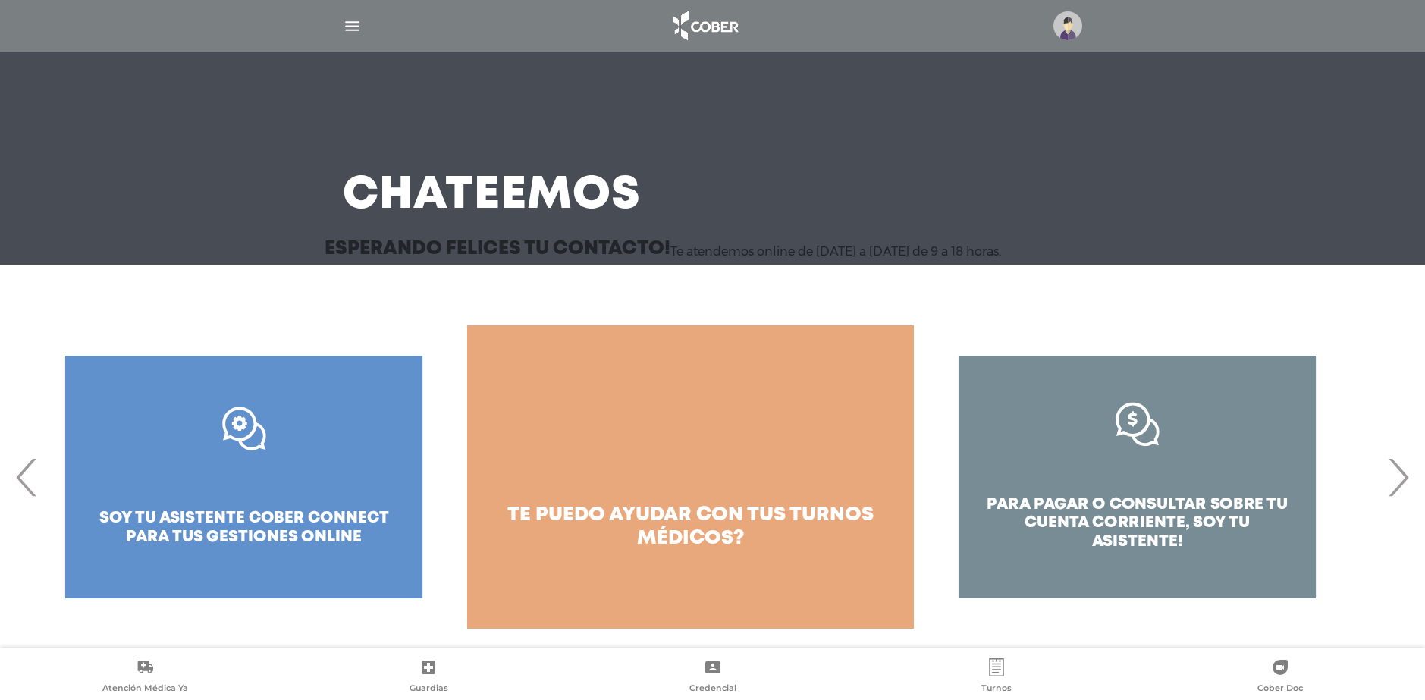
drag, startPoint x: 1274, startPoint y: 437, endPoint x: 928, endPoint y: 469, distance: 348.1
click at [942, 467] on div "para pagar o consultar sobre tu cuenta corriente, soy tu asistente!" at bounding box center [1137, 476] width 447 height 303
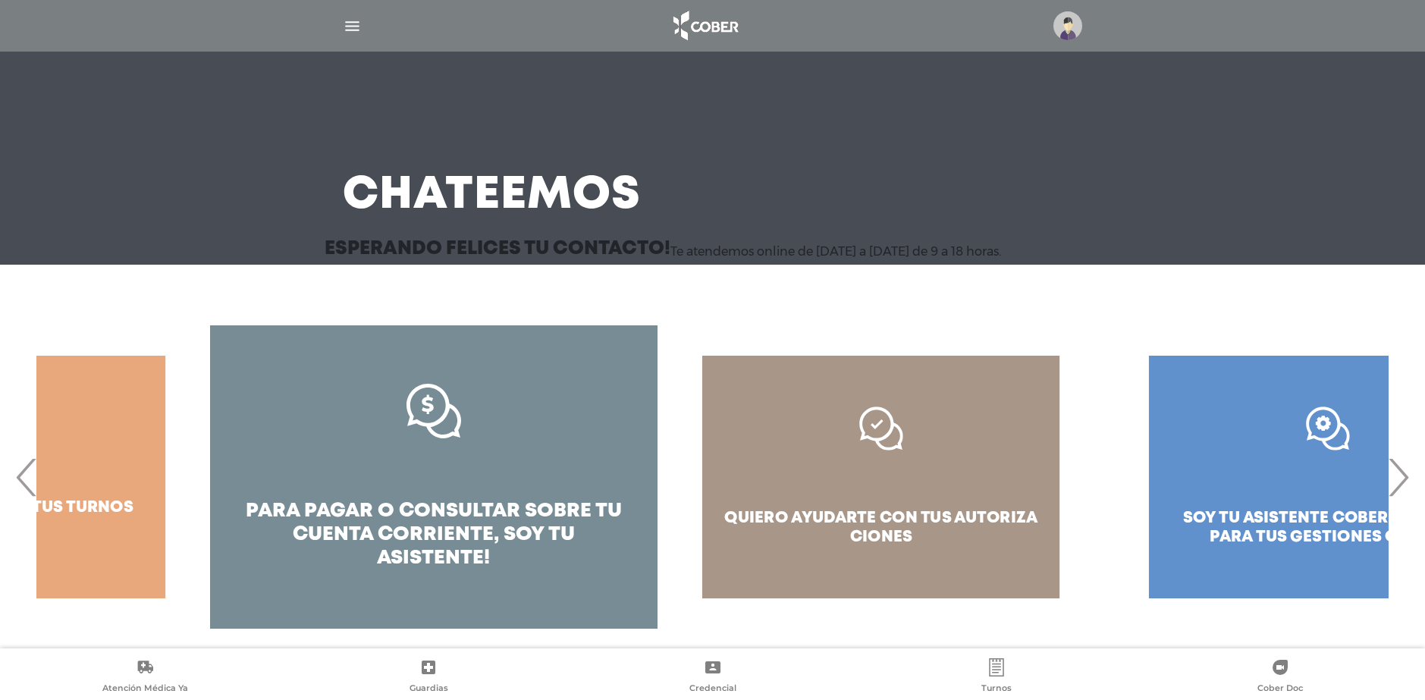
drag, startPoint x: 1220, startPoint y: 448, endPoint x: 776, endPoint y: 458, distance: 443.9
click at [788, 457] on div "quiero ayudarte con tus autoriza ciones" at bounding box center [881, 476] width 447 height 303
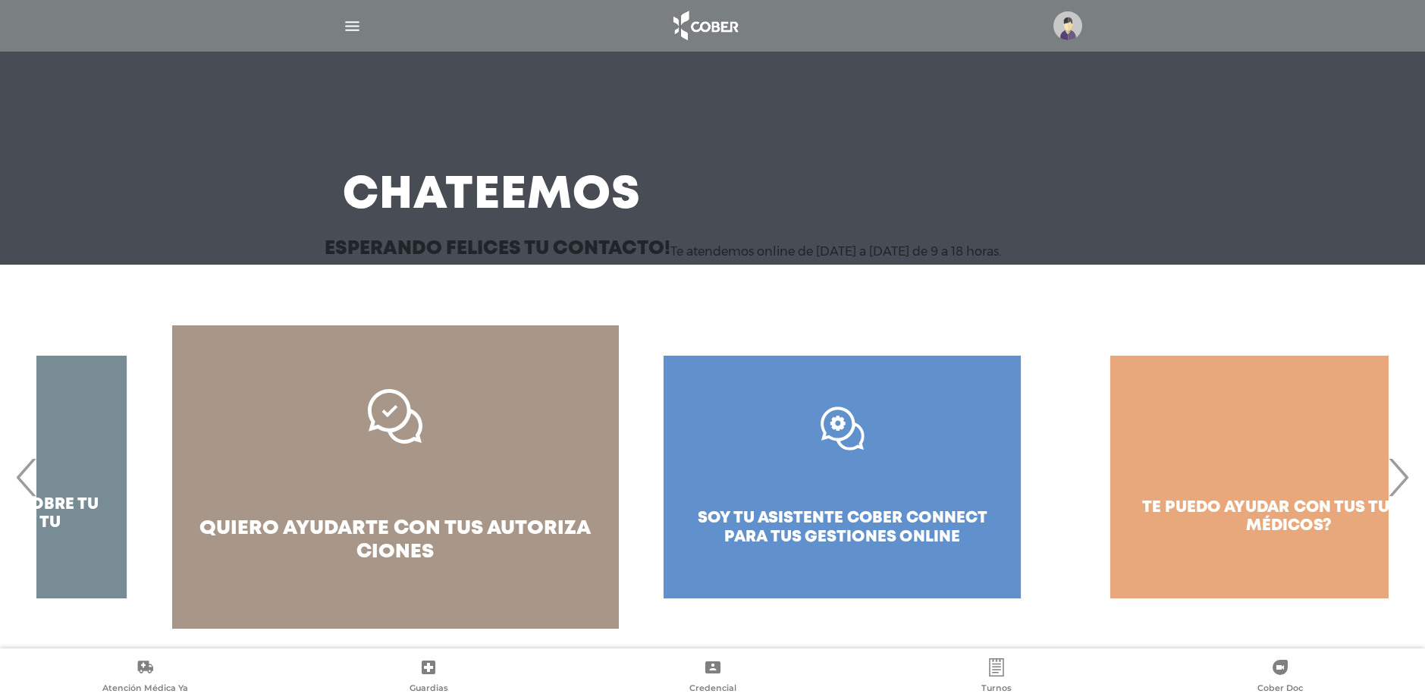
drag, startPoint x: 1099, startPoint y: 431, endPoint x: 740, endPoint y: 467, distance: 360.7
click at [771, 467] on div ".st0{fill:#FFFFFF;} soy tu asistente cober connect para tus gestiones online" at bounding box center [842, 476] width 447 height 303
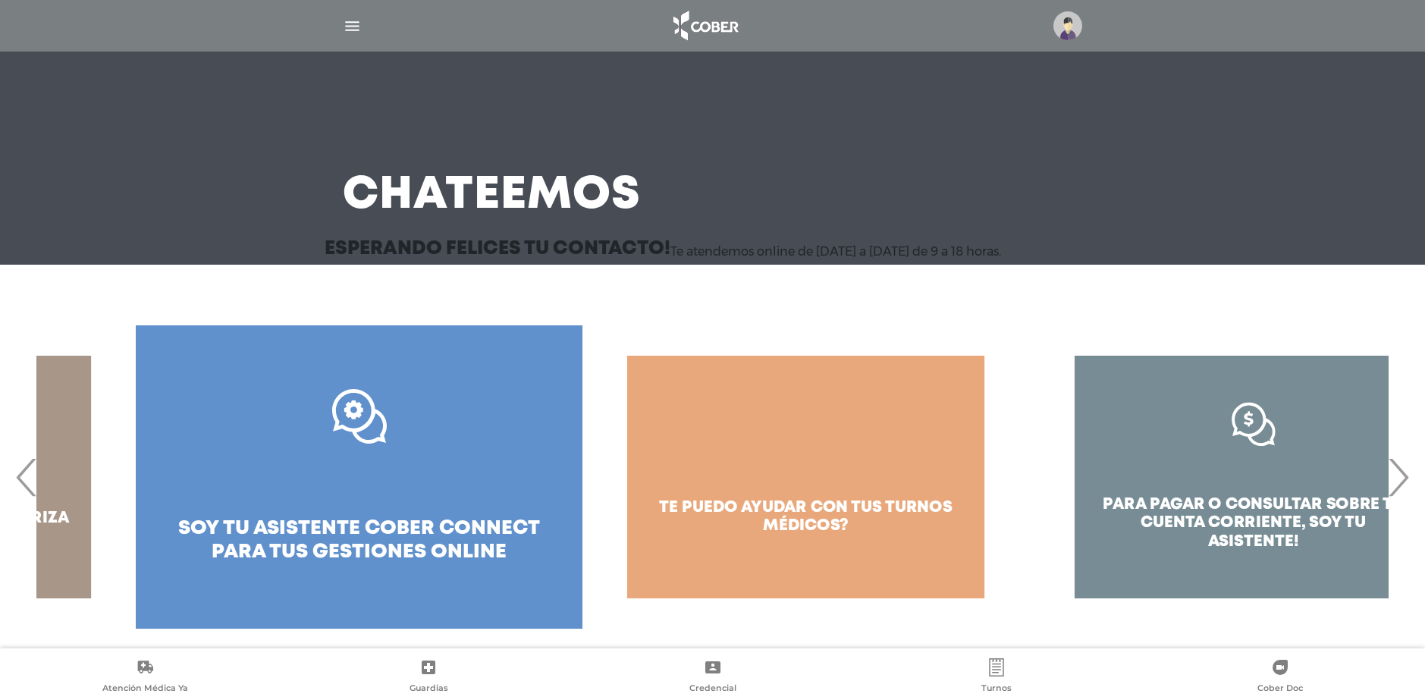
drag, startPoint x: 997, startPoint y: 453, endPoint x: 646, endPoint y: 477, distance: 352.1
click at [646, 477] on div "te puedo ayudar con tus turnos médicos?" at bounding box center [806, 476] width 447 height 303
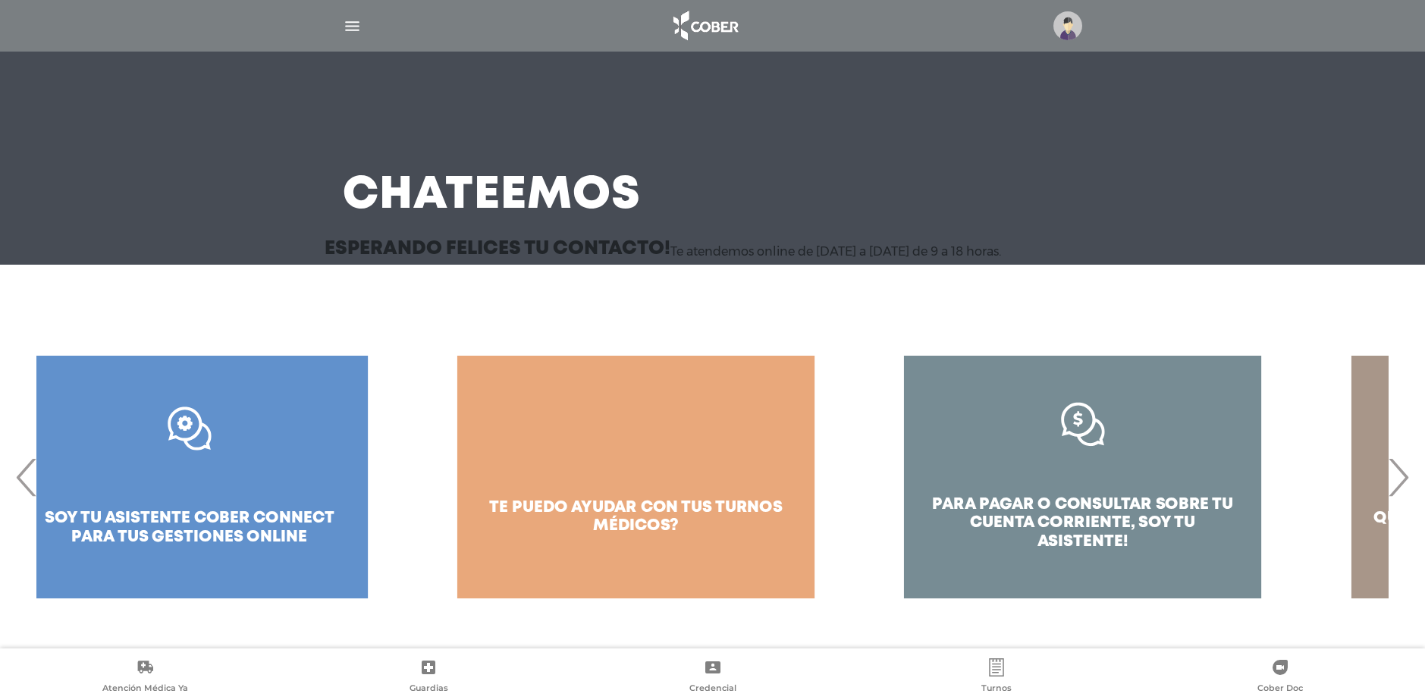
drag, startPoint x: 1050, startPoint y: 446, endPoint x: 691, endPoint y: 446, distance: 358.8
click at [718, 446] on div "para pagar o consultar sobre tu cuenta corriente, soy tu asistente! quiero ayud…" at bounding box center [1306, 476] width 4471 height 303
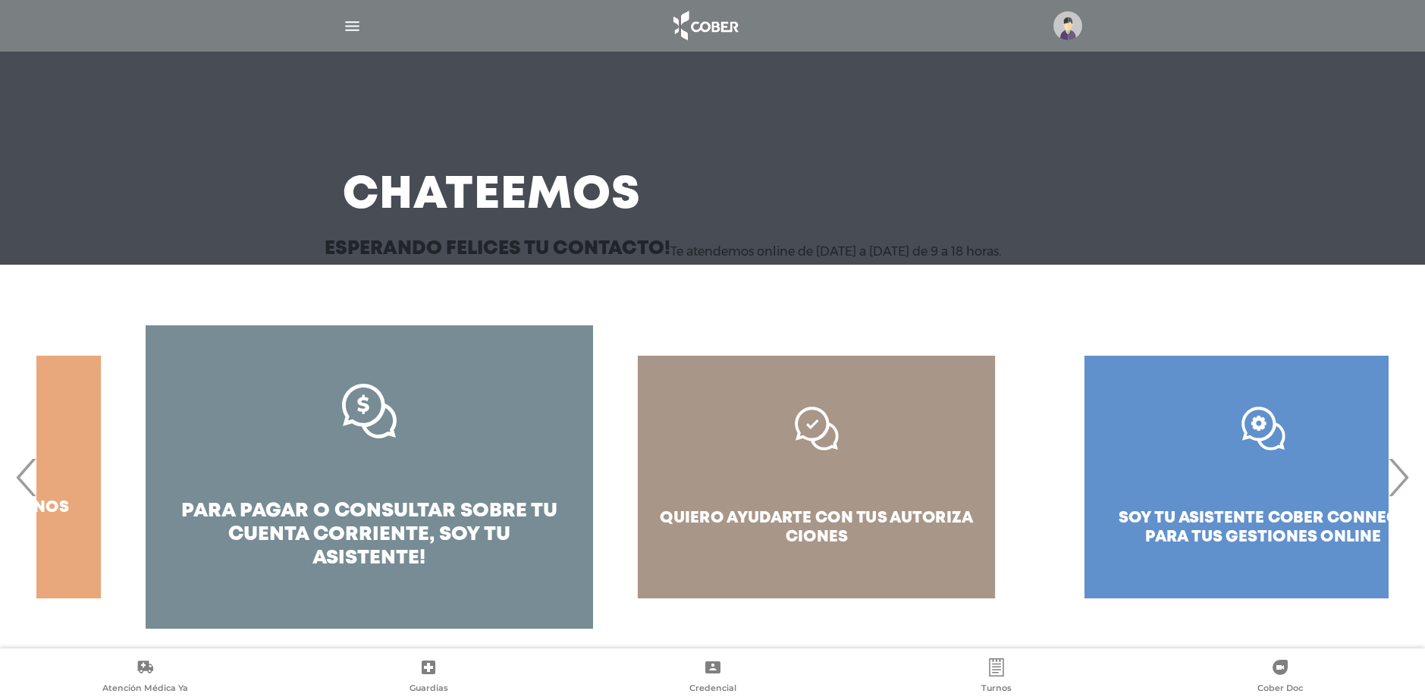
drag, startPoint x: 1020, startPoint y: 442, endPoint x: 628, endPoint y: 444, distance: 391.5
click at [635, 444] on div "quiero ayudarte con tus autoriza ciones" at bounding box center [816, 476] width 447 height 303
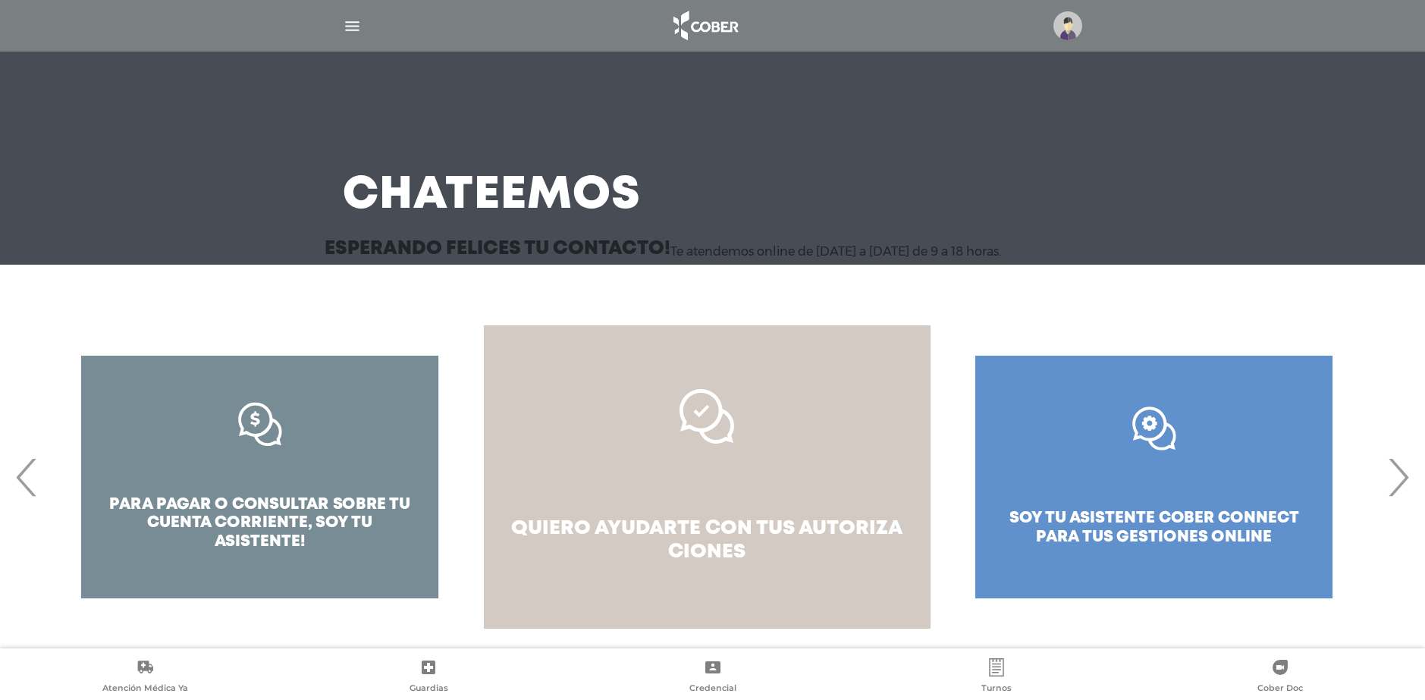
click at [786, 432] on link "quiero ayudarte con tus autoriza ciones" at bounding box center [707, 476] width 447 height 303
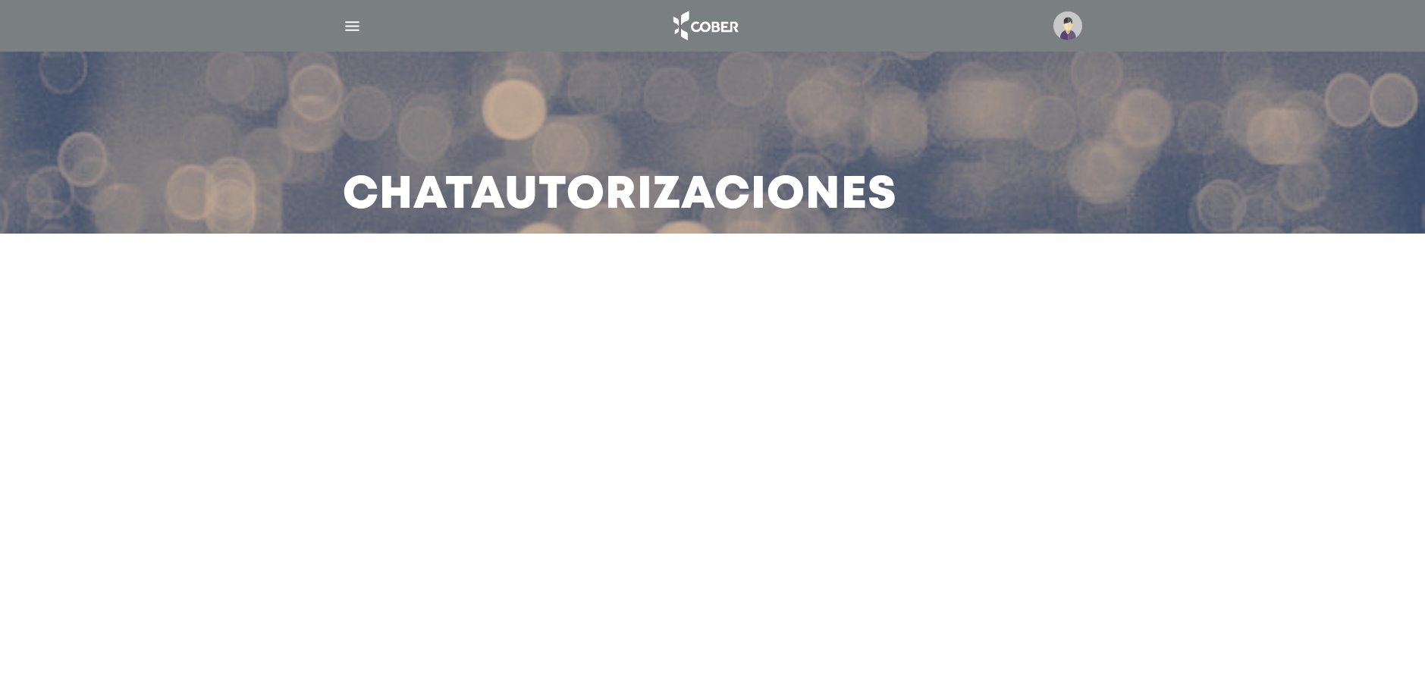
click at [350, 20] on img "button" at bounding box center [352, 26] width 19 height 19
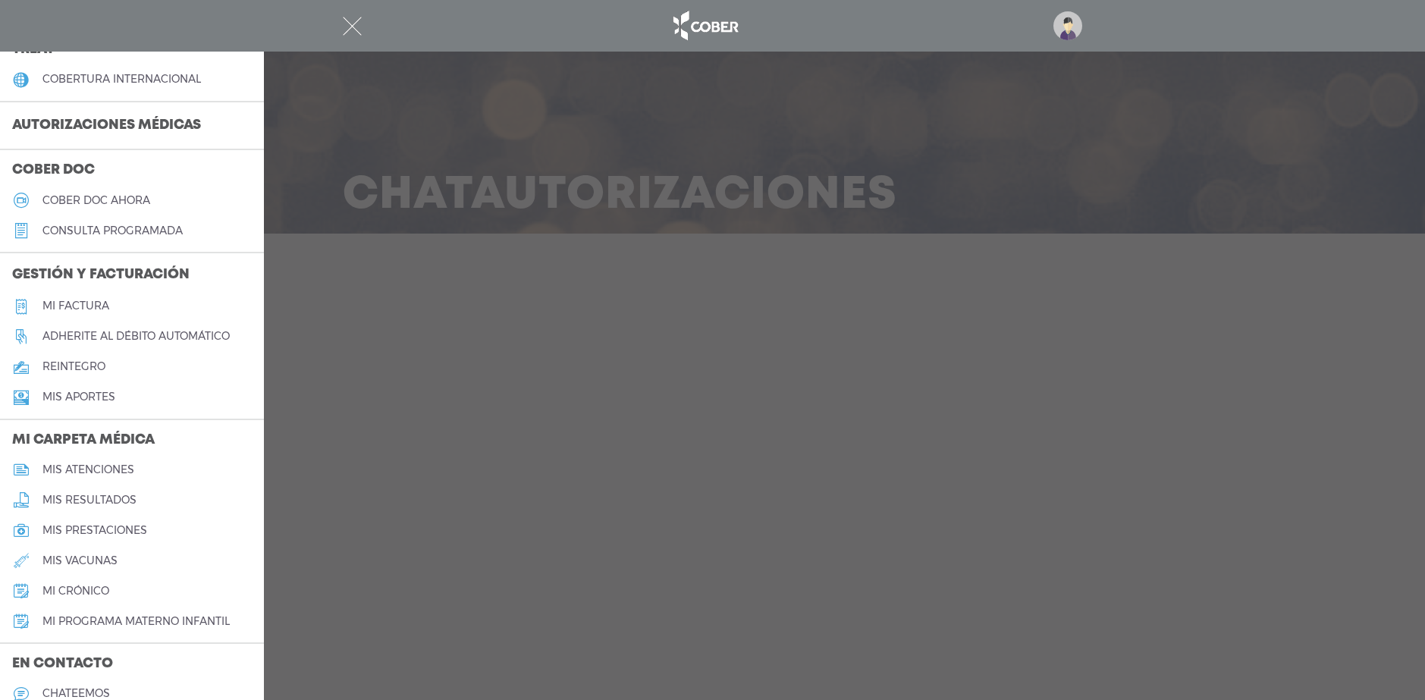
scroll to position [380, 0]
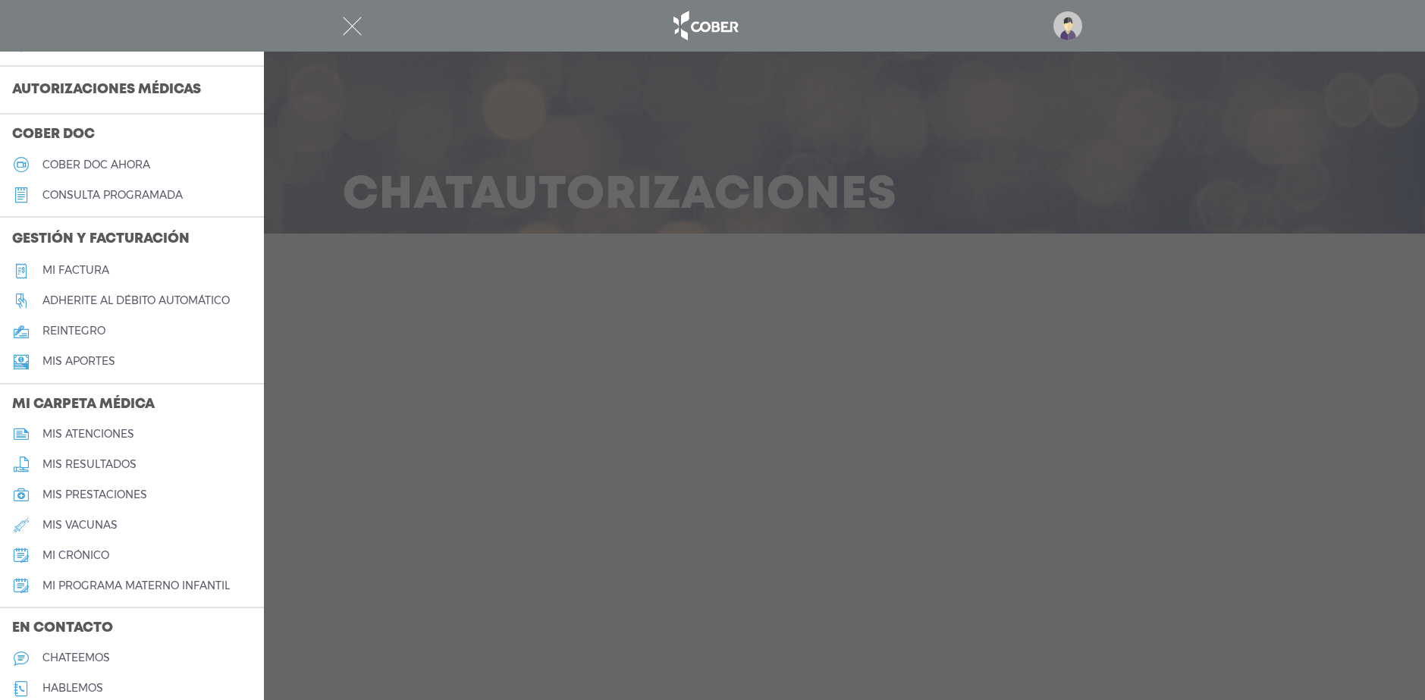
click at [97, 545] on link "mi crónico" at bounding box center [132, 555] width 264 height 30
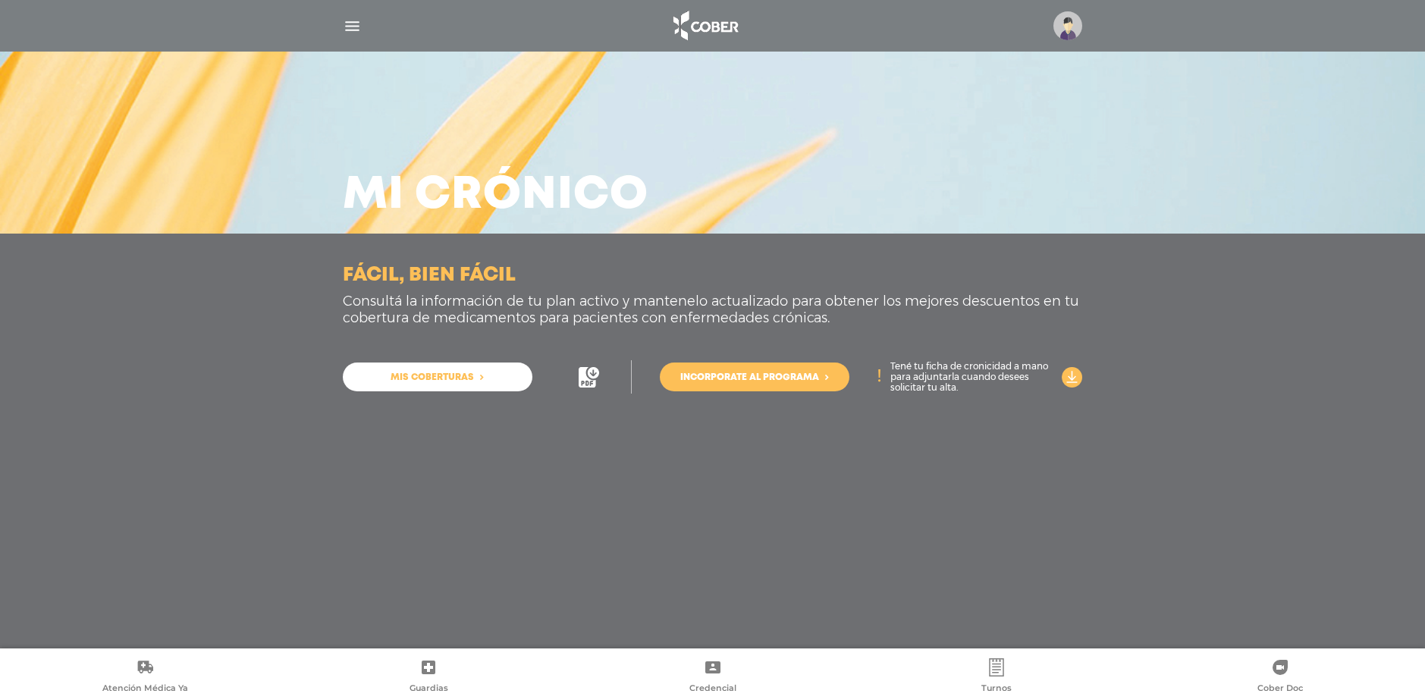
click at [583, 369] on icon at bounding box center [587, 377] width 17 height 20
click at [1075, 372] on icon at bounding box center [1072, 377] width 20 height 20
click at [797, 387] on link "Incorporate al programa" at bounding box center [755, 377] width 190 height 29
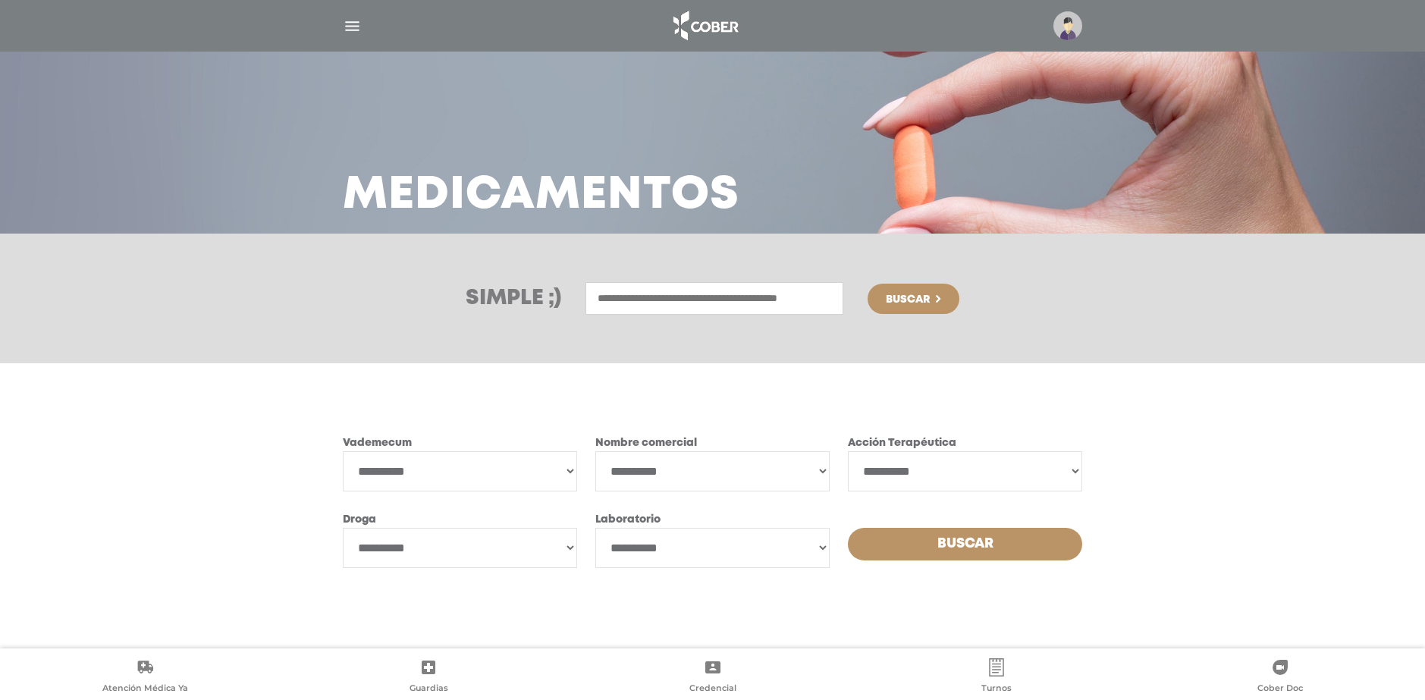
click at [582, 483] on div "**********" at bounding box center [713, 462] width 740 height 58
click at [566, 478] on select "**********" at bounding box center [460, 471] width 234 height 40
select select "**********"
click at [343, 451] on select "**********" at bounding box center [460, 471] width 234 height 40
click at [692, 479] on select "**********" at bounding box center [713, 471] width 234 height 40
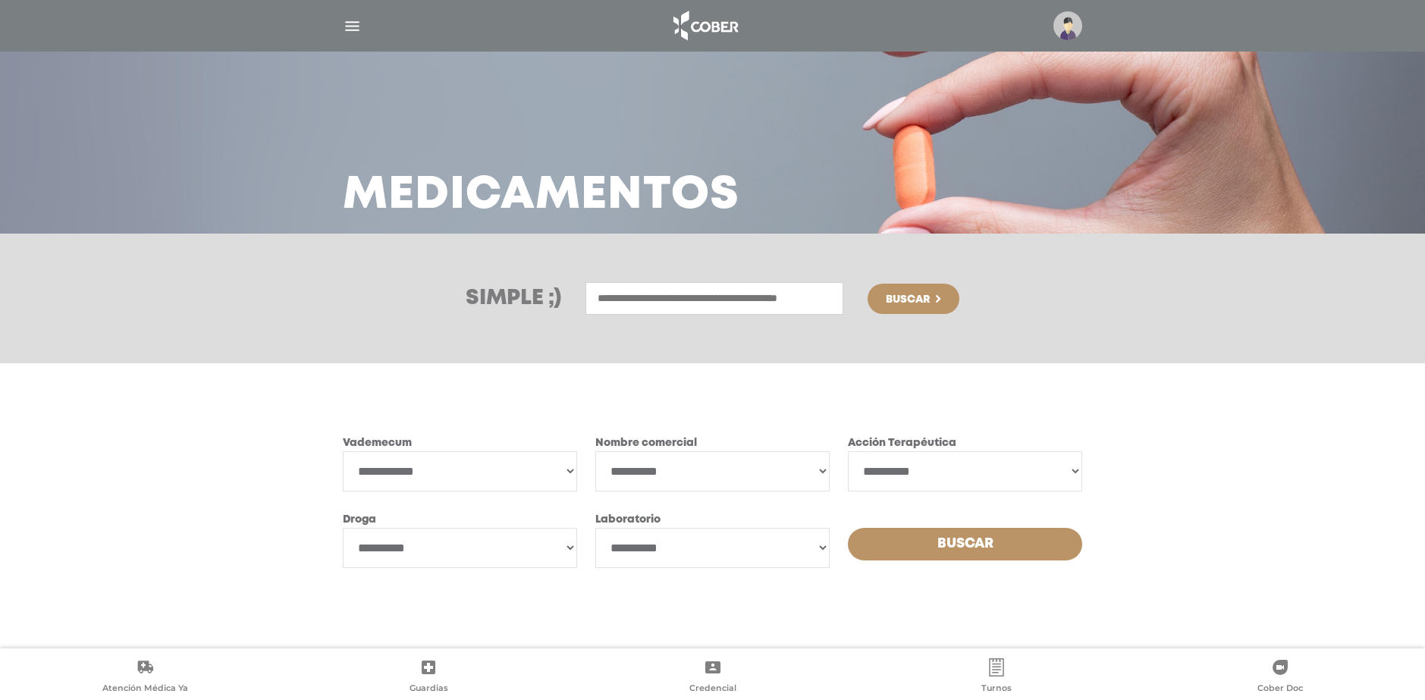
select select "**********"
click at [0, 0] on div at bounding box center [0, 0] width 0 height 0
click at [566, 470] on select "**********" at bounding box center [460, 471] width 234 height 40
select select
click at [343, 451] on select "**********" at bounding box center [460, 471] width 234 height 40
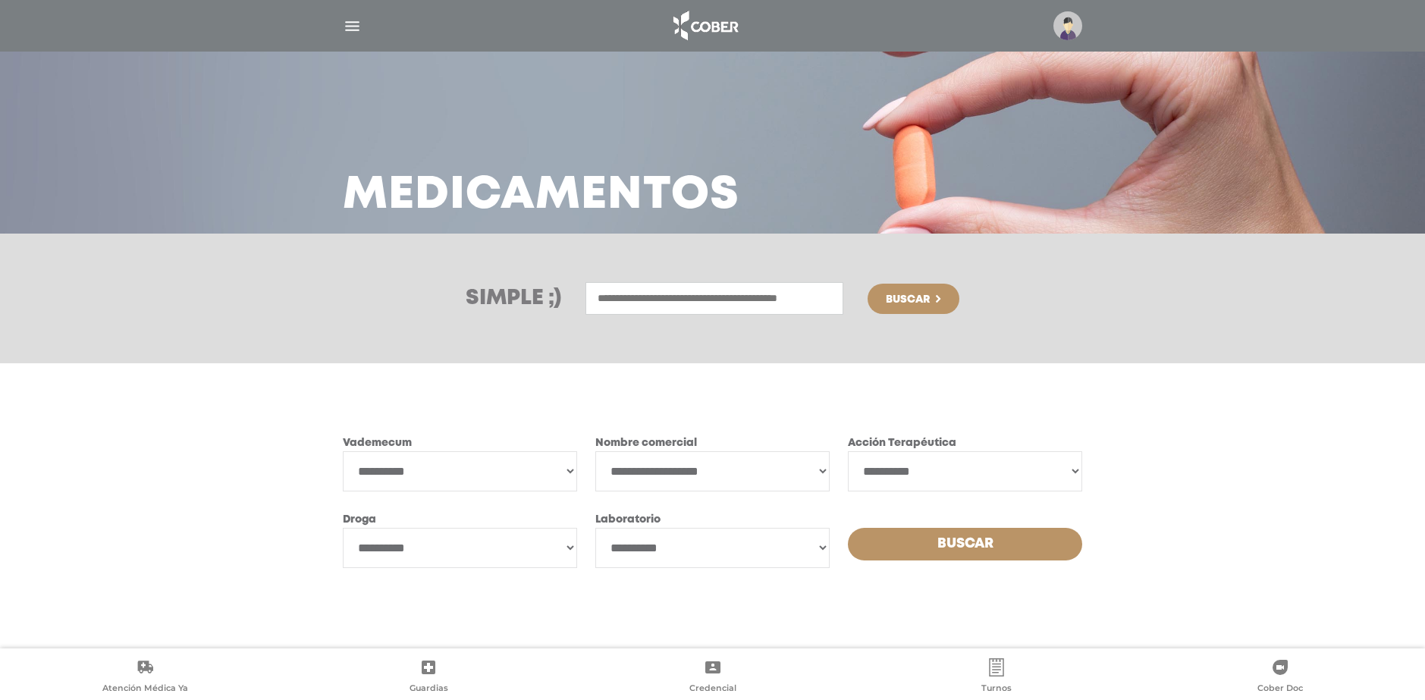
click at [613, 474] on select "**********" at bounding box center [713, 471] width 234 height 40
click at [596, 451] on select "**********" at bounding box center [713, 471] width 234 height 40
click at [733, 468] on select "**********" at bounding box center [713, 471] width 234 height 40
select select "**********"
click at [596, 451] on select "**********" at bounding box center [713, 471] width 234 height 40
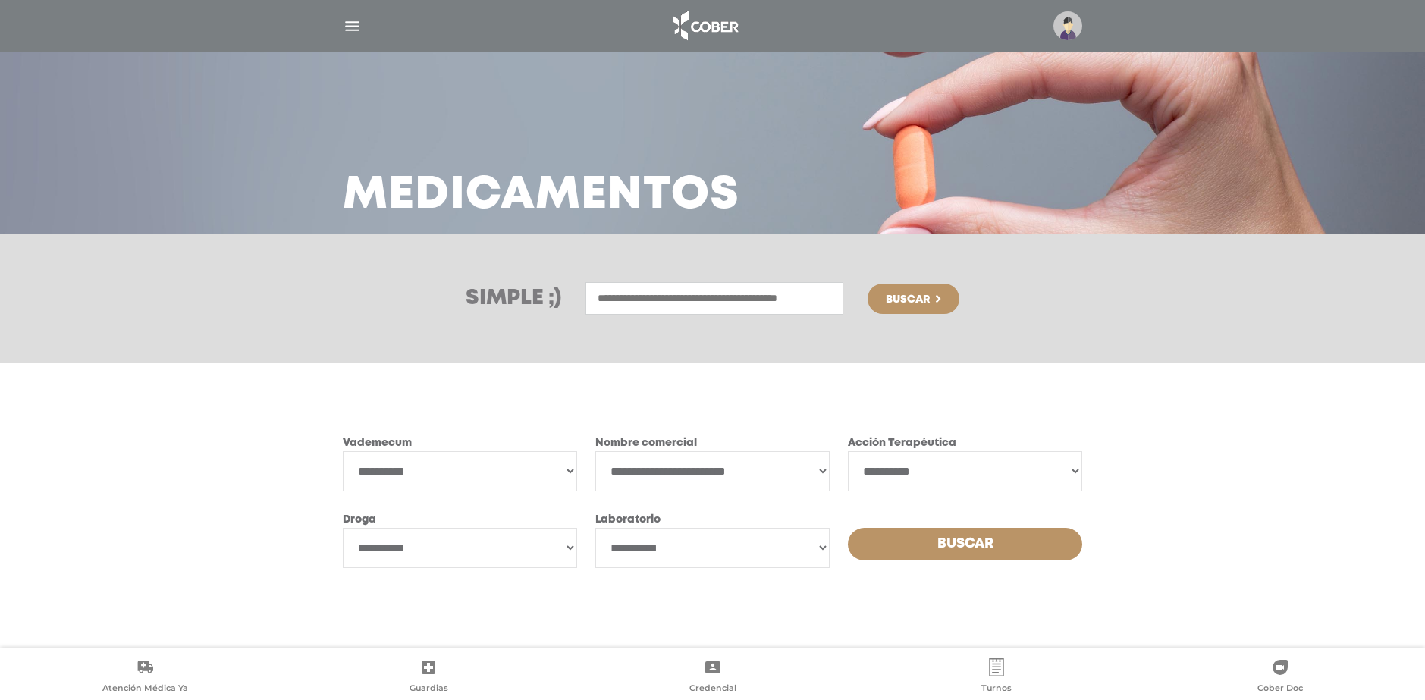
click at [900, 467] on select "**********" at bounding box center [965, 471] width 234 height 40
select select "**********"
click at [848, 451] on select "**********" at bounding box center [965, 471] width 234 height 40
click at [497, 543] on select "**********" at bounding box center [460, 548] width 234 height 40
select select "**********"
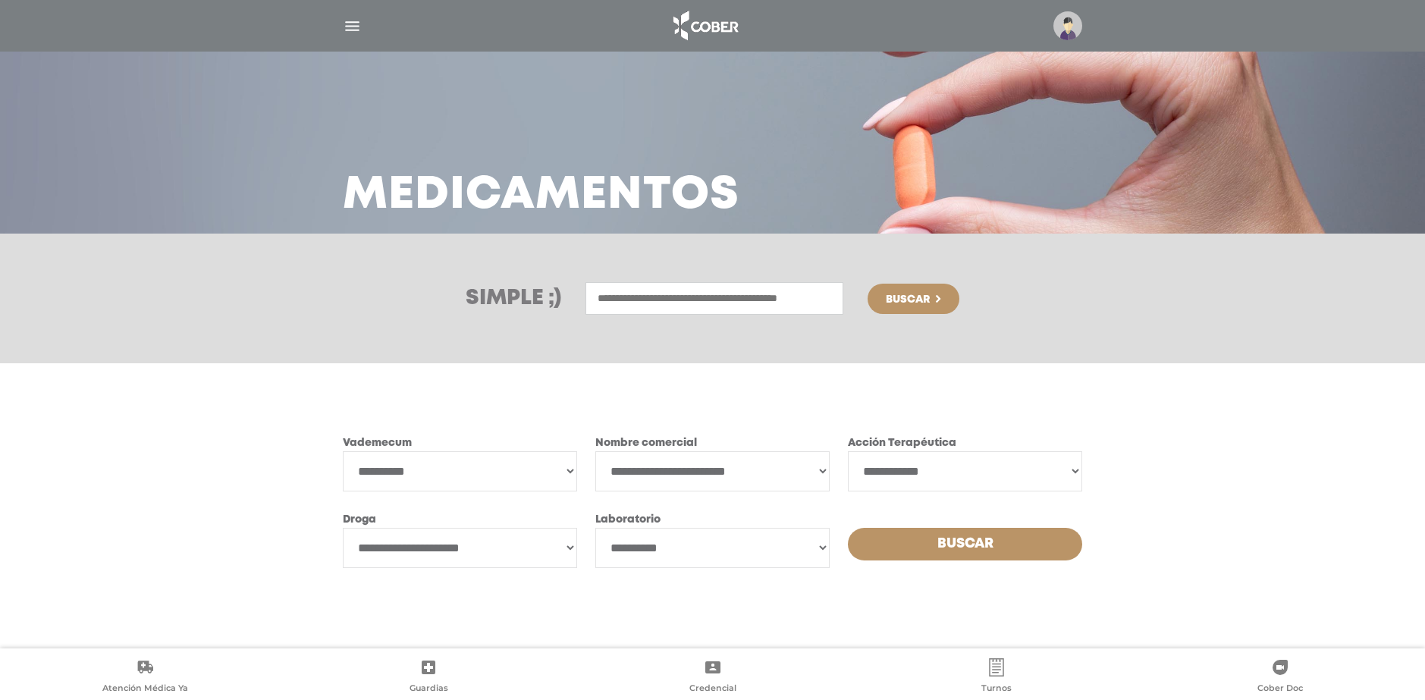
click at [343, 528] on select "**********" at bounding box center [460, 548] width 234 height 40
click at [693, 552] on select "**********" at bounding box center [713, 548] width 234 height 40
select select "*******"
click at [596, 528] on select "**********" at bounding box center [713, 548] width 234 height 40
click at [957, 548] on button "Buscar" at bounding box center [965, 544] width 234 height 33
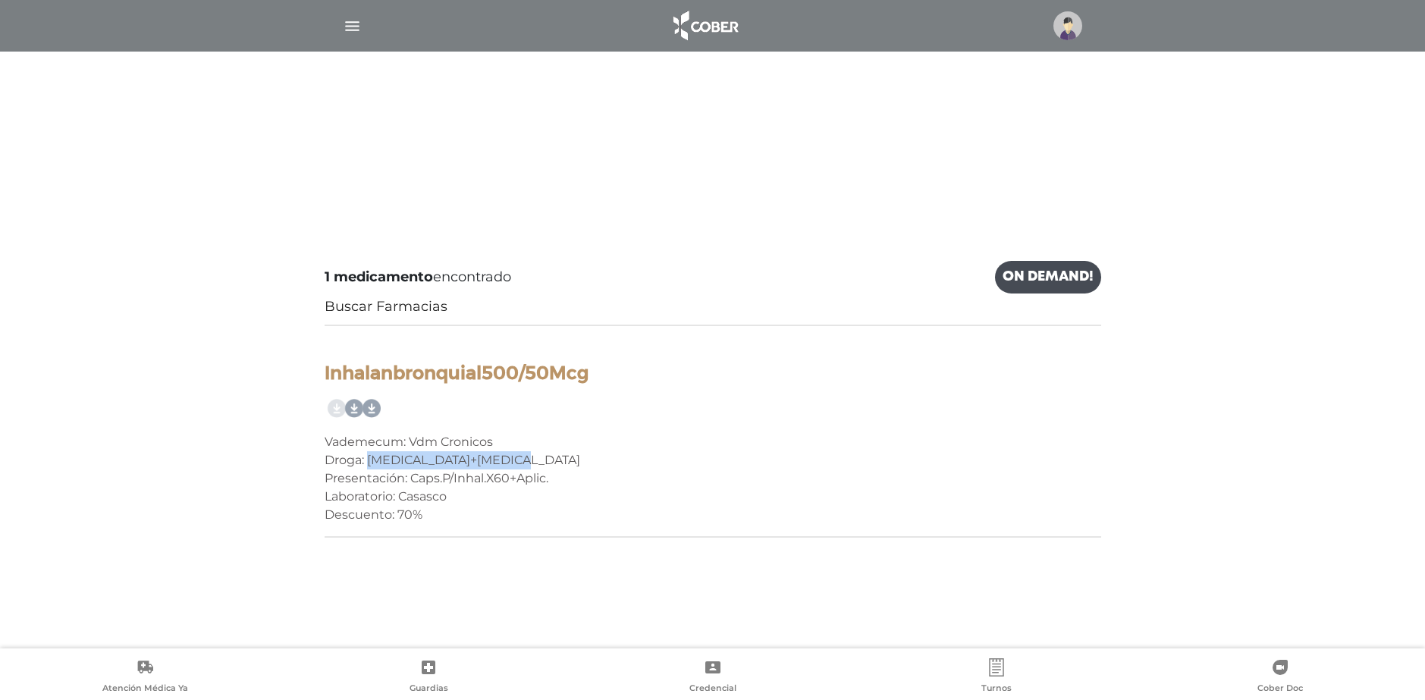
drag, startPoint x: 372, startPoint y: 455, endPoint x: 521, endPoint y: 467, distance: 149.9
click at [521, 467] on div "Droga: [MEDICAL_DATA]+[MEDICAL_DATA]" at bounding box center [713, 460] width 777 height 18
click at [245, 354] on div "1 medicamento encontrado On Demand! Buscar Farmacias Inhalanbronquial500/50Mcg …" at bounding box center [712, 406] width 1425 height 344
drag, startPoint x: 328, startPoint y: 366, endPoint x: 600, endPoint y: 372, distance: 271.6
click at [600, 372] on h4 "Inhalanbronquial500/50Mcg" at bounding box center [713, 374] width 777 height 22
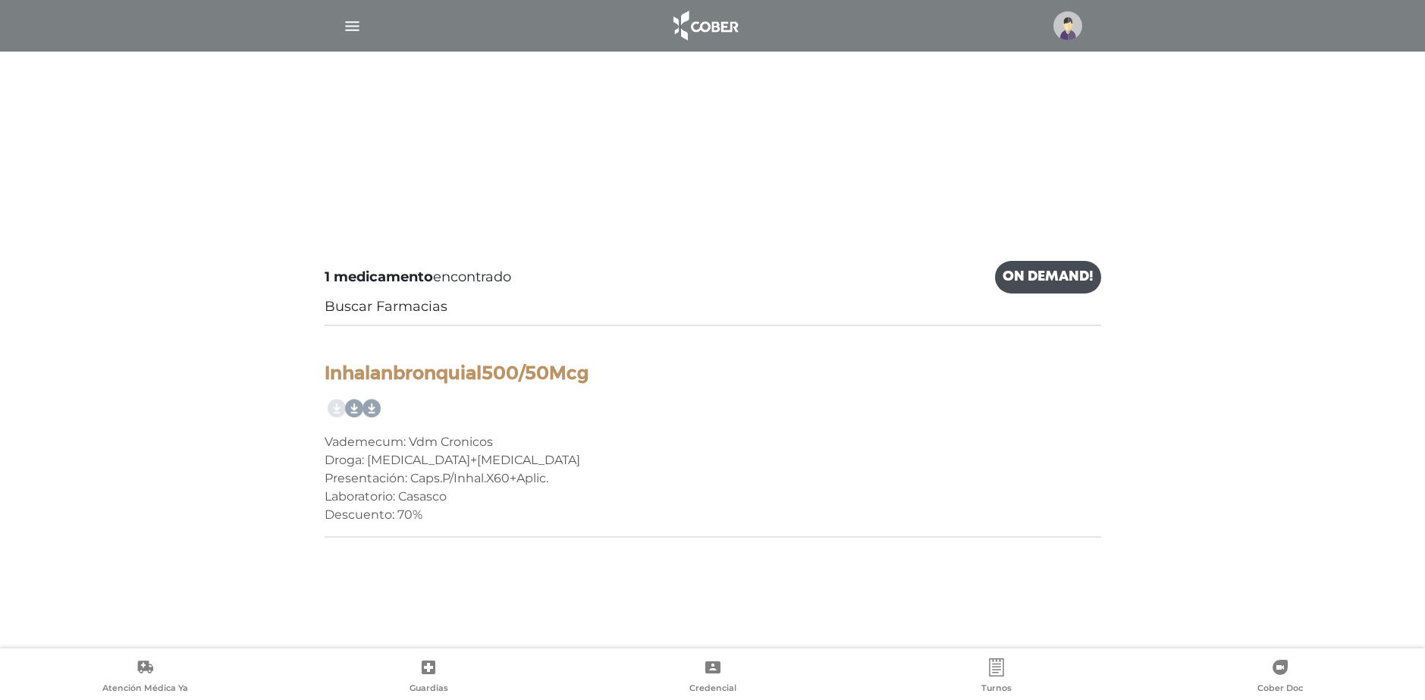
click at [632, 401] on div at bounding box center [713, 409] width 777 height 24
drag, startPoint x: 344, startPoint y: 366, endPoint x: 591, endPoint y: 364, distance: 246.6
click at [591, 364] on h4 "Inhalanbronquial500/50Mcg" at bounding box center [713, 374] width 777 height 22
copy h4 "Inhalanbronquial500/50Mcg"
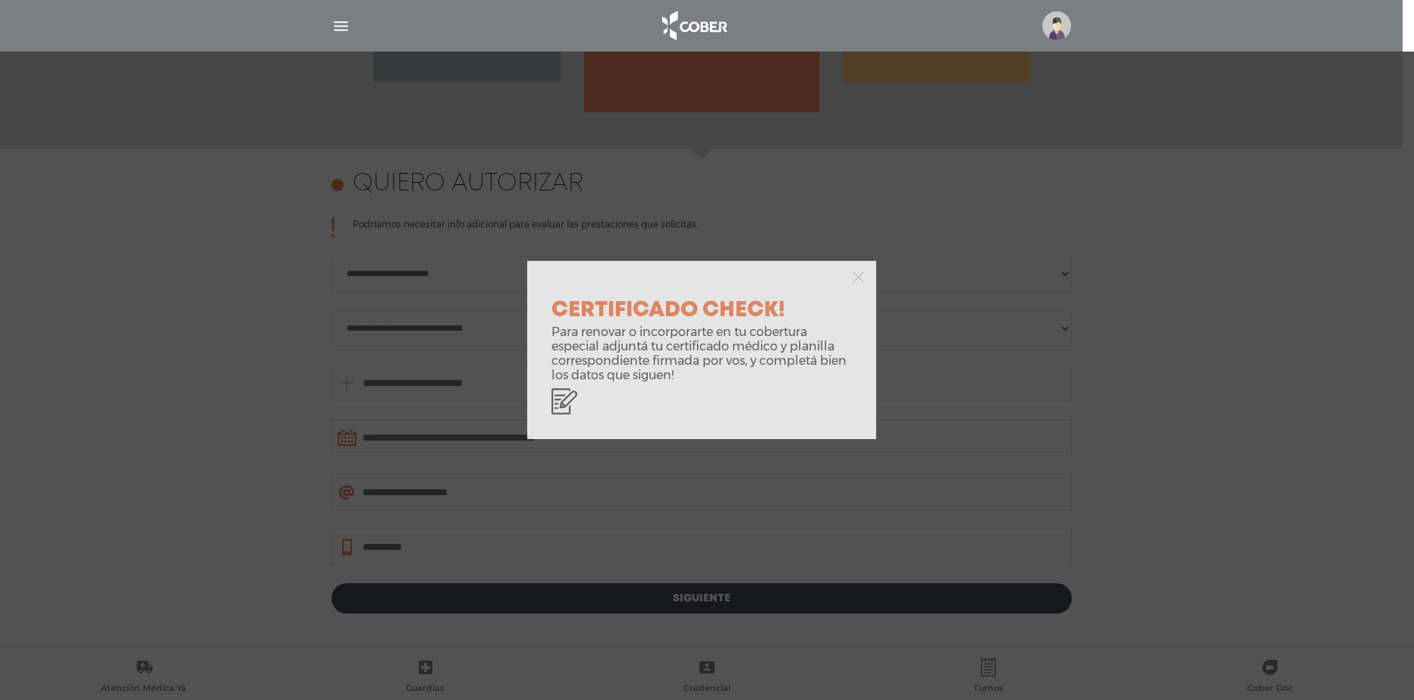
scroll to position [658, 0]
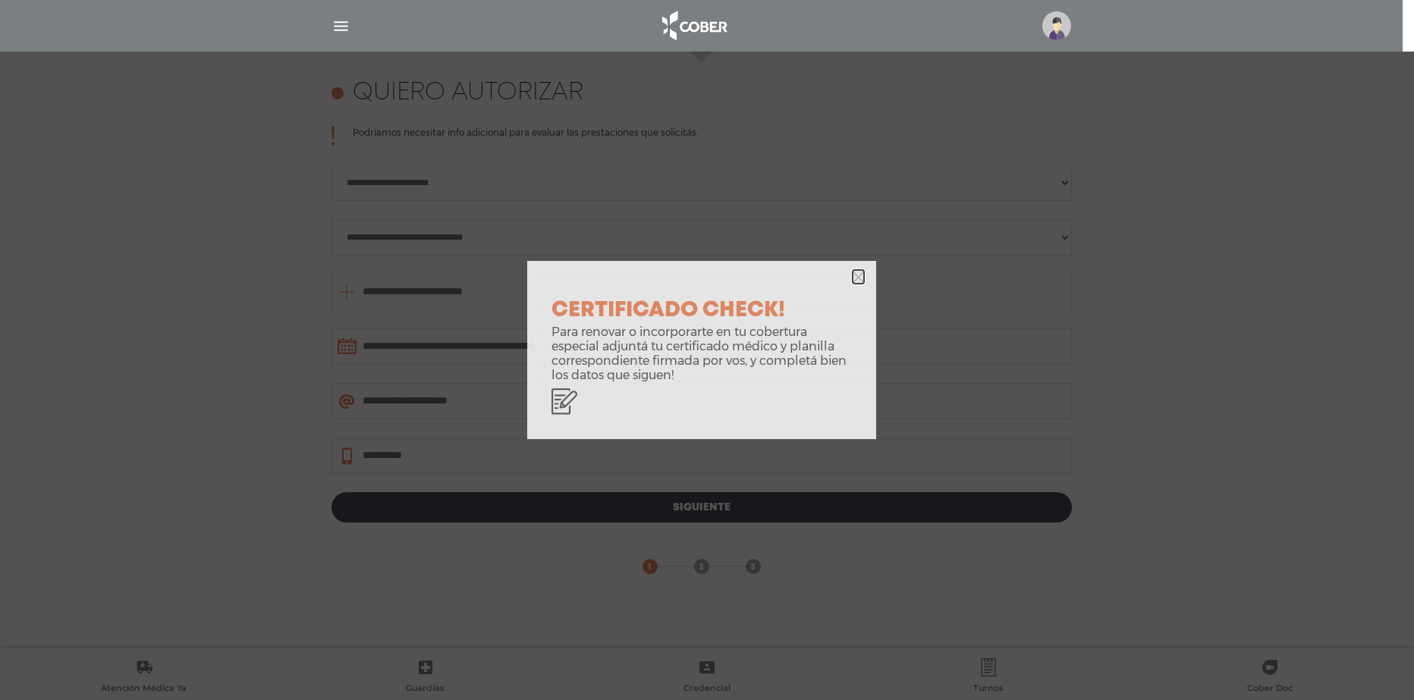
click at [855, 277] on icon "button" at bounding box center [858, 277] width 11 height 11
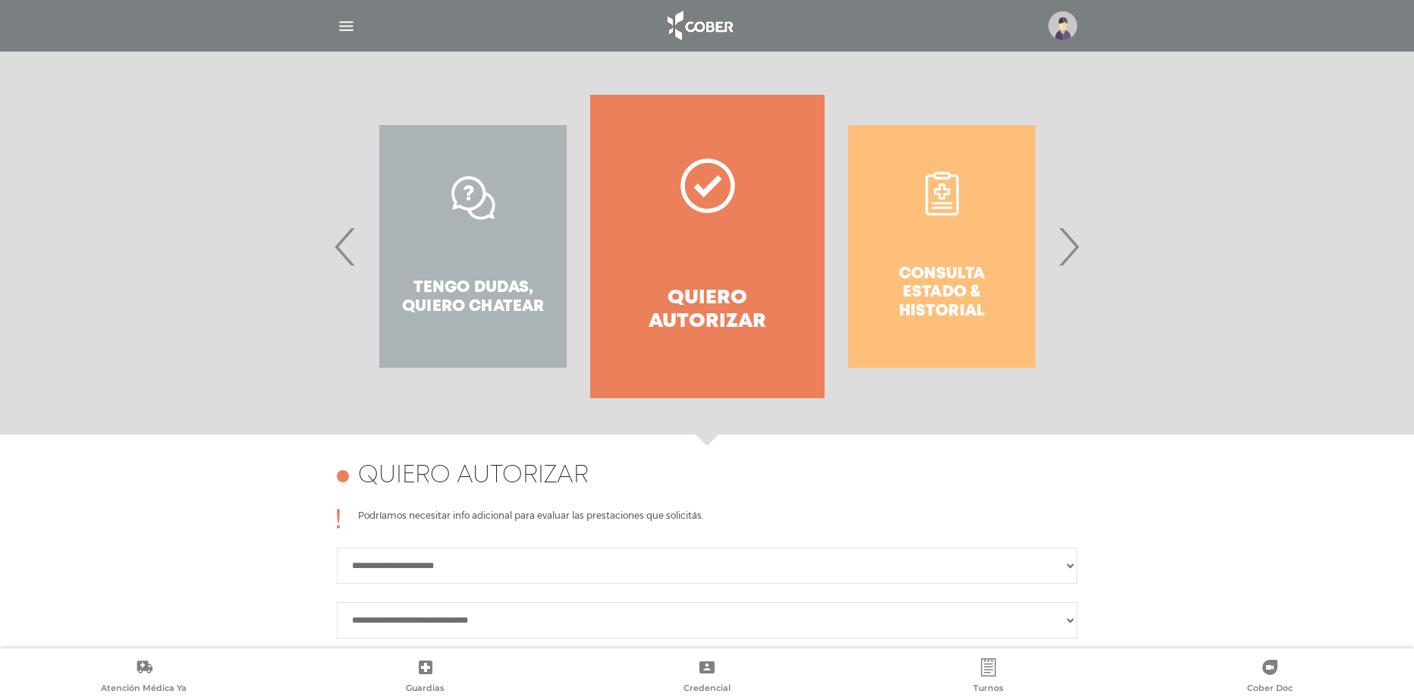
scroll to position [0, 0]
